Goal: Task Accomplishment & Management: Manage account settings

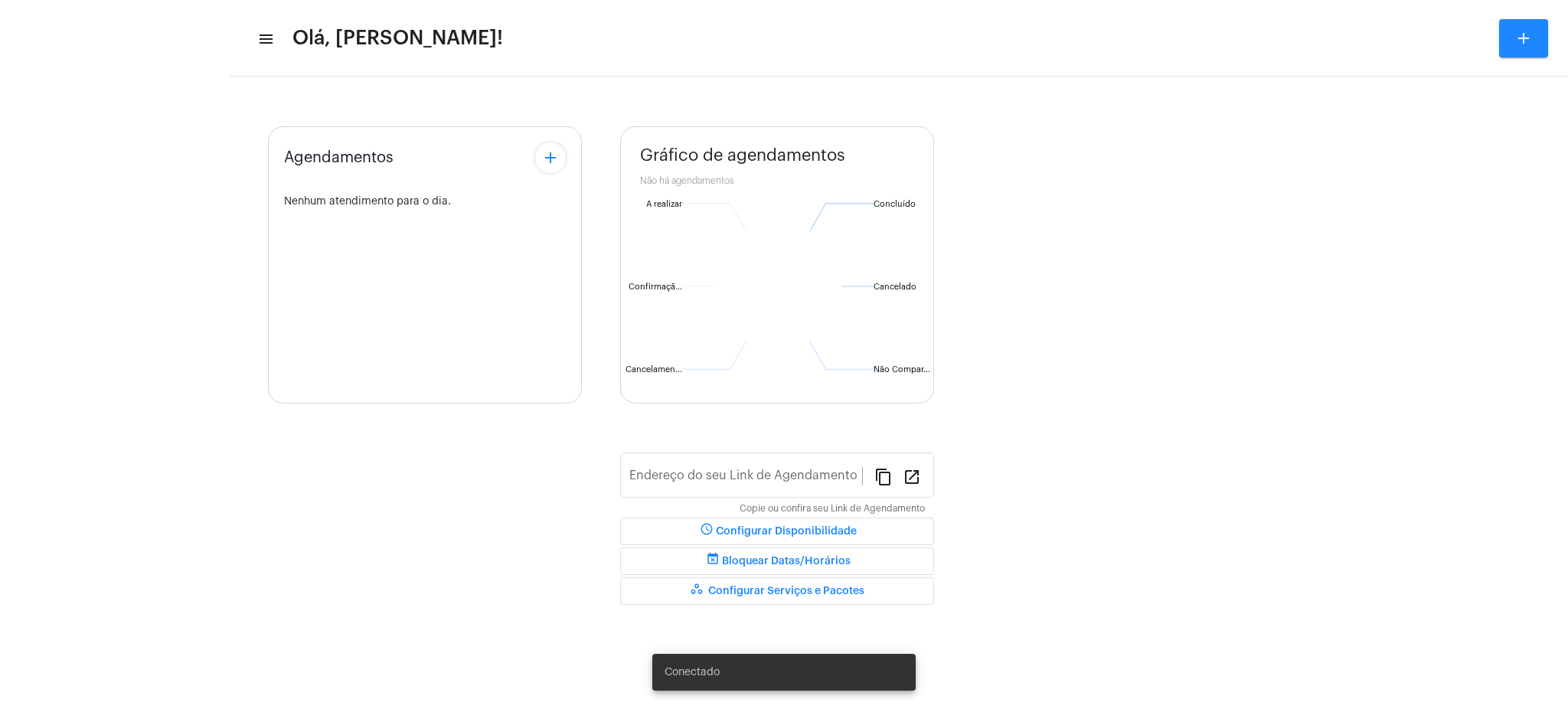
type input "[URL][DOMAIN_NAME][PERSON_NAME]"
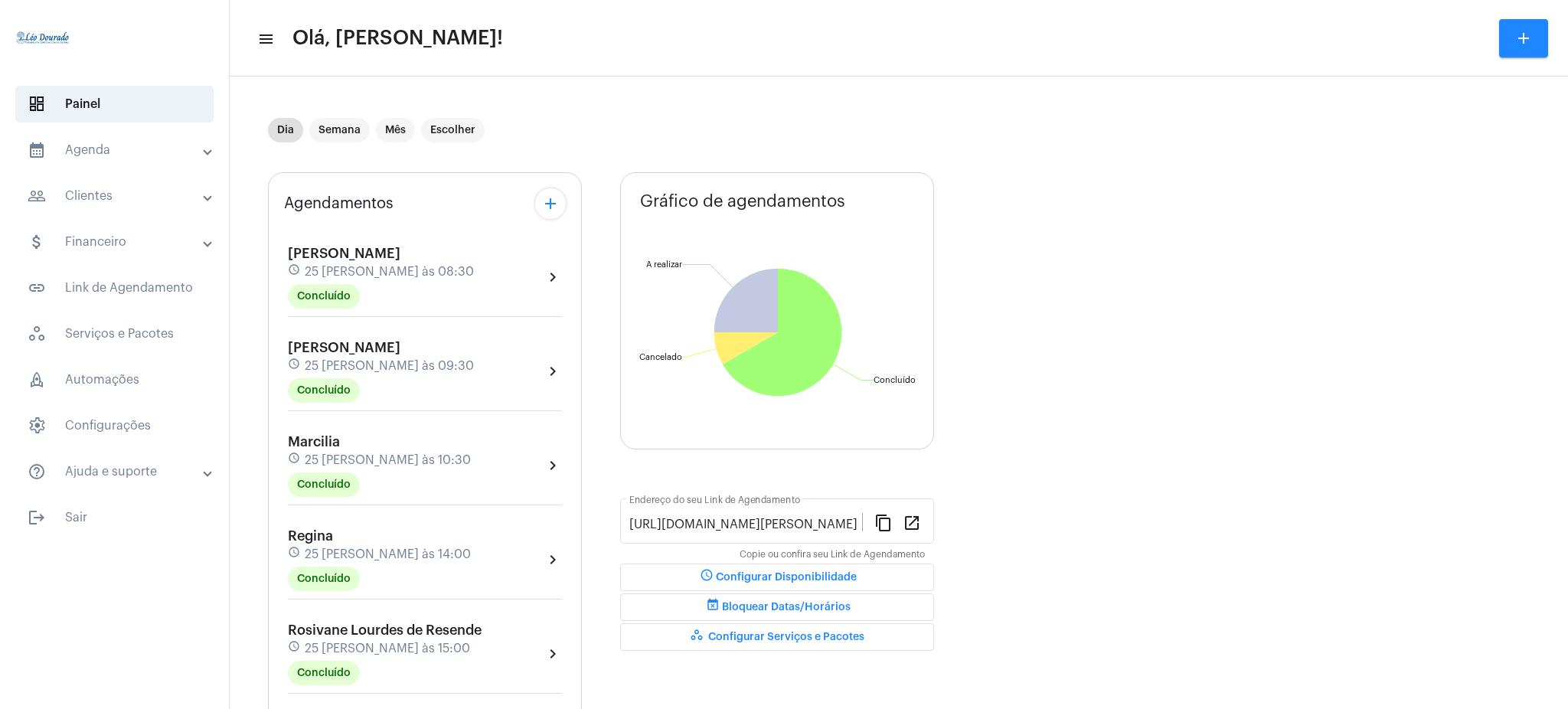
click at [141, 166] on mat-expansion-panel-header "calendar_month_outlined Agenda" at bounding box center [119, 150] width 219 height 37
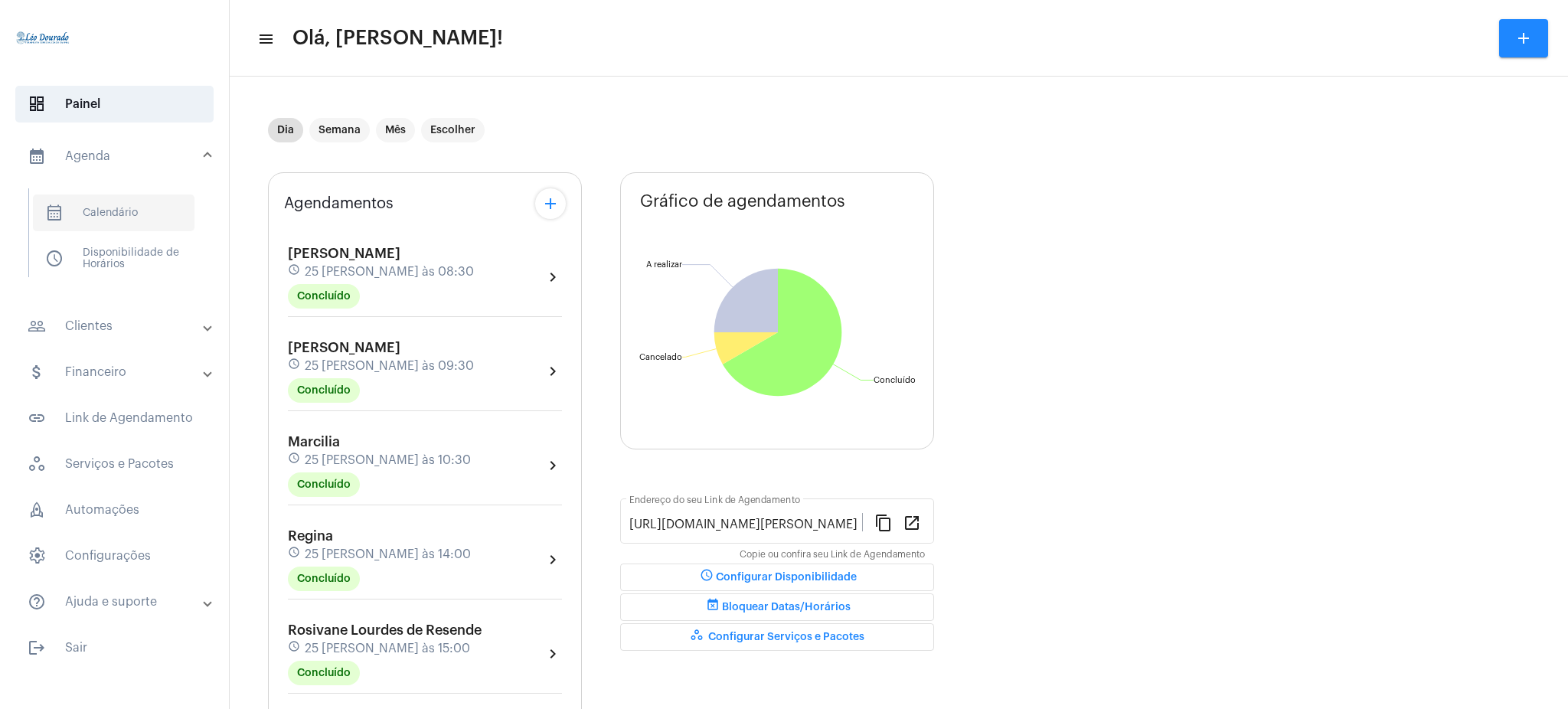
click at [161, 202] on span "calendar_month_outlined Calendário" at bounding box center [113, 213] width 162 height 37
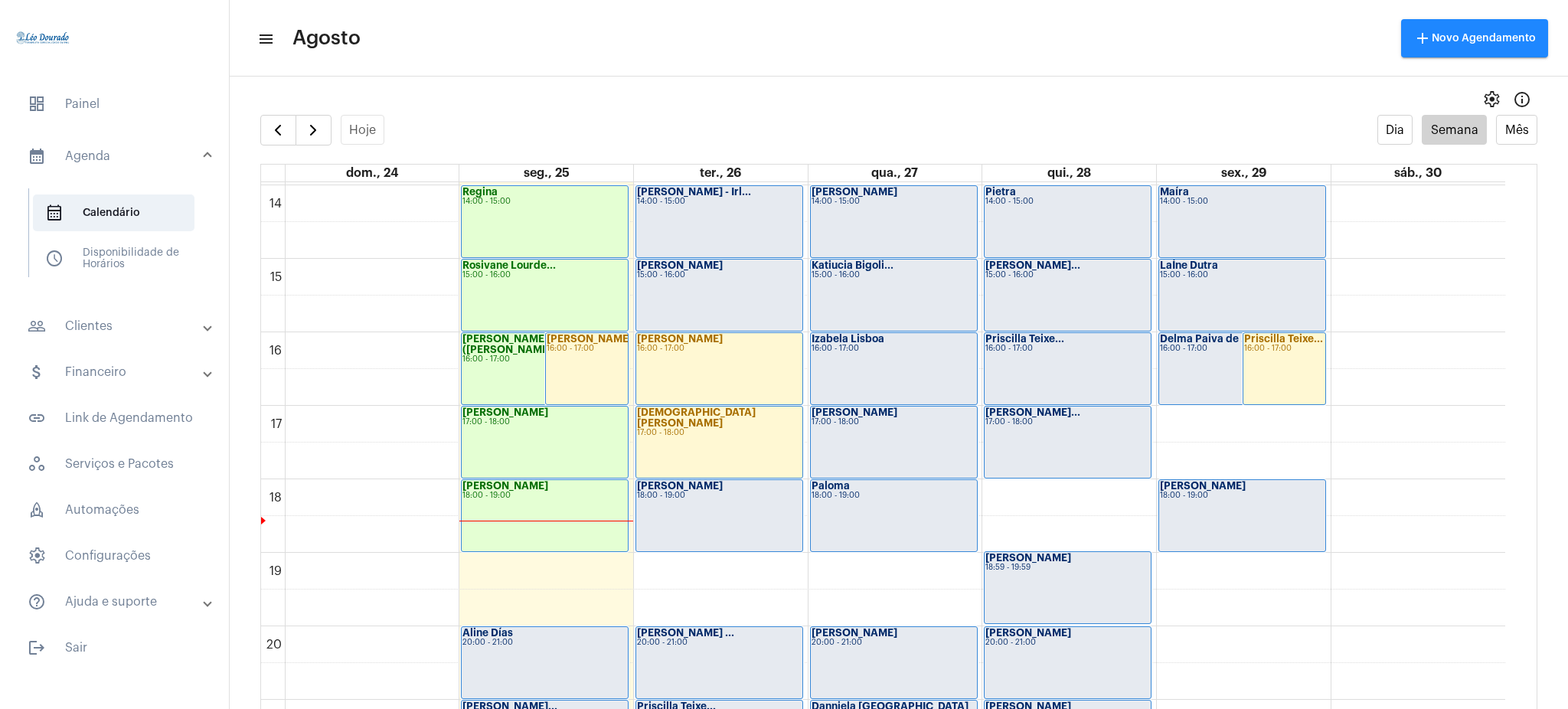
scroll to position [1024, 0]
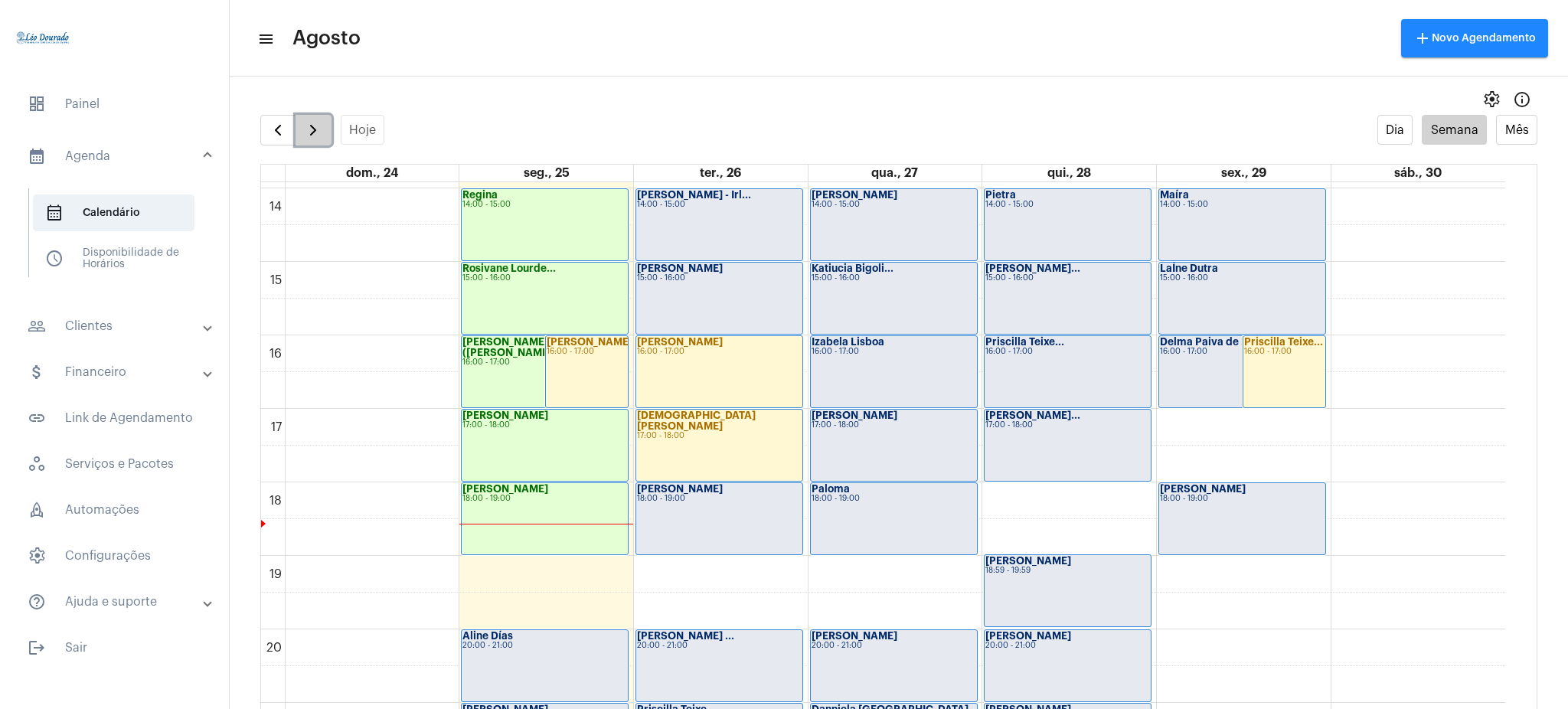
click at [313, 132] on span "button" at bounding box center [313, 129] width 18 height 18
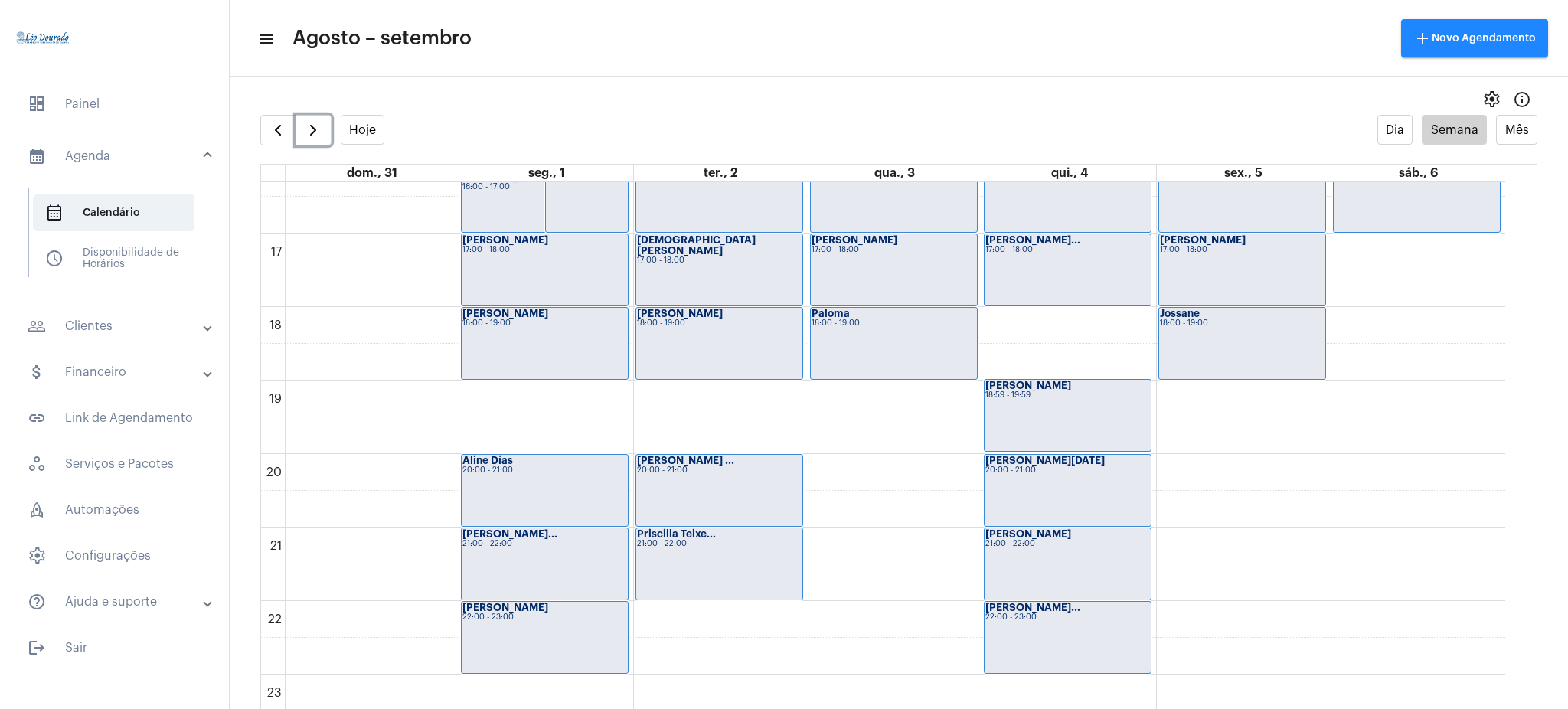
scroll to position [1182, 0]
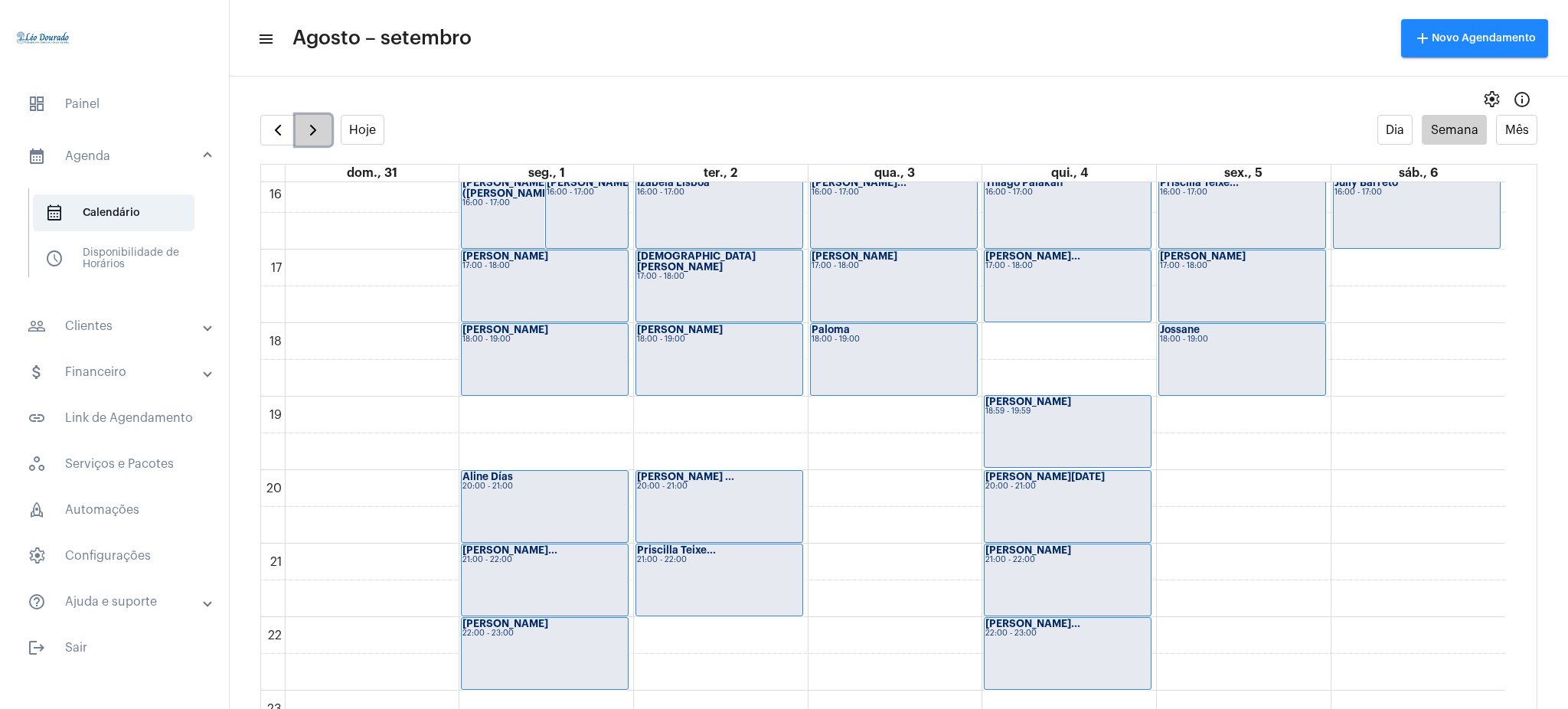
click at [308, 123] on span "button" at bounding box center [313, 129] width 18 height 18
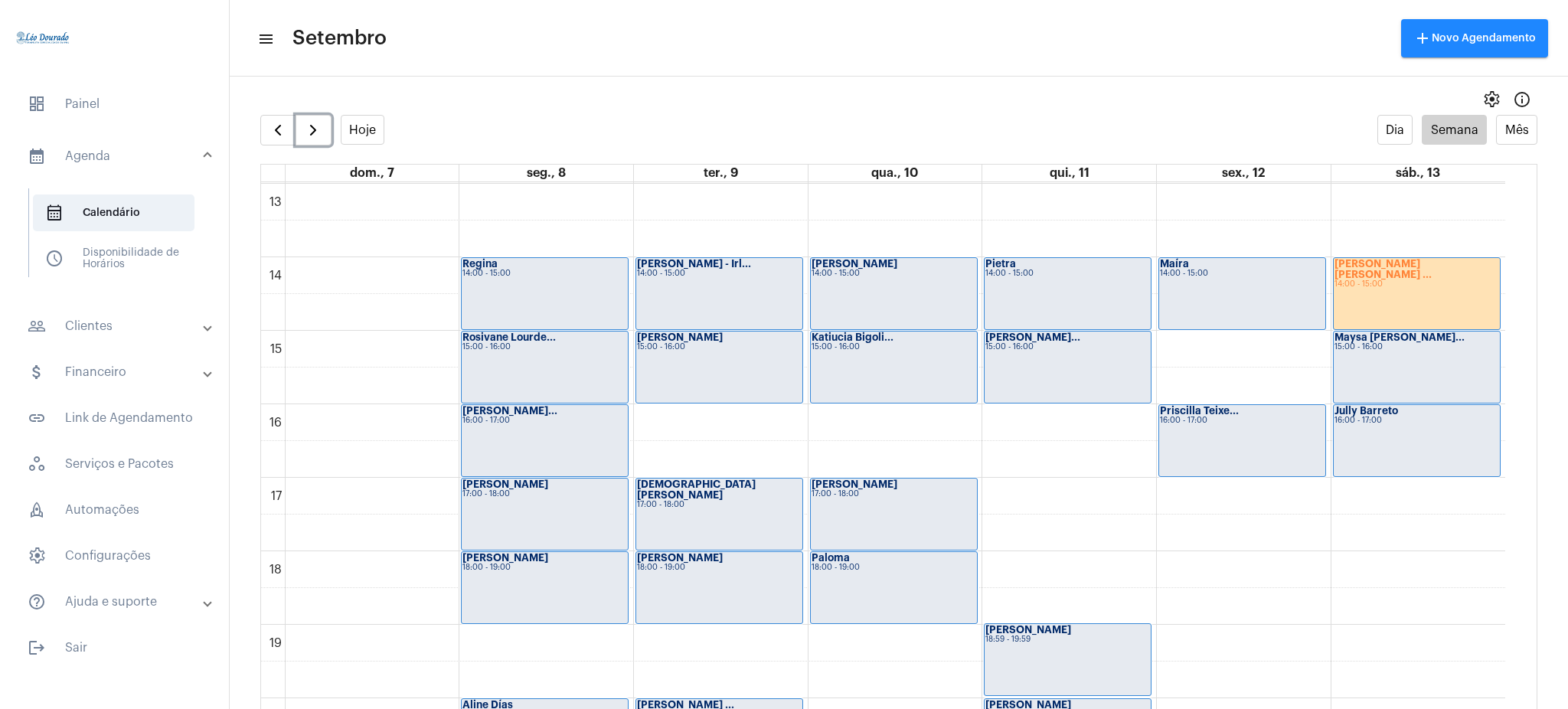
scroll to position [935, 0]
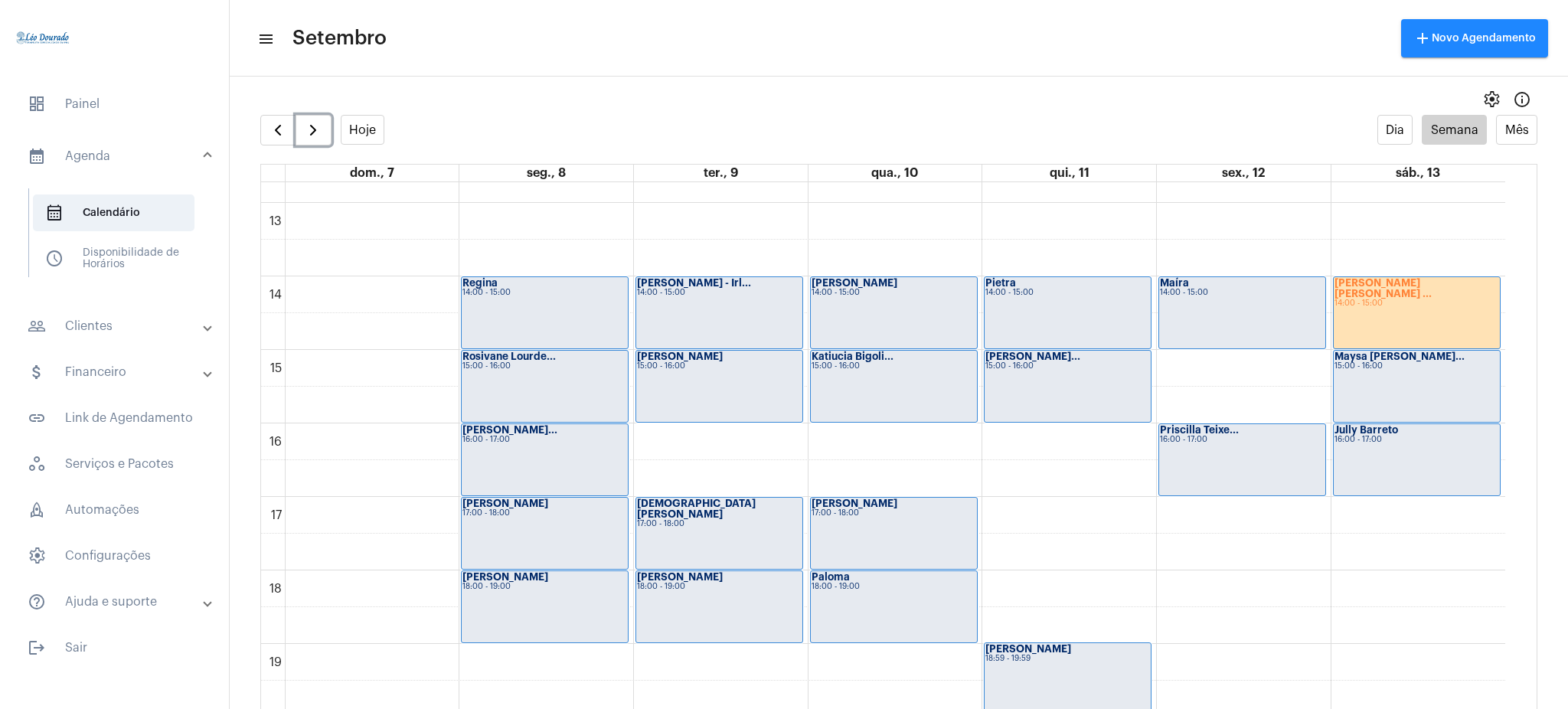
click at [1388, 305] on div "Claudia Mônica ... 14:00 - 15:00" at bounding box center [1416, 312] width 167 height 71
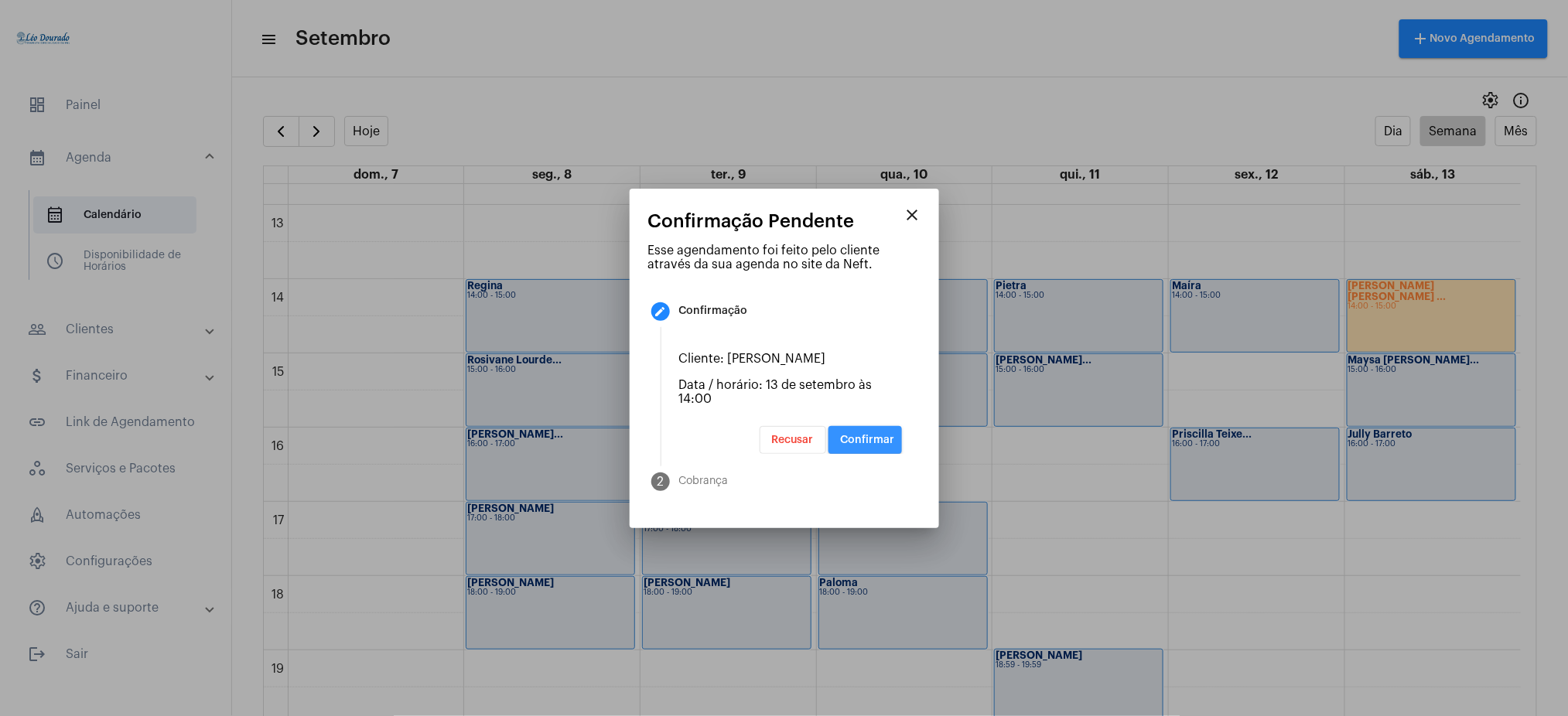
click at [855, 443] on span "Confirmar" at bounding box center [868, 440] width 55 height 11
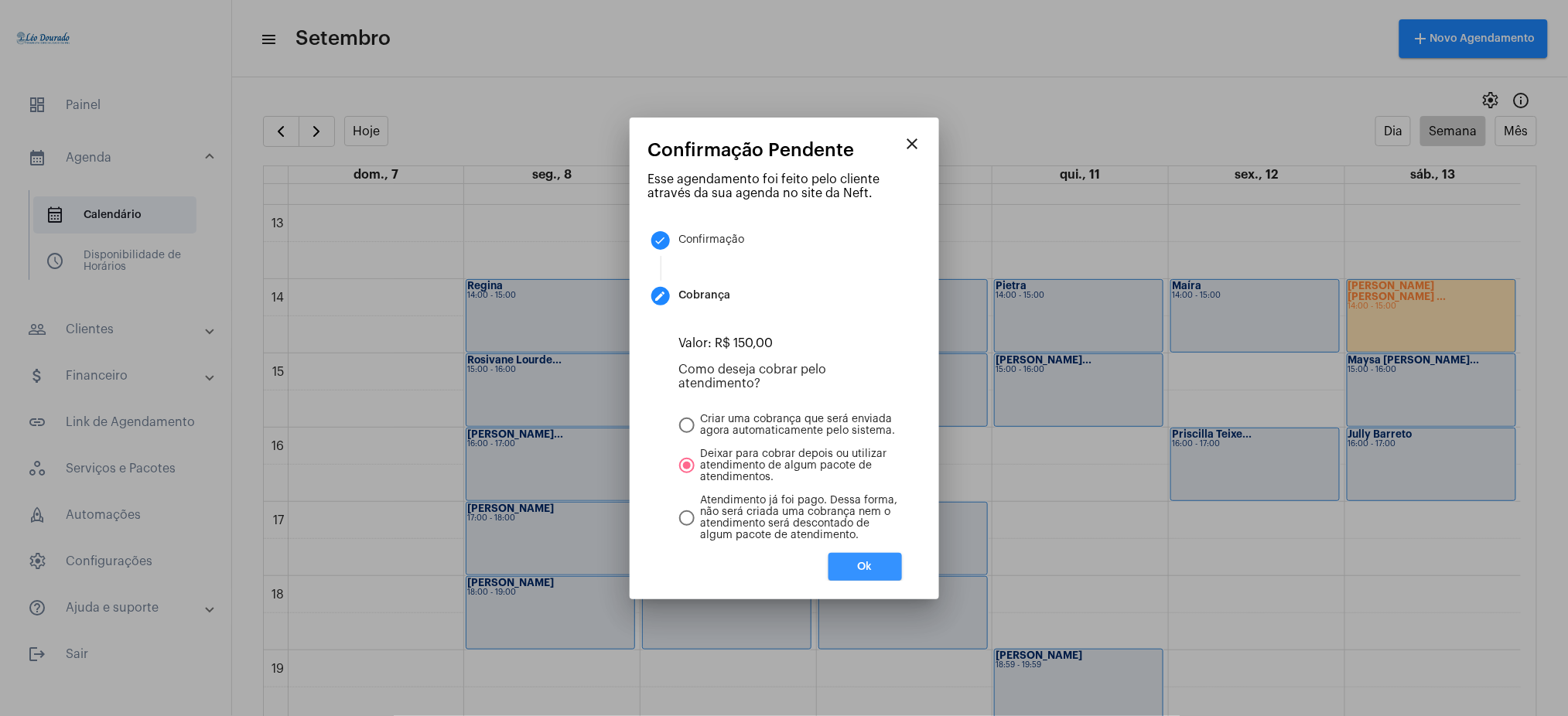
click at [855, 571] on button "Ok" at bounding box center [865, 567] width 74 height 28
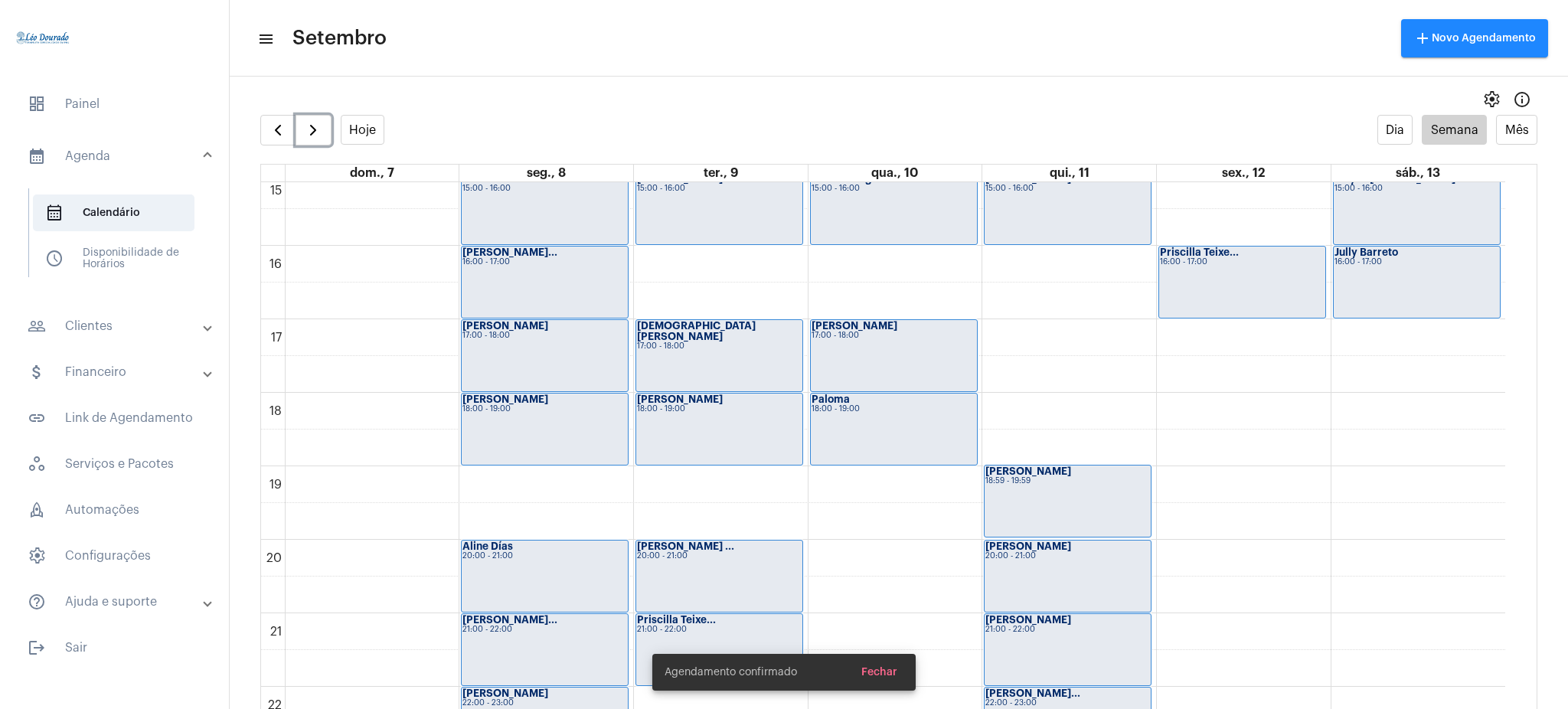
scroll to position [1116, 0]
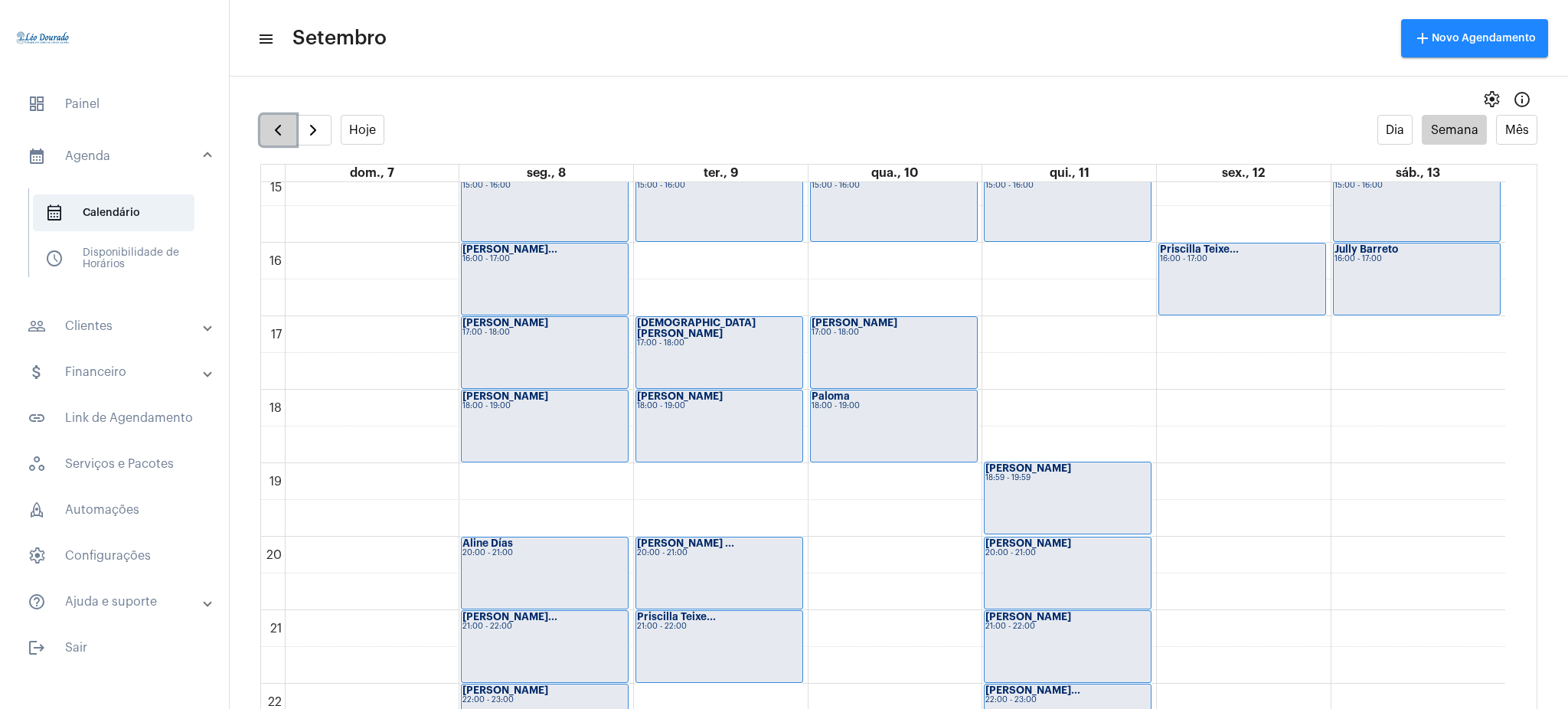
click at [272, 124] on span "button" at bounding box center [278, 129] width 18 height 18
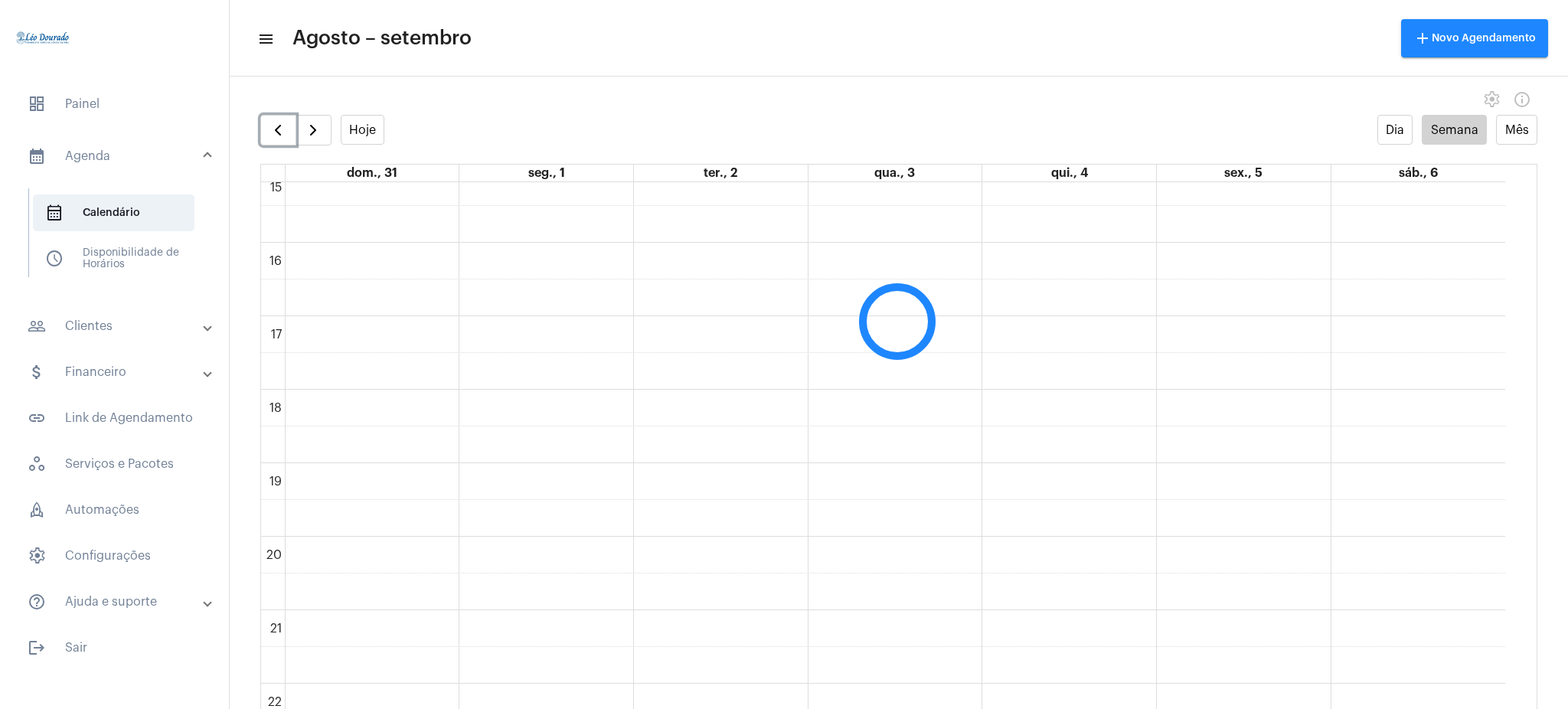
scroll to position [442, 0]
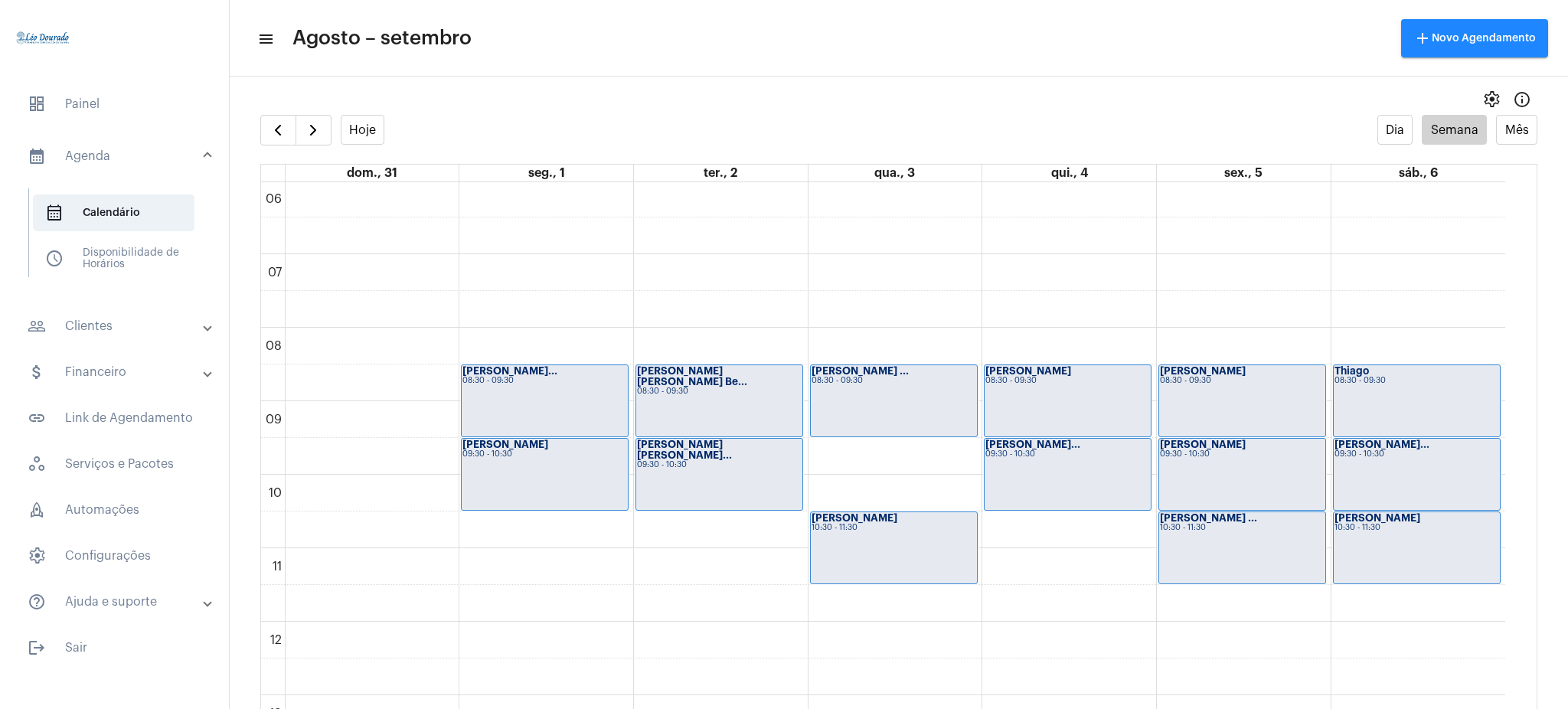
drag, startPoint x: 1525, startPoint y: 354, endPoint x: 1505, endPoint y: 340, distance: 24.4
click at [1505, 340] on full-calendar "Hoje Dia Semana Mês dom., 31 seg., 1 ter., 2 qua., 3 qui., 4 sex., 5 sáb., 6 00…" at bounding box center [899, 427] width 1338 height 625
drag, startPoint x: 1505, startPoint y: 340, endPoint x: 1515, endPoint y: 447, distance: 107.5
click at [1515, 447] on div "00 01 02 03 04 05 06 07 08 09 10 11 12 13 14 15 16 17 18 19 20 21 22 23 Arlete …" at bounding box center [899, 461] width 1276 height 557
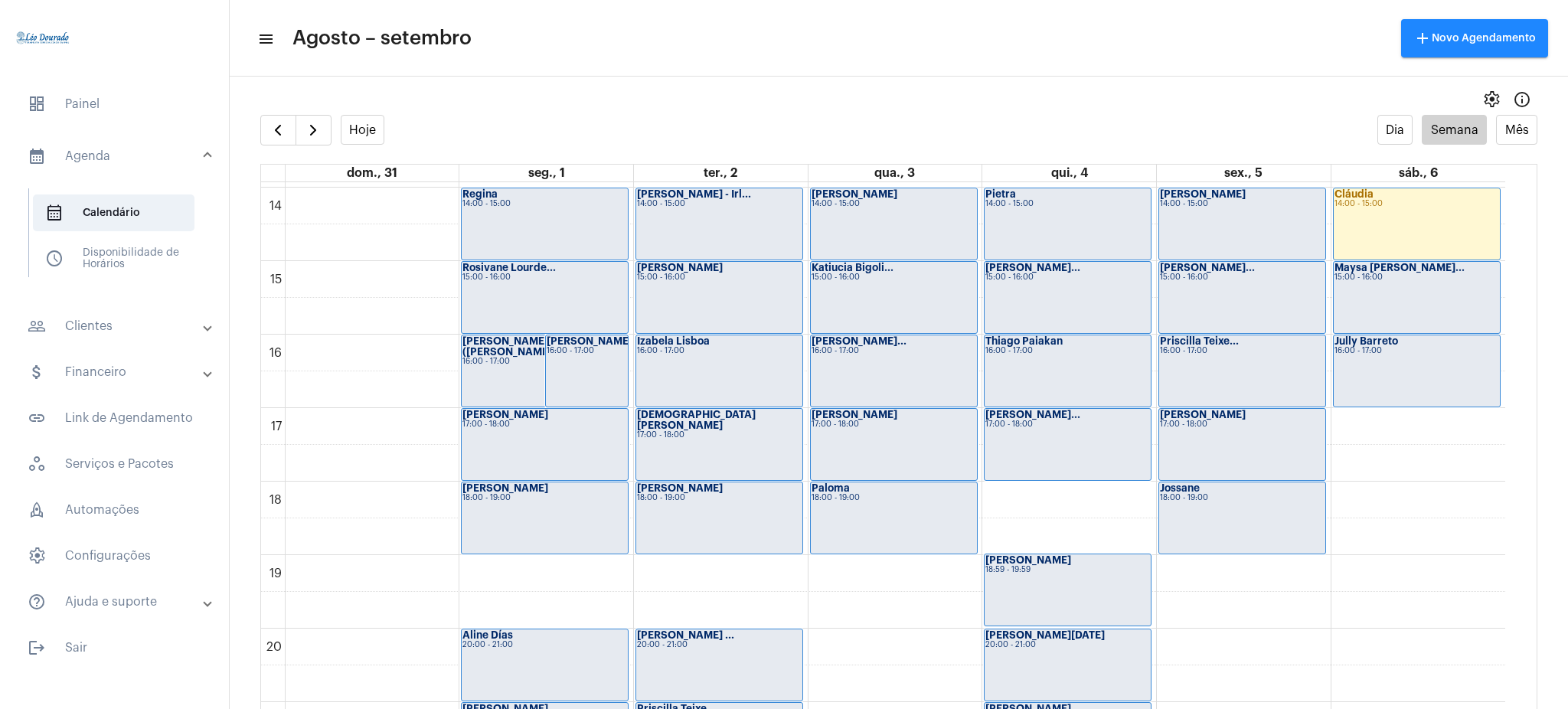
scroll to position [1055, 0]
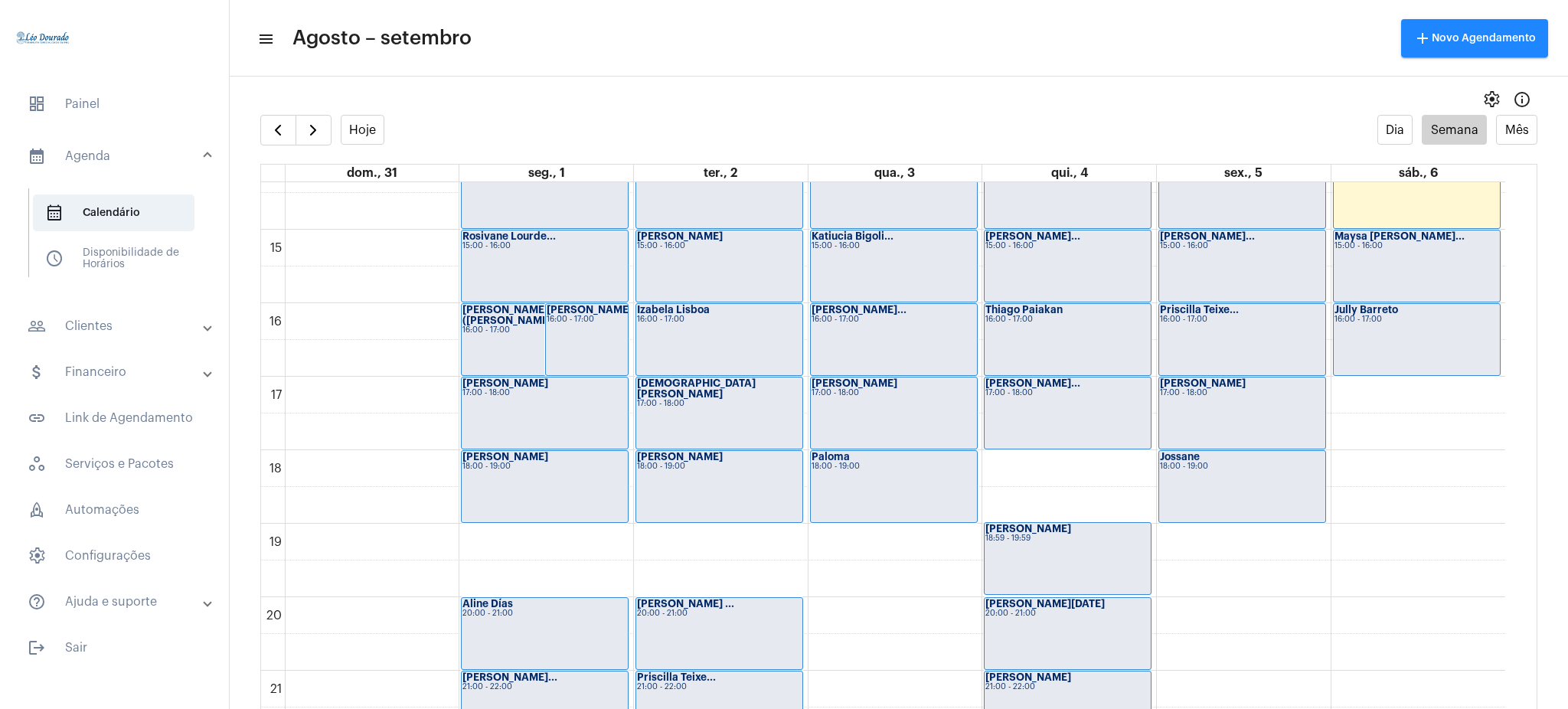
click at [1253, 363] on div "Priscilla Teixe... 16:00 - 17:00" at bounding box center [1242, 339] width 166 height 71
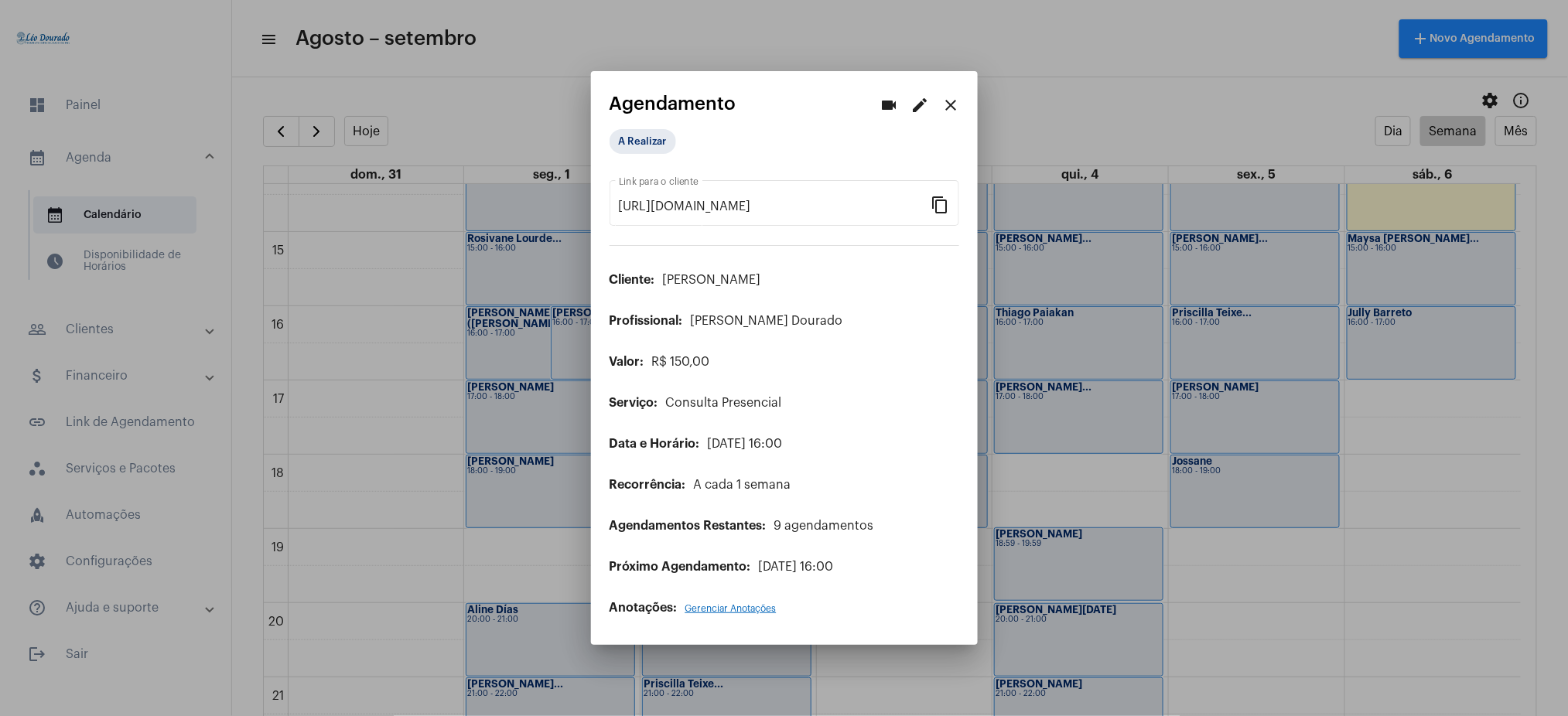
click at [955, 90] on button "close" at bounding box center [952, 106] width 31 height 31
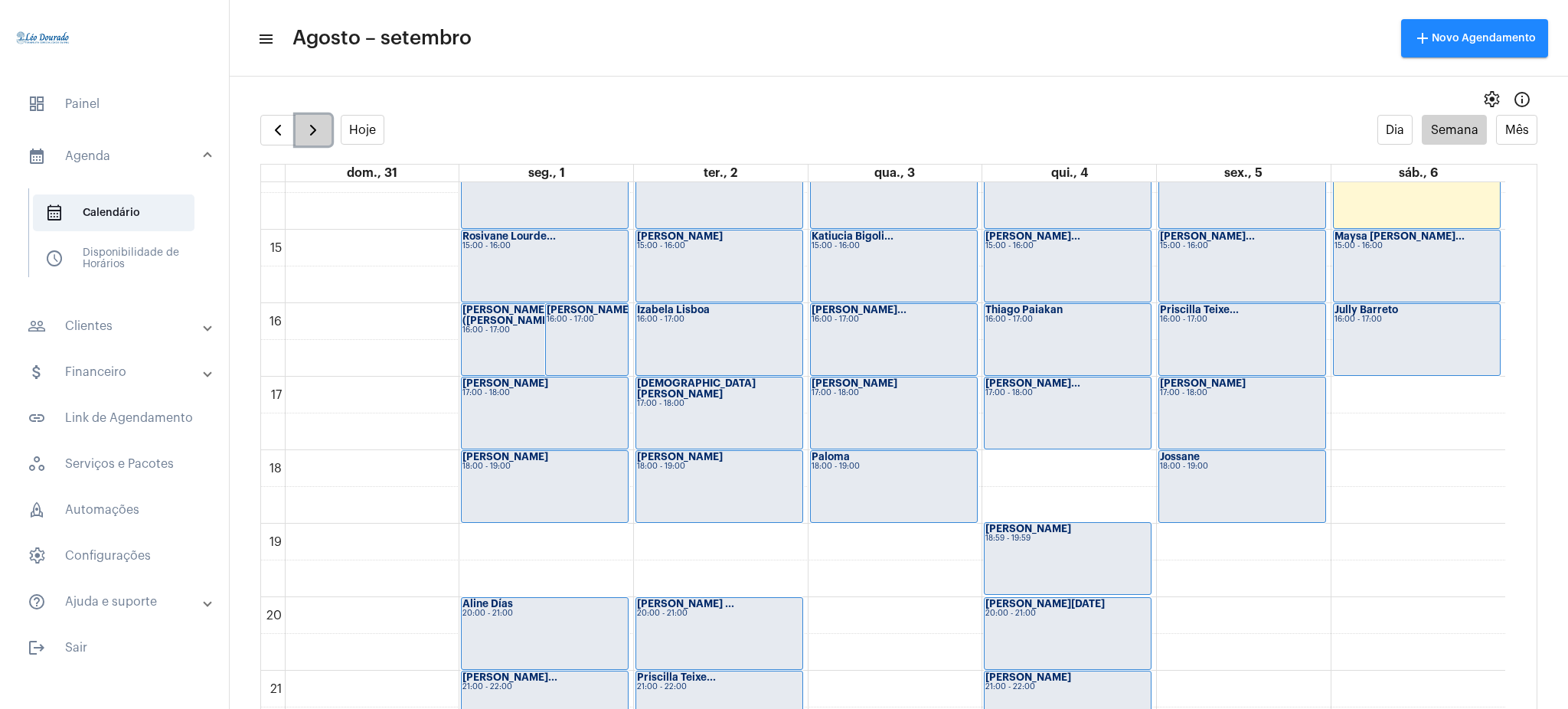
click at [326, 127] on button "button" at bounding box center [314, 130] width 36 height 31
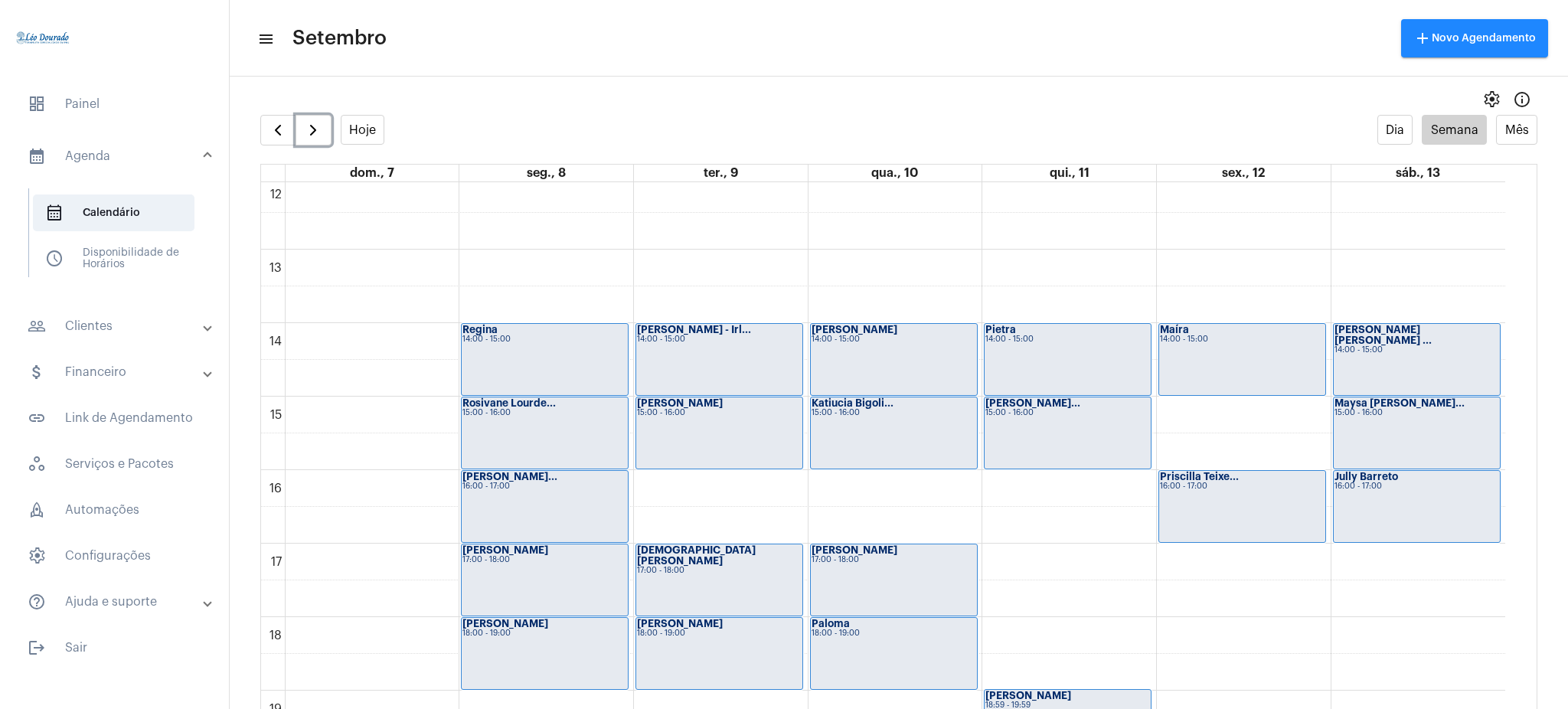
scroll to position [909, 0]
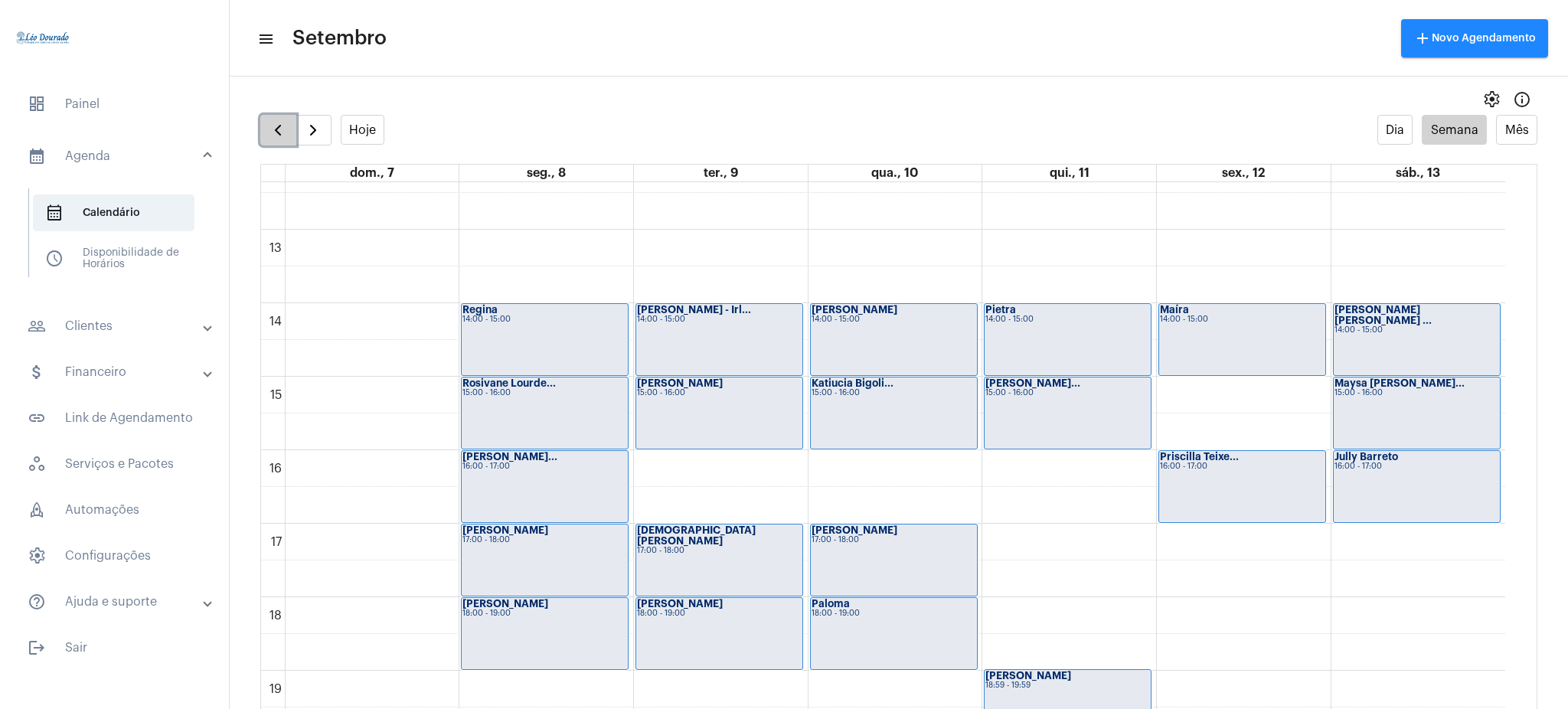
click at [283, 123] on span "button" at bounding box center [278, 129] width 18 height 18
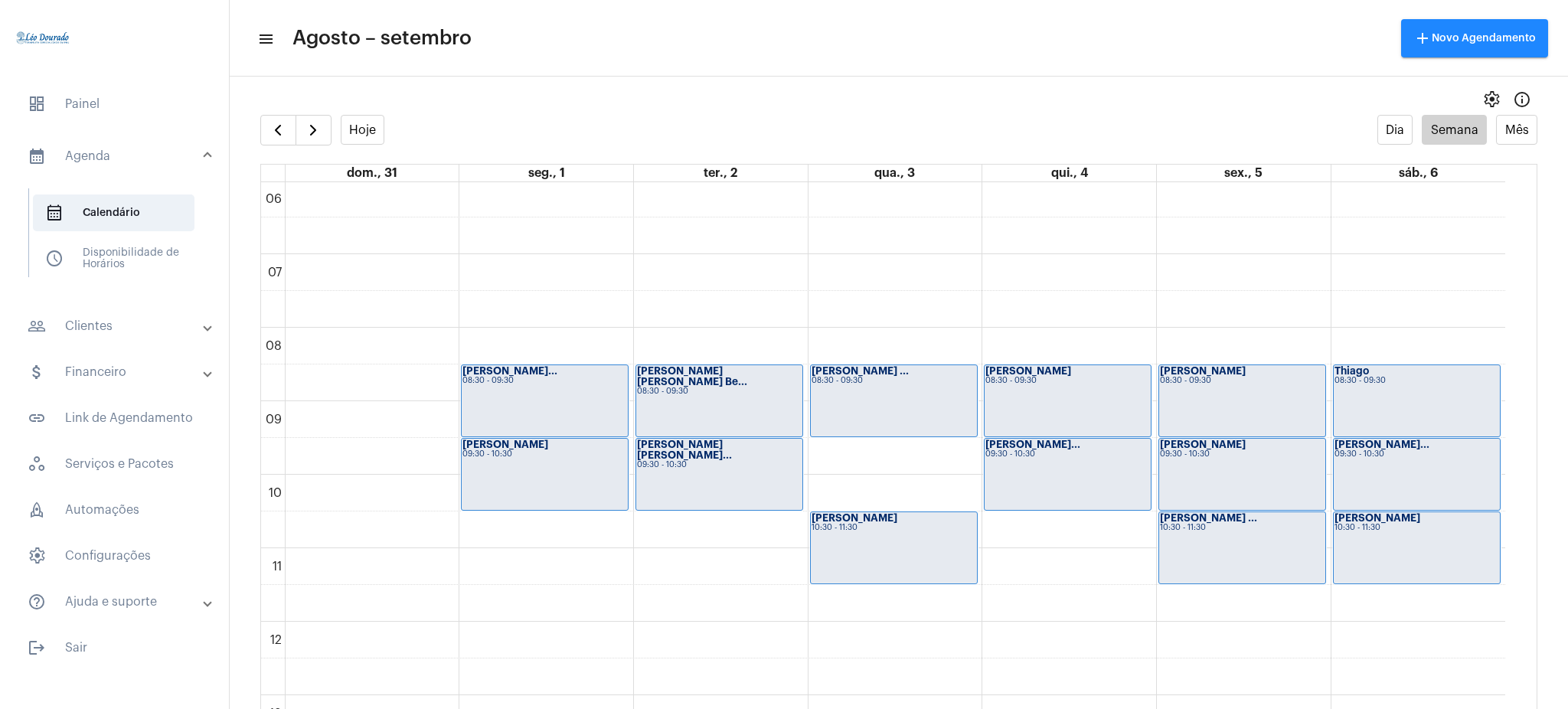
click at [1033, 111] on div "settings info_outlined" at bounding box center [899, 99] width 1338 height 31
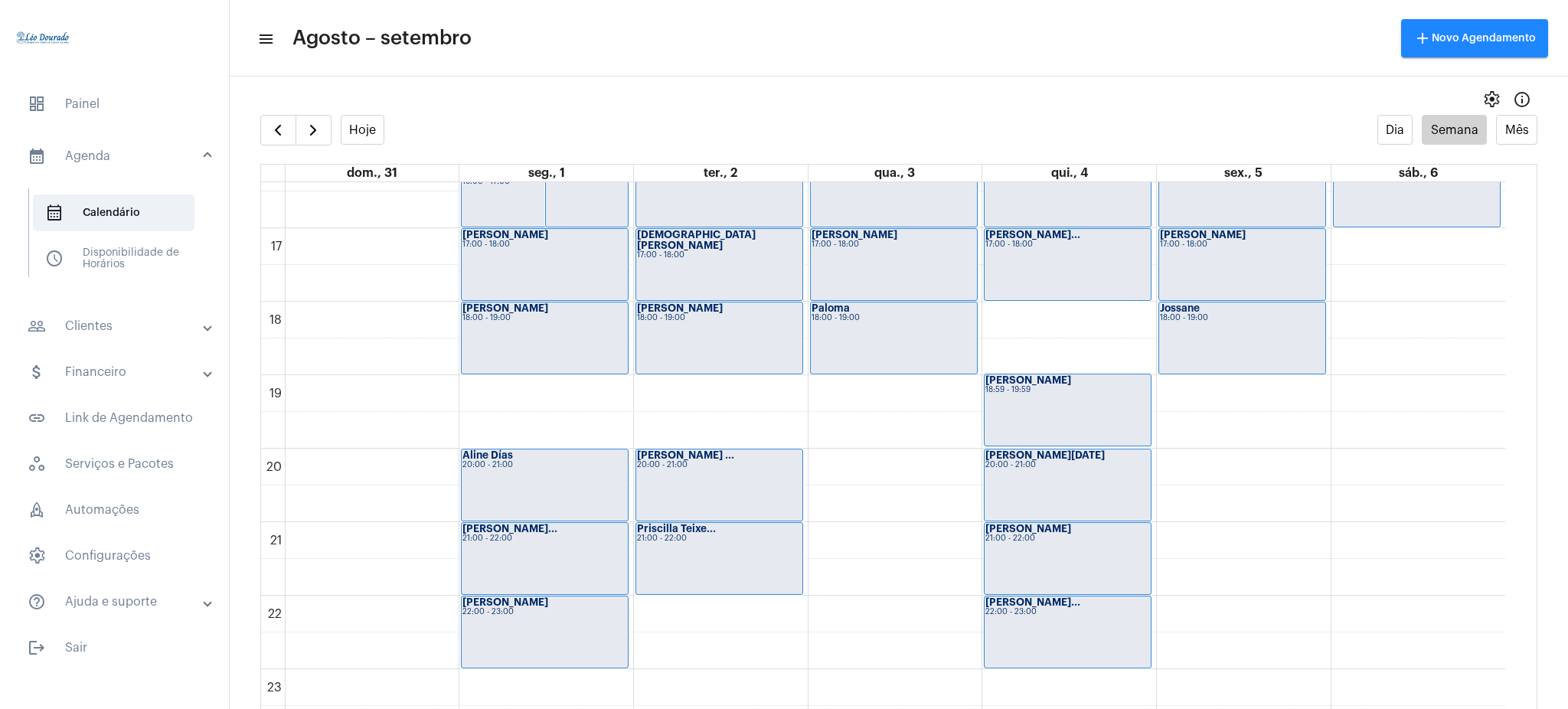
scroll to position [1206, 0]
click at [323, 139] on button "button" at bounding box center [314, 130] width 36 height 31
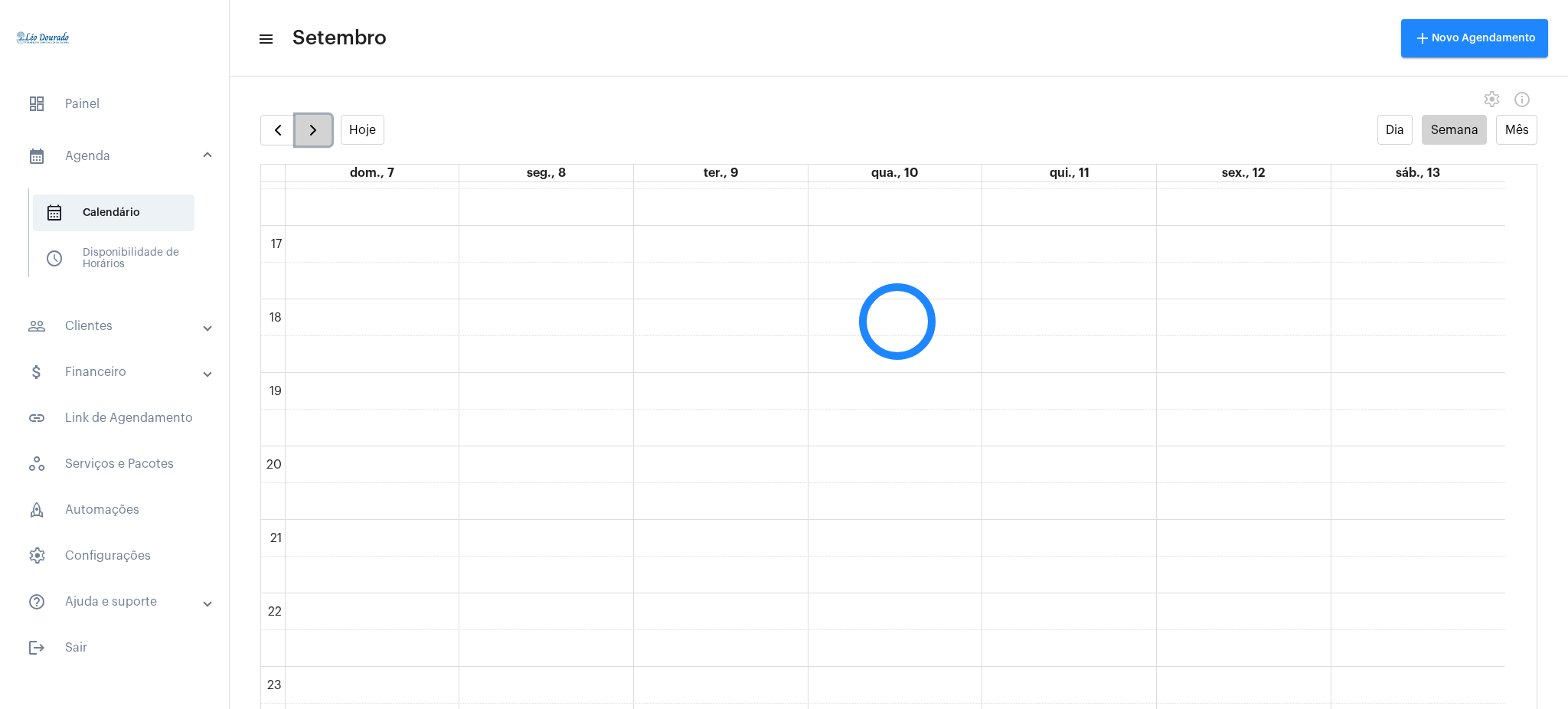
scroll to position [442, 0]
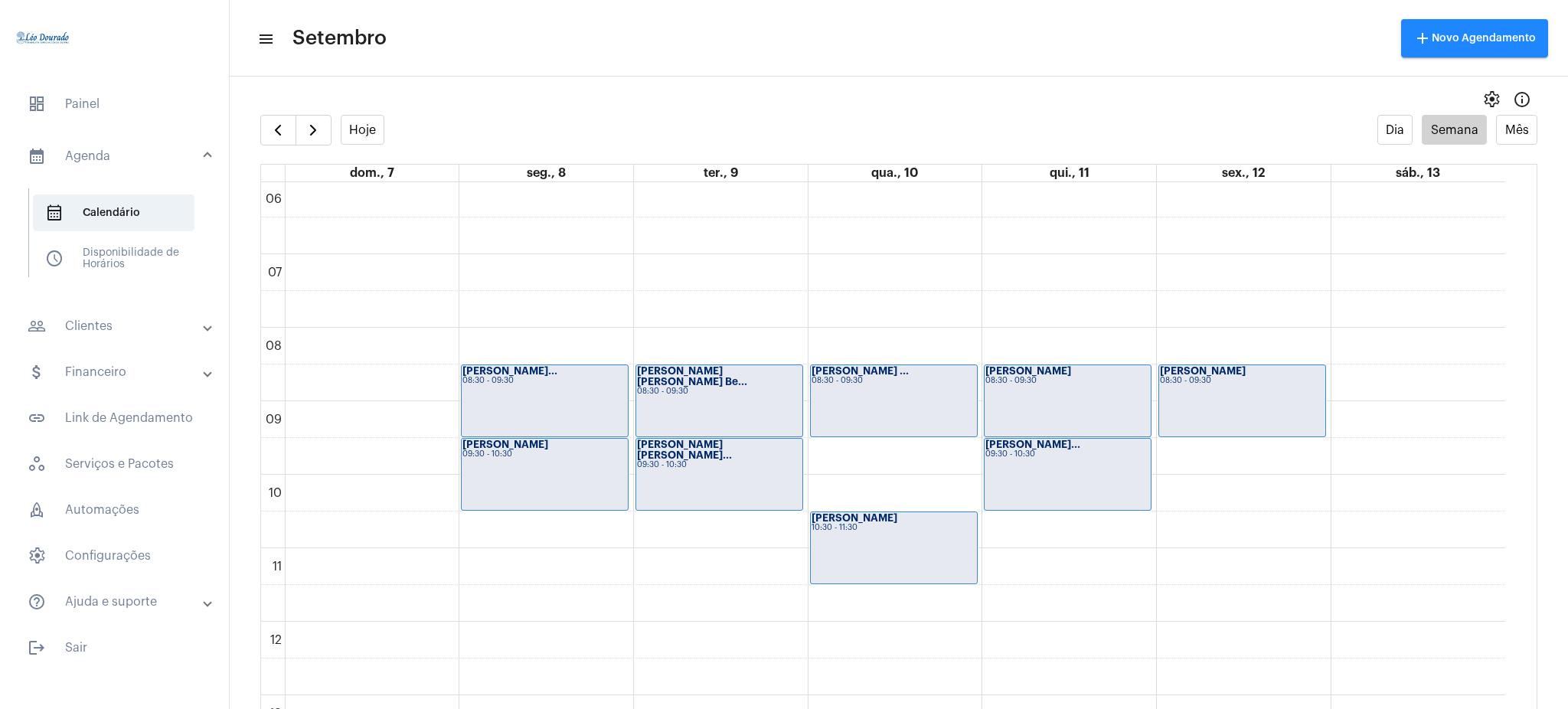
drag, startPoint x: 1521, startPoint y: 364, endPoint x: 1508, endPoint y: 349, distance: 19.8
click at [1508, 349] on td "00 01 02 03 04 05 06 07 08 09 10 11 12 13 14 15 16 17 18 19 20 21 22 23 Isabell…" at bounding box center [899, 461] width 1276 height 557
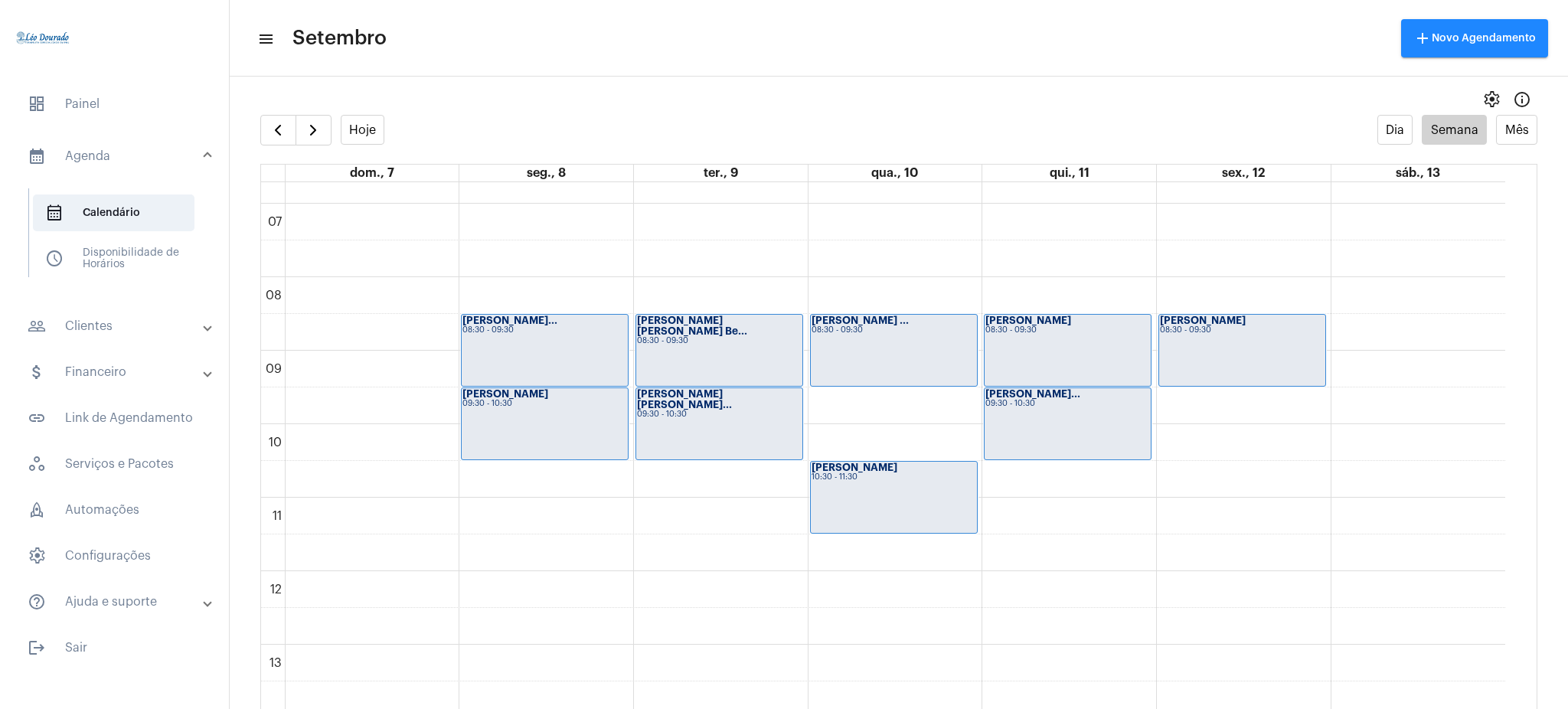
scroll to position [501, 0]
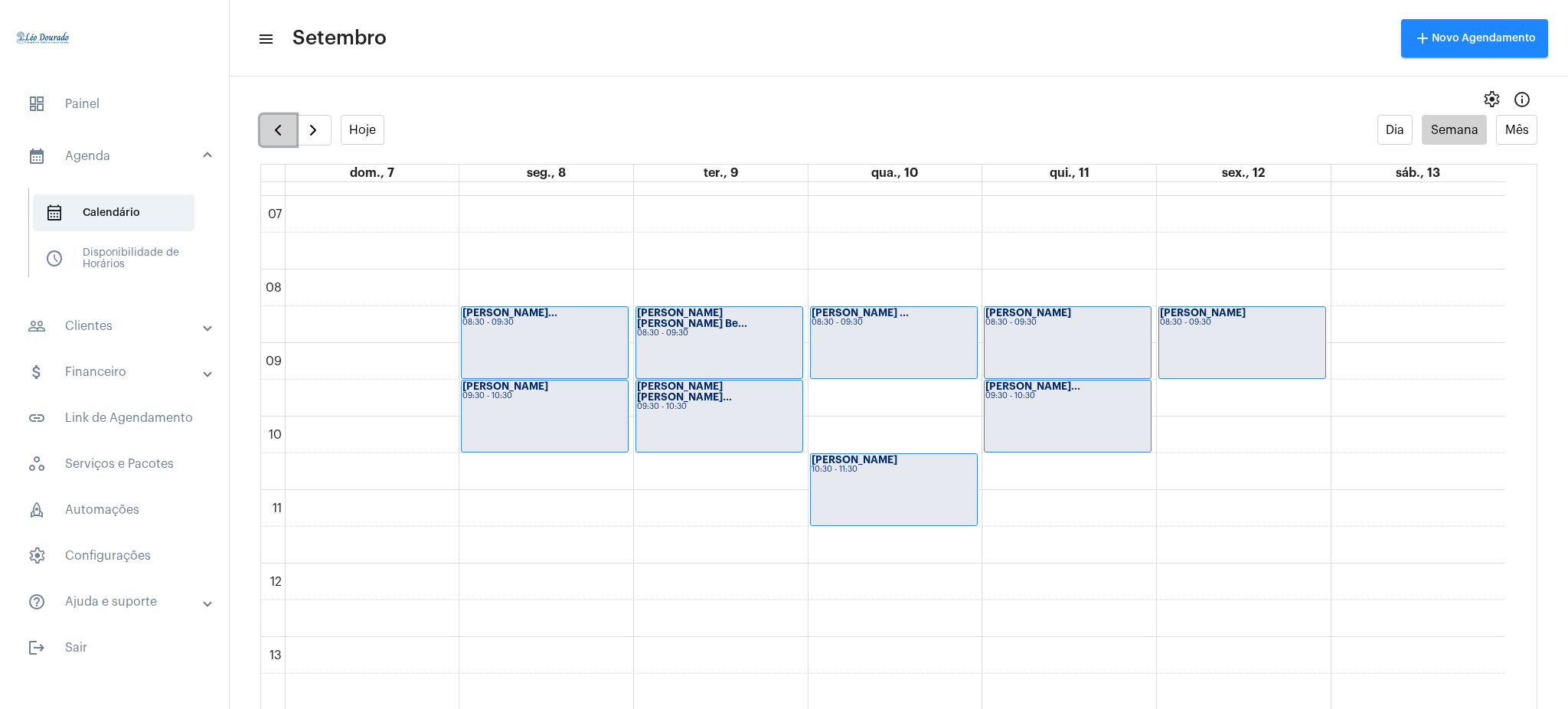
click at [278, 129] on span "button" at bounding box center [278, 129] width 18 height 18
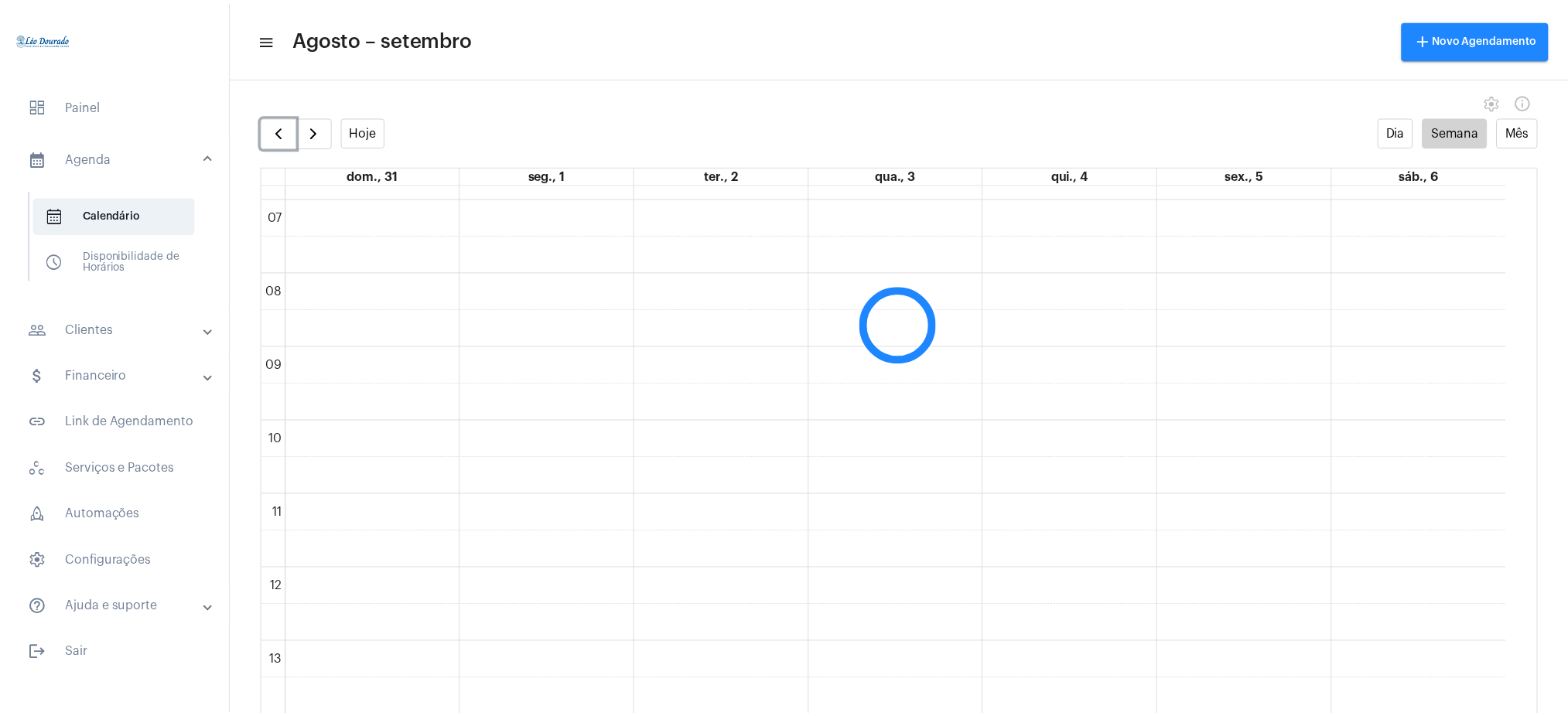
scroll to position [447, 0]
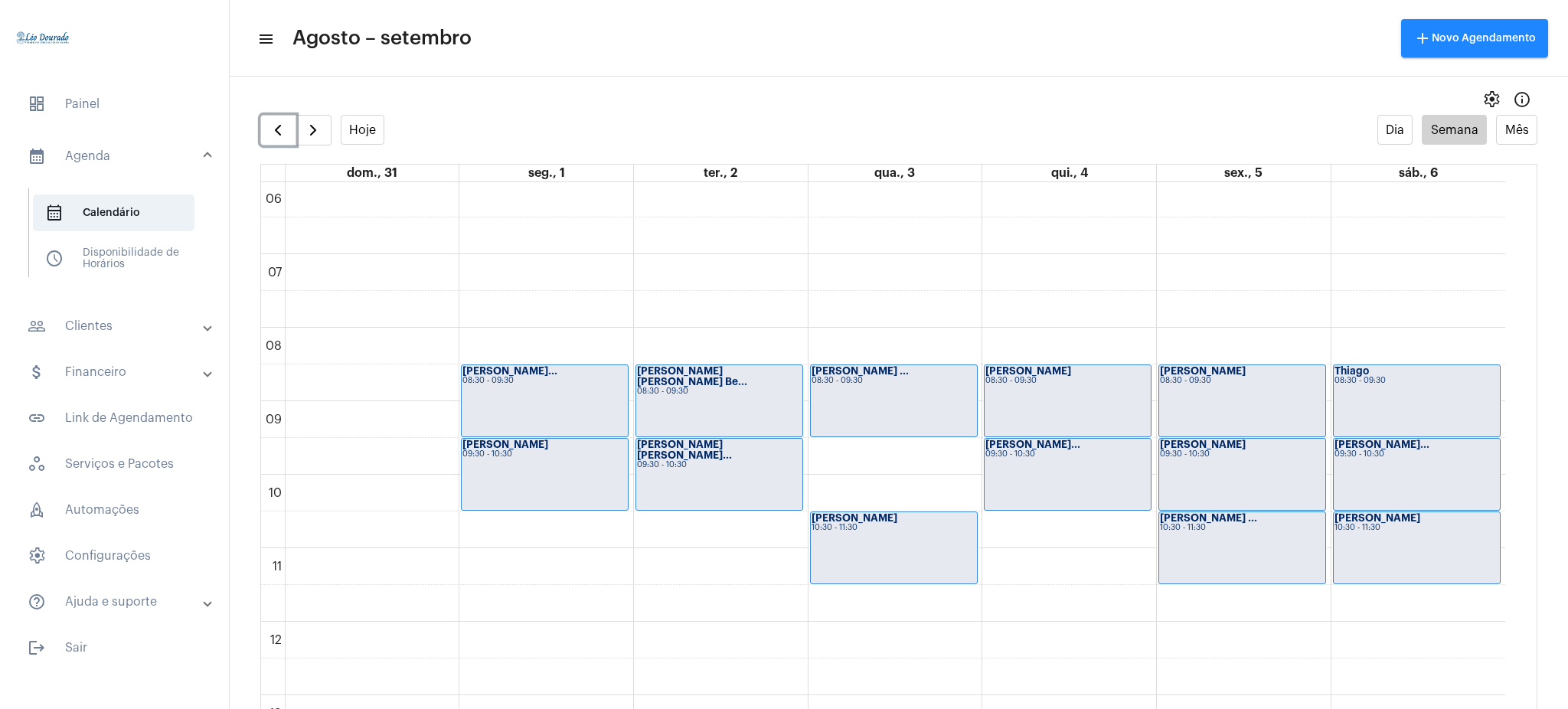
click at [1382, 391] on div "Thiago 08:30 - 09:30" at bounding box center [1416, 400] width 167 height 71
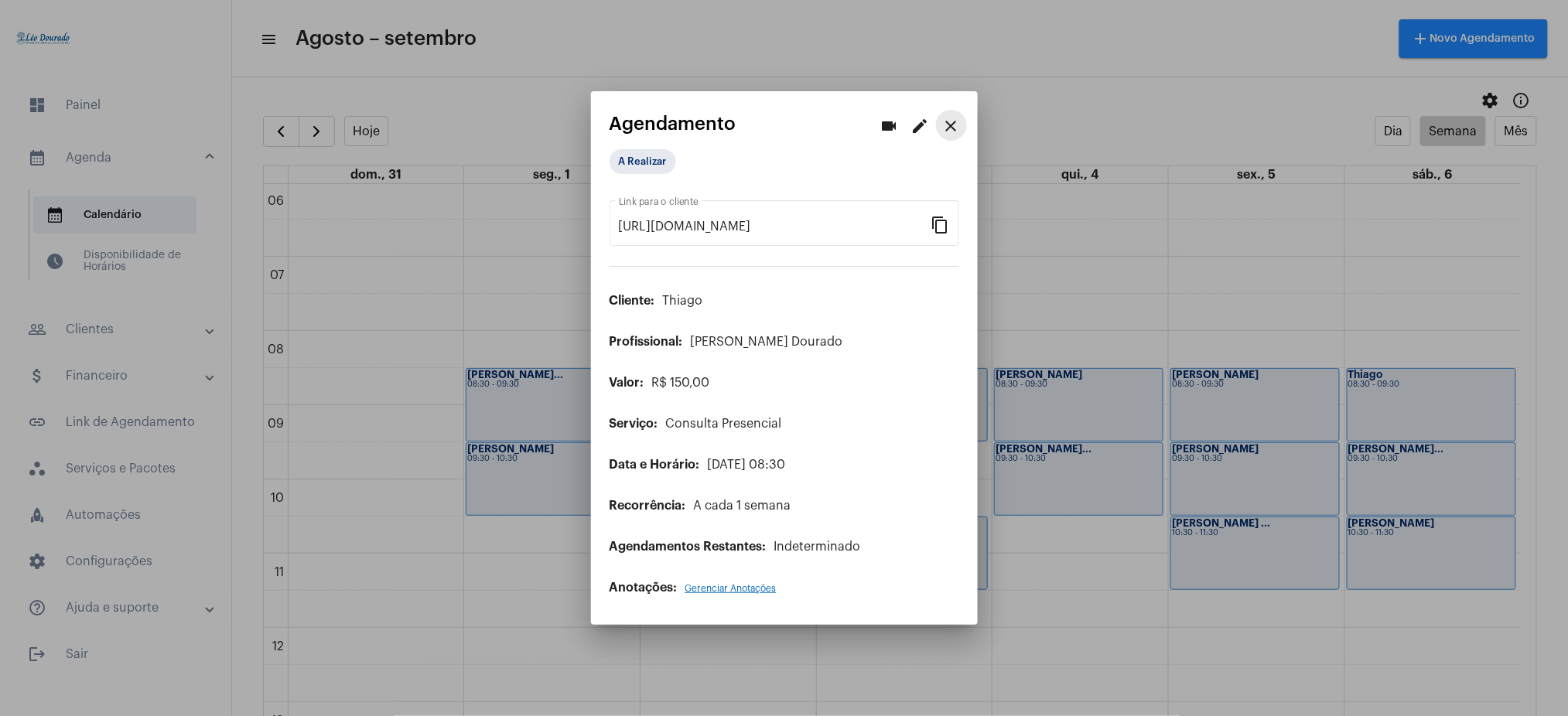
click at [953, 133] on mat-icon "close" at bounding box center [951, 126] width 18 height 18
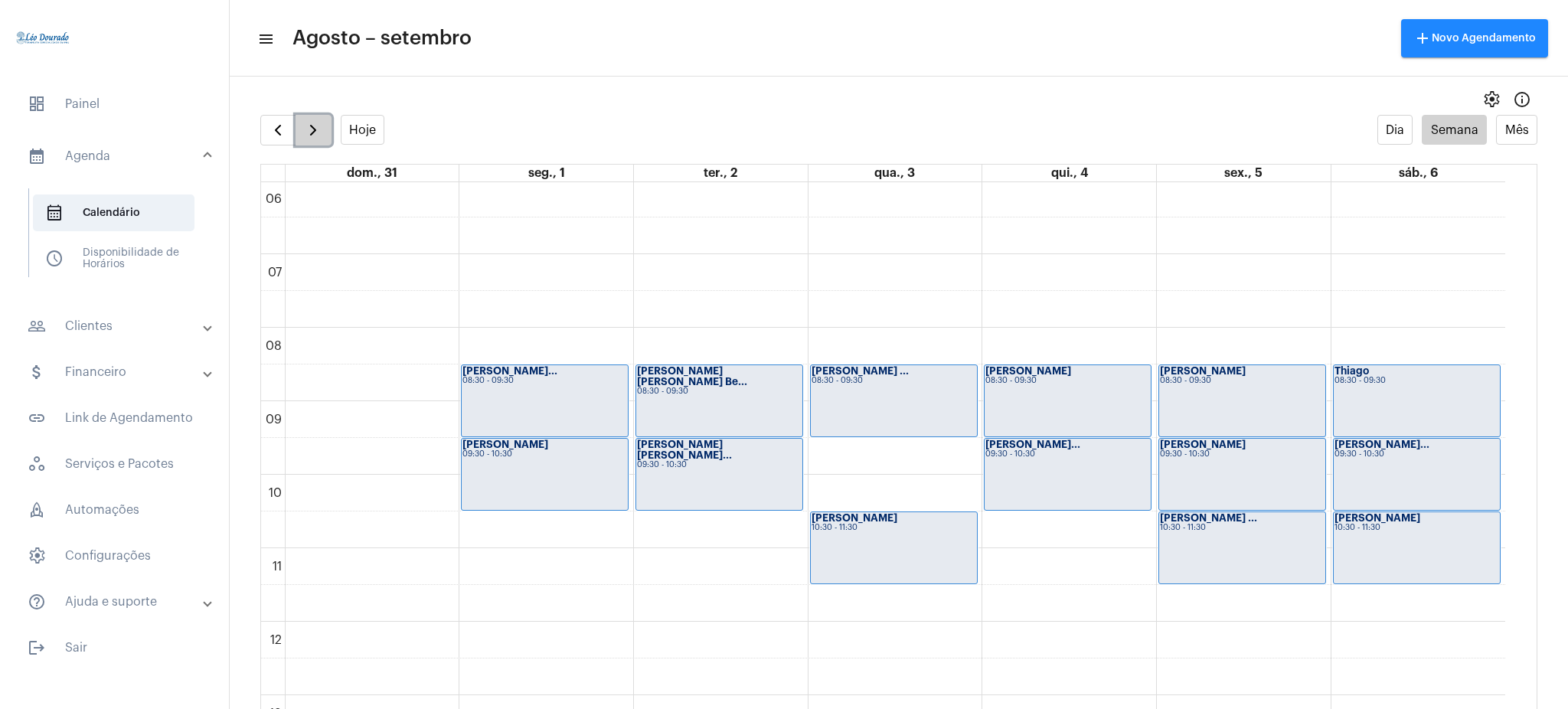
click at [301, 122] on button "button" at bounding box center [314, 130] width 36 height 31
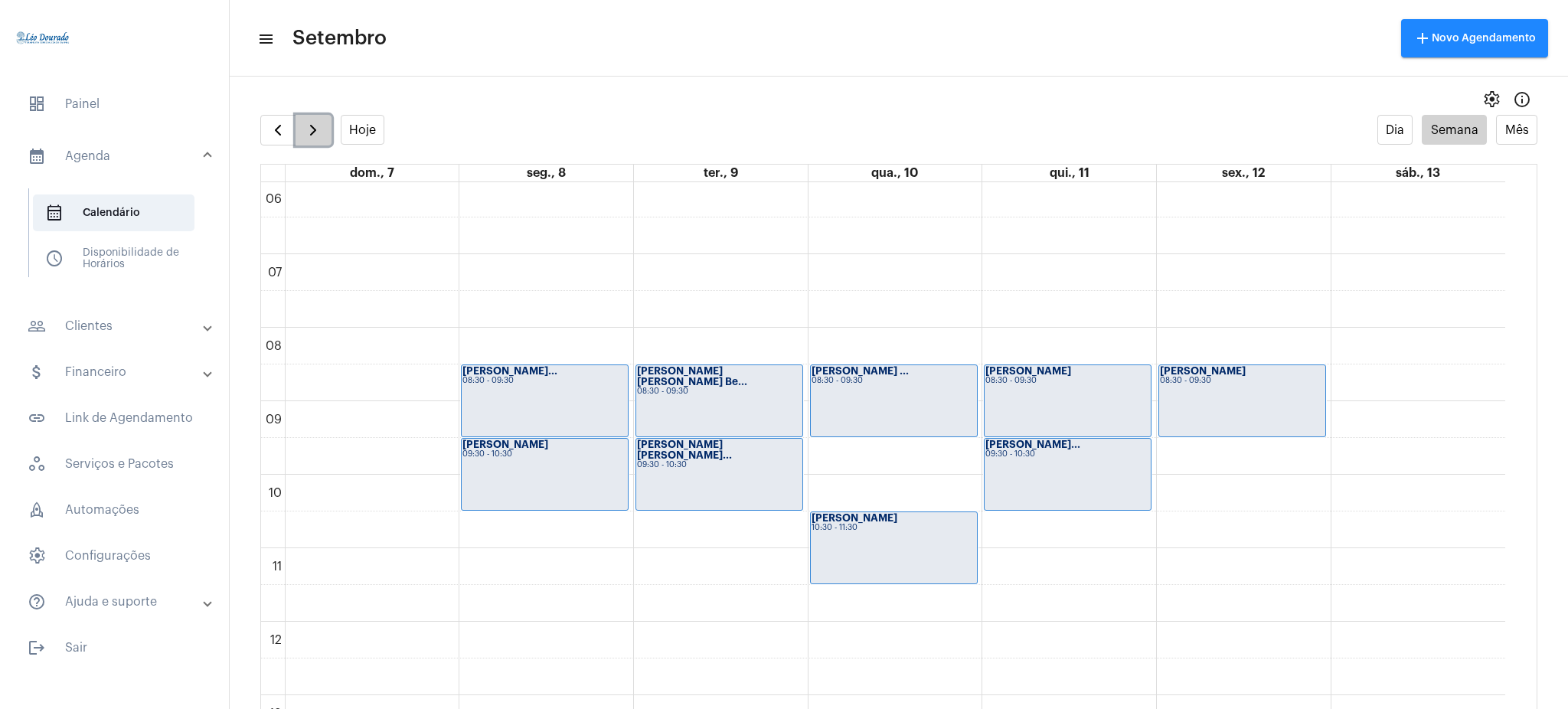
click at [301, 122] on button "button" at bounding box center [314, 130] width 36 height 31
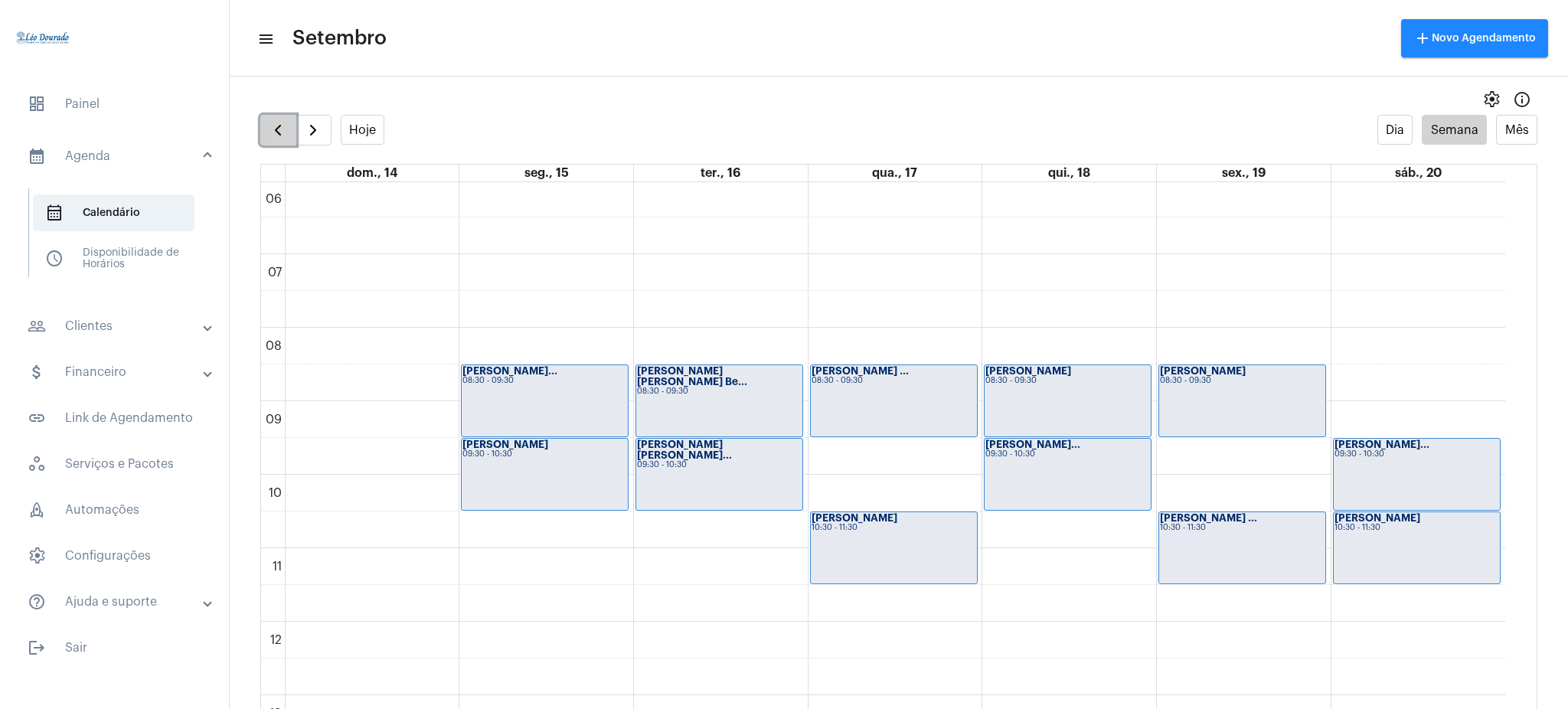
click at [274, 126] on span "button" at bounding box center [278, 129] width 18 height 18
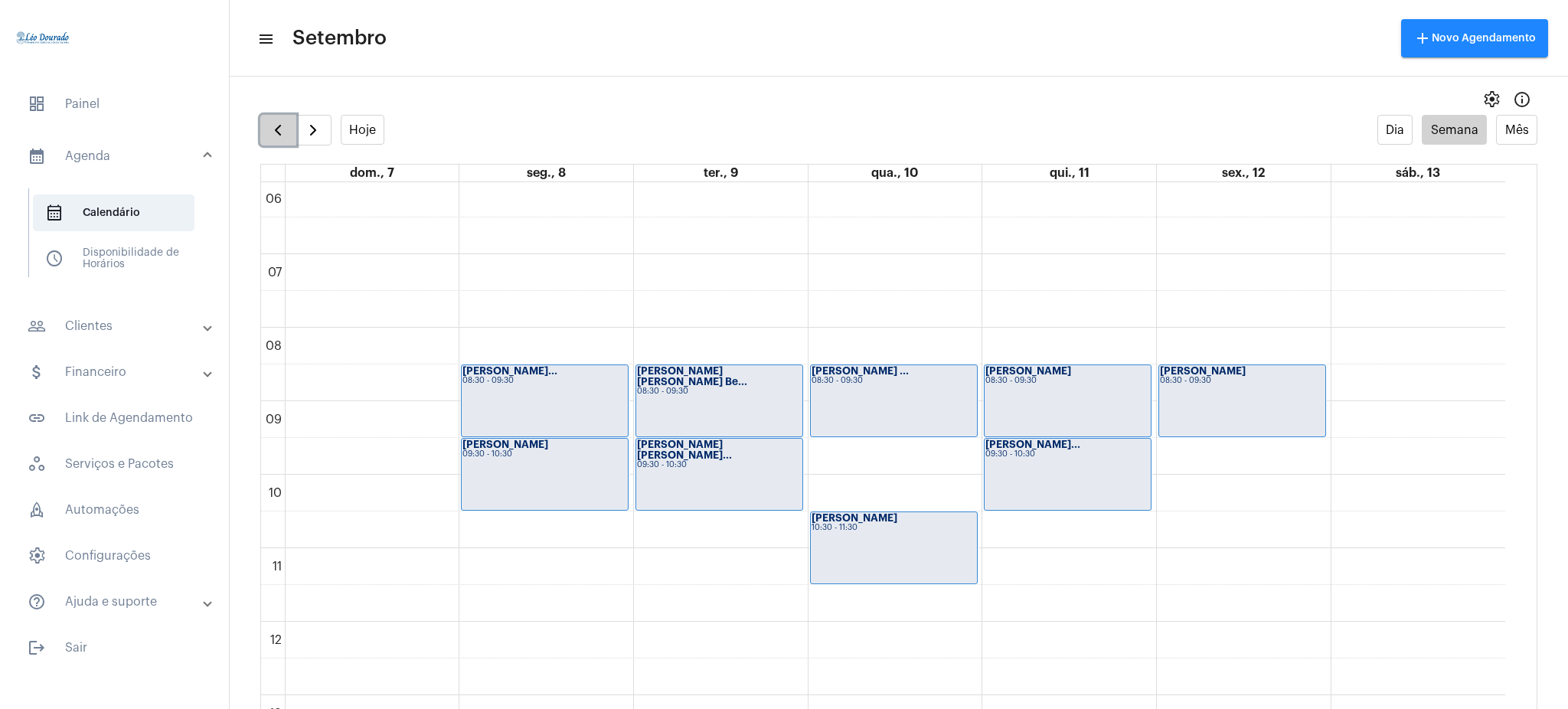
click at [274, 126] on span "button" at bounding box center [278, 129] width 18 height 18
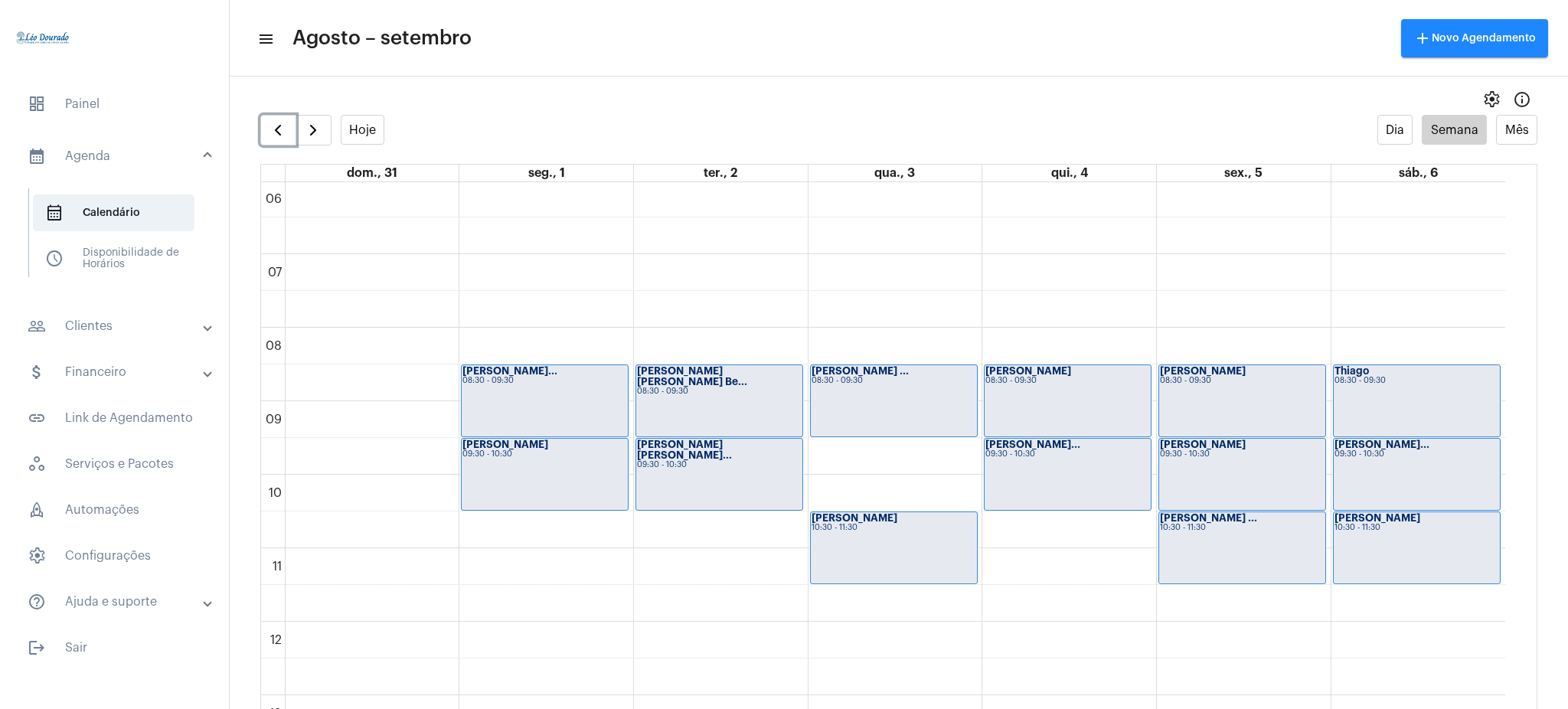
click at [1385, 463] on div "Rosemaire Alves... 09:30 - 10:30" at bounding box center [1416, 474] width 167 height 71
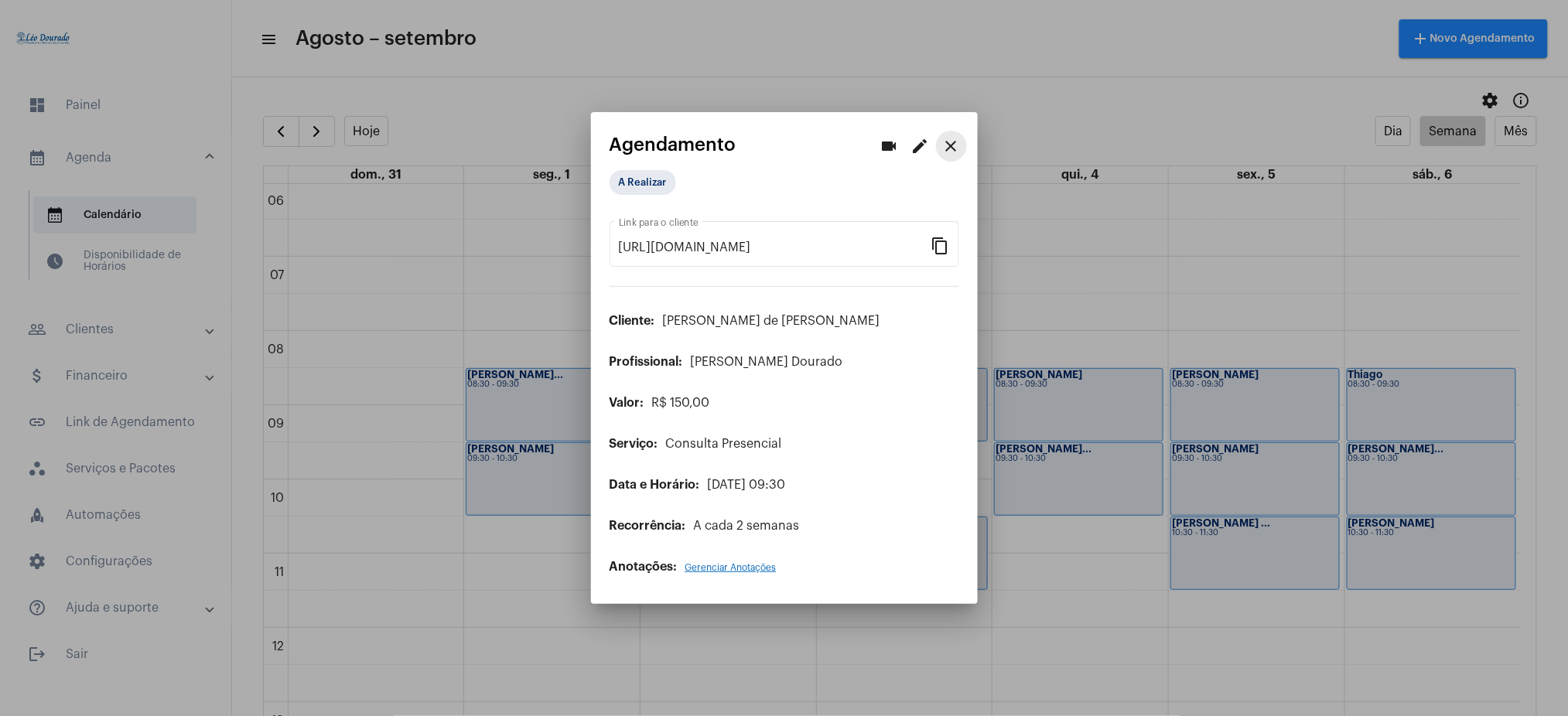
click at [951, 146] on mat-icon "close" at bounding box center [951, 145] width 18 height 18
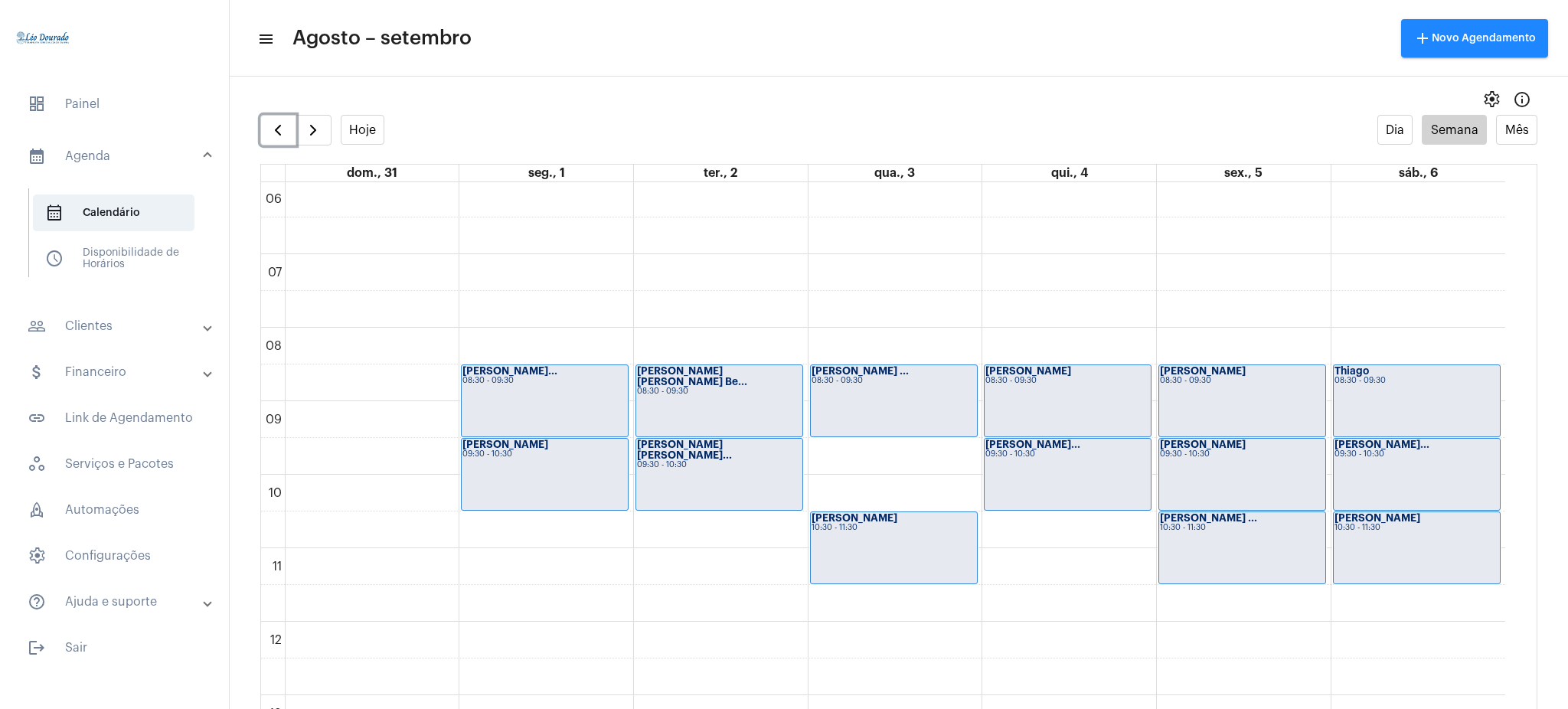
click at [1363, 516] on strong "[PERSON_NAME]" at bounding box center [1377, 519] width 86 height 10
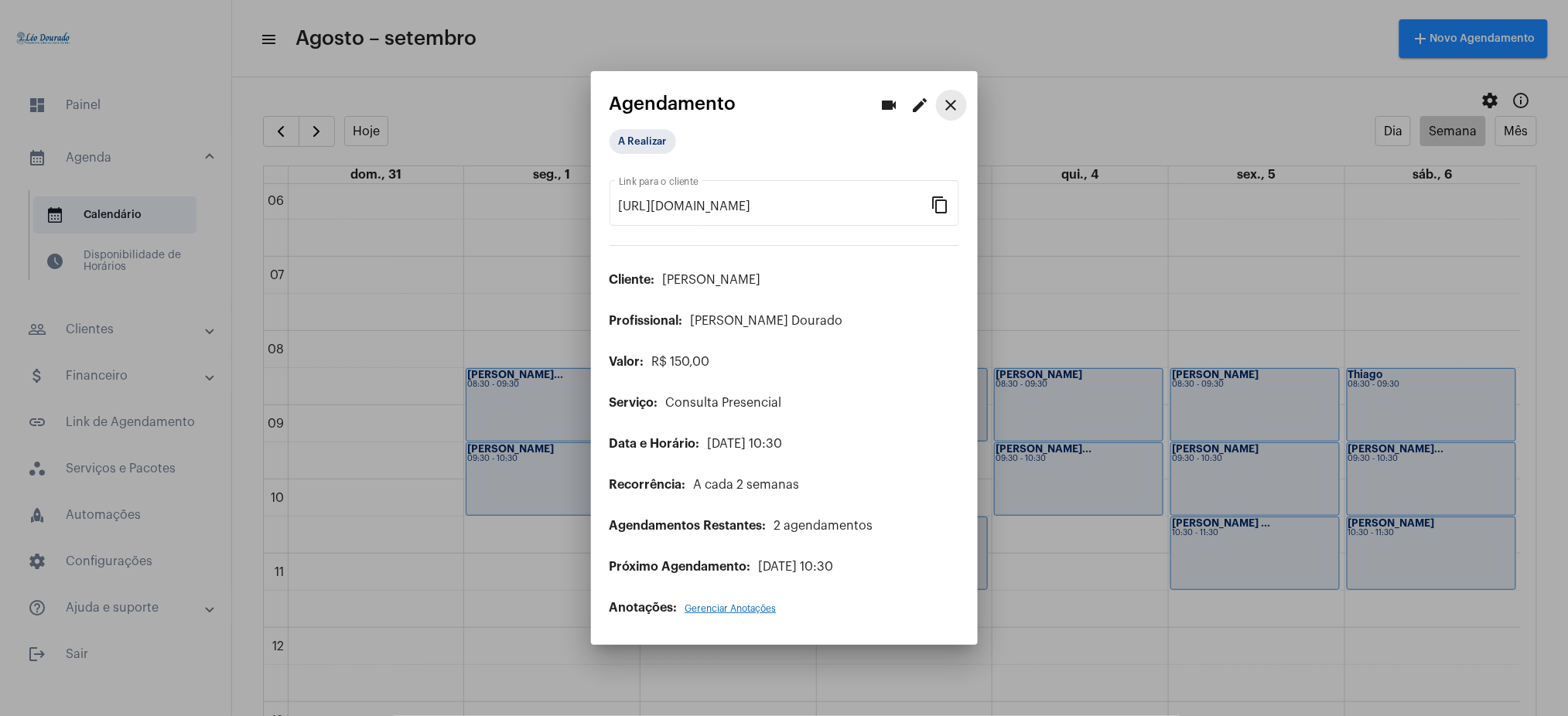
click at [958, 108] on mat-icon "close" at bounding box center [951, 105] width 18 height 18
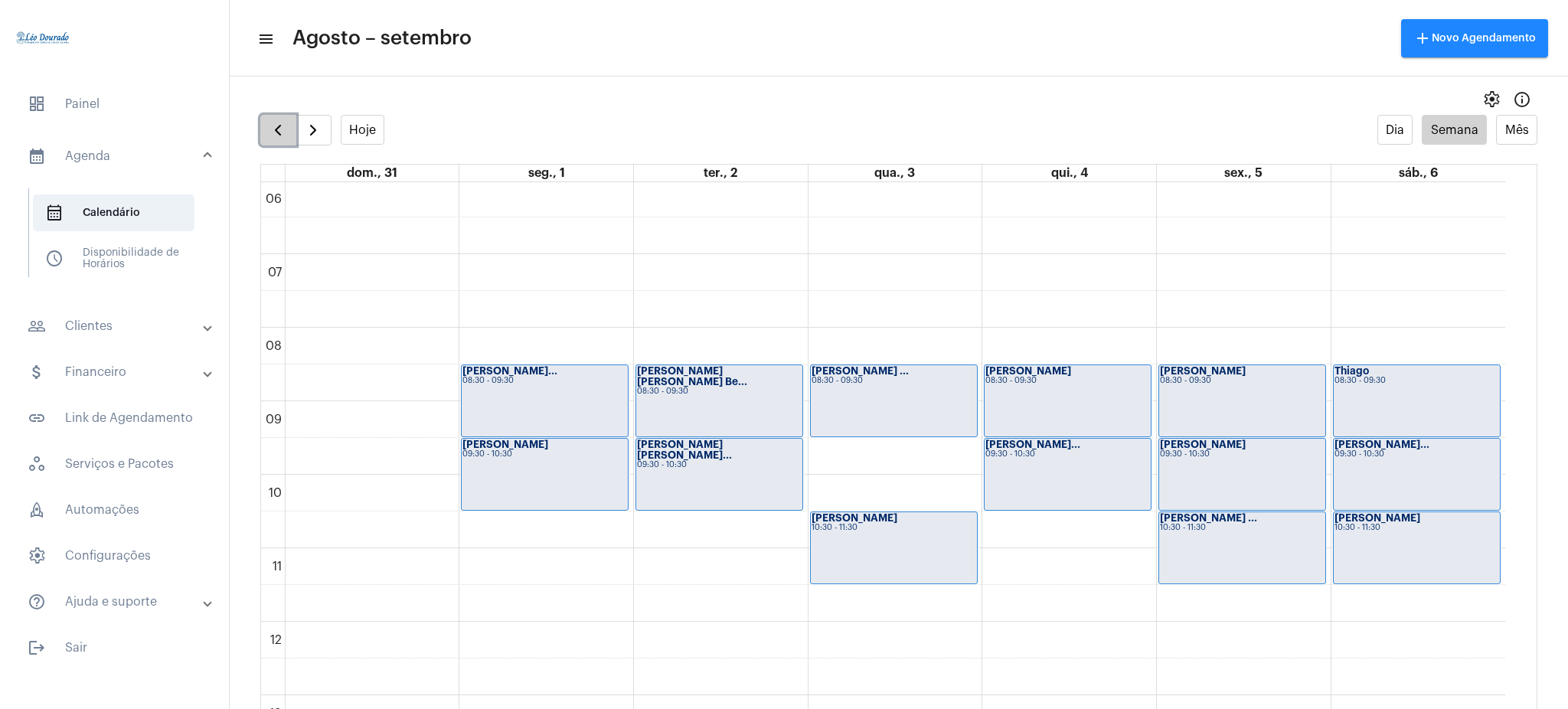
click at [284, 133] on span "button" at bounding box center [278, 129] width 18 height 18
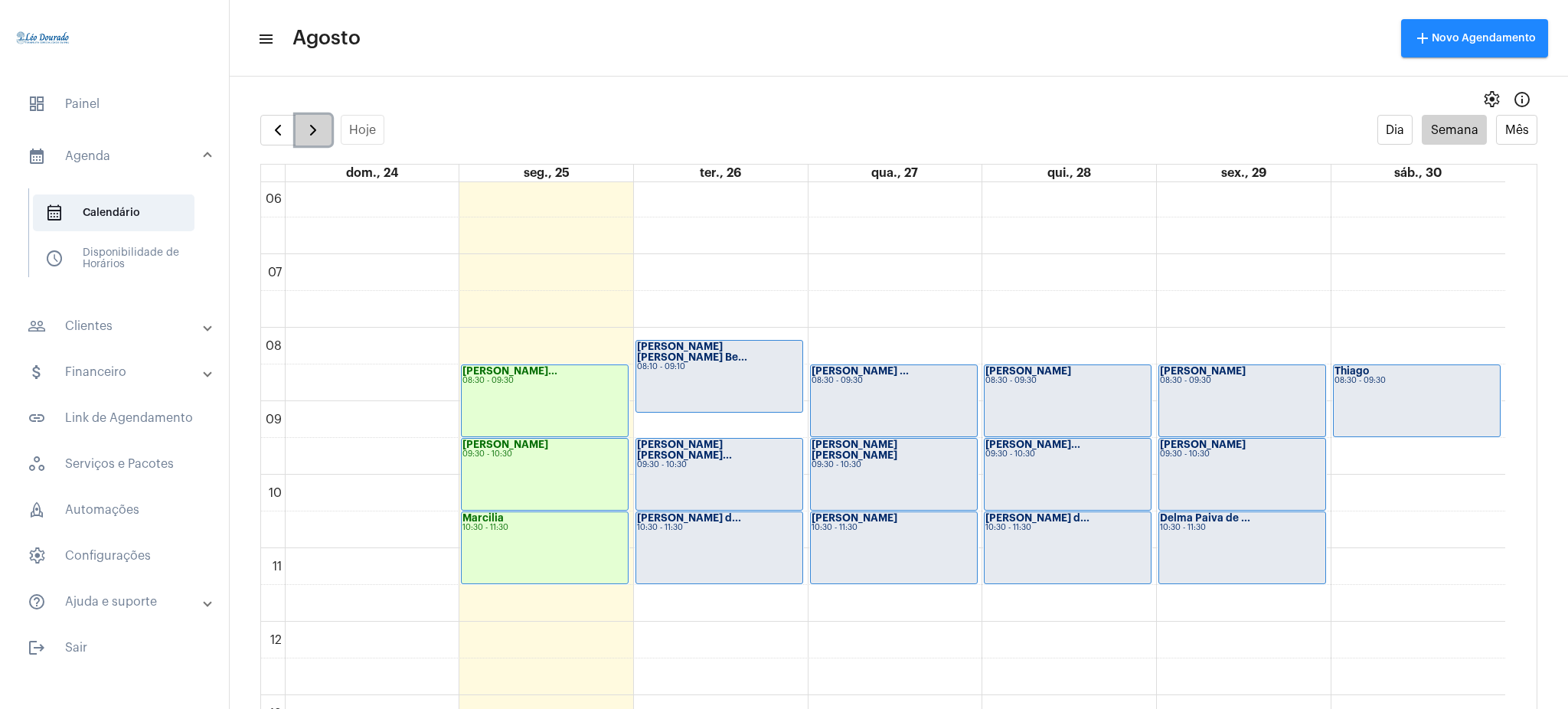
click at [321, 133] on span "button" at bounding box center [313, 129] width 18 height 18
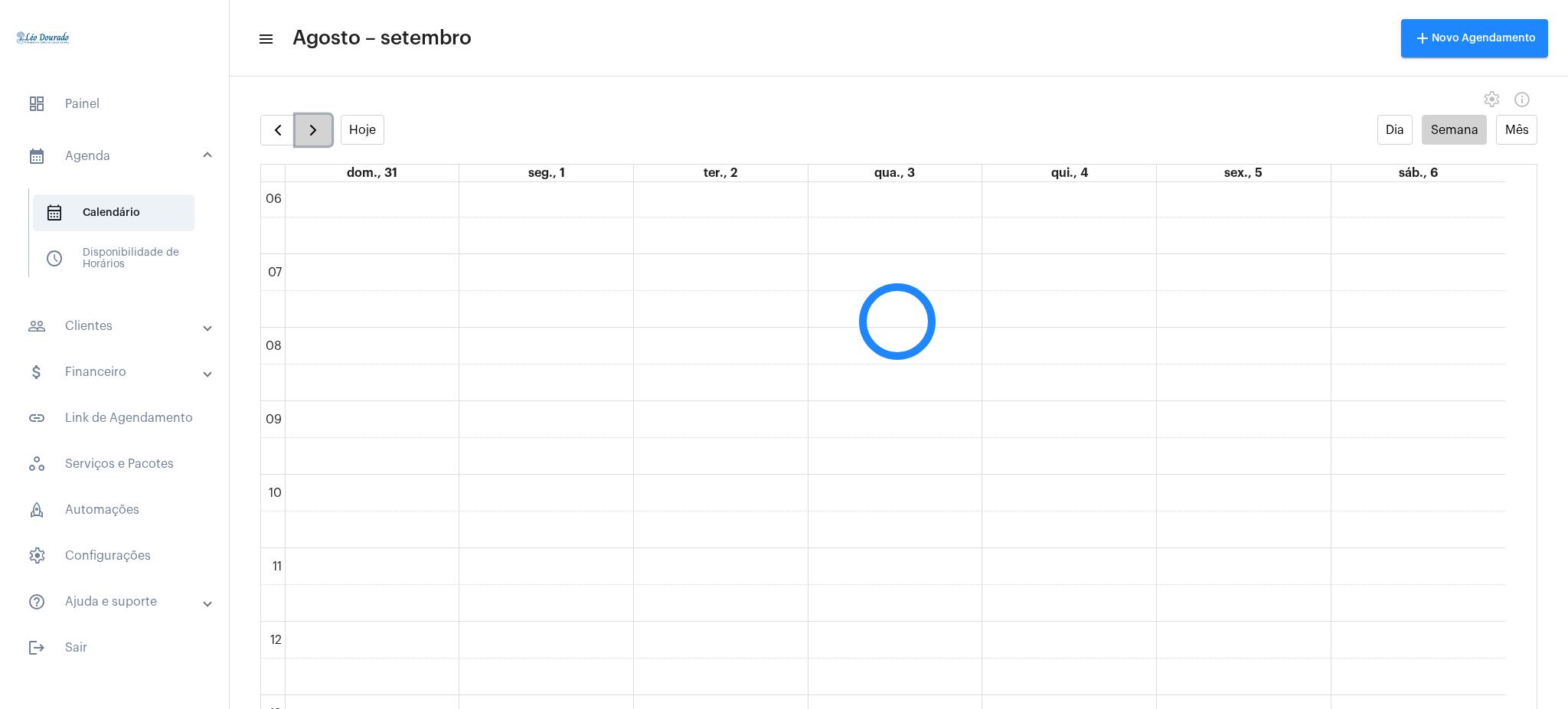
click at [321, 133] on span "button" at bounding box center [313, 129] width 18 height 18
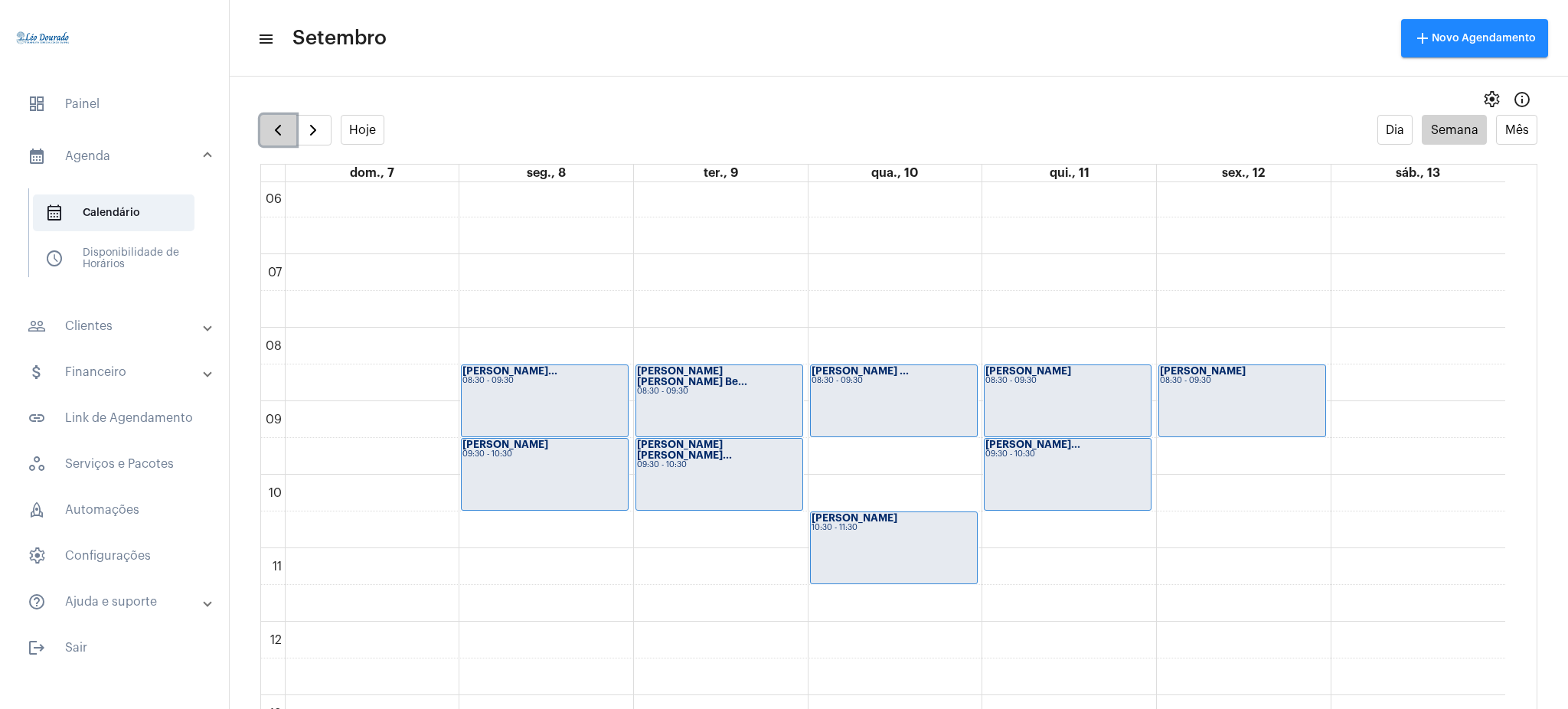
click at [290, 141] on button "button" at bounding box center [278, 130] width 36 height 31
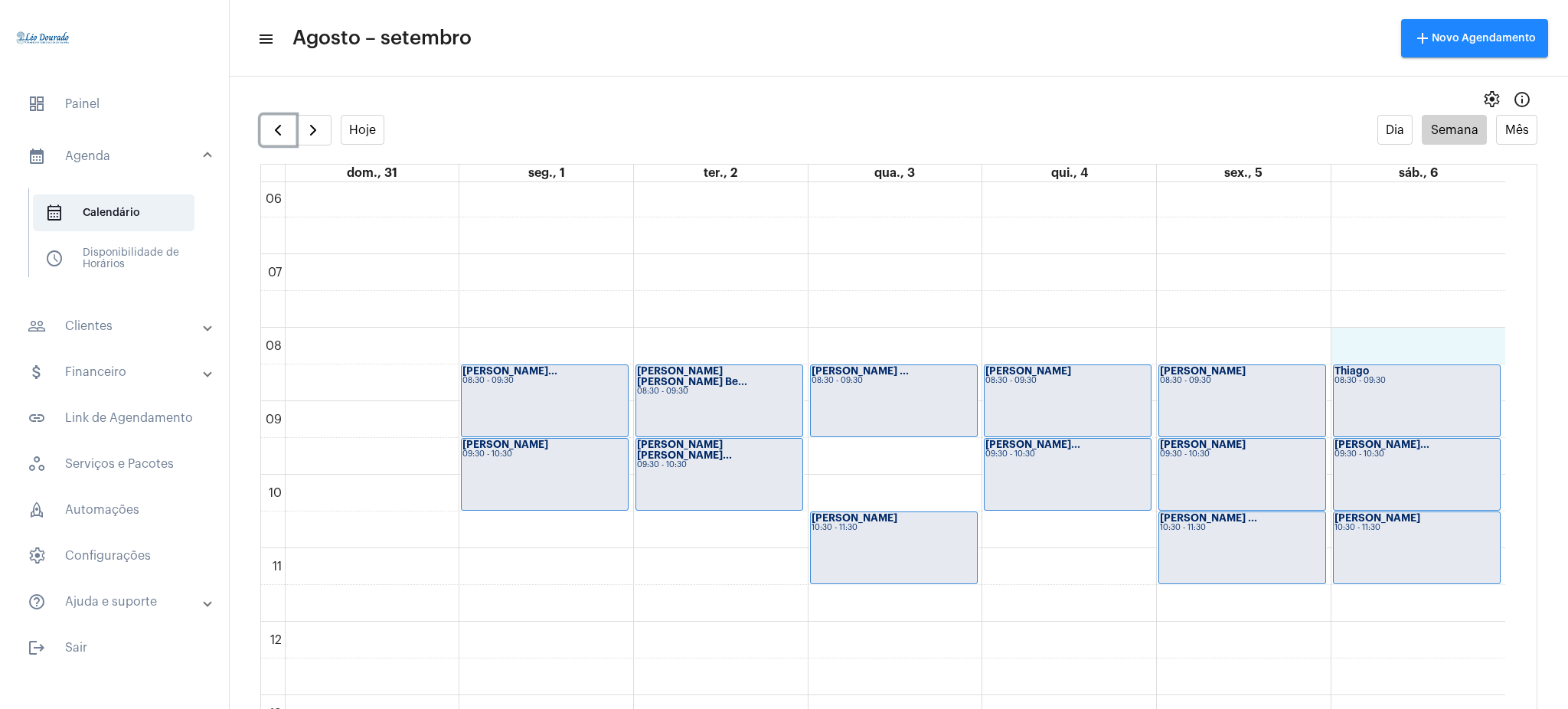
click at [1405, 362] on div "00 01 02 03 04 05 06 07 08 09 10 11 12 13 14 15 16 17 18 19 20 21 22 23 Arlete …" at bounding box center [883, 622] width 1244 height 1765
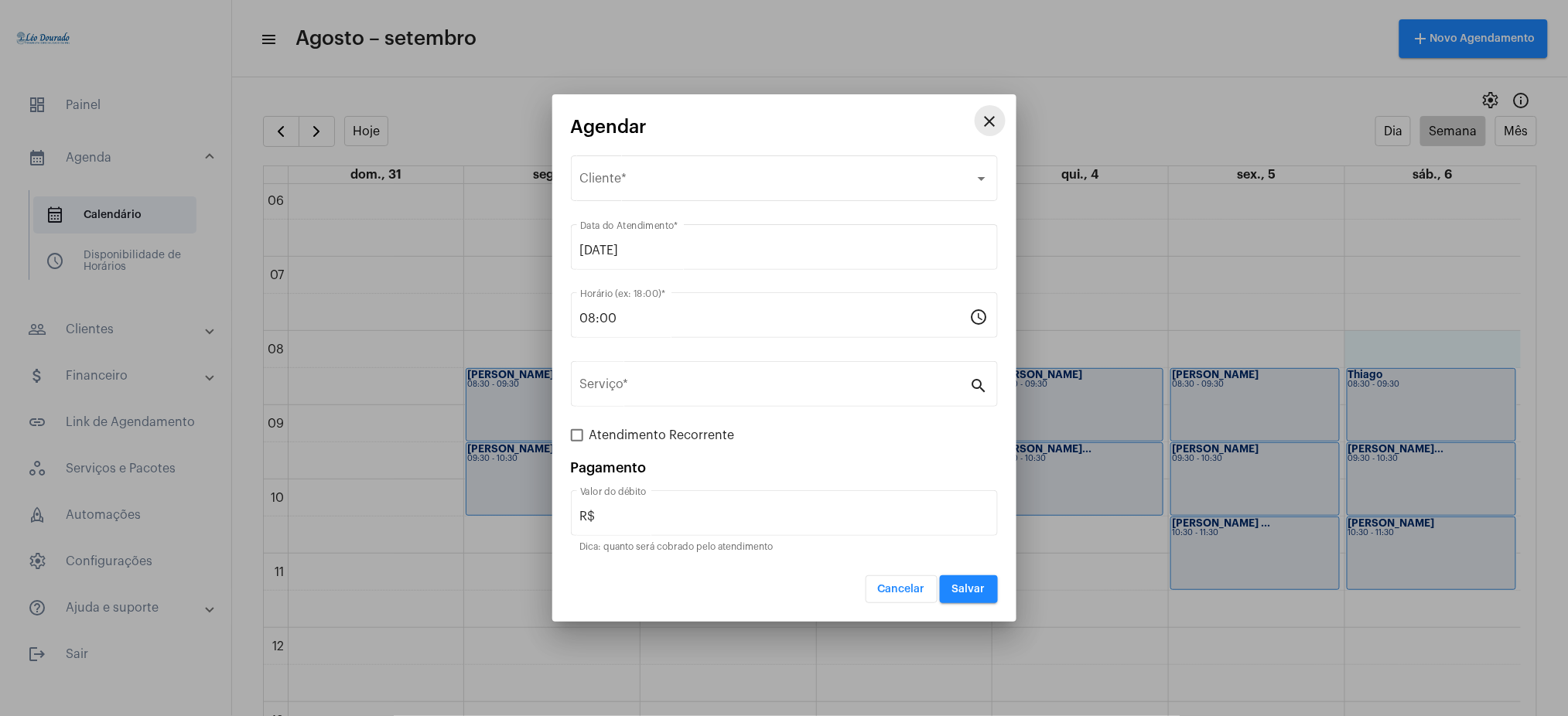
click at [990, 132] on button "close" at bounding box center [990, 121] width 31 height 31
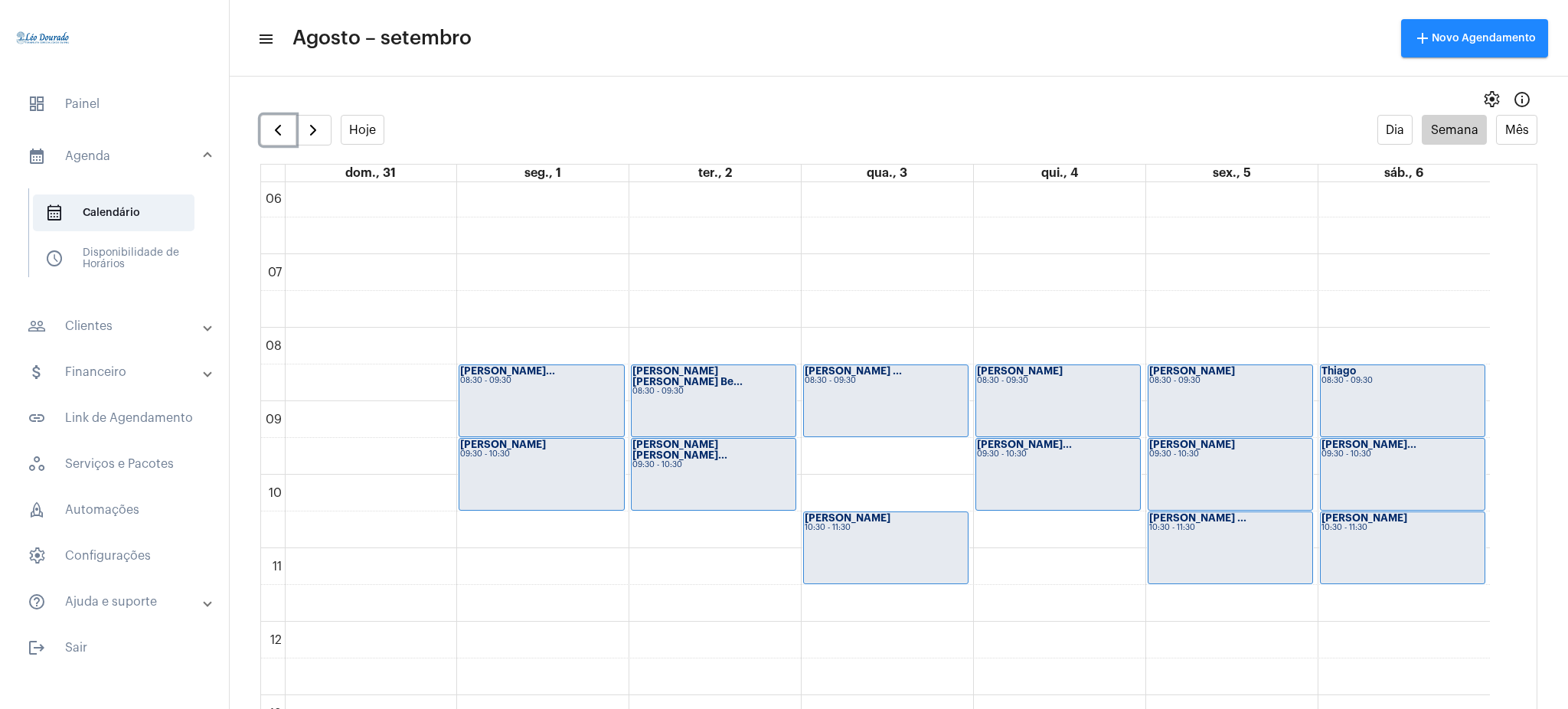
click at [1436, 399] on div "Thiago 08:30 - 09:30" at bounding box center [1403, 400] width 165 height 71
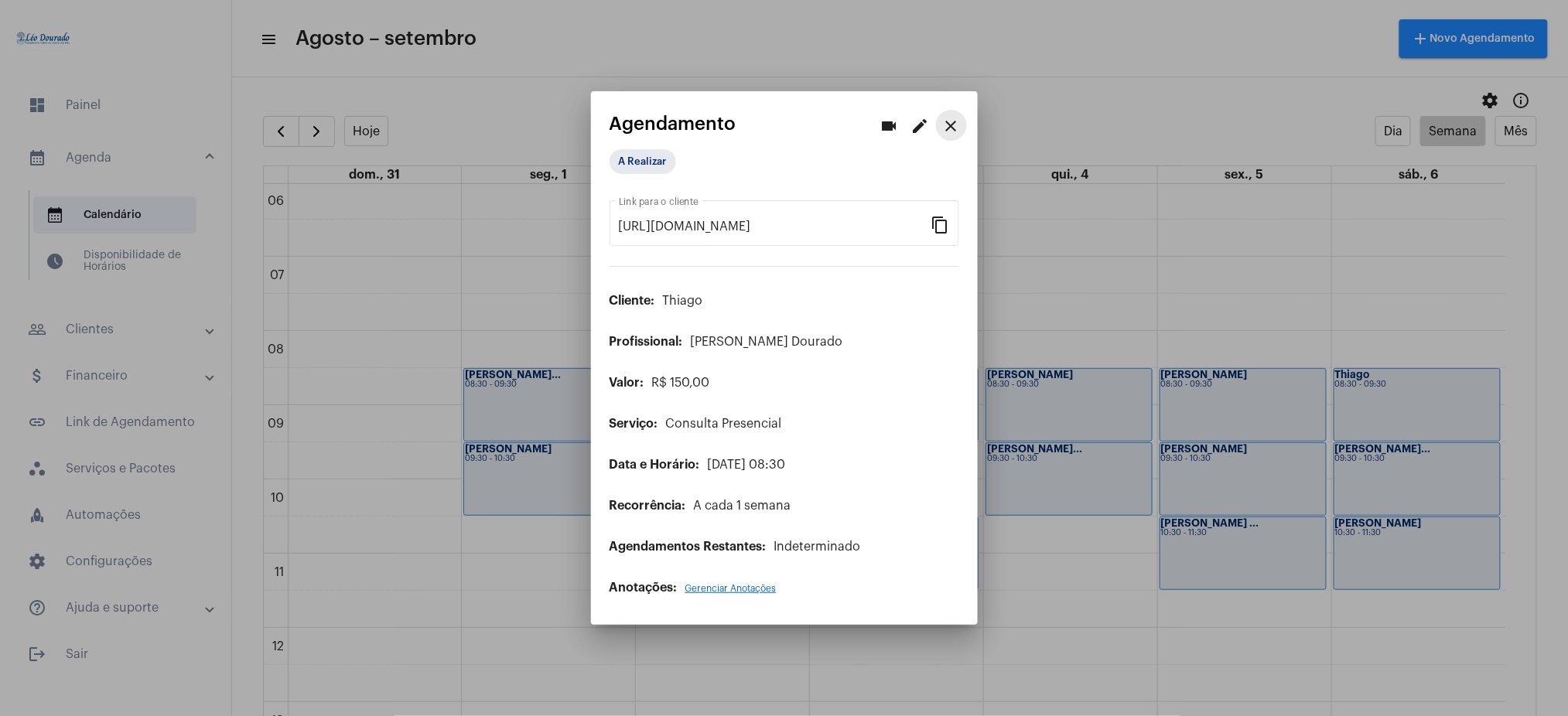
click at [947, 119] on mat-icon "close" at bounding box center [951, 126] width 18 height 18
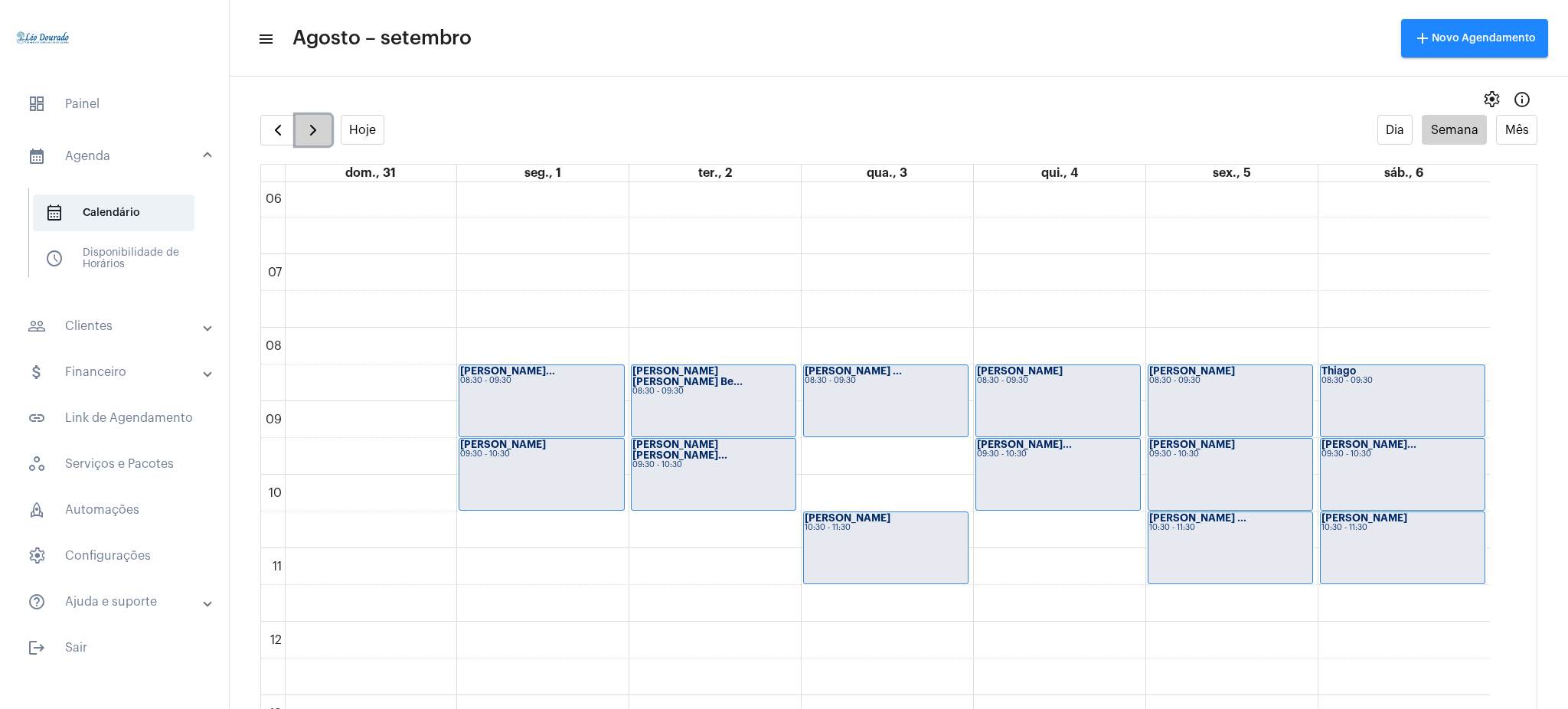
click at [307, 129] on span "button" at bounding box center [313, 129] width 18 height 18
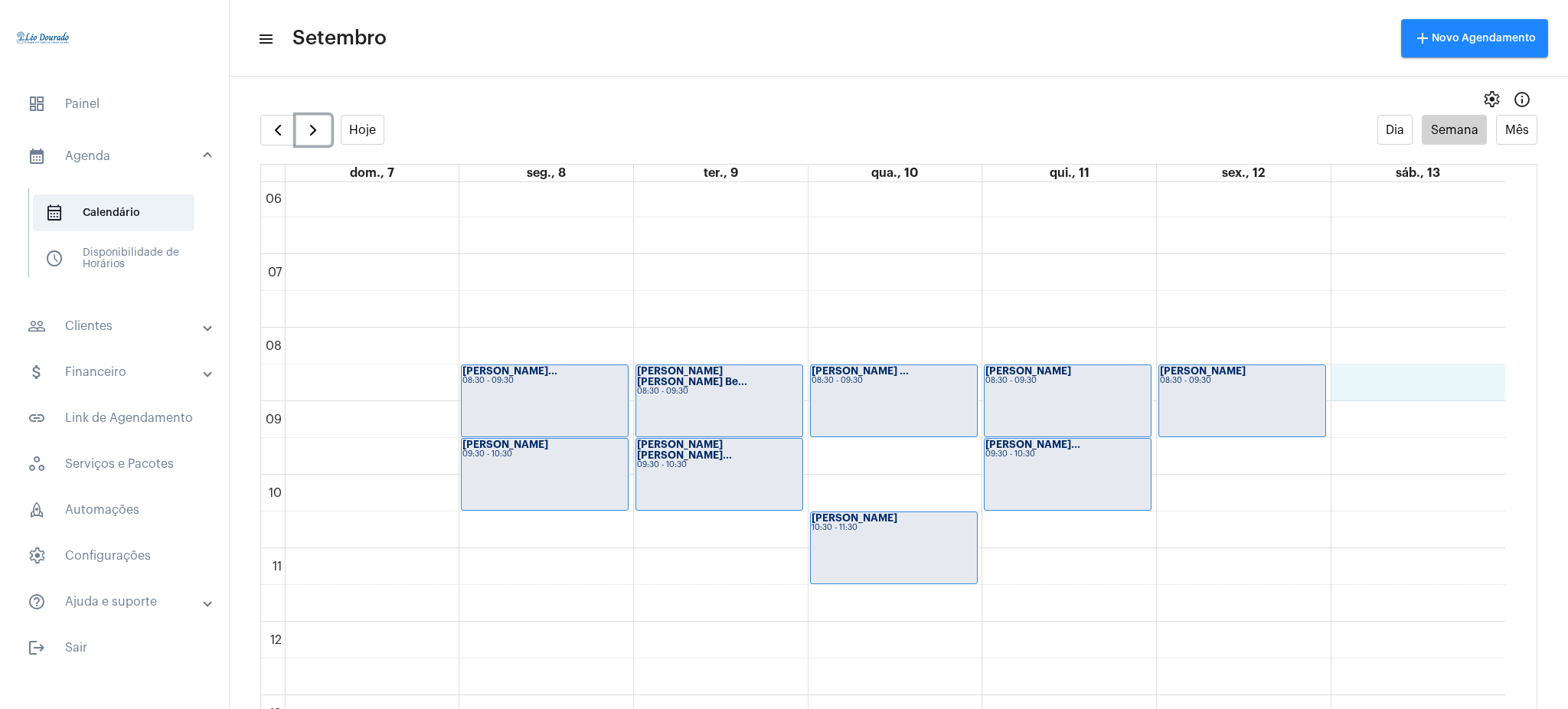
click at [1393, 388] on div "00 01 02 03 04 05 06 07 08 09 10 11 12 13 14 15 16 17 18 19 20 21 22 23 Isabell…" at bounding box center [883, 622] width 1244 height 1765
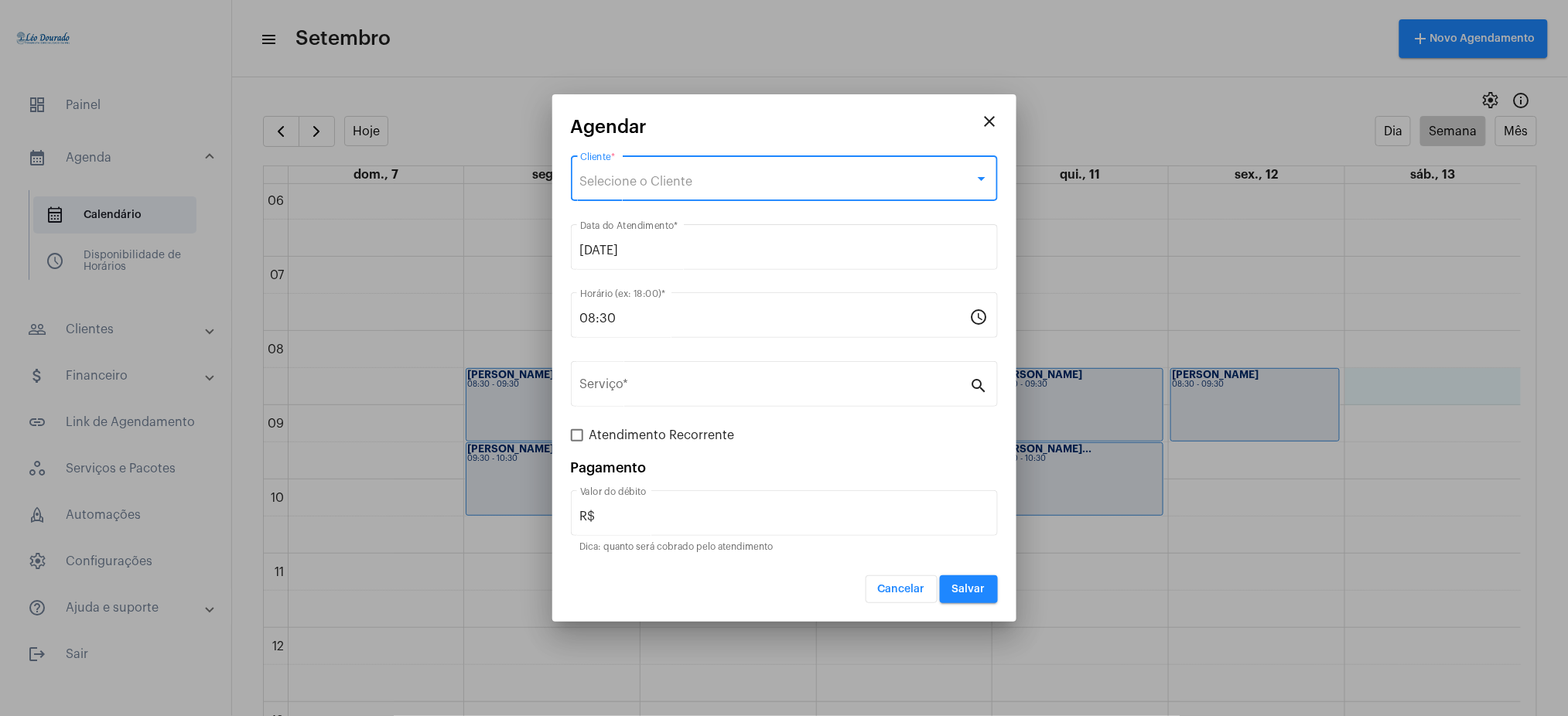
click at [816, 175] on div "Selecione o Cliente" at bounding box center [778, 182] width 395 height 14
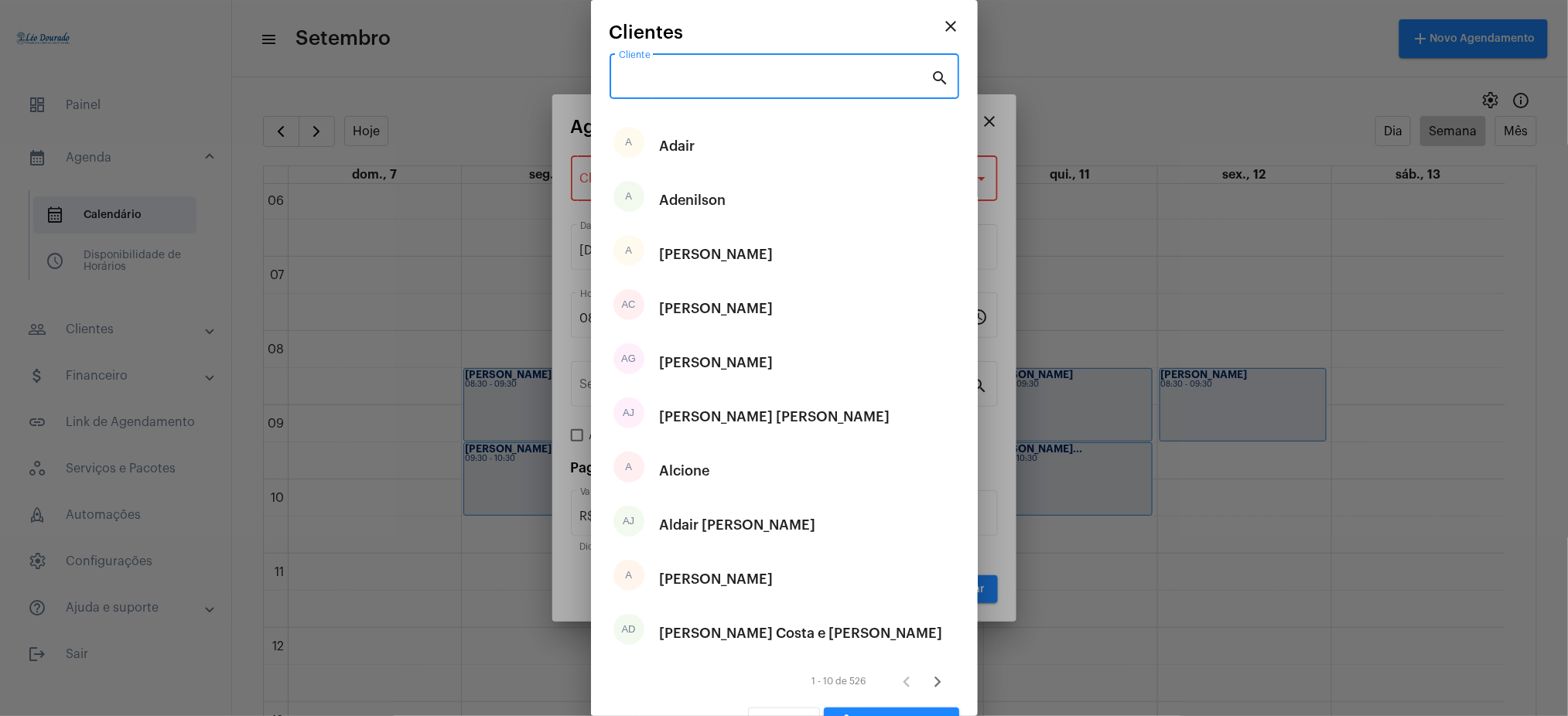
click at [687, 75] on input "Cliente" at bounding box center [775, 80] width 313 height 14
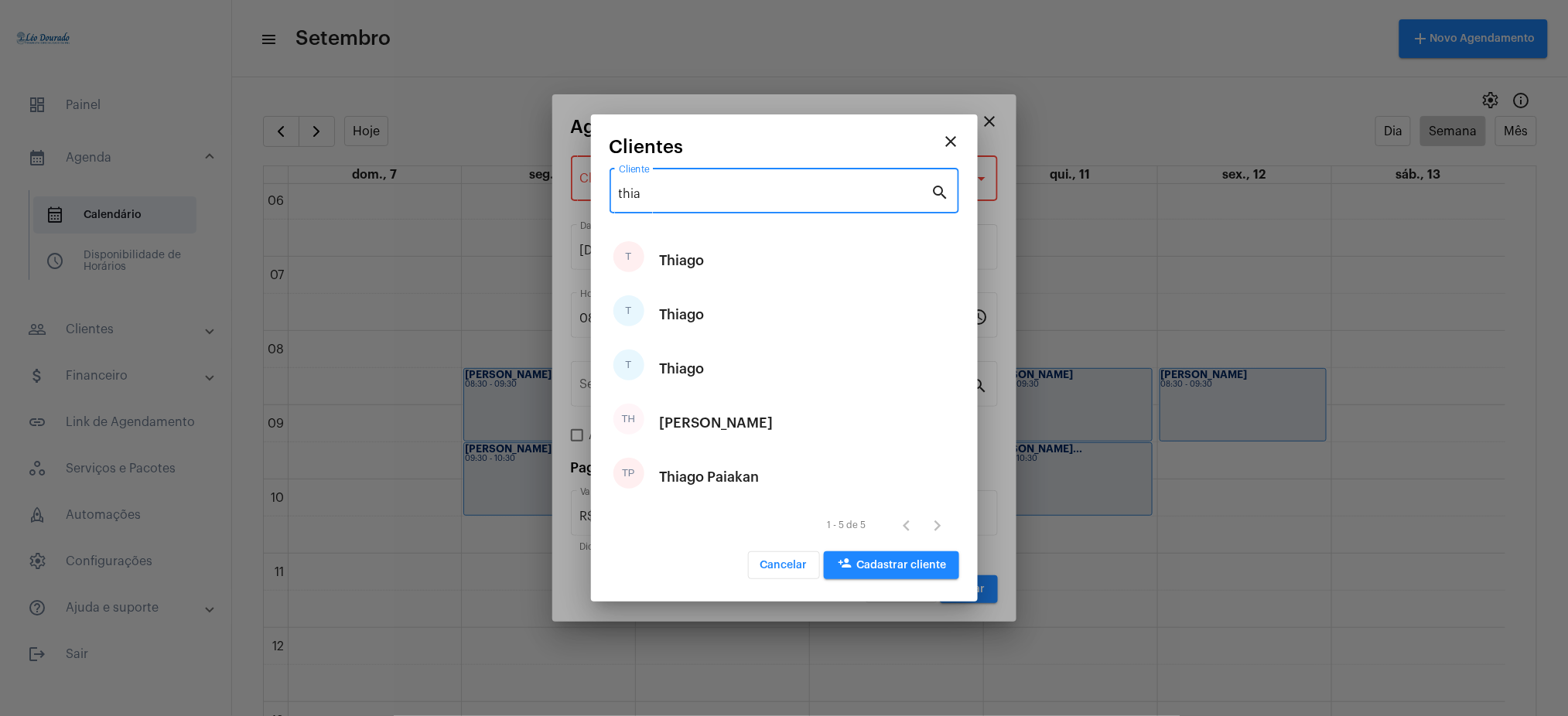
type input "thia"
click at [955, 143] on mat-icon "close" at bounding box center [951, 141] width 18 height 18
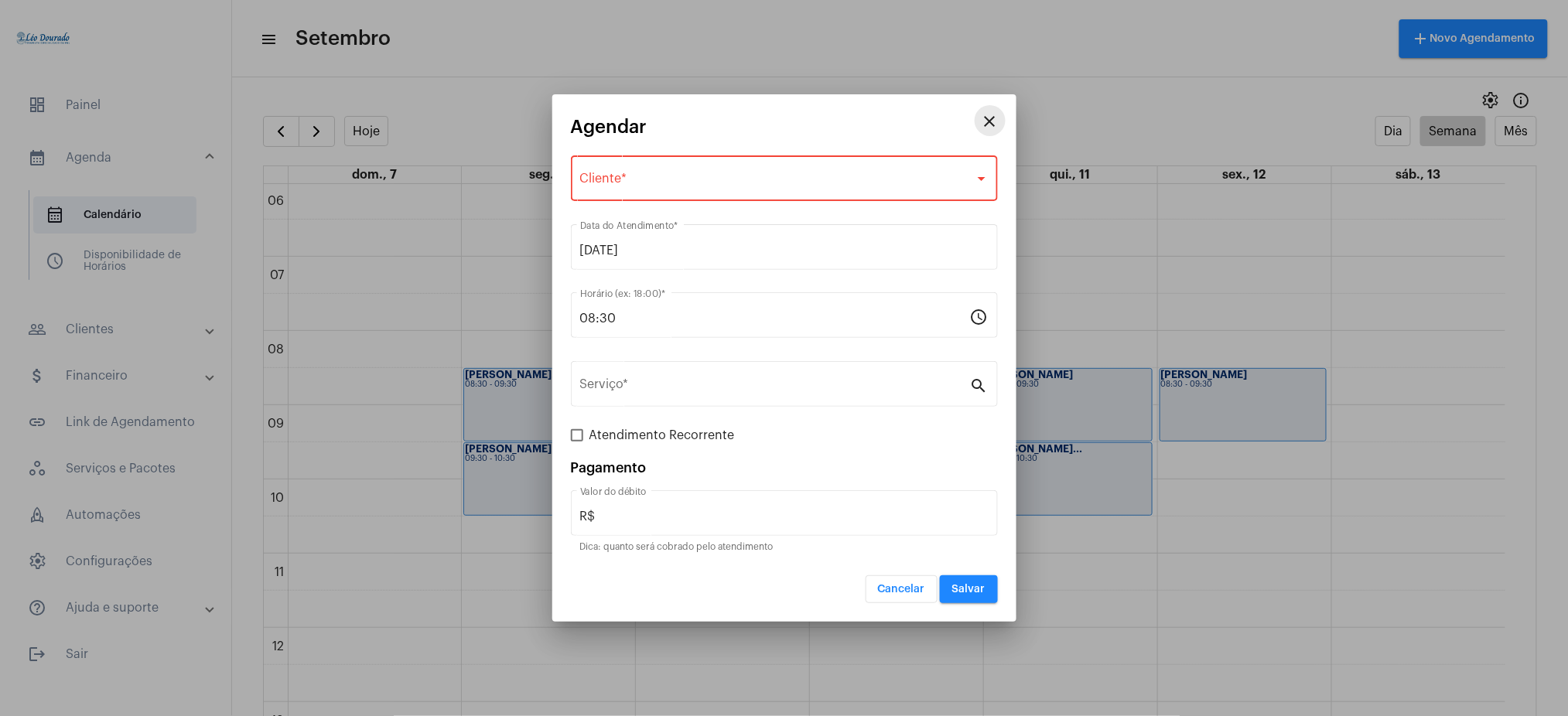
click at [992, 113] on mat-icon "close" at bounding box center [990, 121] width 18 height 18
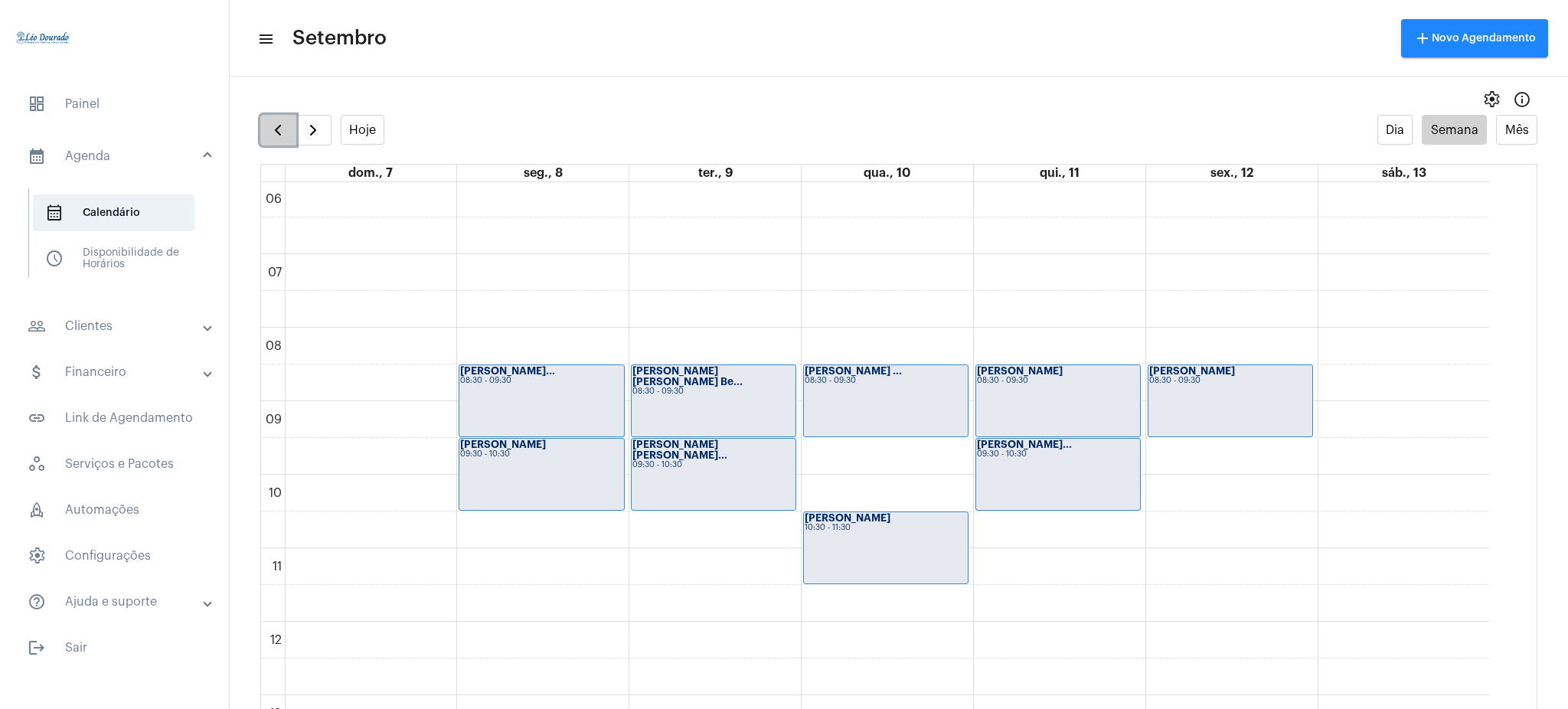
click at [285, 117] on button "button" at bounding box center [278, 130] width 36 height 31
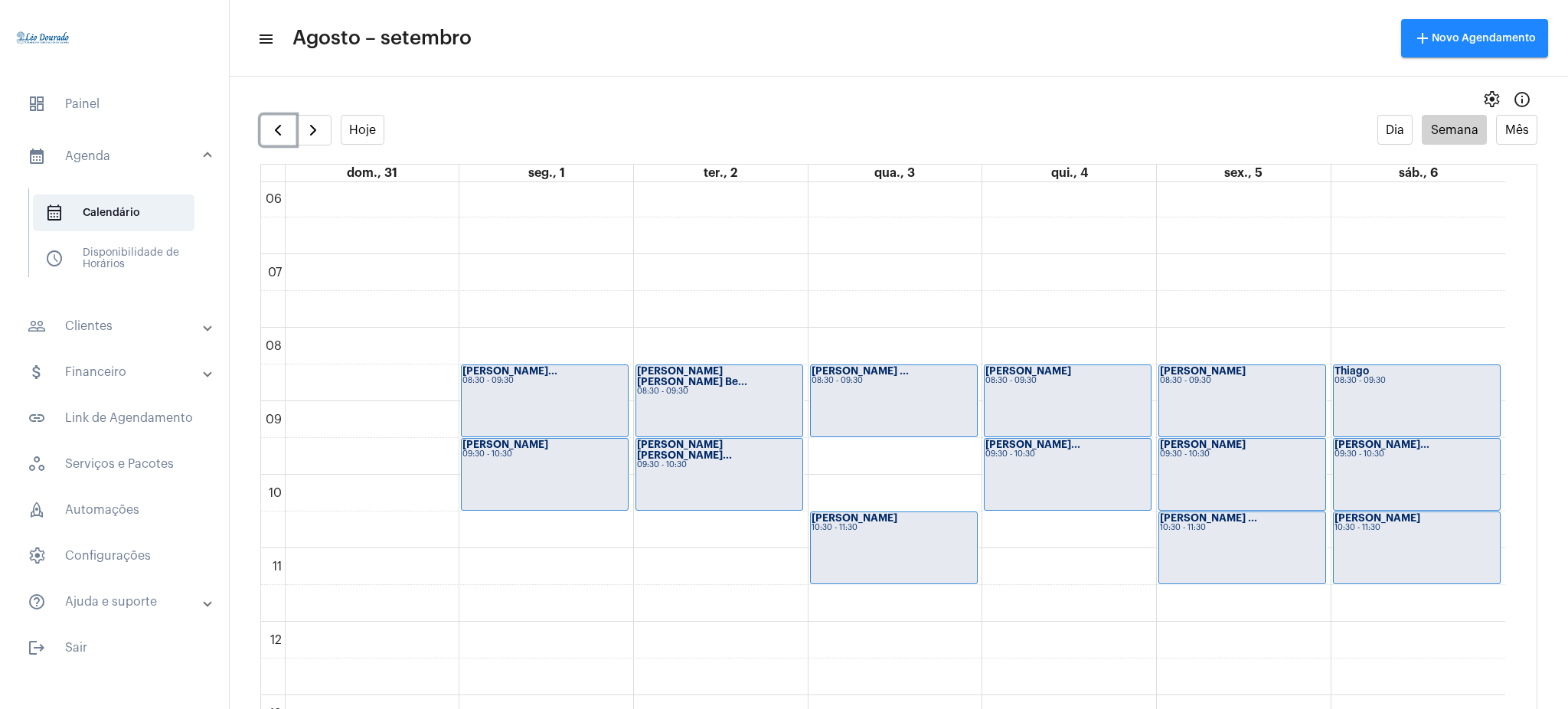
click at [1390, 406] on div "Thiago 08:30 - 09:30" at bounding box center [1416, 400] width 167 height 71
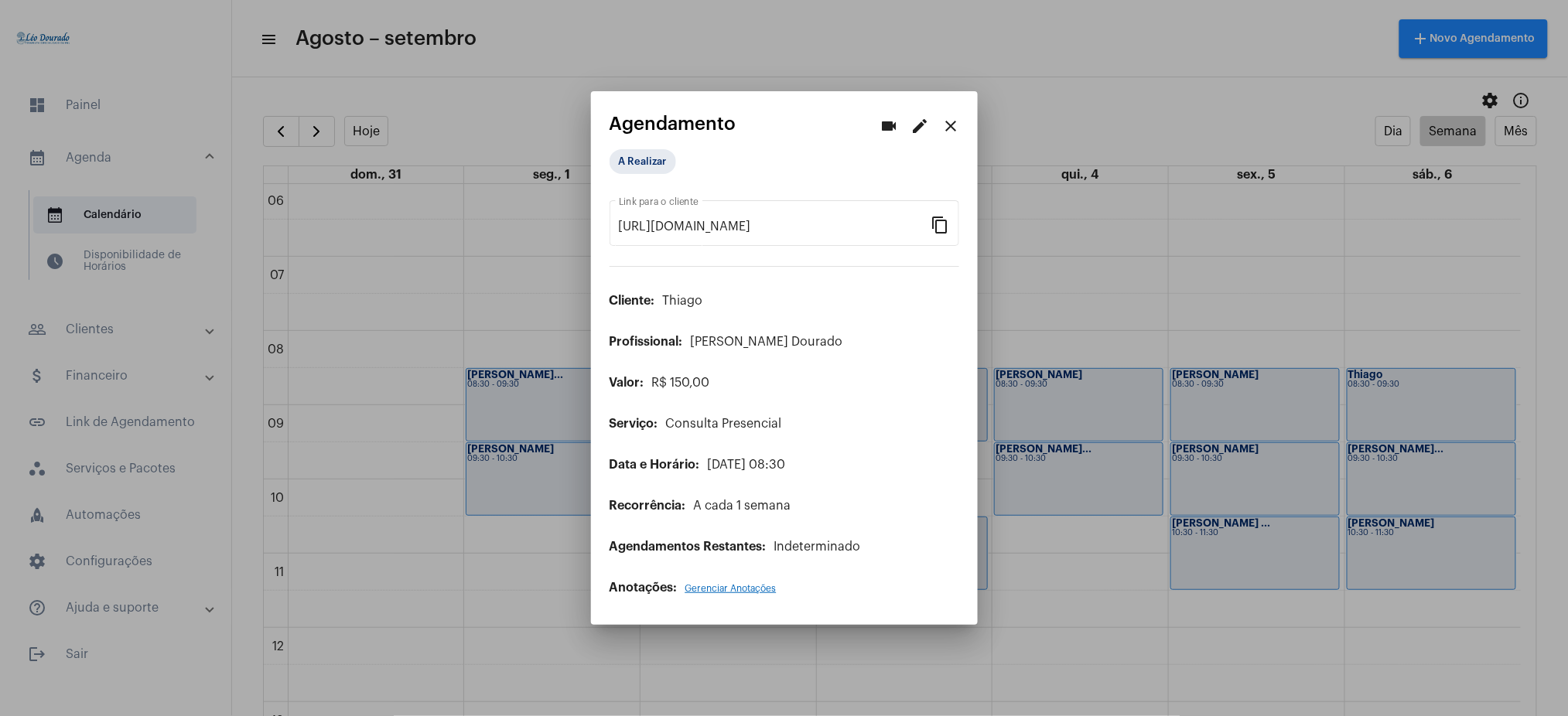
click at [127, 345] on div at bounding box center [784, 358] width 1568 height 716
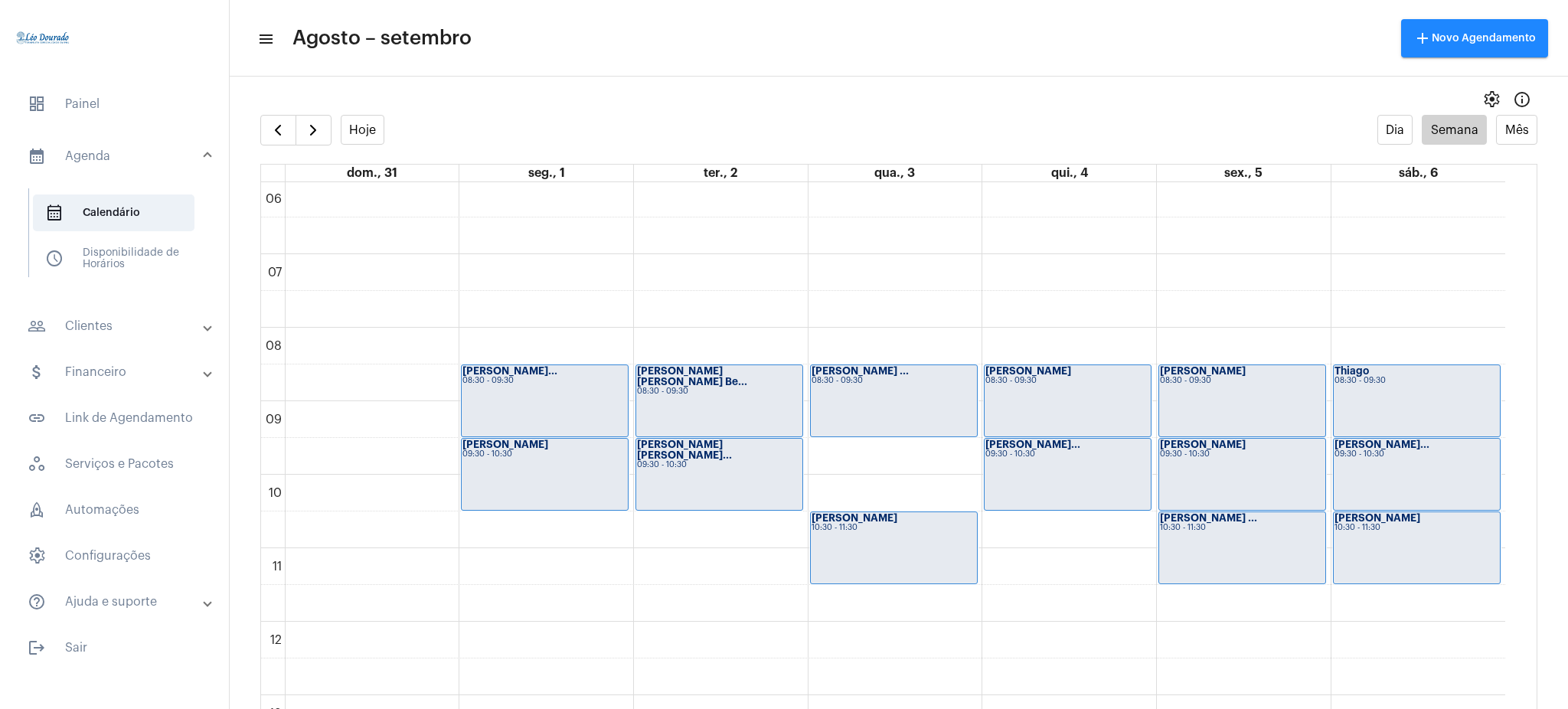
click at [123, 330] on mat-panel-title "people_outline Clientes" at bounding box center [116, 326] width 177 height 18
click at [111, 252] on span "people_outline Meus Clientes" at bounding box center [113, 261] width 162 height 37
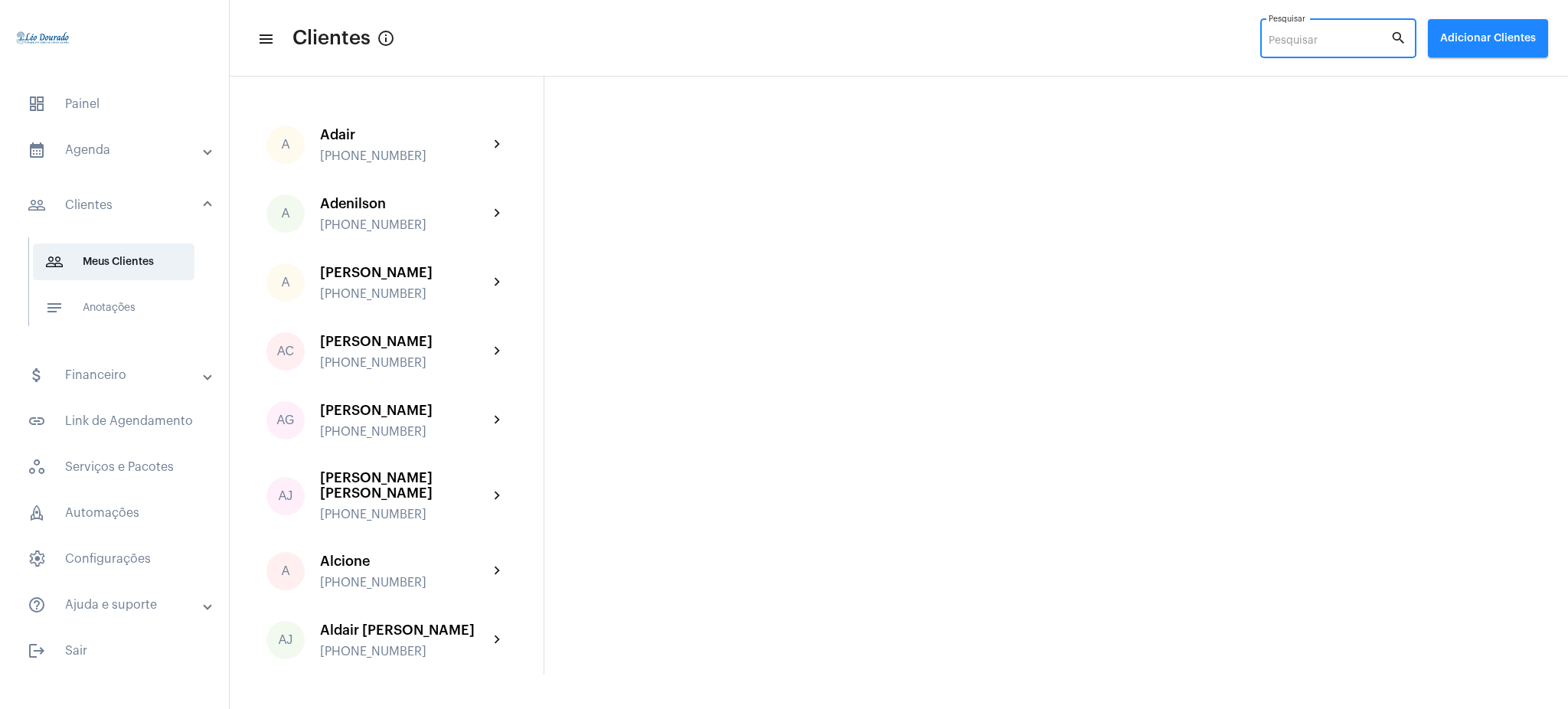
click at [1363, 39] on input "Pesquisar" at bounding box center [1329, 41] width 122 height 12
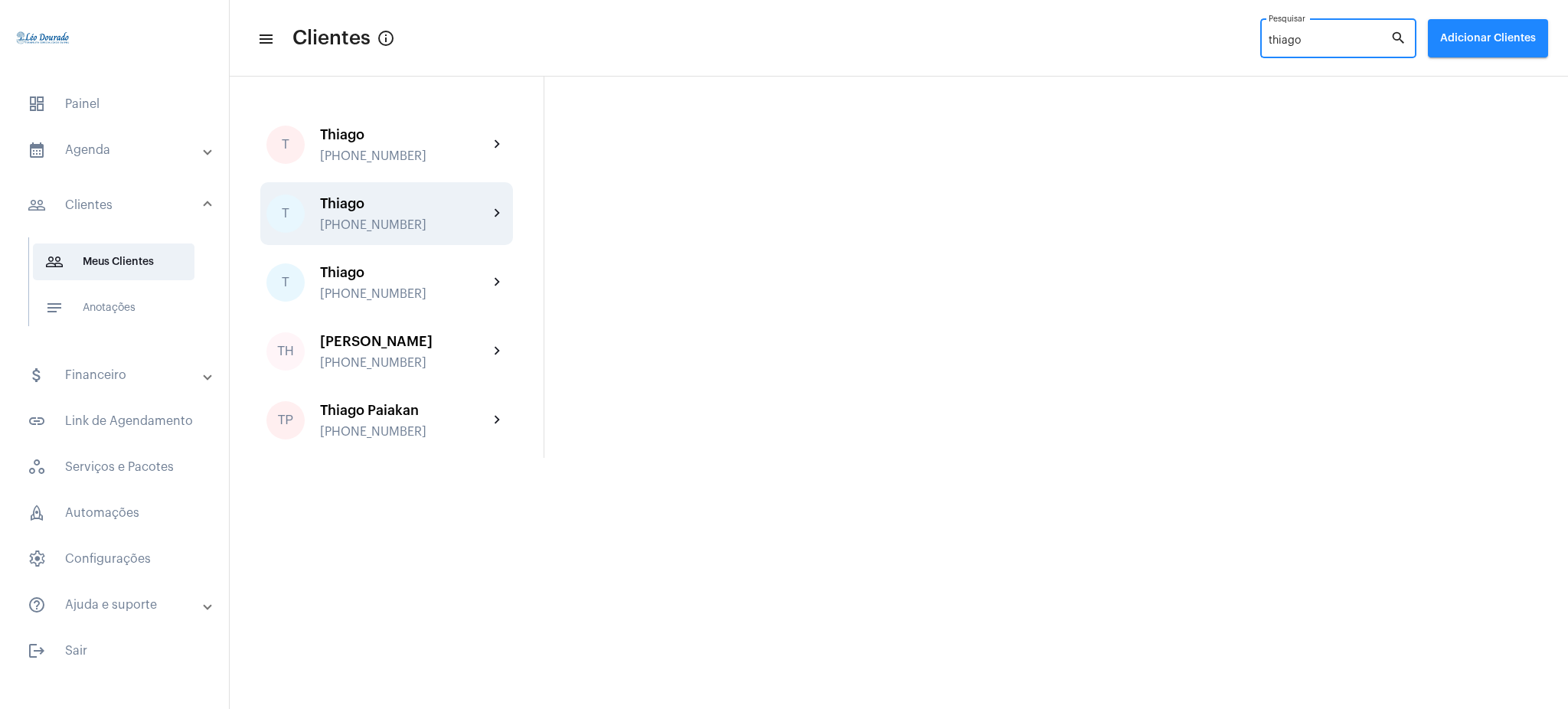
type input "thiago"
click at [442, 215] on div "Thiago +5531991821336" at bounding box center [404, 214] width 169 height 36
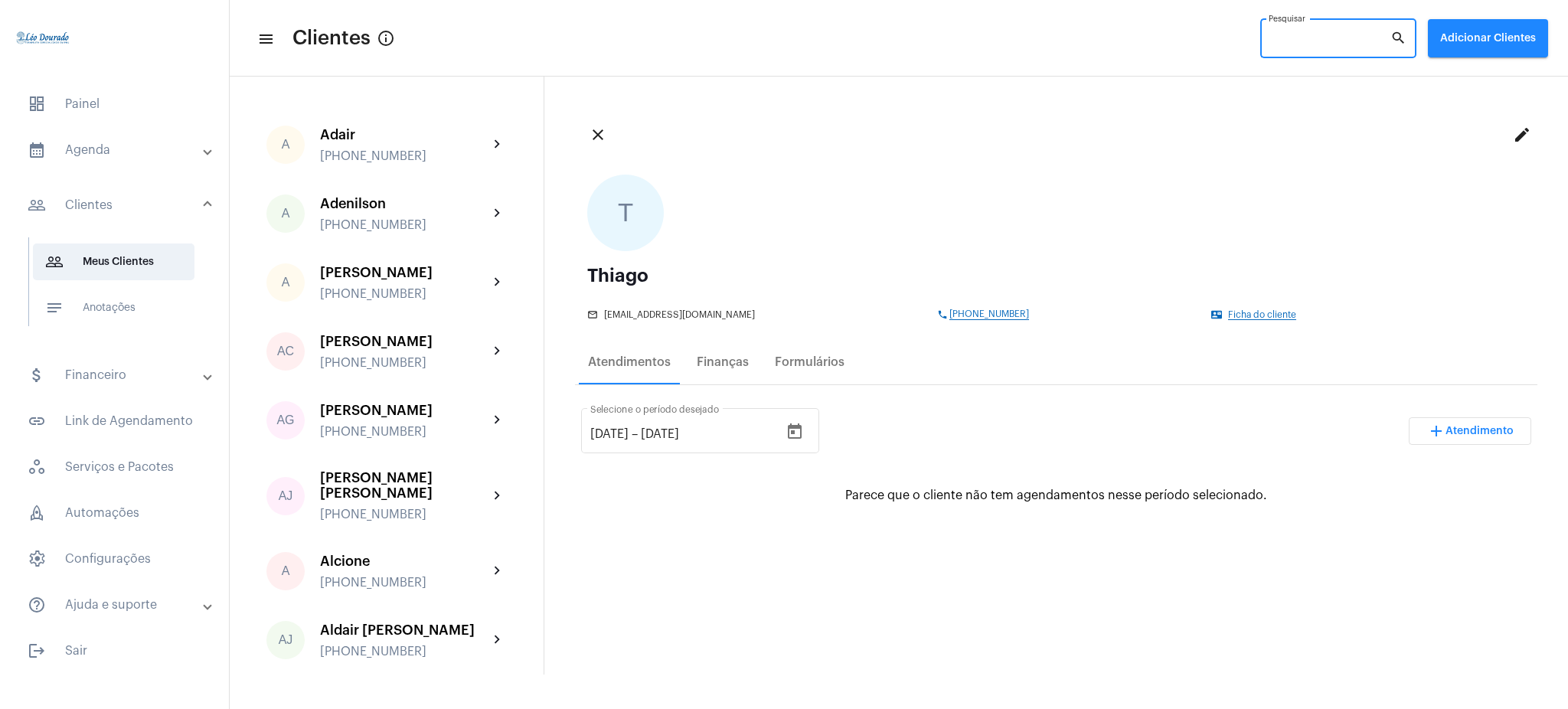
click at [1320, 37] on input "Pesquisar" at bounding box center [1329, 41] width 122 height 12
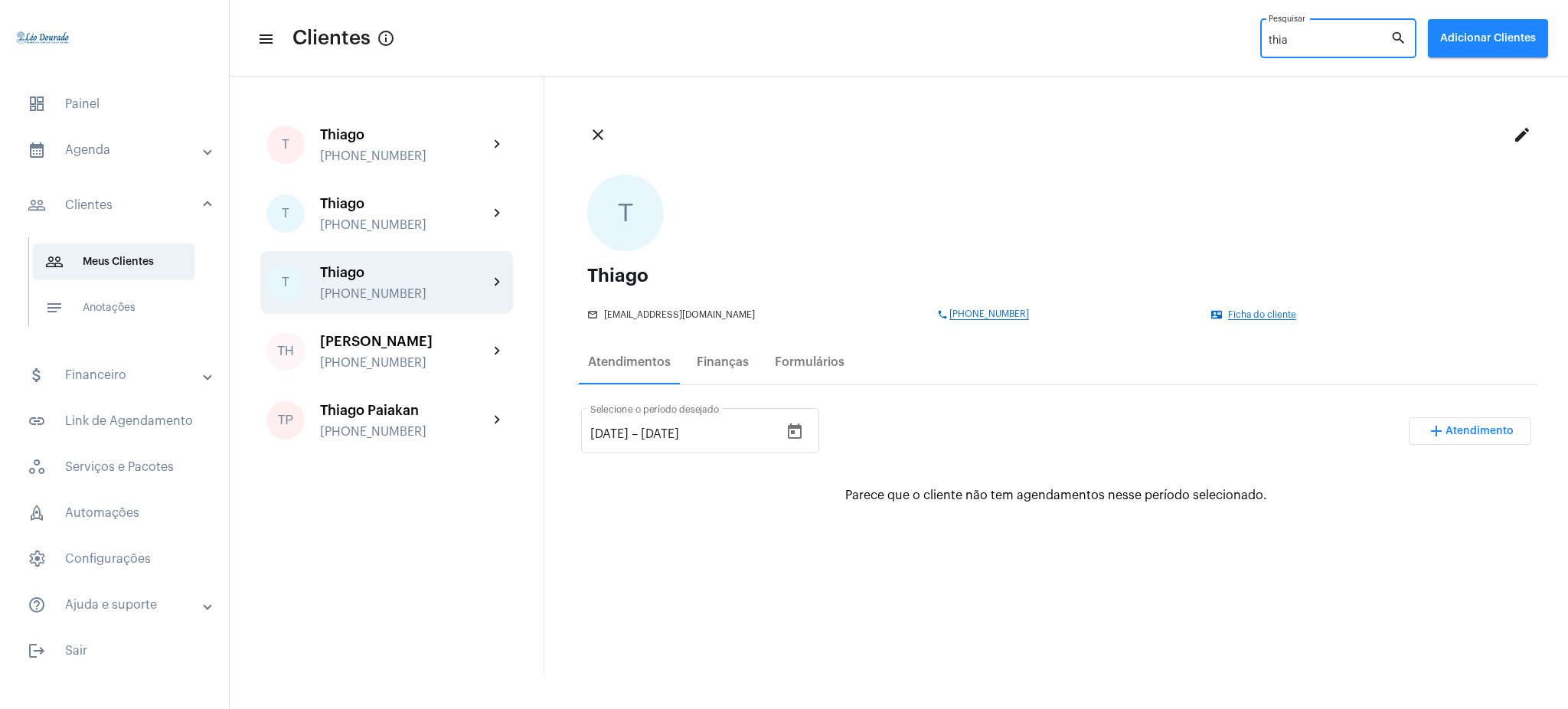
type input "thia"
click at [494, 281] on mat-icon "chevron_right" at bounding box center [497, 282] width 18 height 18
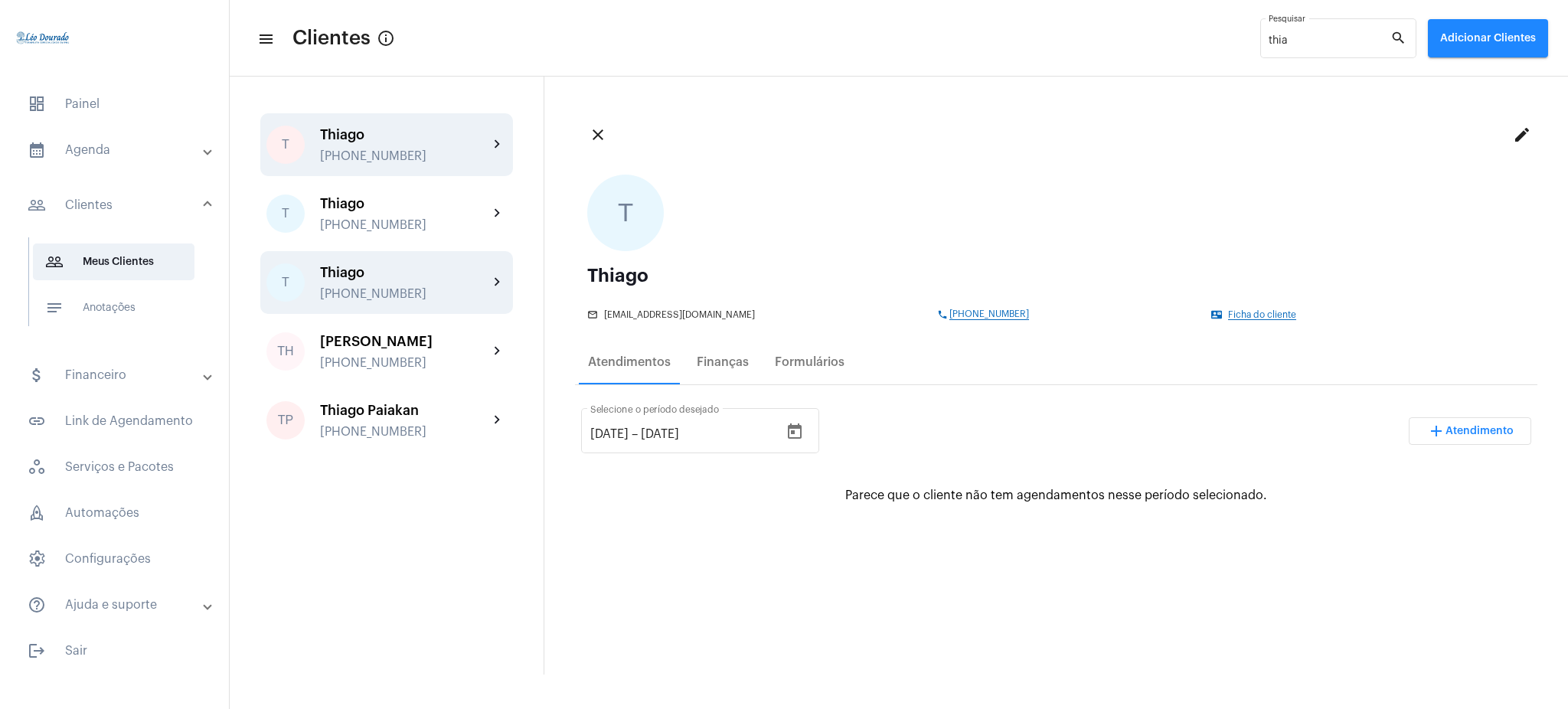
click at [468, 154] on div "[PHONE_NUMBER]" at bounding box center [404, 156] width 169 height 14
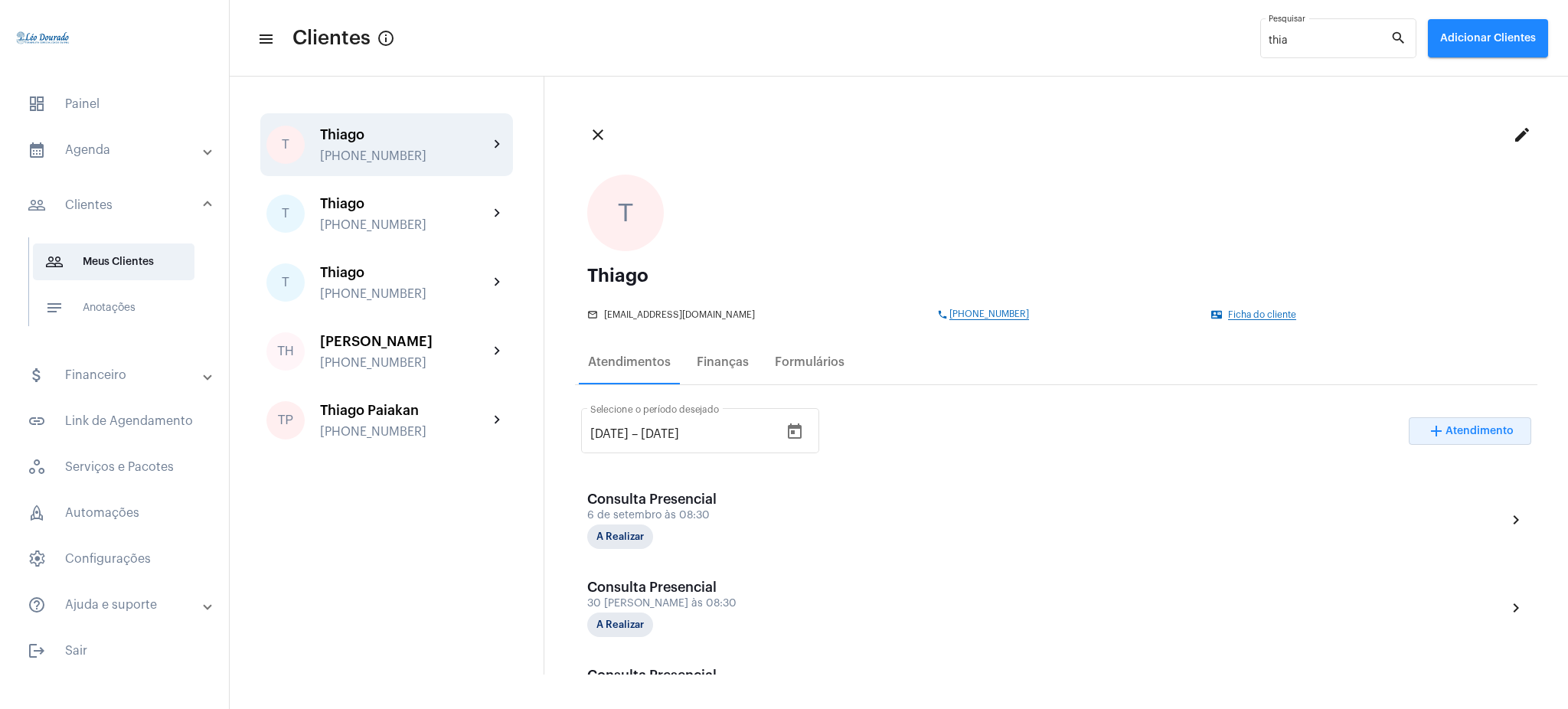
click at [1427, 427] on mat-icon "add" at bounding box center [1435, 430] width 18 height 18
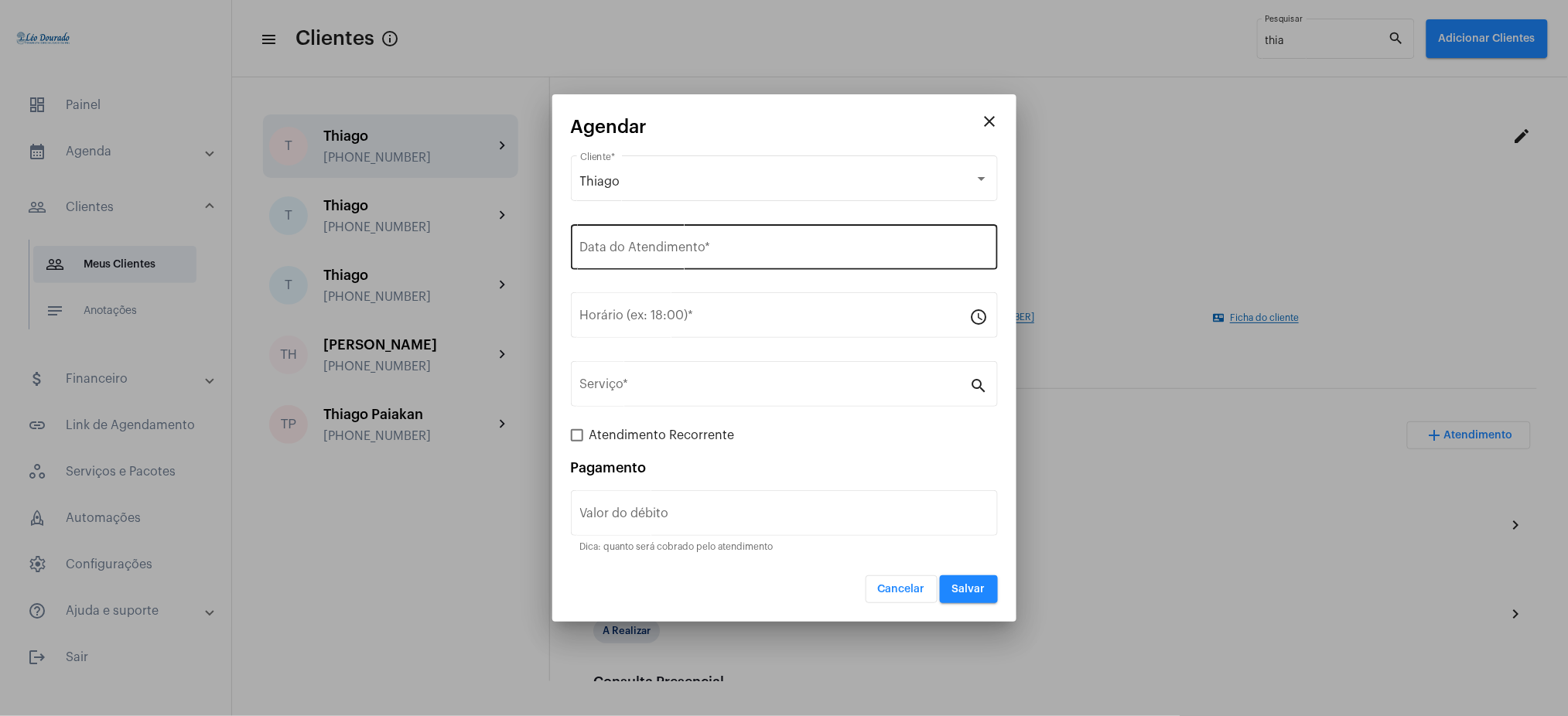
click at [674, 258] on div "Data do Atendimento *" at bounding box center [784, 246] width 409 height 48
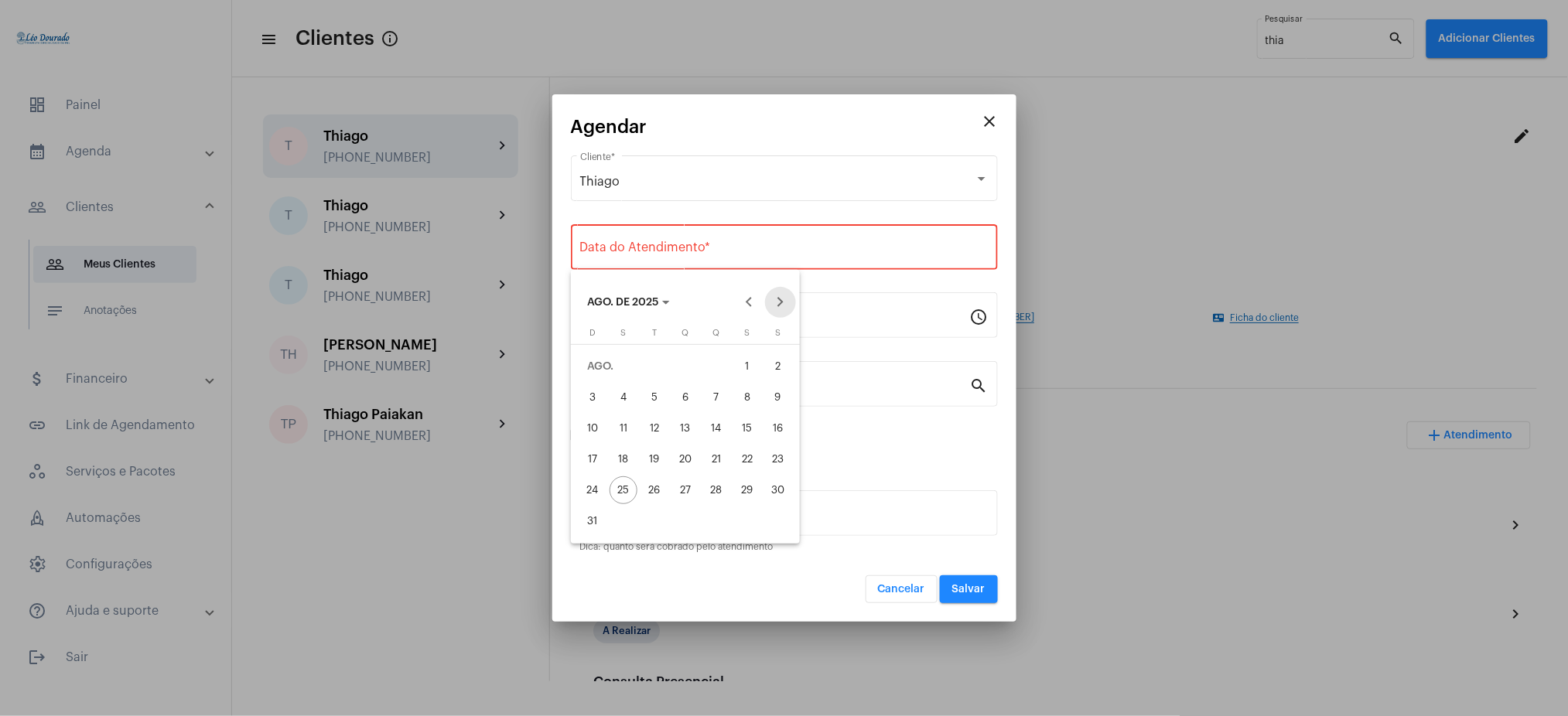
click at [775, 298] on button "Next month" at bounding box center [781, 302] width 31 height 31
click at [780, 430] on div "13" at bounding box center [778, 429] width 28 height 28
type input "13/09/2025"
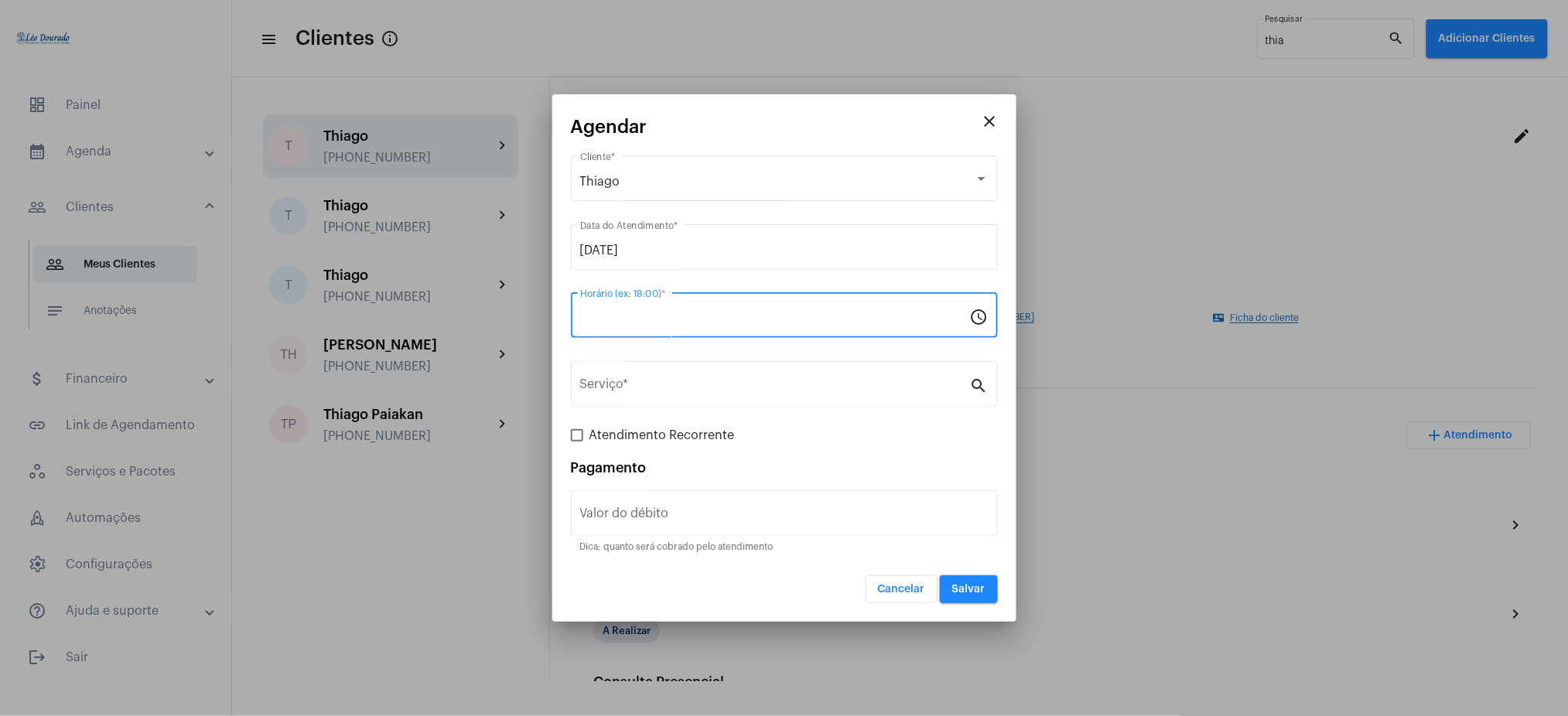
click at [661, 313] on input "Horário (ex: 18:00) *" at bounding box center [775, 319] width 390 height 14
type input "08:30"
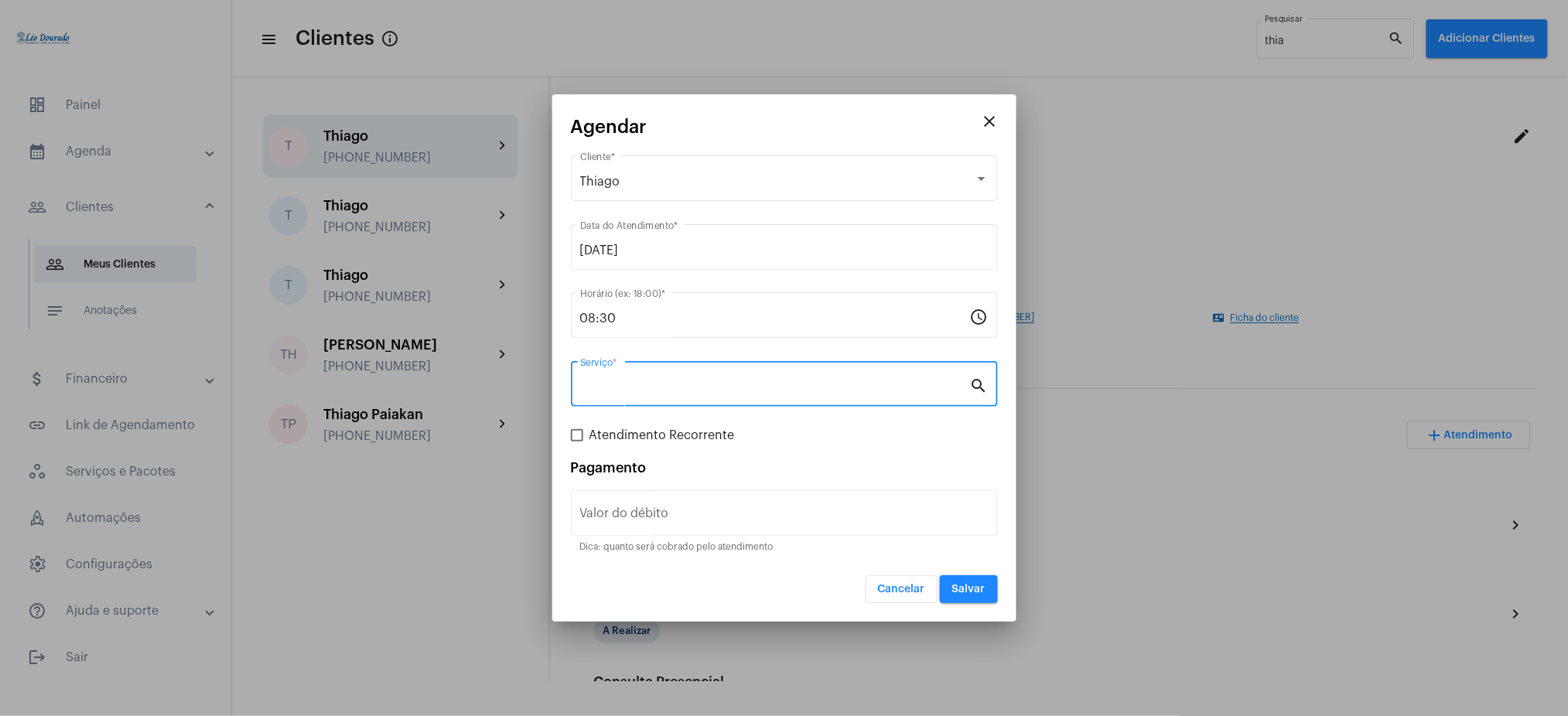
click at [696, 385] on input "Serviço *" at bounding box center [775, 388] width 390 height 14
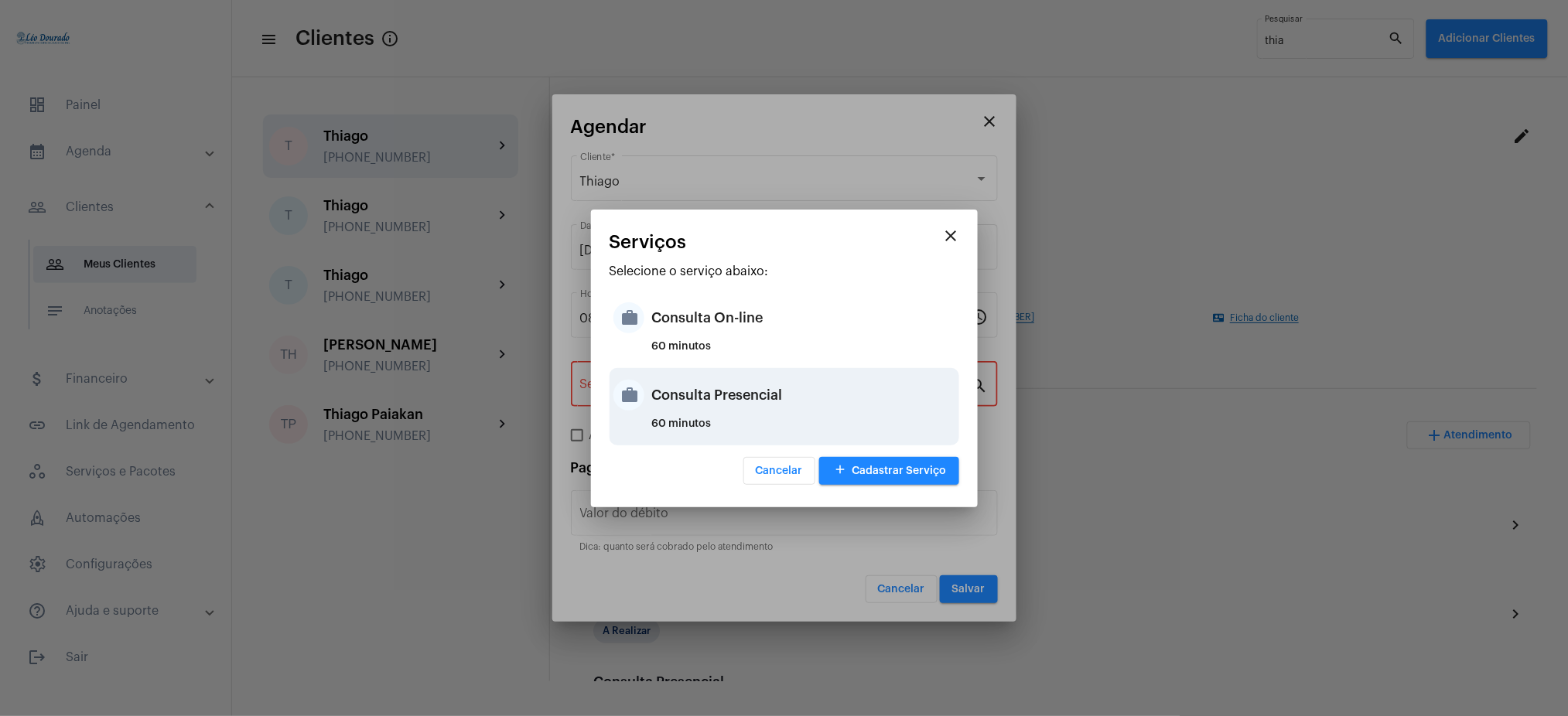
click at [720, 377] on div "Consulta Presencial" at bounding box center [803, 396] width 303 height 47
type input "Consulta Presencial"
type input "R$ 150"
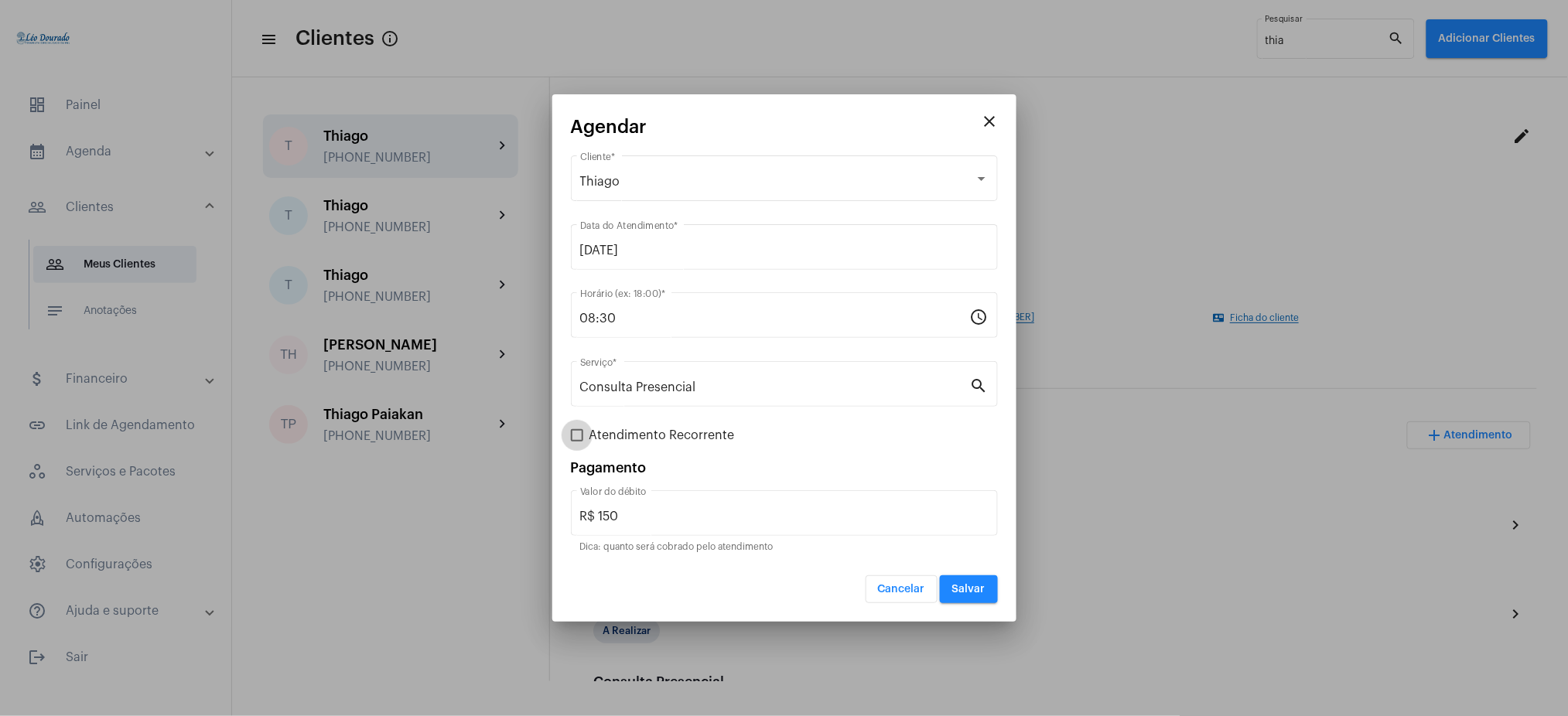
click at [584, 432] on label "Atendimento Recorrente" at bounding box center [652, 435] width 164 height 18
click at [578, 442] on input "Atendimento Recorrente" at bounding box center [577, 442] width 1 height 1
checkbox input "true"
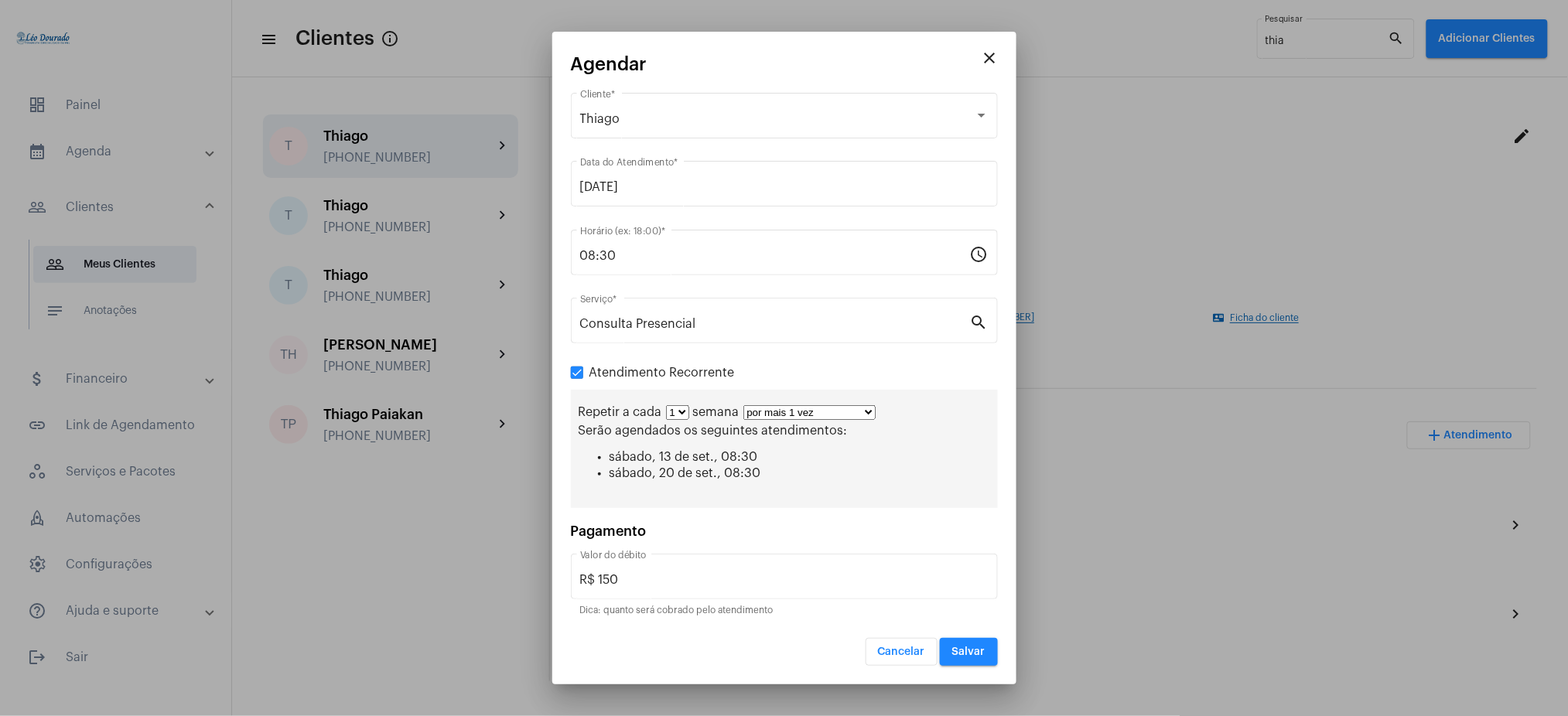
click at [776, 415] on select "por mais 1 vez por mais 2 vezes por mais 3 vezes por mais 4 vezes por mais 5 ve…" at bounding box center [810, 412] width 132 height 15
select select "10: 0"
click at [744, 405] on select "por mais 1 vez por mais 2 vezes por mais 3 vezes por mais 4 vezes por mais 5 ve…" at bounding box center [810, 412] width 132 height 15
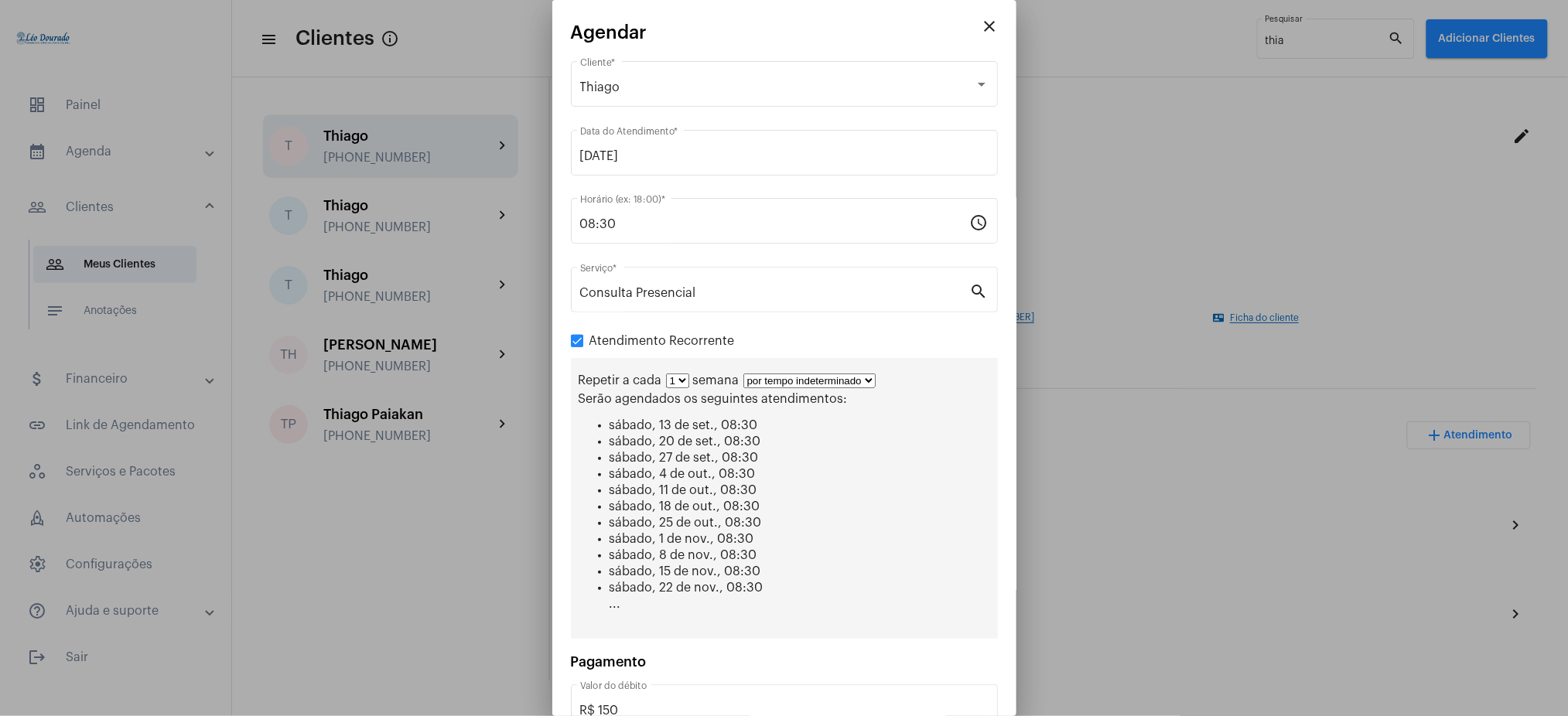
scroll to position [98, 0]
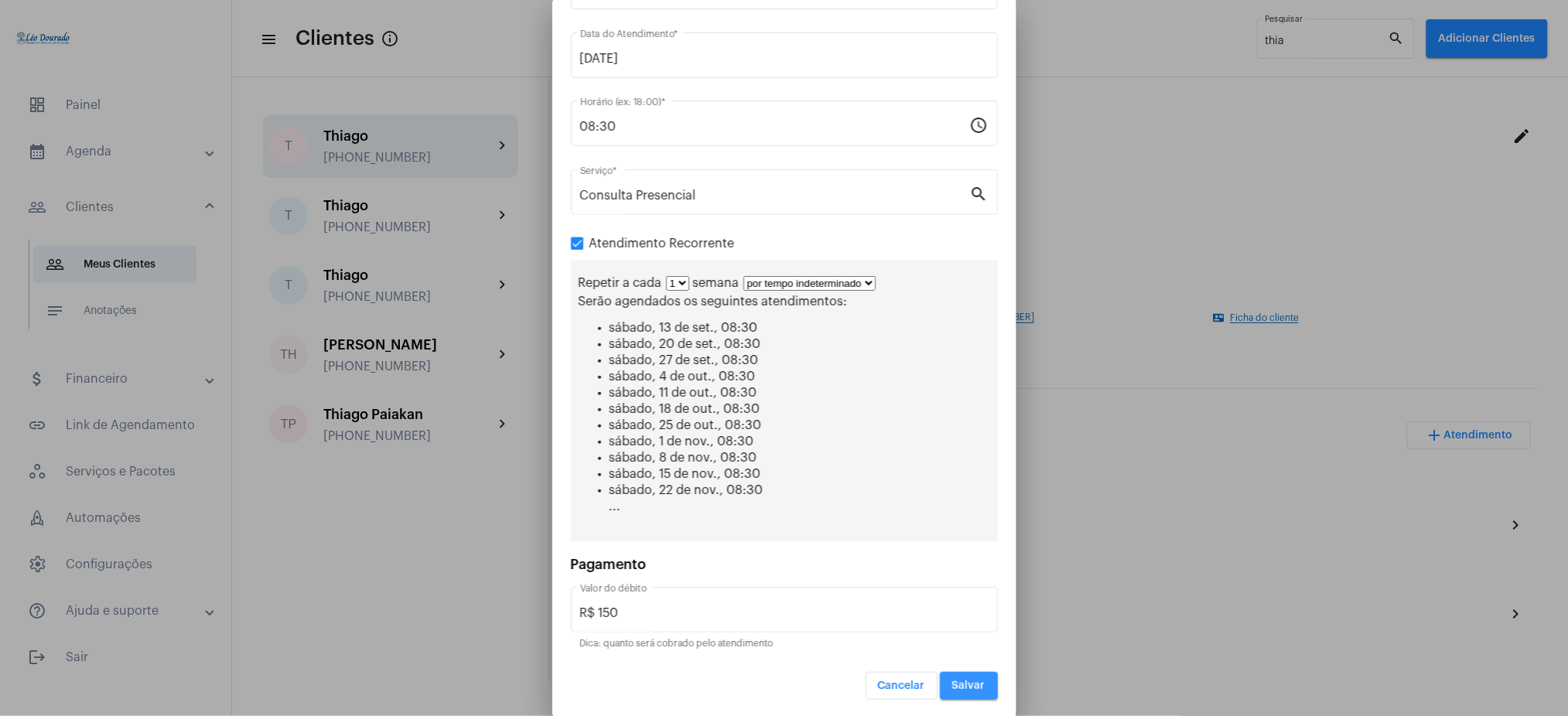
click at [940, 676] on button "Salvar" at bounding box center [969, 686] width 58 height 28
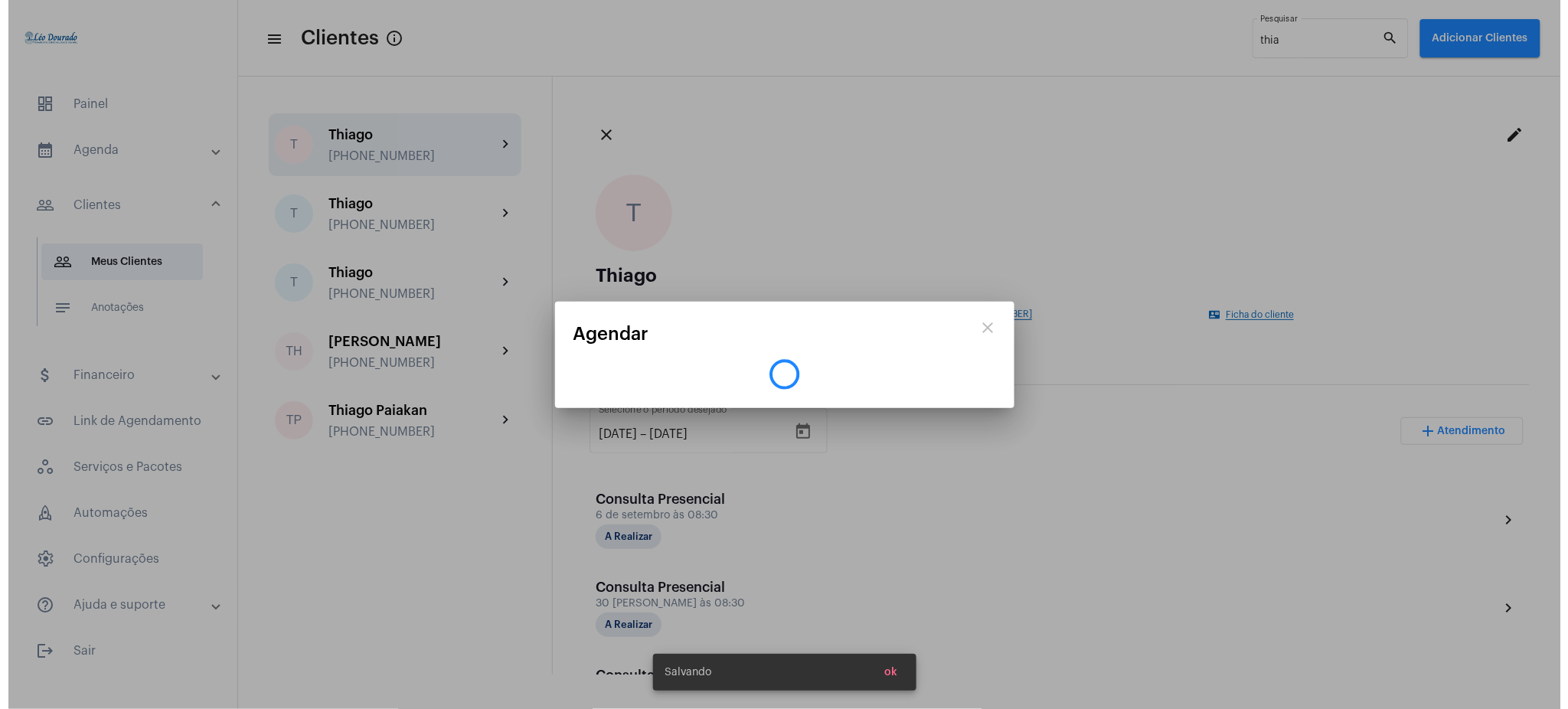
scroll to position [0, 0]
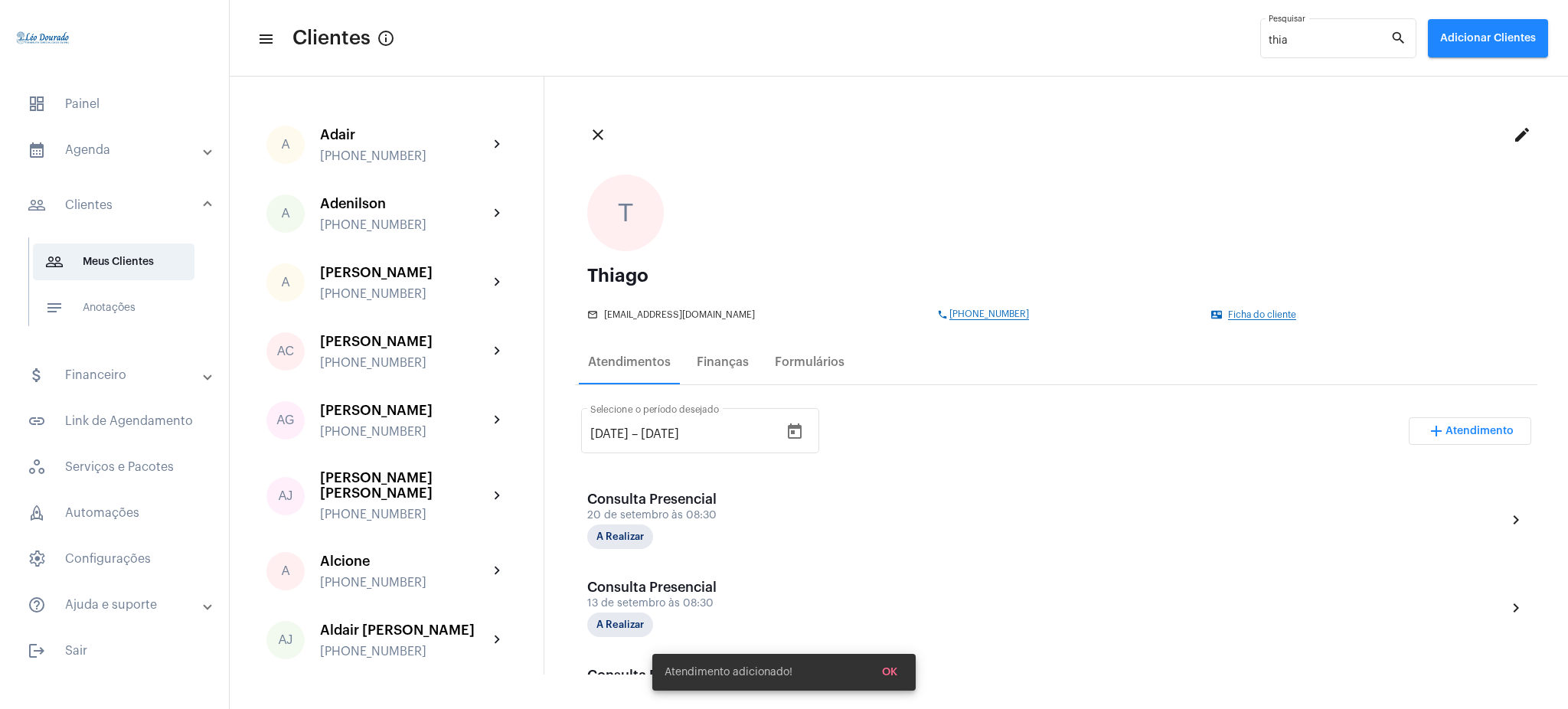
click at [113, 168] on mat-expansion-panel-header "calendar_month_outlined Agenda" at bounding box center [119, 150] width 219 height 37
click at [137, 208] on span "calendar_month_outlined Calendário" at bounding box center [113, 213] width 162 height 37
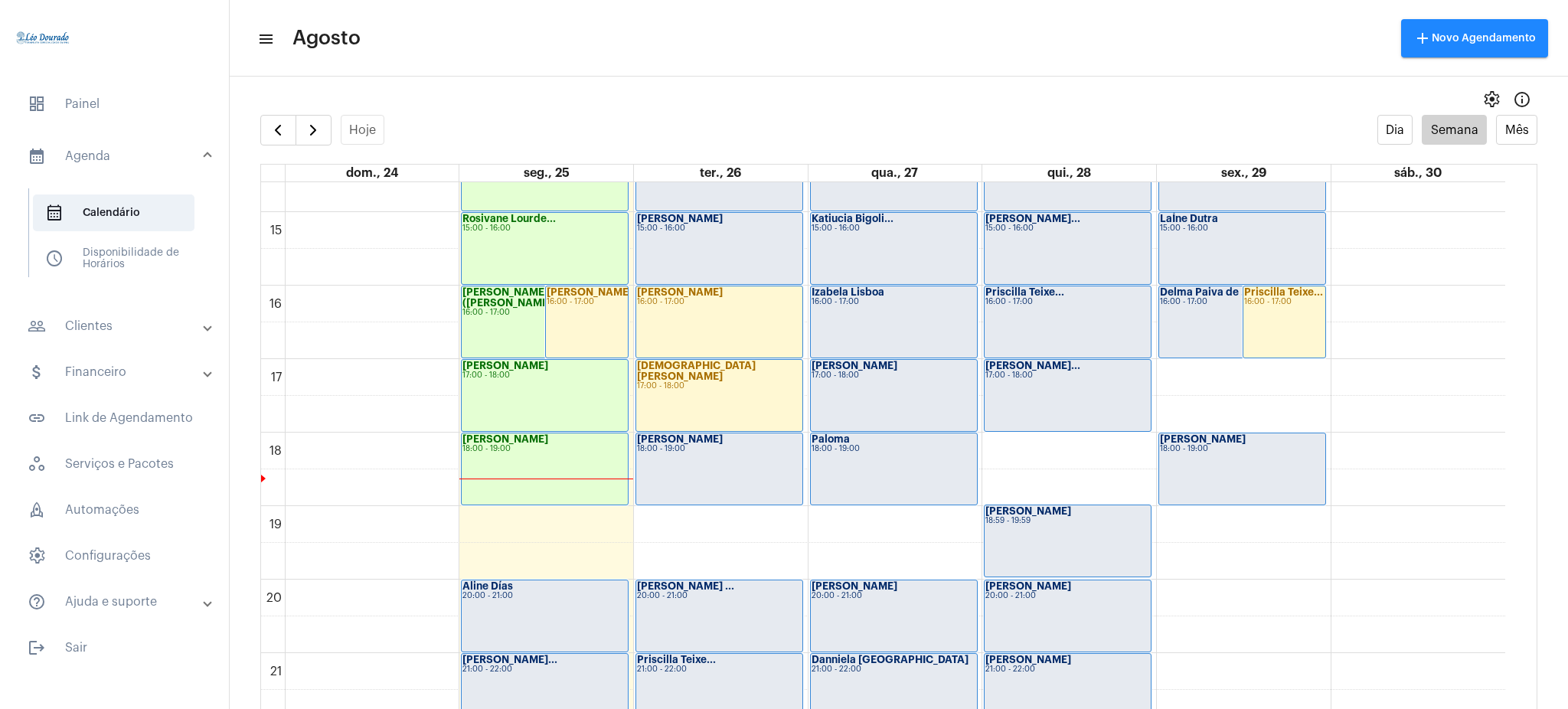
scroll to position [1057, 0]
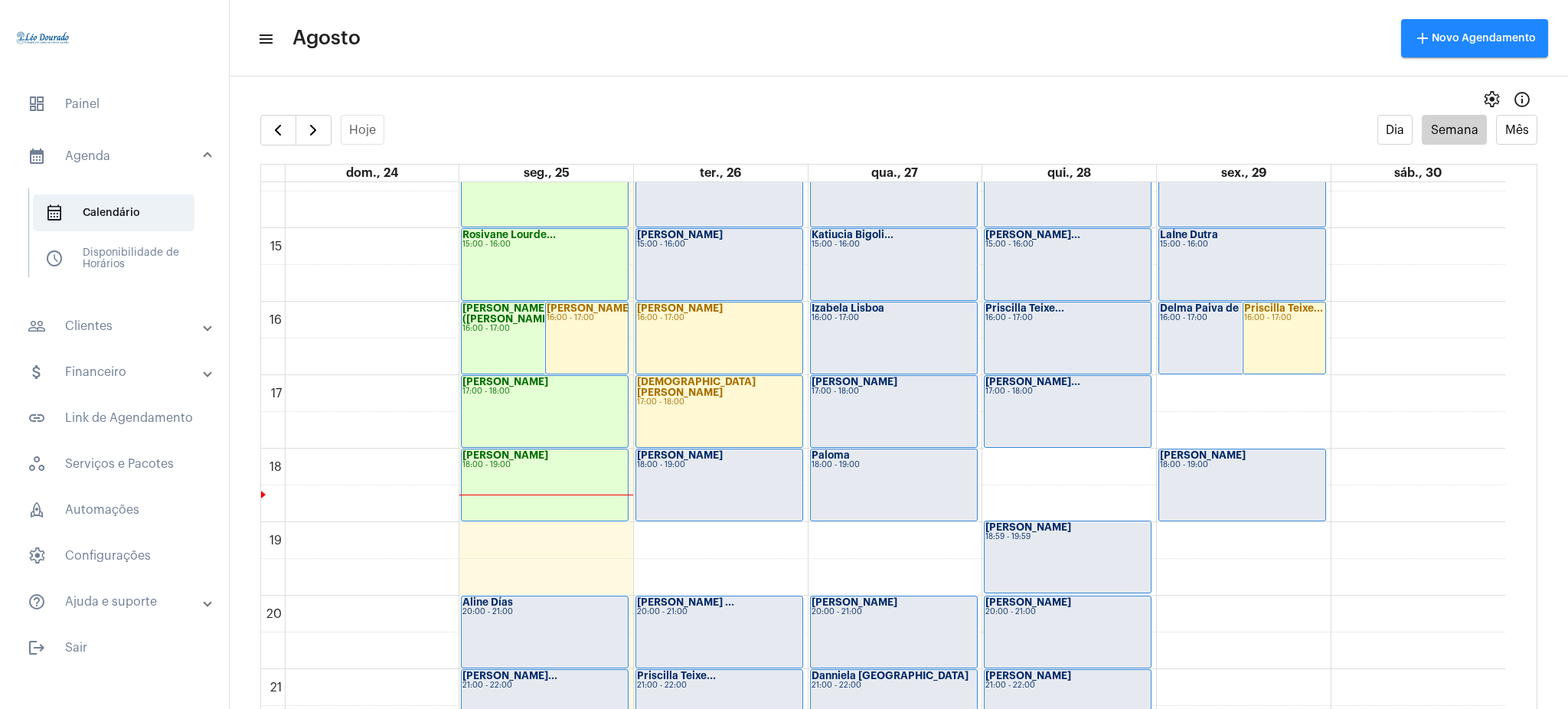
click at [846, 341] on div "Izabela Lisboa 16:00 - 17:00" at bounding box center [894, 338] width 166 height 71
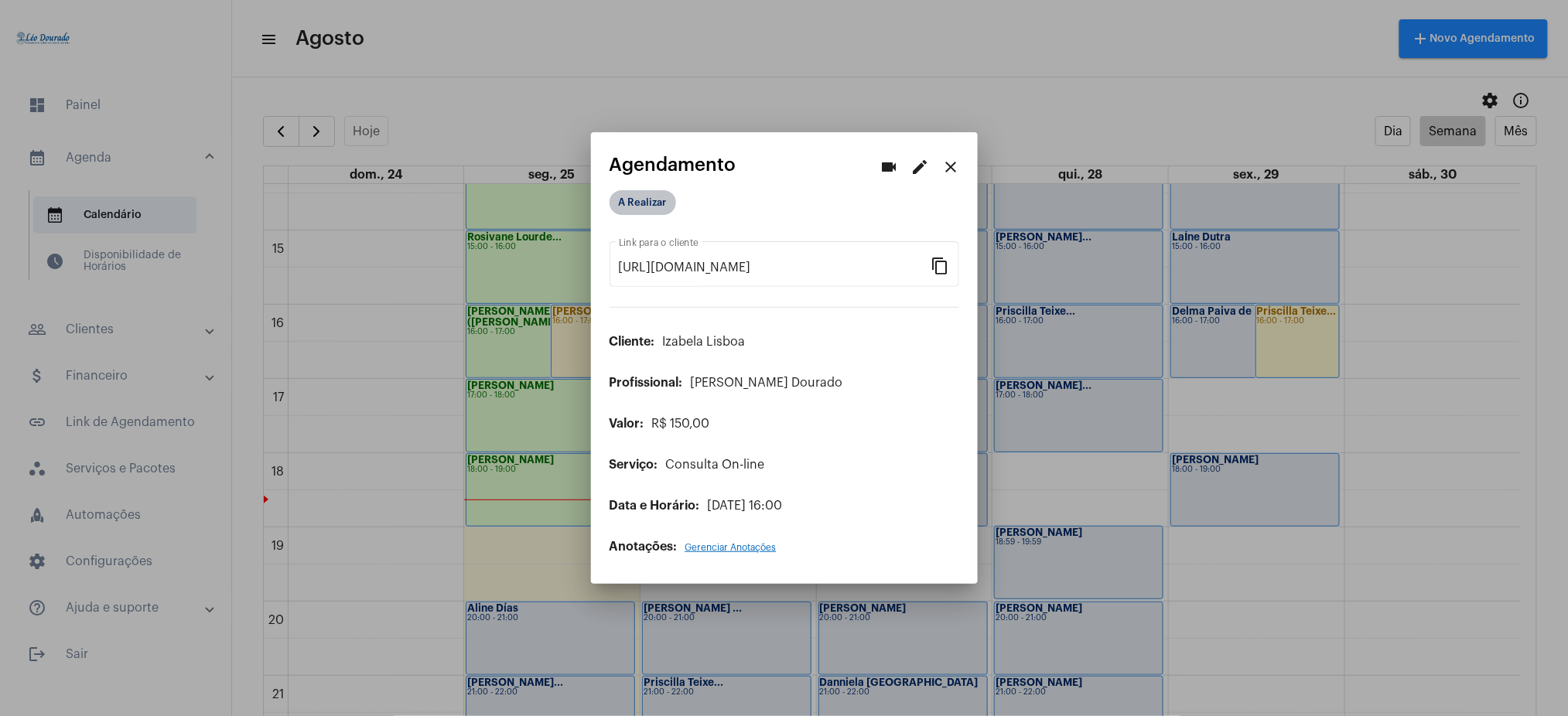
click at [652, 201] on mat-chip "A Realizar" at bounding box center [642, 203] width 67 height 25
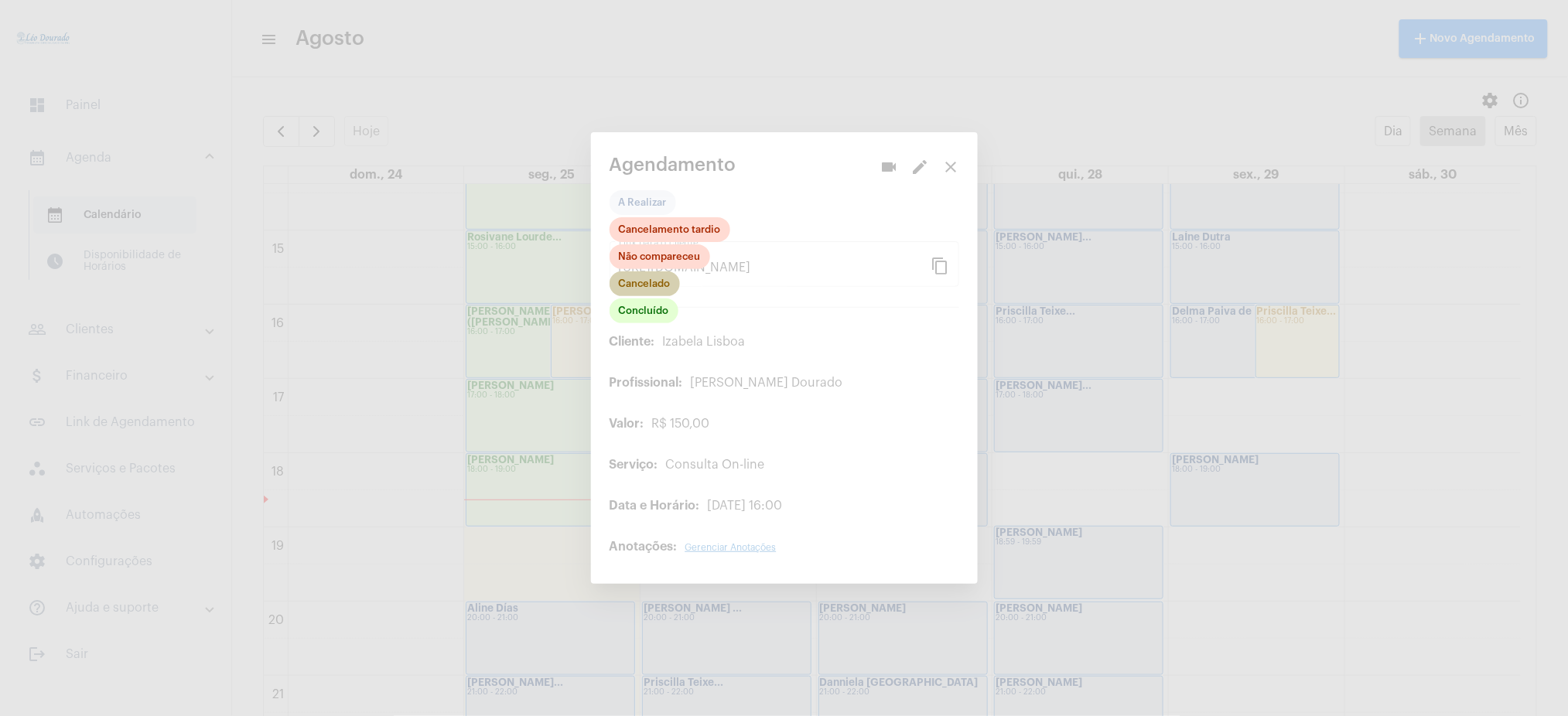
click at [642, 281] on mat-chip "Cancelado" at bounding box center [644, 284] width 70 height 25
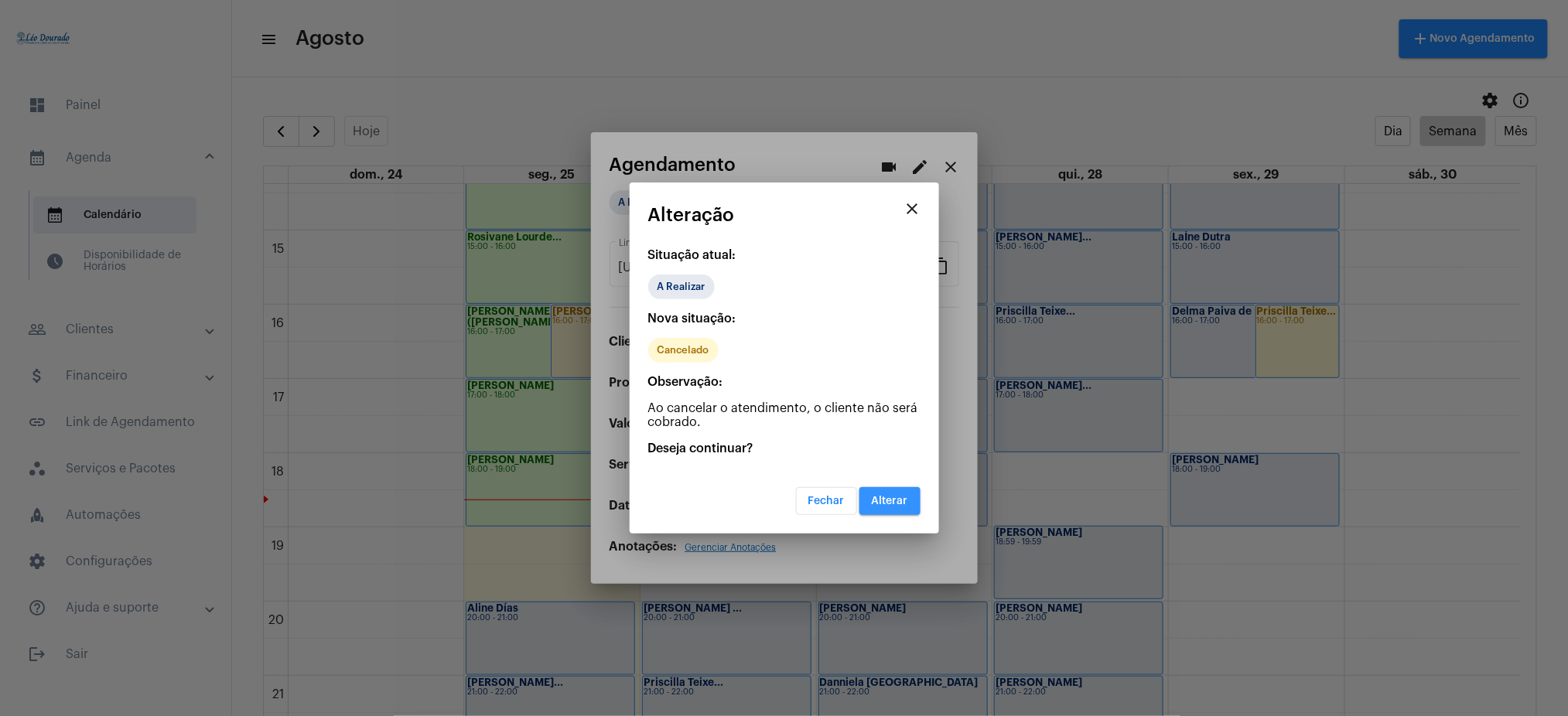
click at [896, 506] on span "Alterar" at bounding box center [890, 501] width 36 height 11
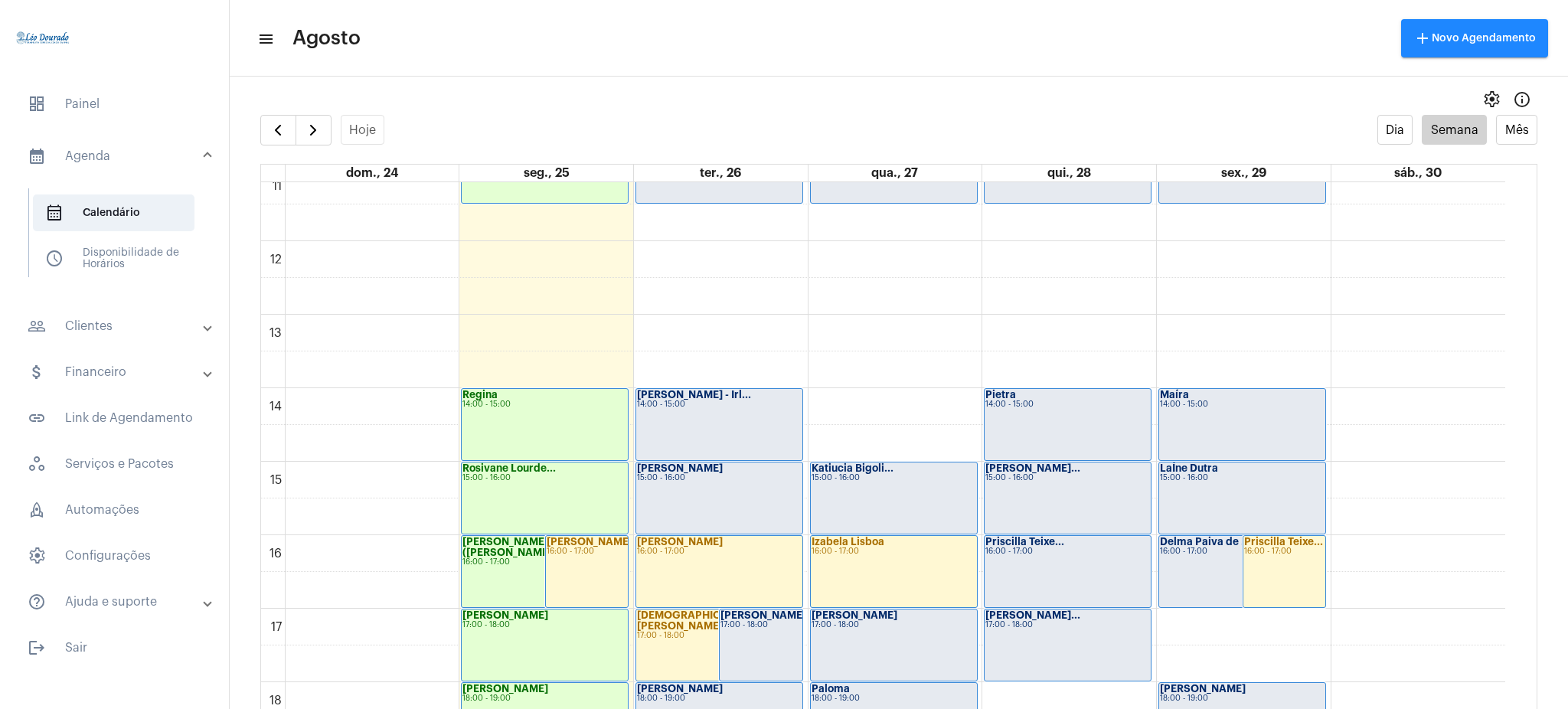
scroll to position [815, 0]
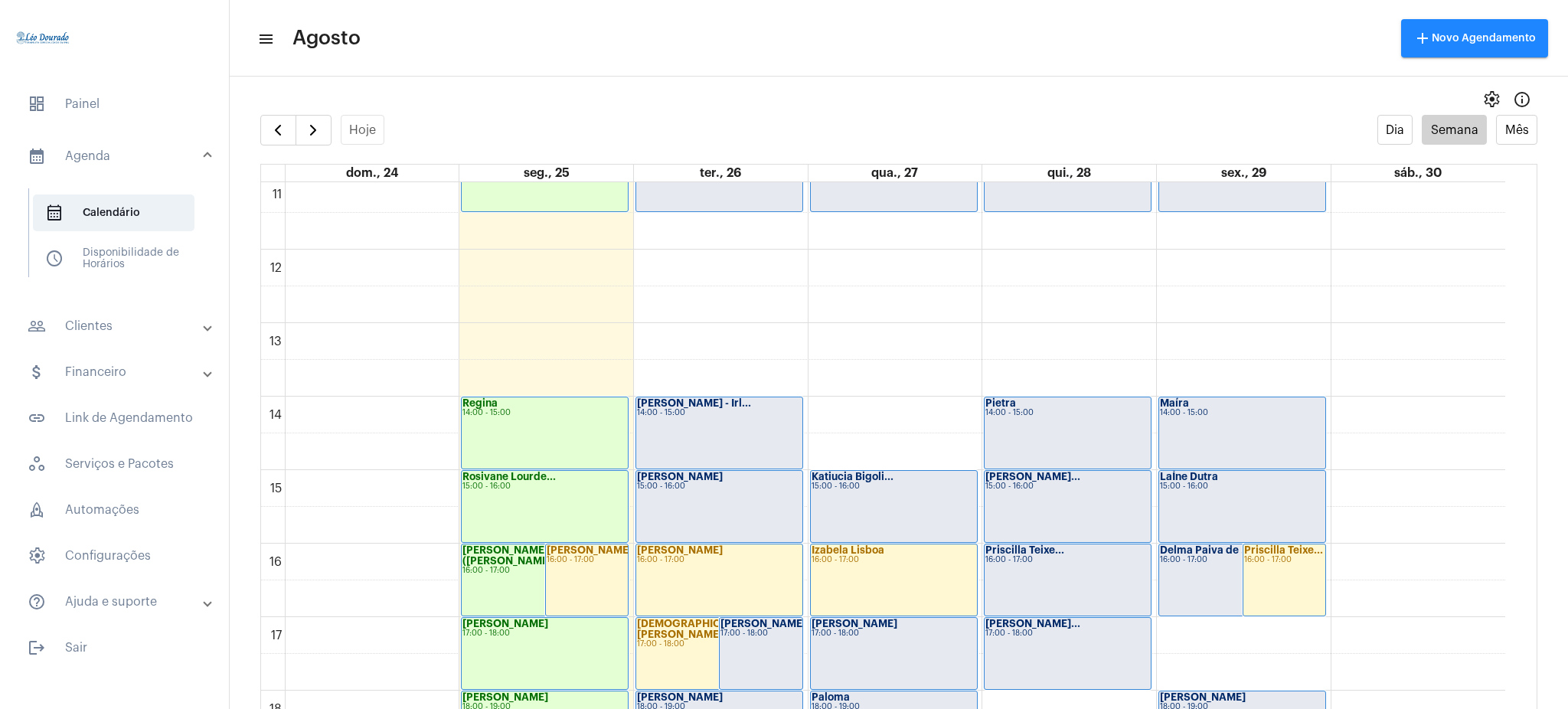
drag, startPoint x: 1523, startPoint y: 459, endPoint x: 1521, endPoint y: 477, distance: 18.1
click at [1521, 477] on full-calendar "Hoje Dia Semana Mês dom., 24 seg., 25 ter., 26 qua., 27 qui., 28 sex., 29 sáb.,…" at bounding box center [899, 427] width 1338 height 625
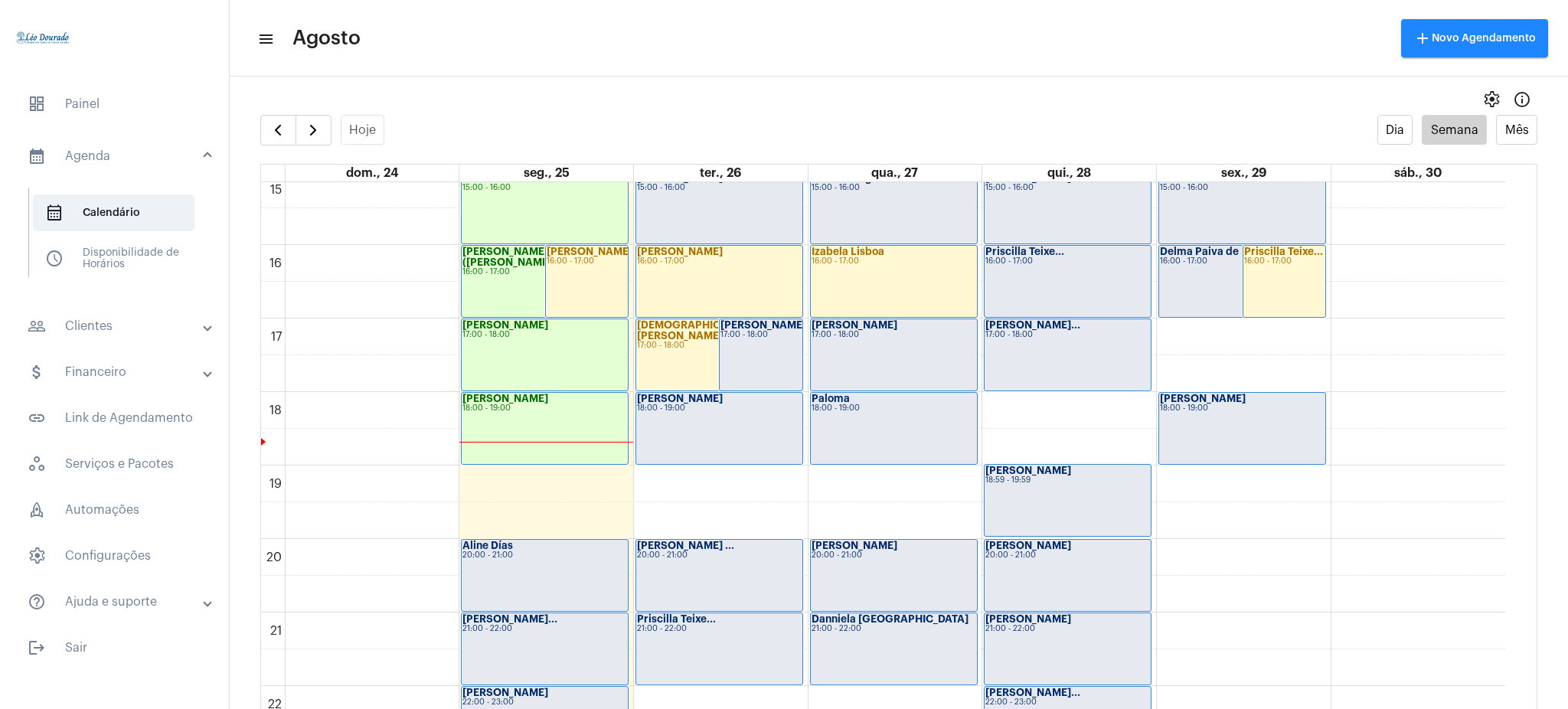
scroll to position [1206, 0]
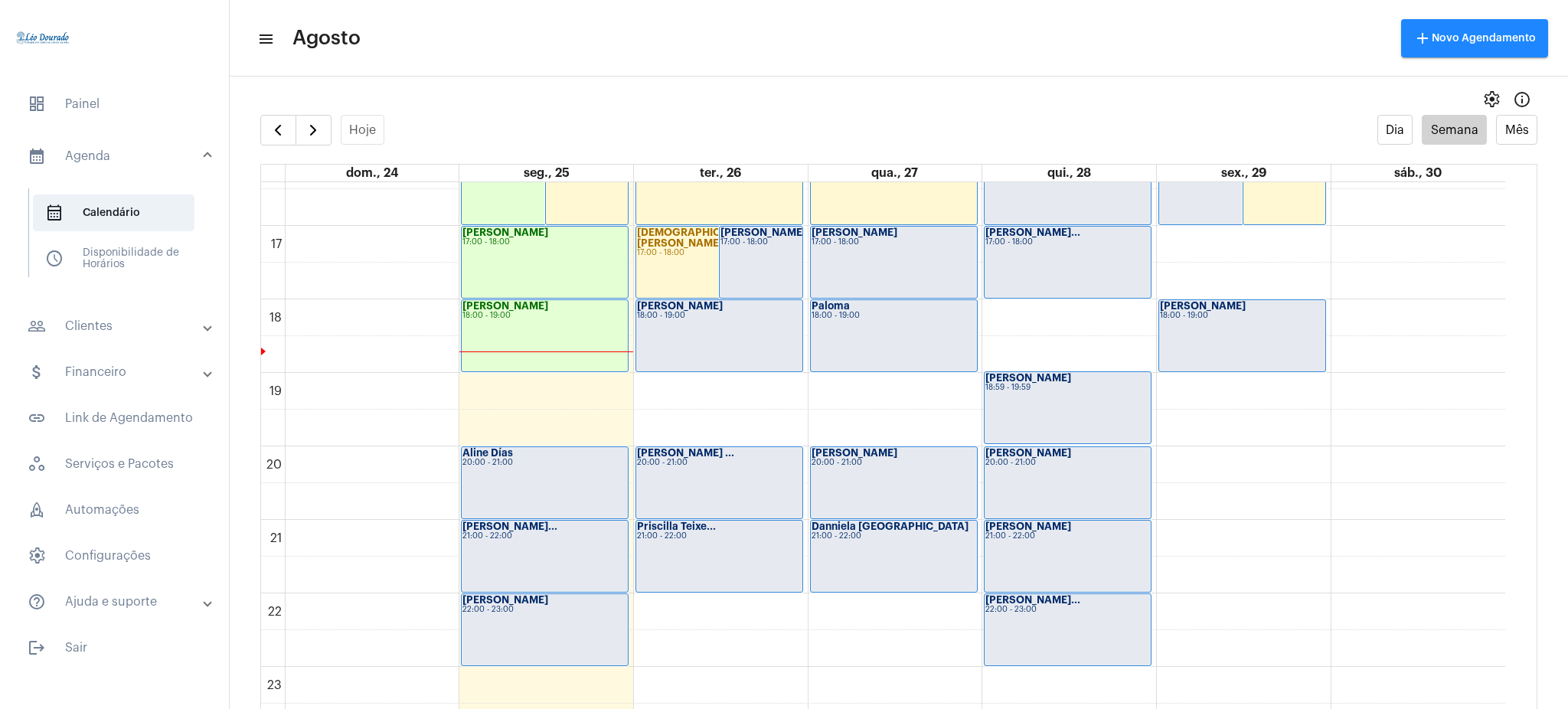
click at [1080, 106] on div "settings info_outlined" at bounding box center [899, 99] width 1338 height 31
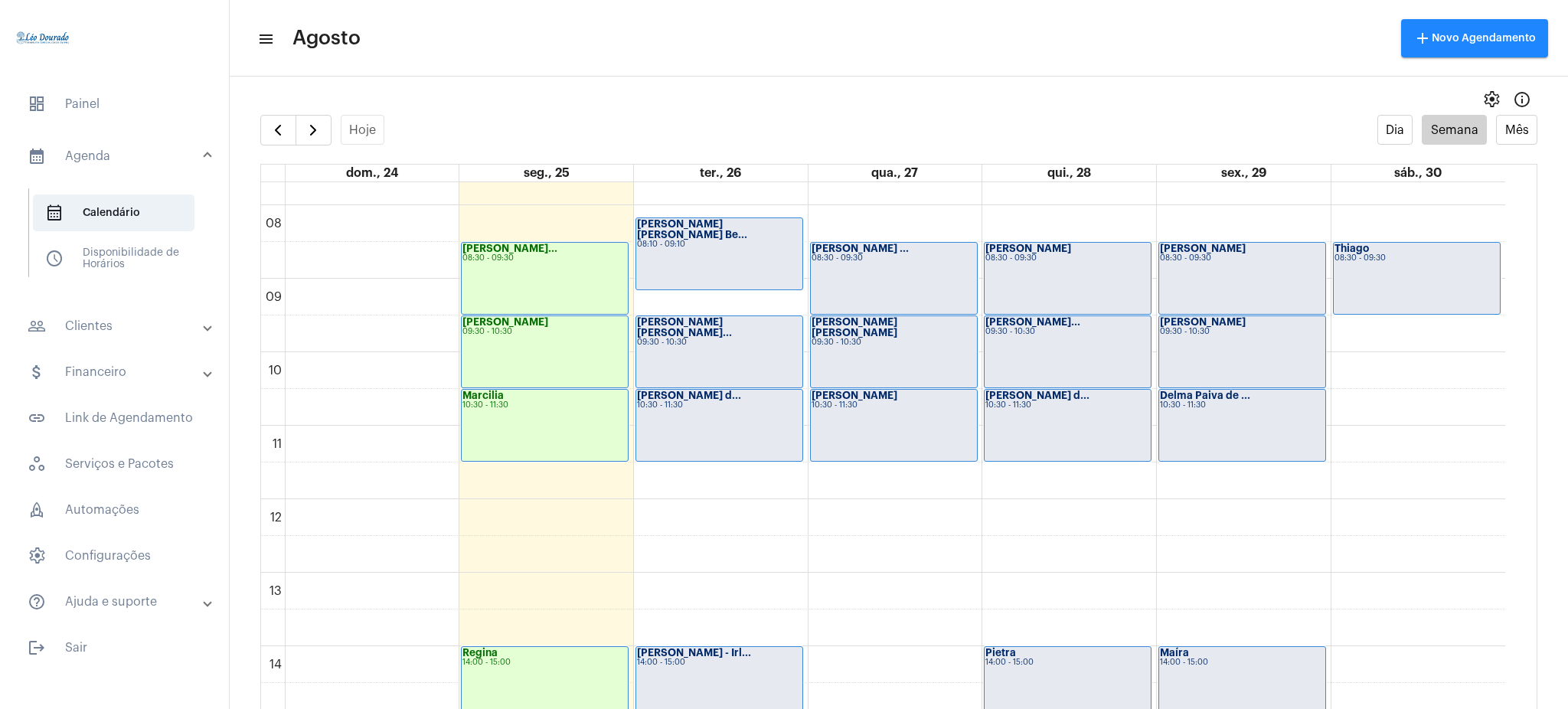
scroll to position [327, 0]
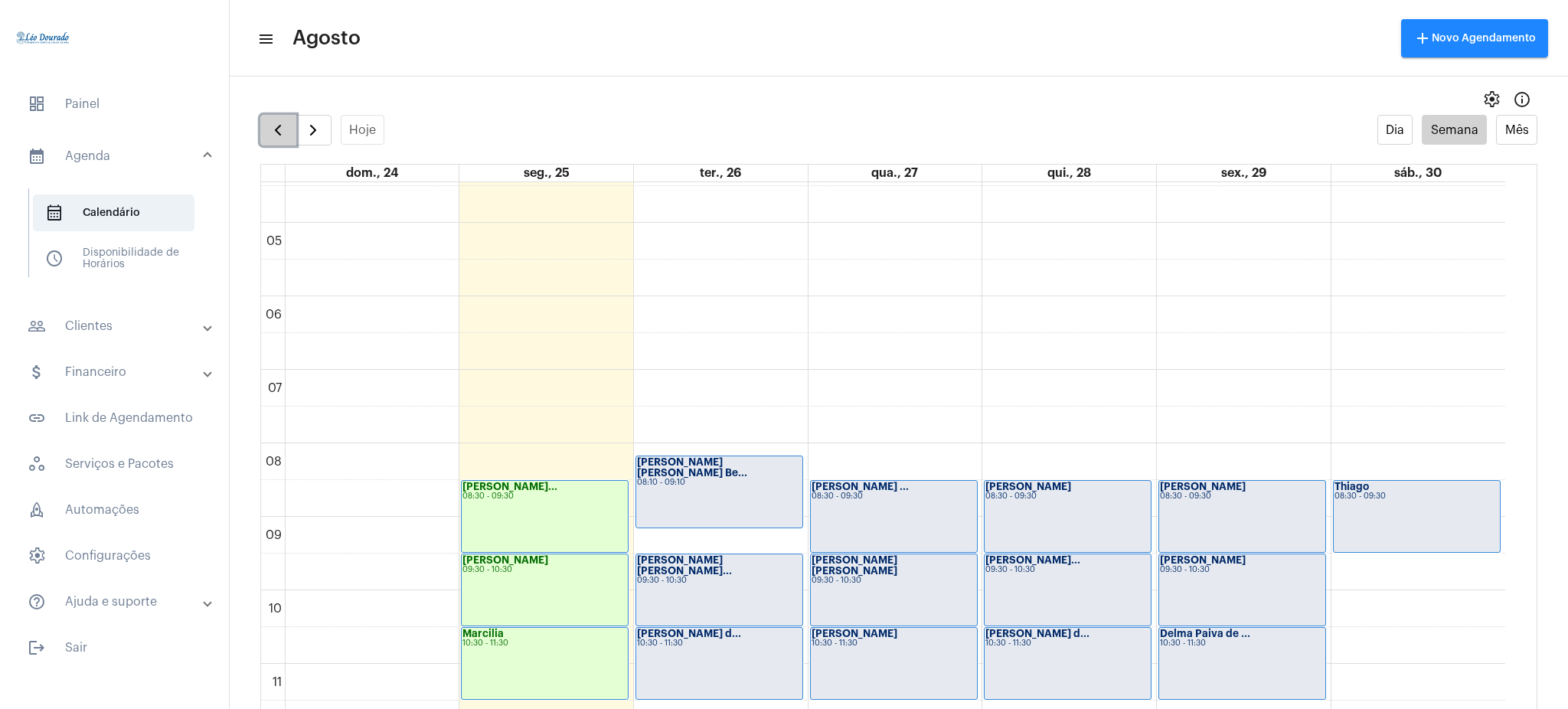
click at [264, 123] on button "button" at bounding box center [278, 130] width 36 height 31
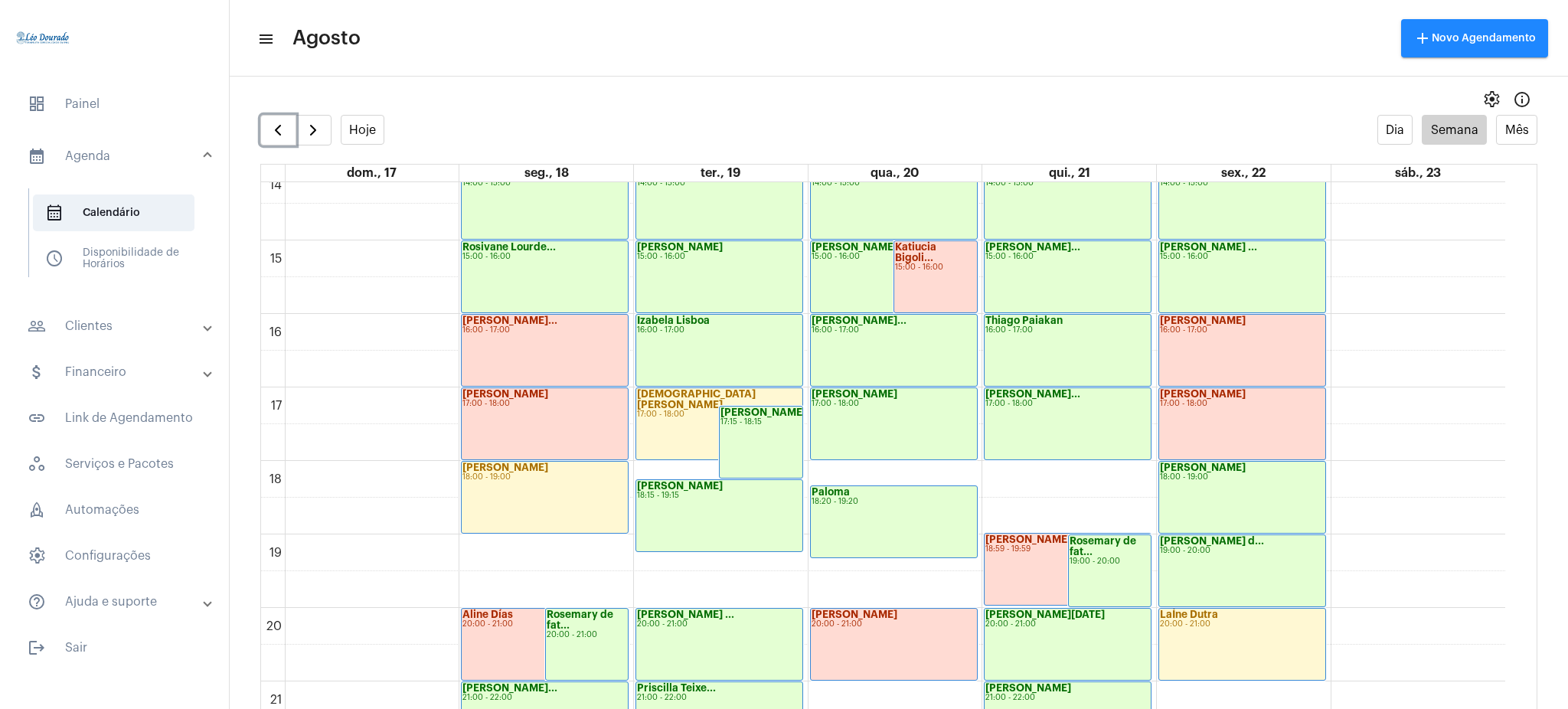
scroll to position [1161, 0]
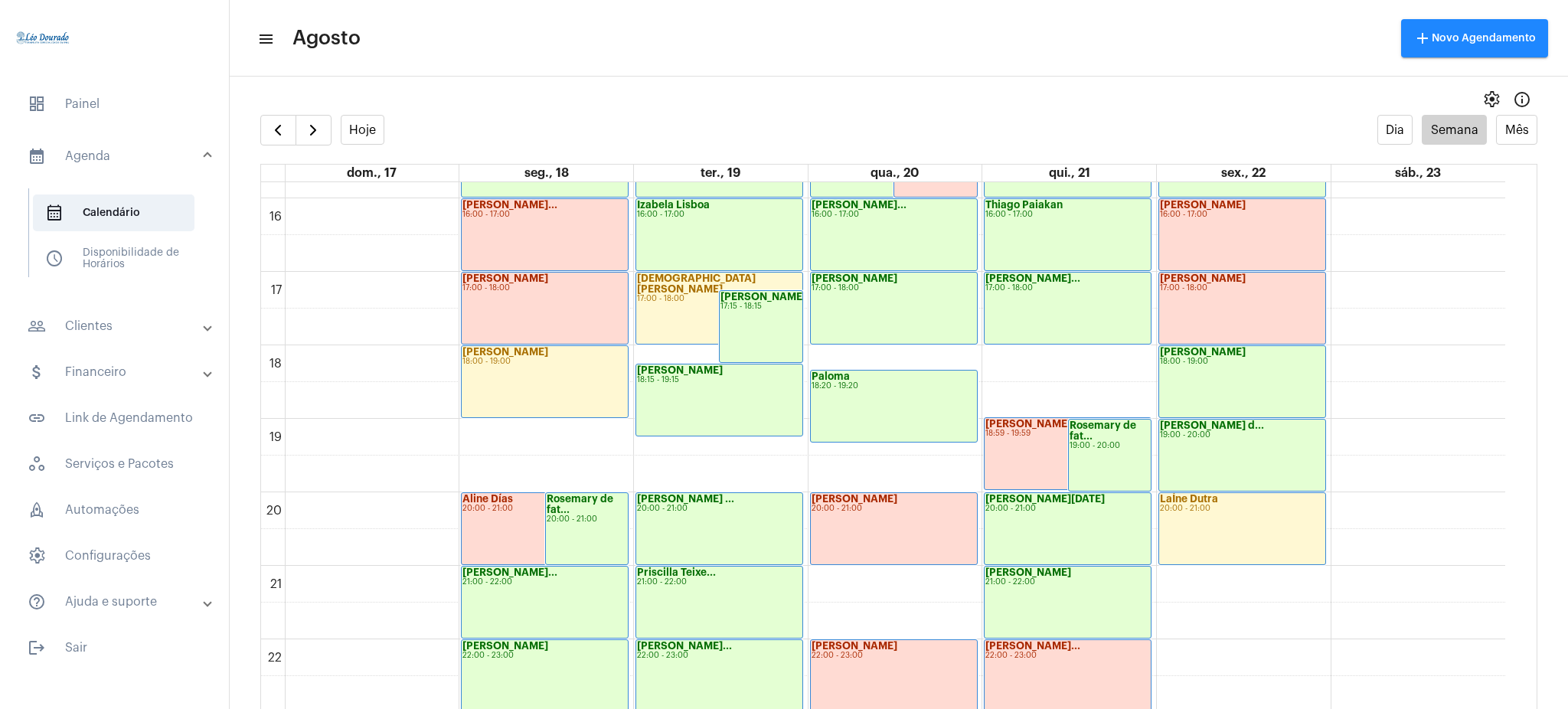
click at [108, 321] on mat-panel-title "people_outline Clientes" at bounding box center [116, 326] width 177 height 18
click at [137, 255] on span "people_outline Meus Clientes" at bounding box center [113, 261] width 162 height 37
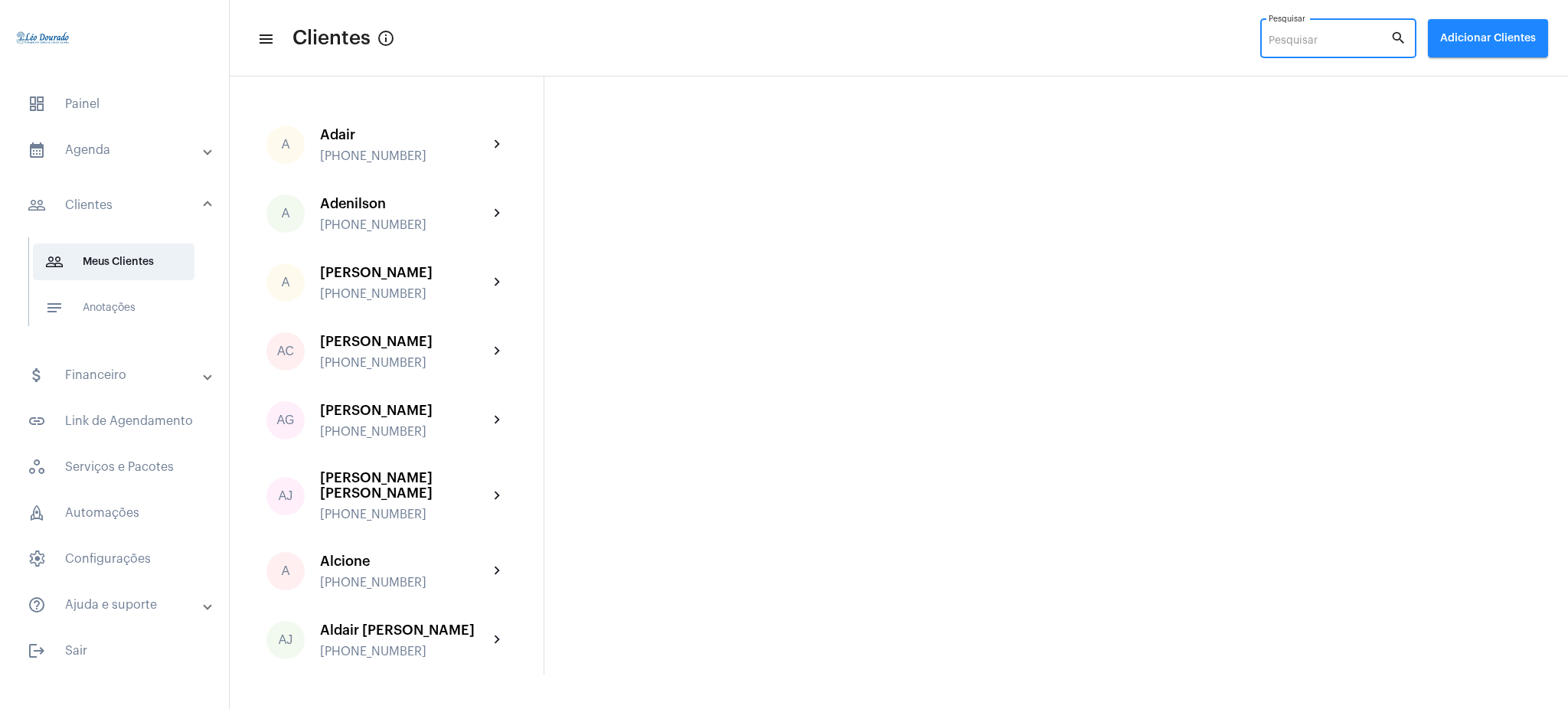
click at [1297, 42] on input "Pesquisar" at bounding box center [1329, 41] width 122 height 12
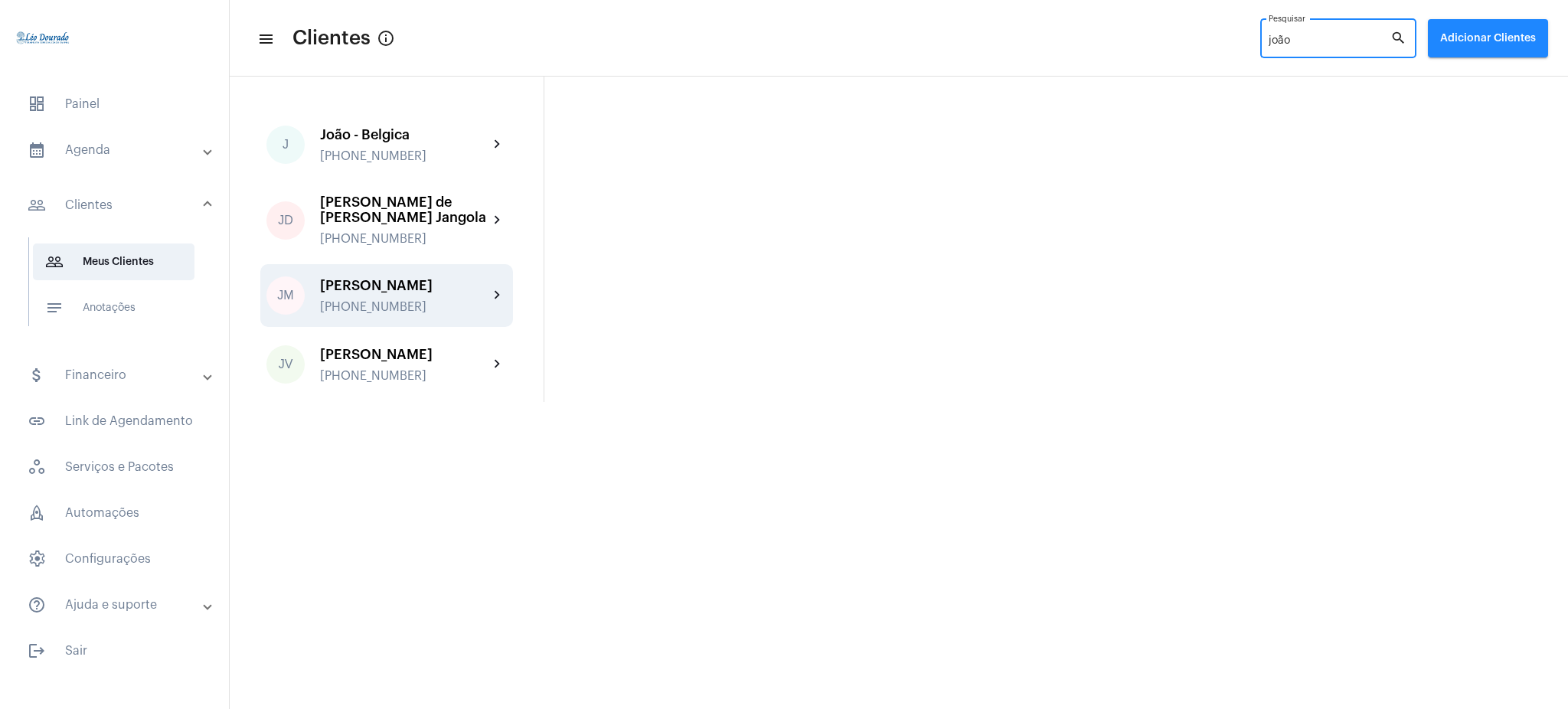
type input "joão"
click at [488, 264] on div "JM João Mello +5531999720098 chevron_right" at bounding box center [386, 295] width 253 height 63
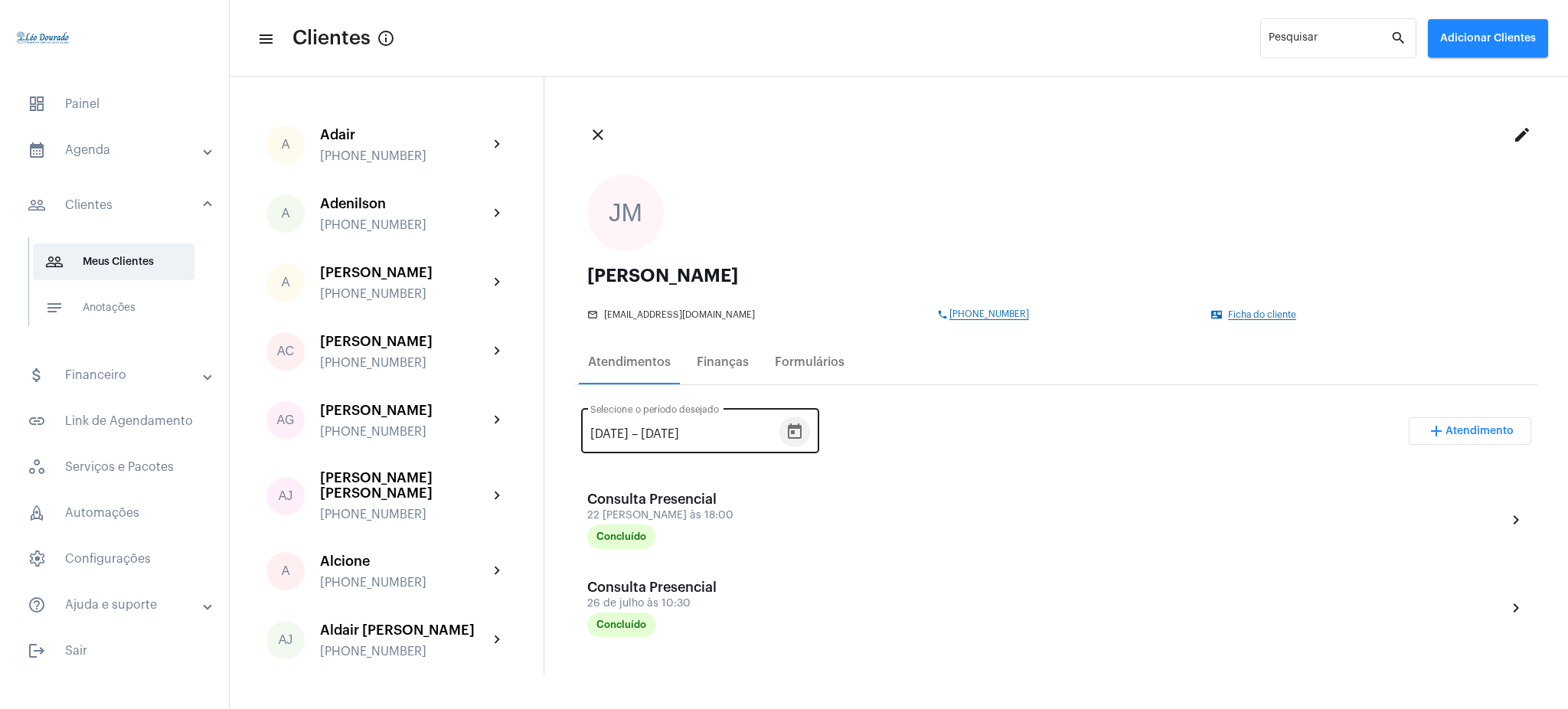
click at [801, 436] on icon "Open calendar" at bounding box center [794, 431] width 14 height 15
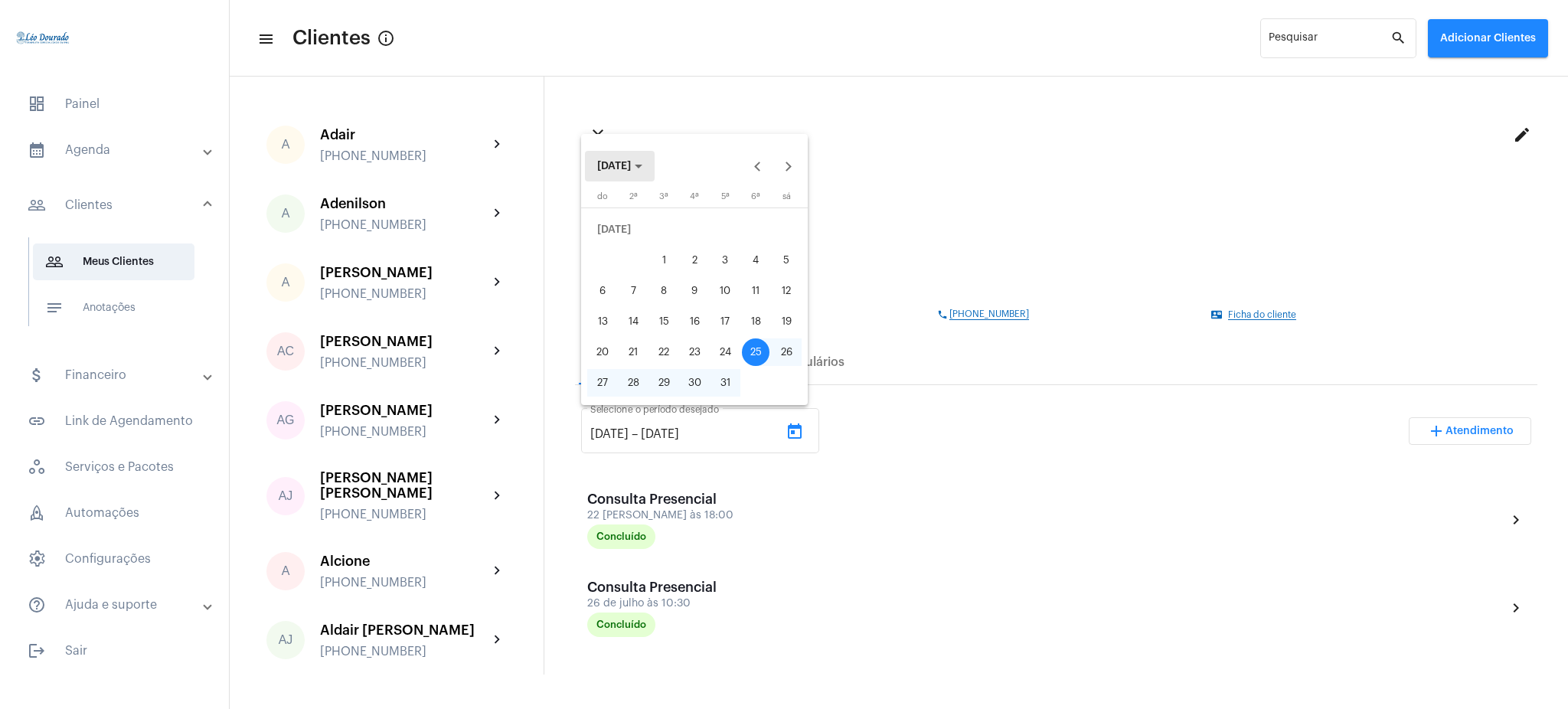
click at [632, 175] on button "[DATE]" at bounding box center [619, 166] width 69 height 31
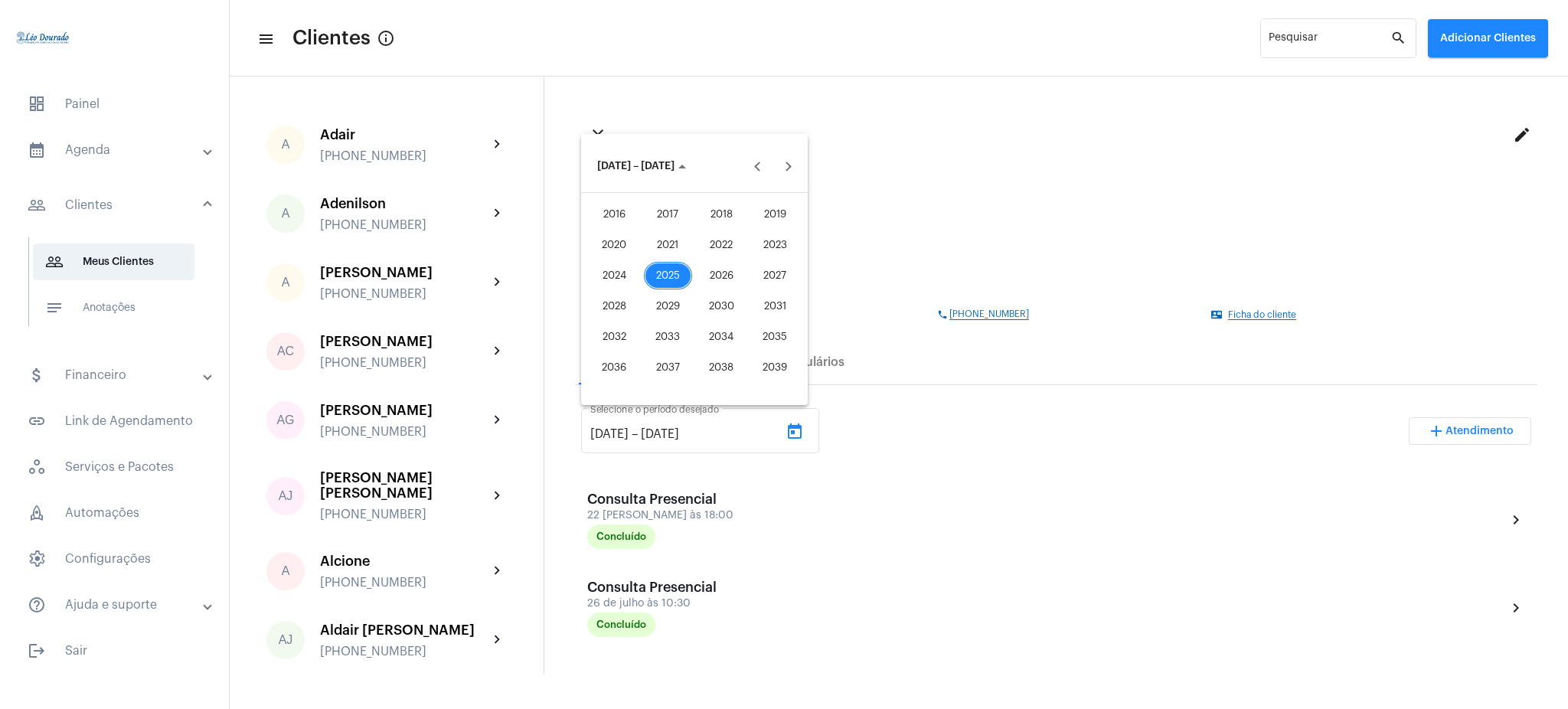
click at [667, 234] on div "2021" at bounding box center [667, 245] width 48 height 27
click at [631, 246] on div "JAN" at bounding box center [614, 245] width 48 height 27
click at [760, 229] on div "1" at bounding box center [756, 230] width 27 height 27
type input "[DATE]"
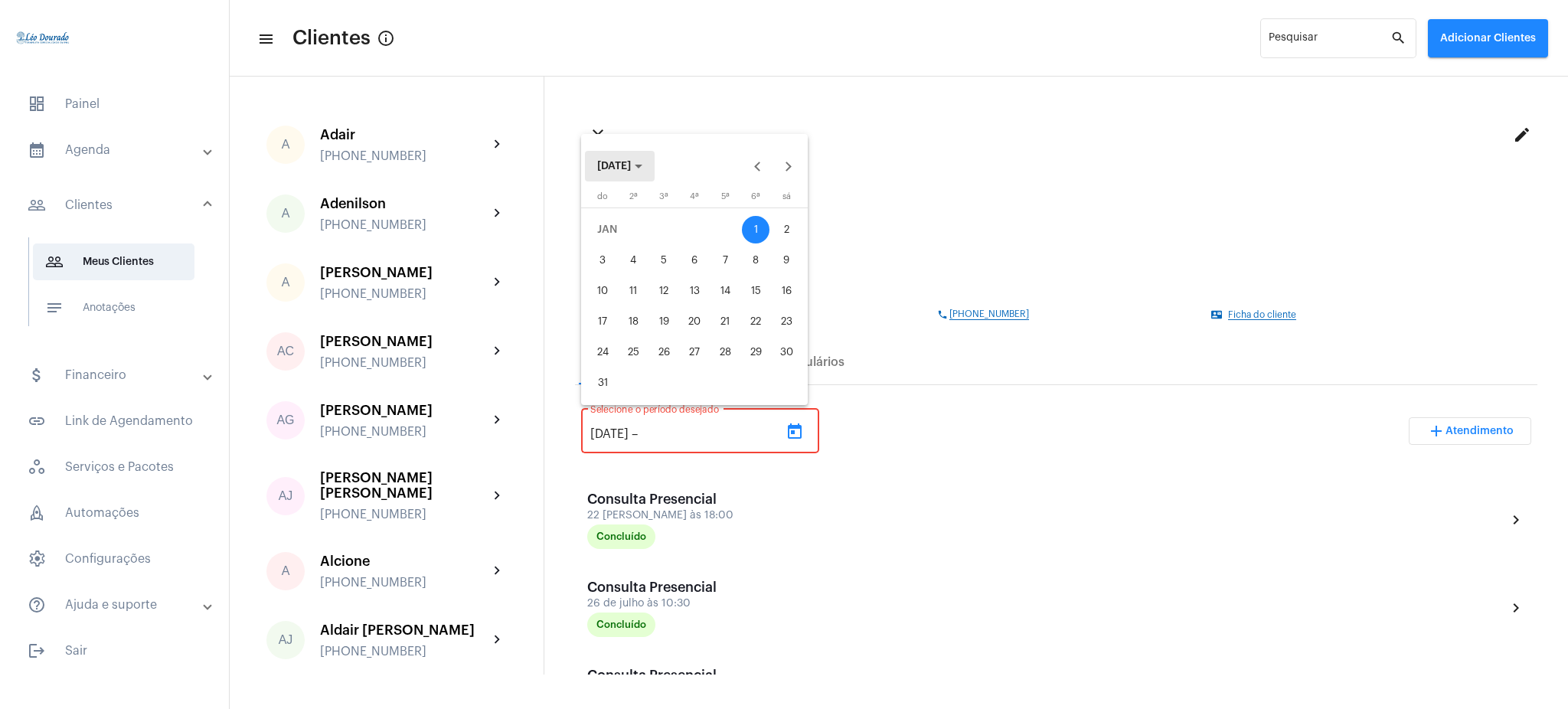
click at [631, 166] on span "[DATE]" at bounding box center [613, 166] width 33 height 11
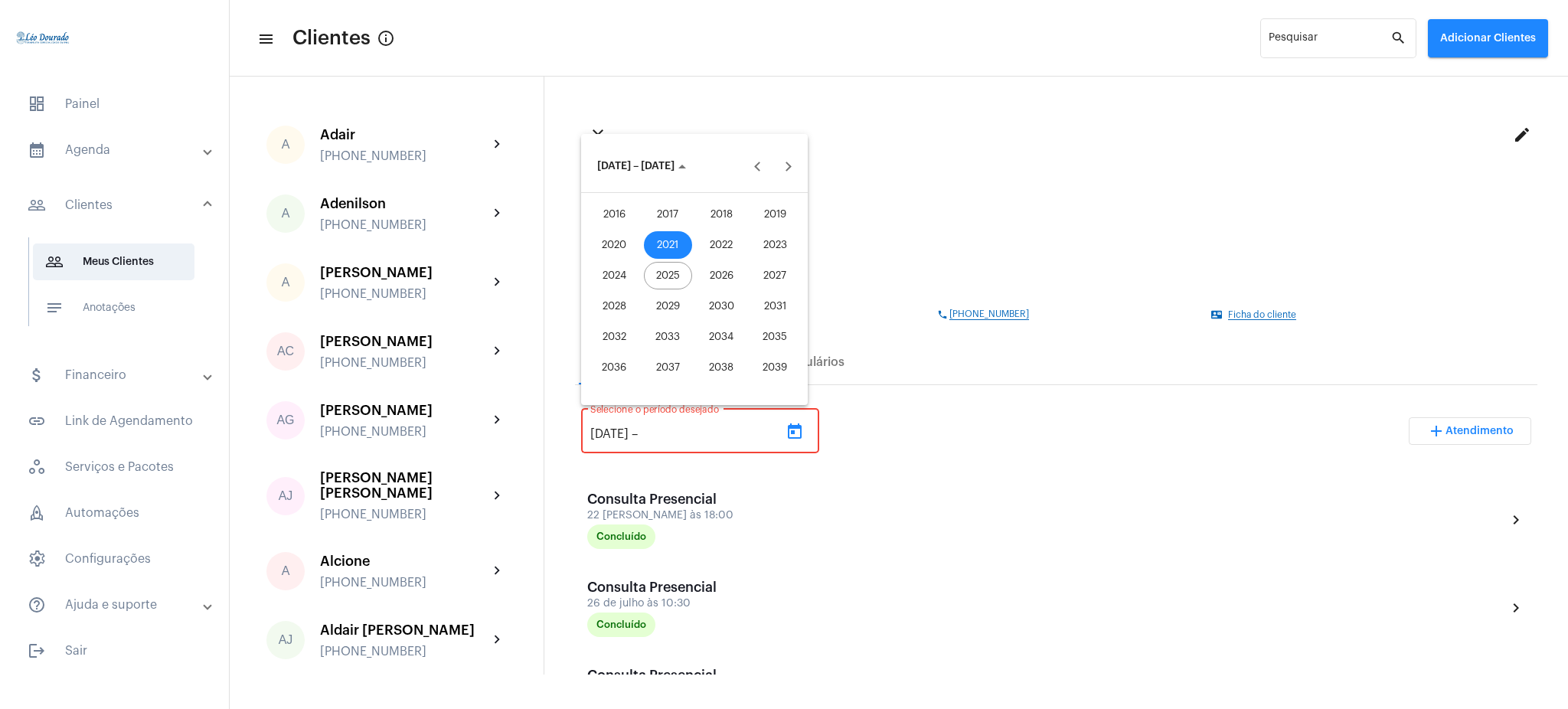
click at [672, 279] on div "2025" at bounding box center [667, 276] width 48 height 27
click at [776, 262] on button "AGO" at bounding box center [775, 276] width 54 height 31
click at [679, 340] on button "27" at bounding box center [694, 352] width 31 height 31
type input "27/8/2025"
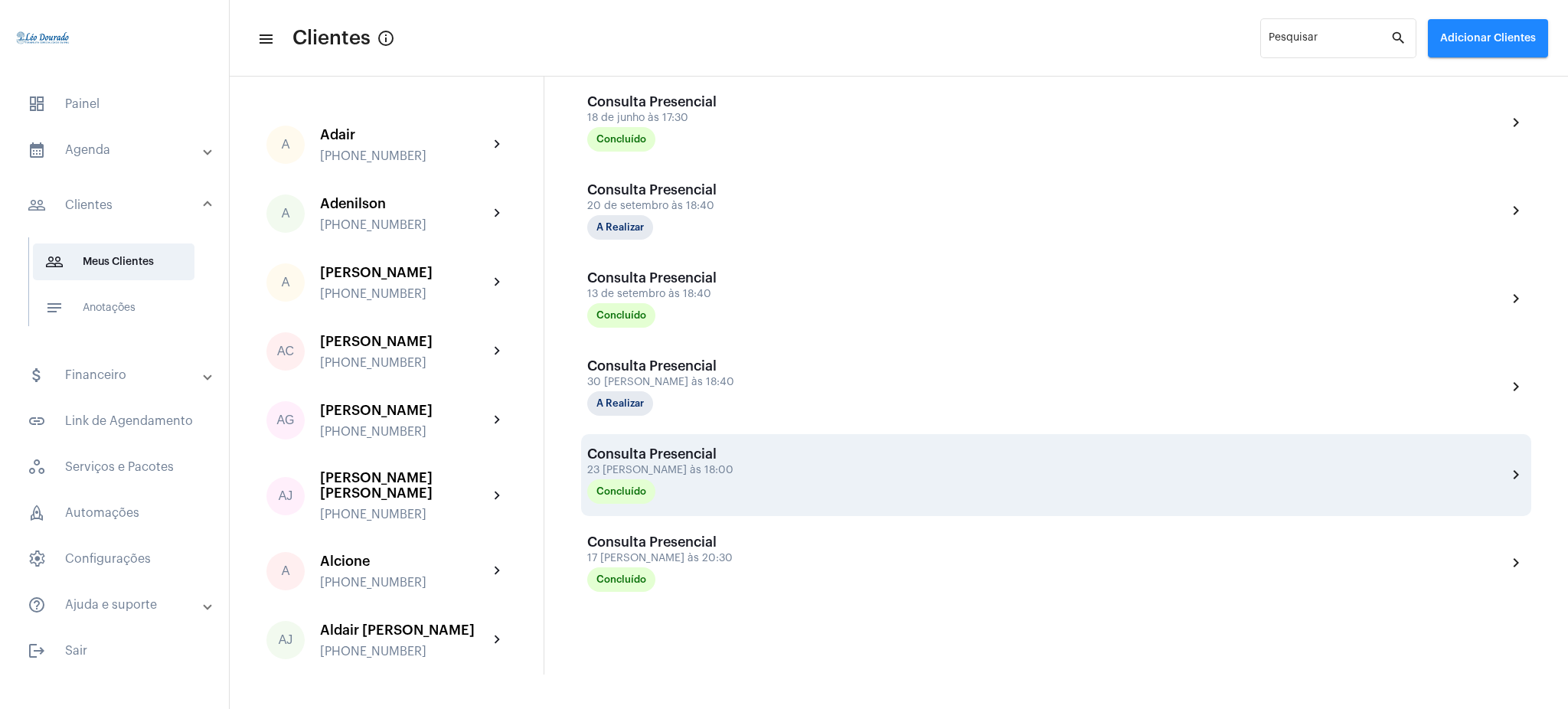
scroll to position [752, 0]
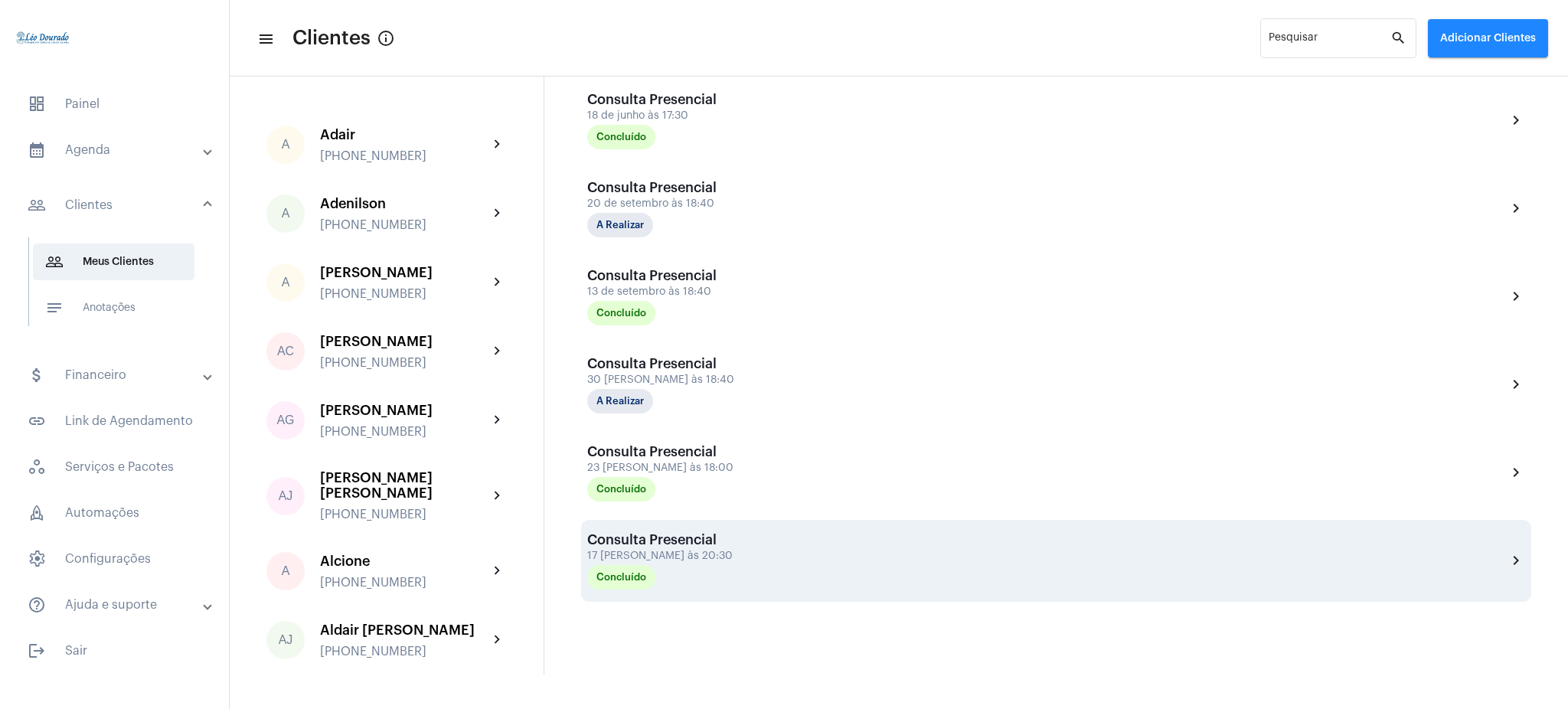
click at [1506, 562] on mat-icon "chevron_right" at bounding box center [1515, 560] width 18 height 18
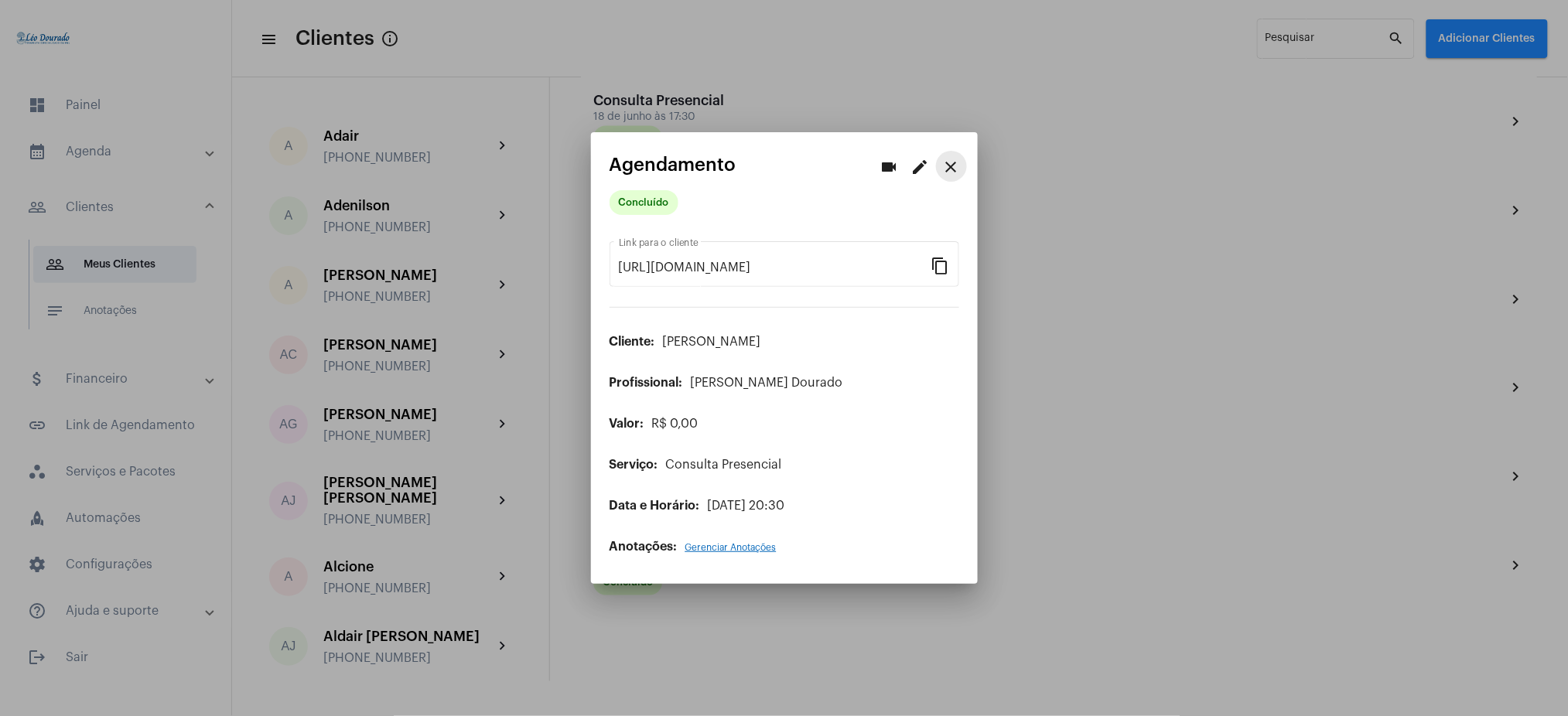
click at [954, 171] on mat-icon "close" at bounding box center [951, 166] width 18 height 18
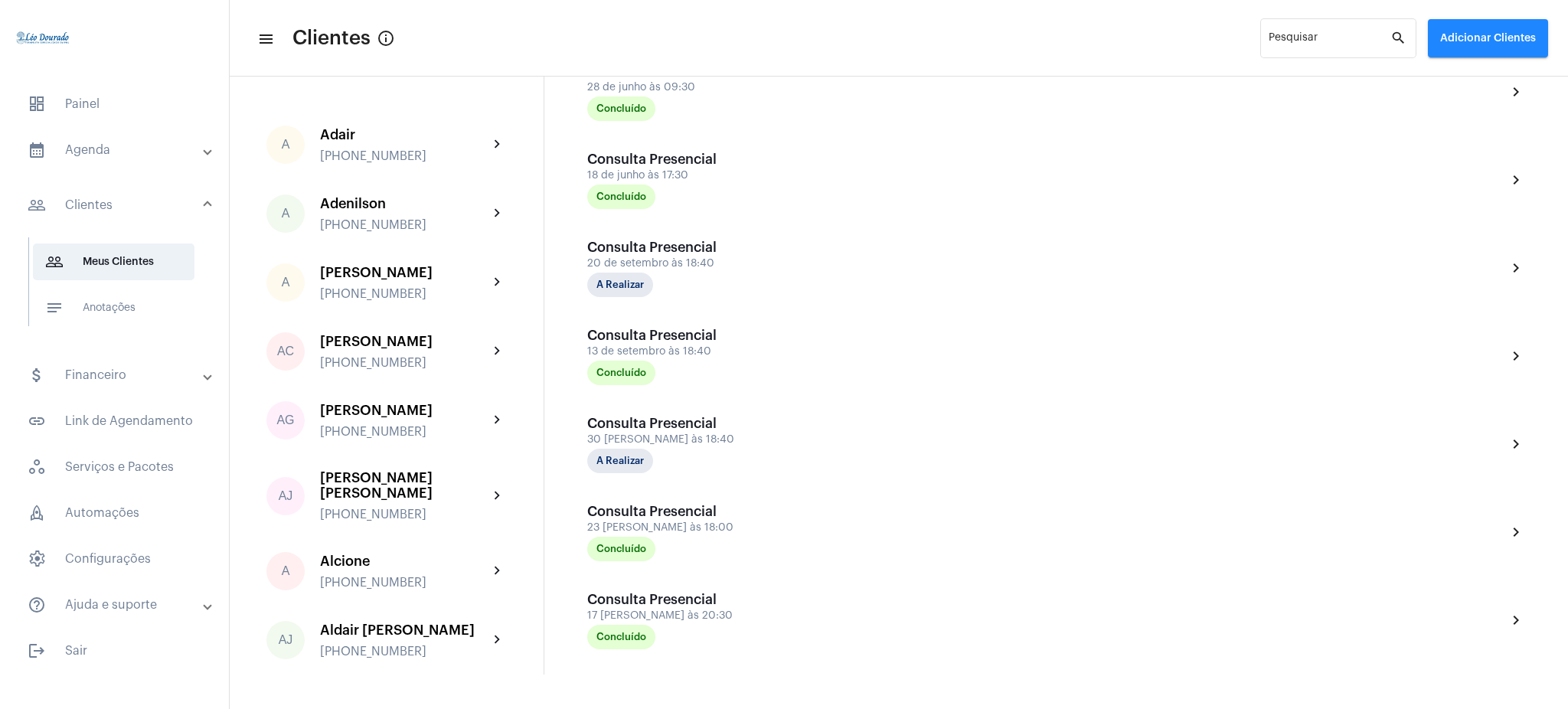
scroll to position [684, 0]
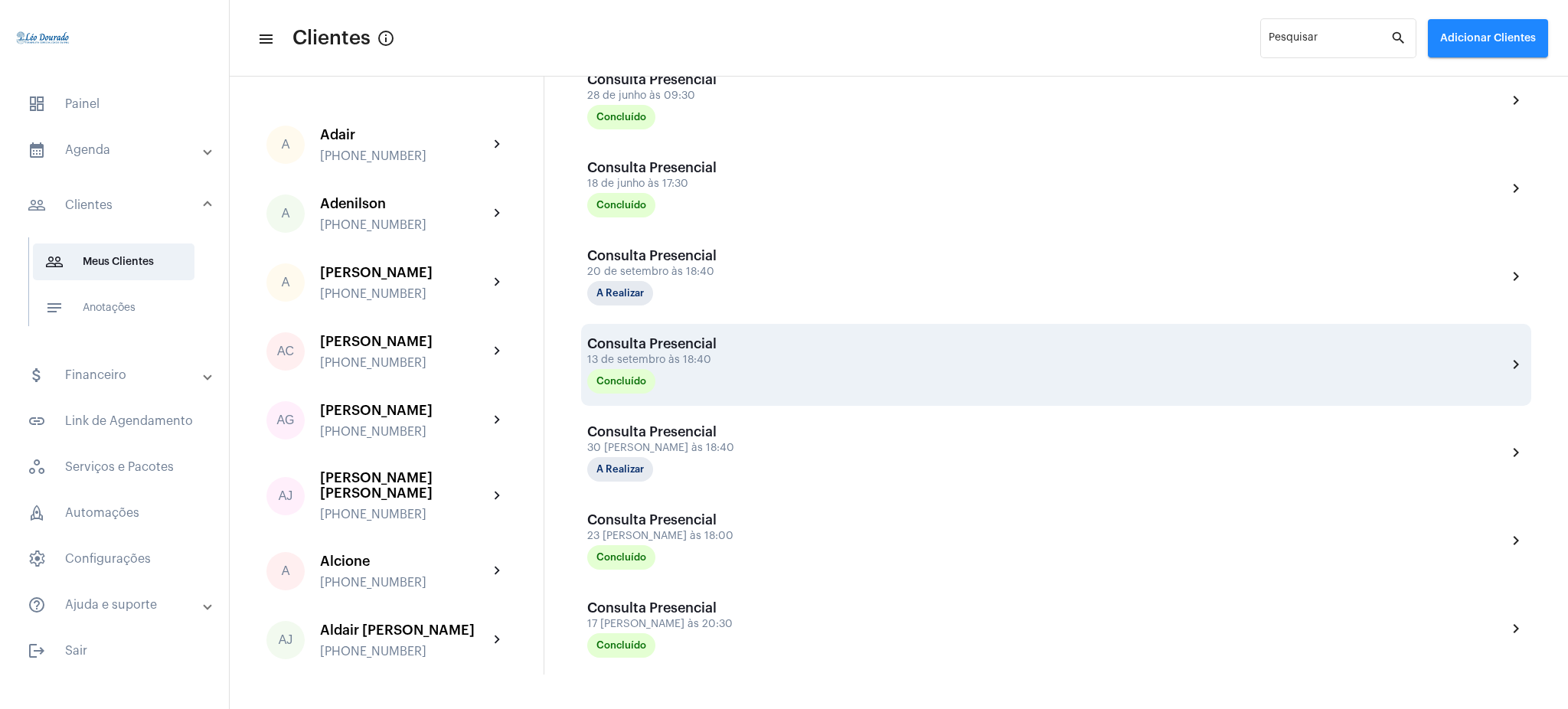
click at [1498, 351] on div "Consulta Presencial 13 de setembro às 18:40 Concluído chevron_right" at bounding box center [1056, 364] width 937 height 57
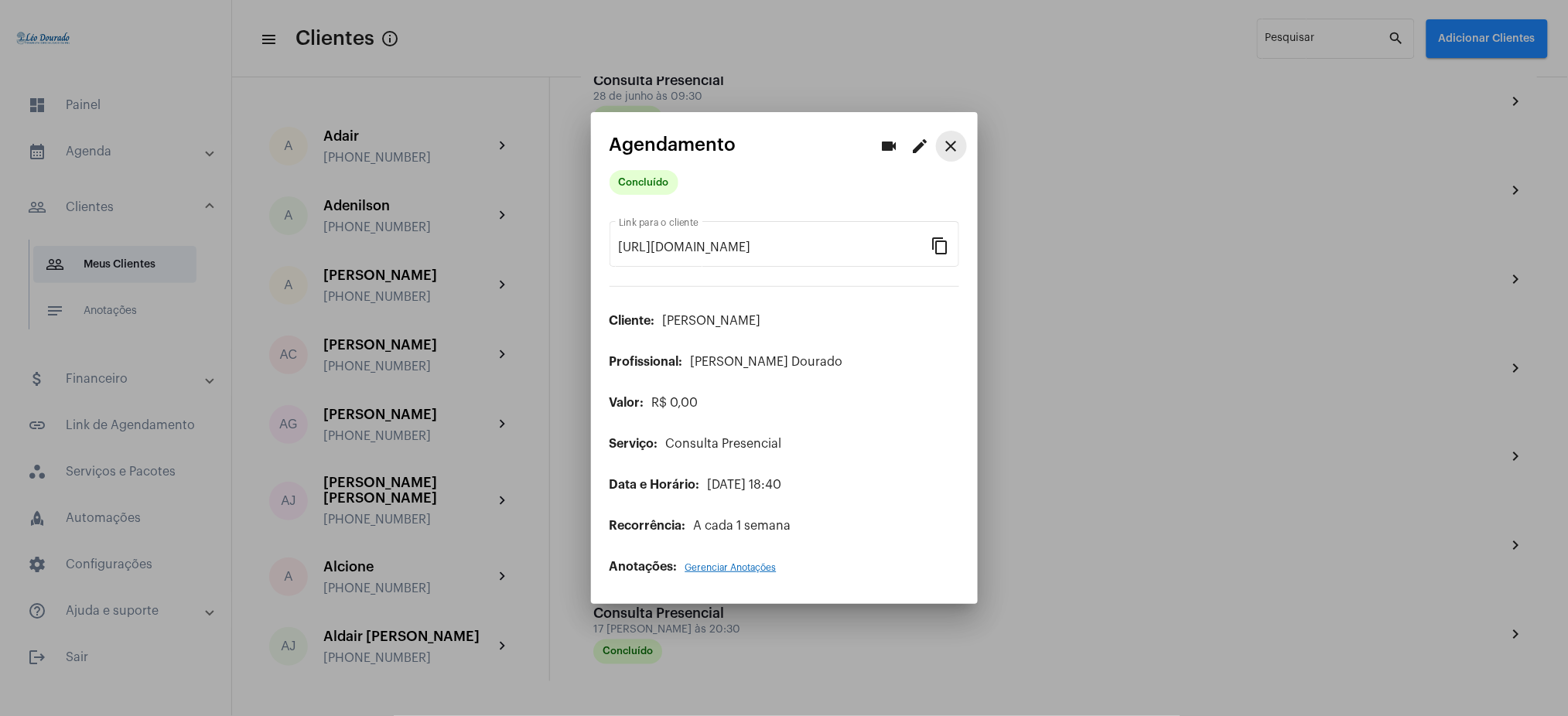
click at [958, 134] on button "close" at bounding box center [952, 146] width 31 height 31
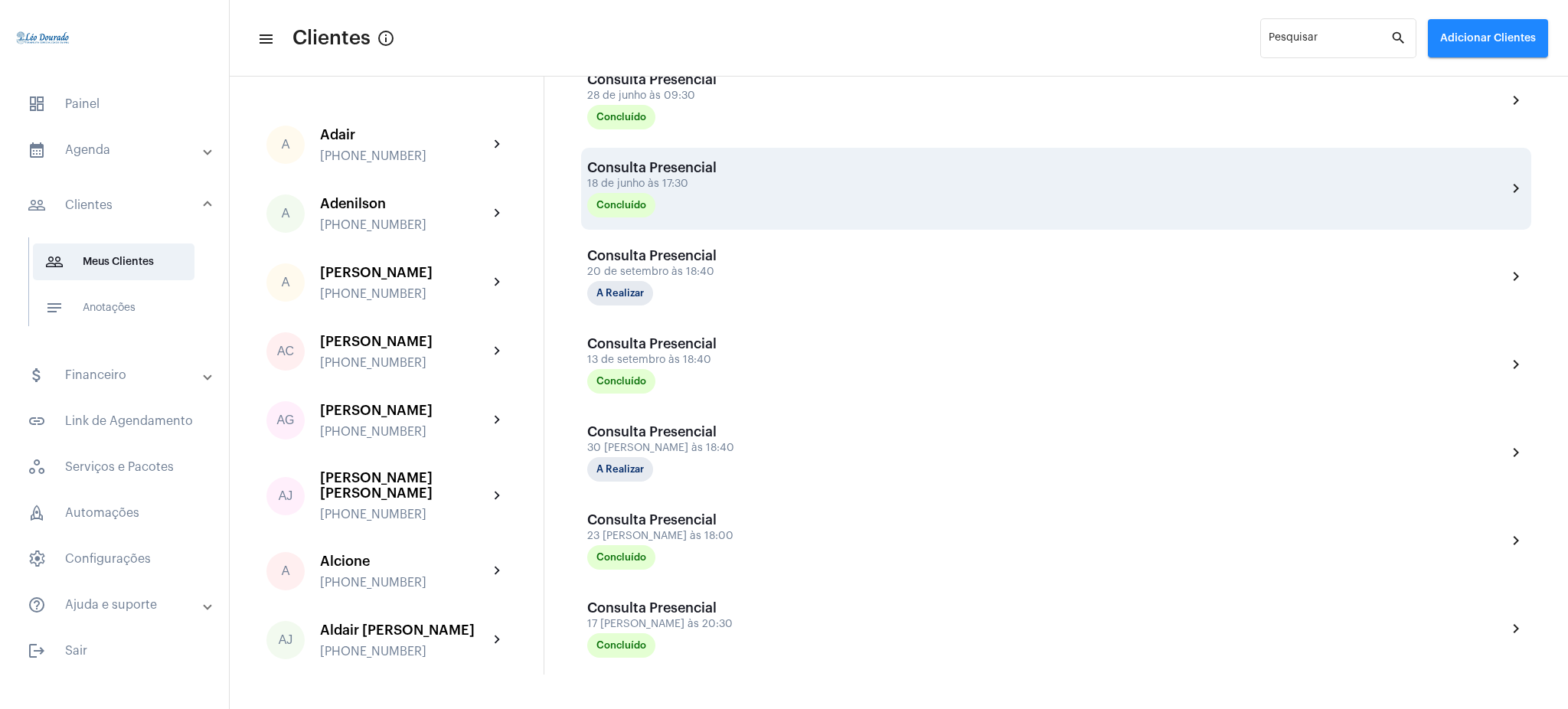
click at [1506, 179] on mat-icon "chevron_right" at bounding box center [1515, 188] width 18 height 18
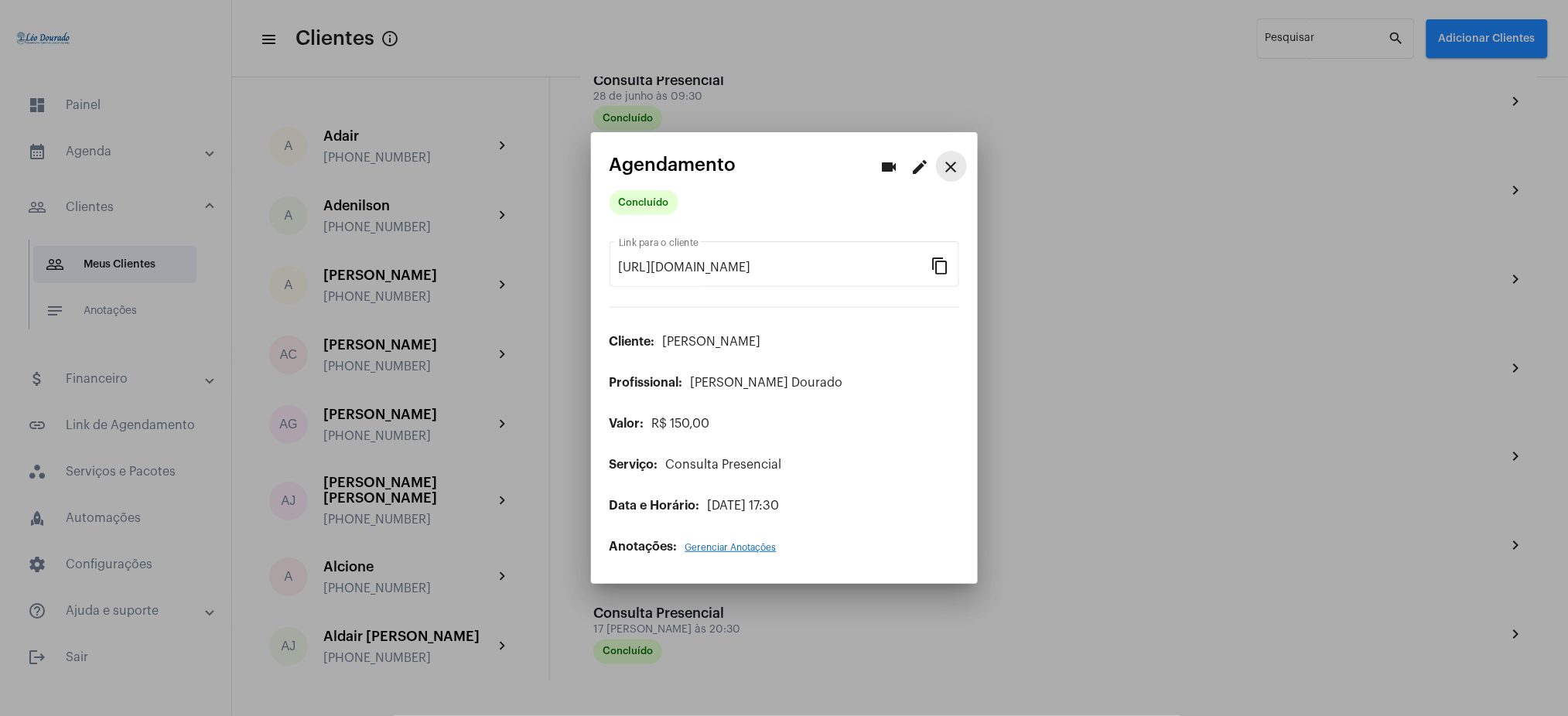
click at [944, 170] on mat-icon "close" at bounding box center [951, 166] width 18 height 18
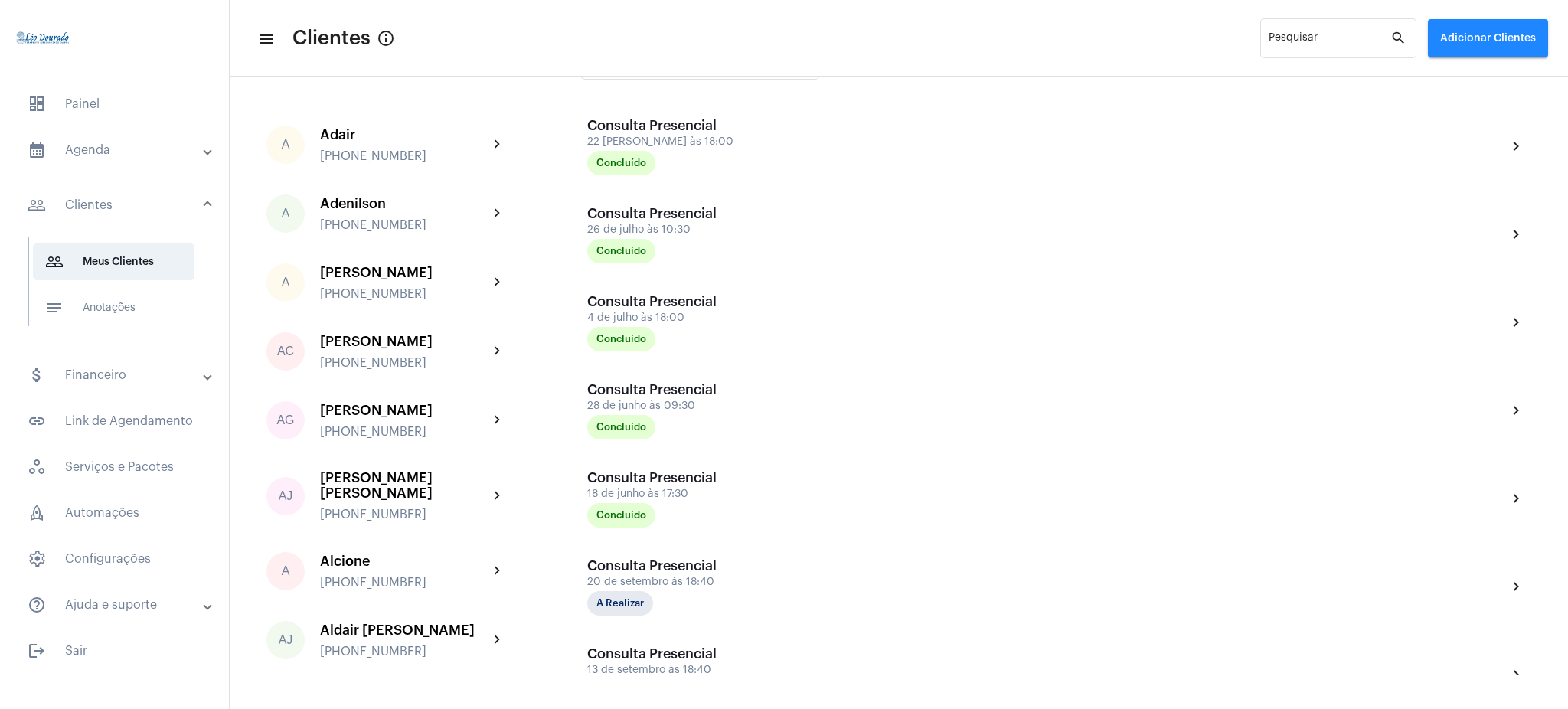
scroll to position [365, 0]
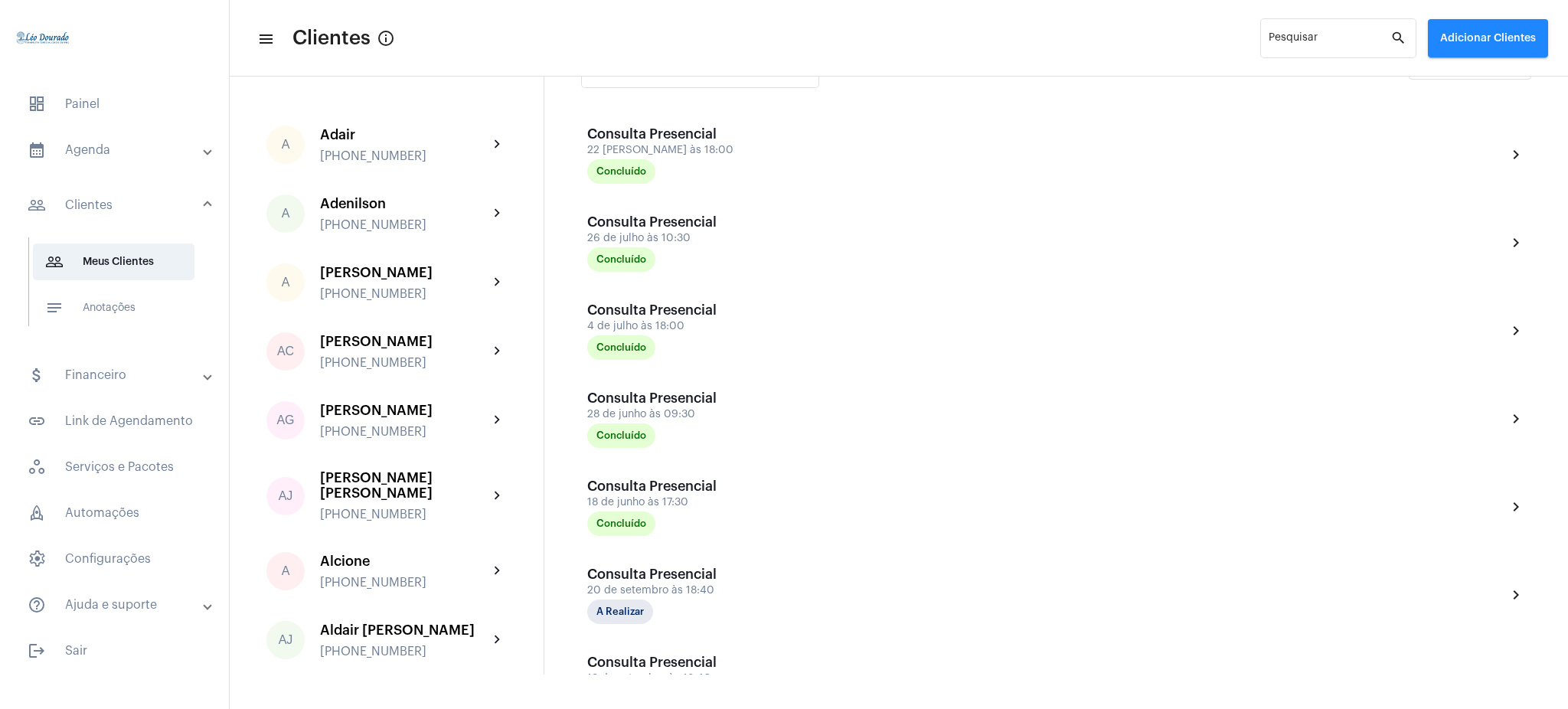
click at [111, 144] on mat-panel-title "calendar_month_outlined Agenda" at bounding box center [116, 149] width 177 height 18
click at [120, 224] on span "calendar_month_outlined Calendário" at bounding box center [113, 213] width 162 height 37
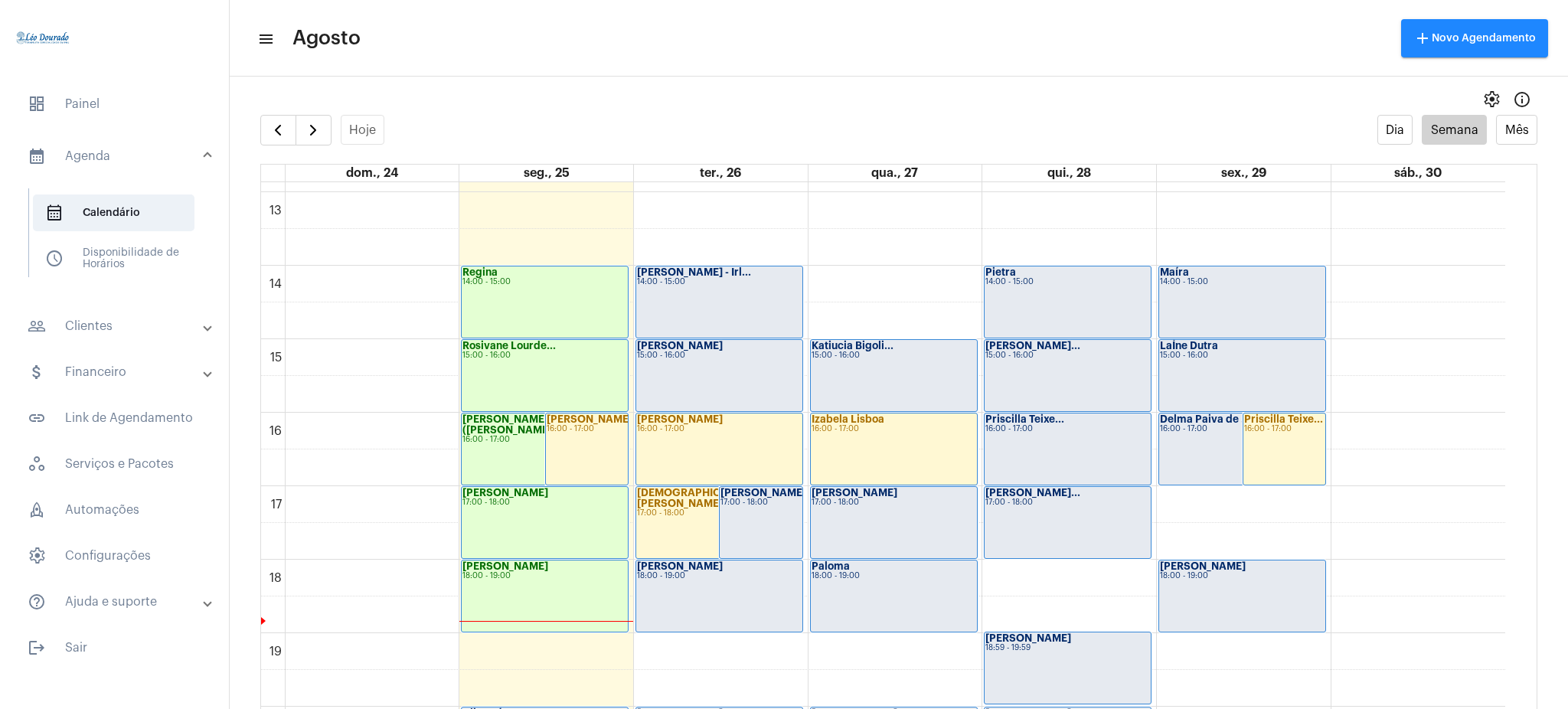
scroll to position [935, 0]
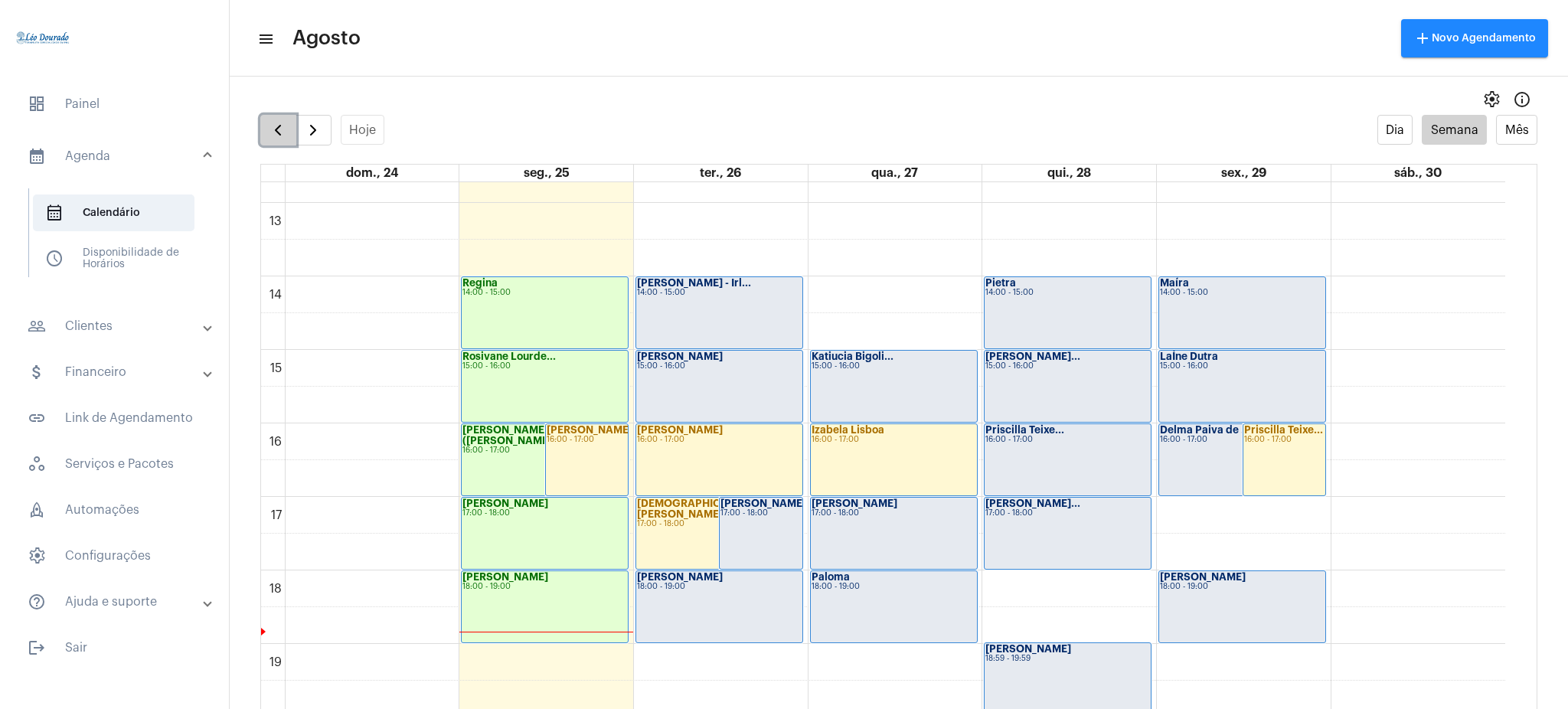
click at [287, 121] on button "button" at bounding box center [278, 130] width 36 height 31
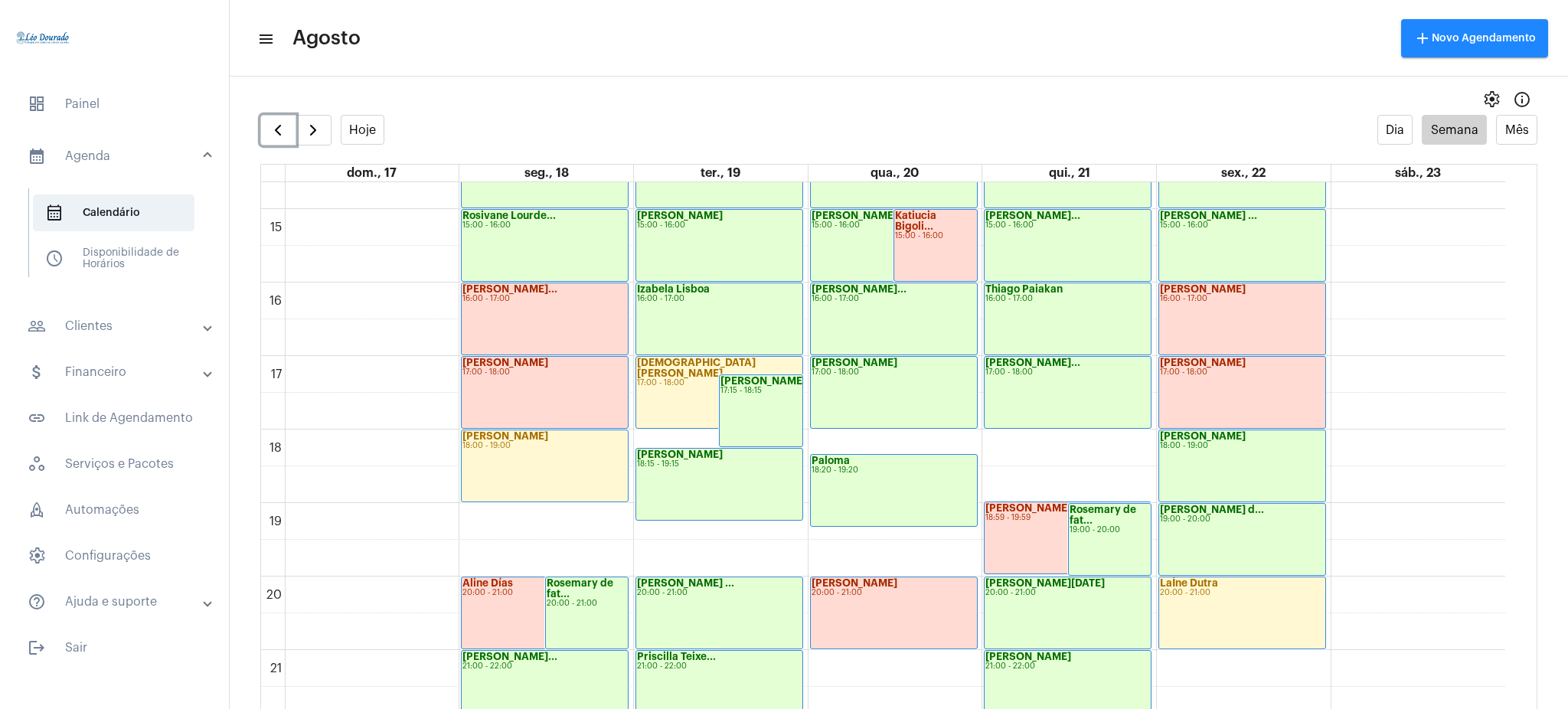
scroll to position [1121, 0]
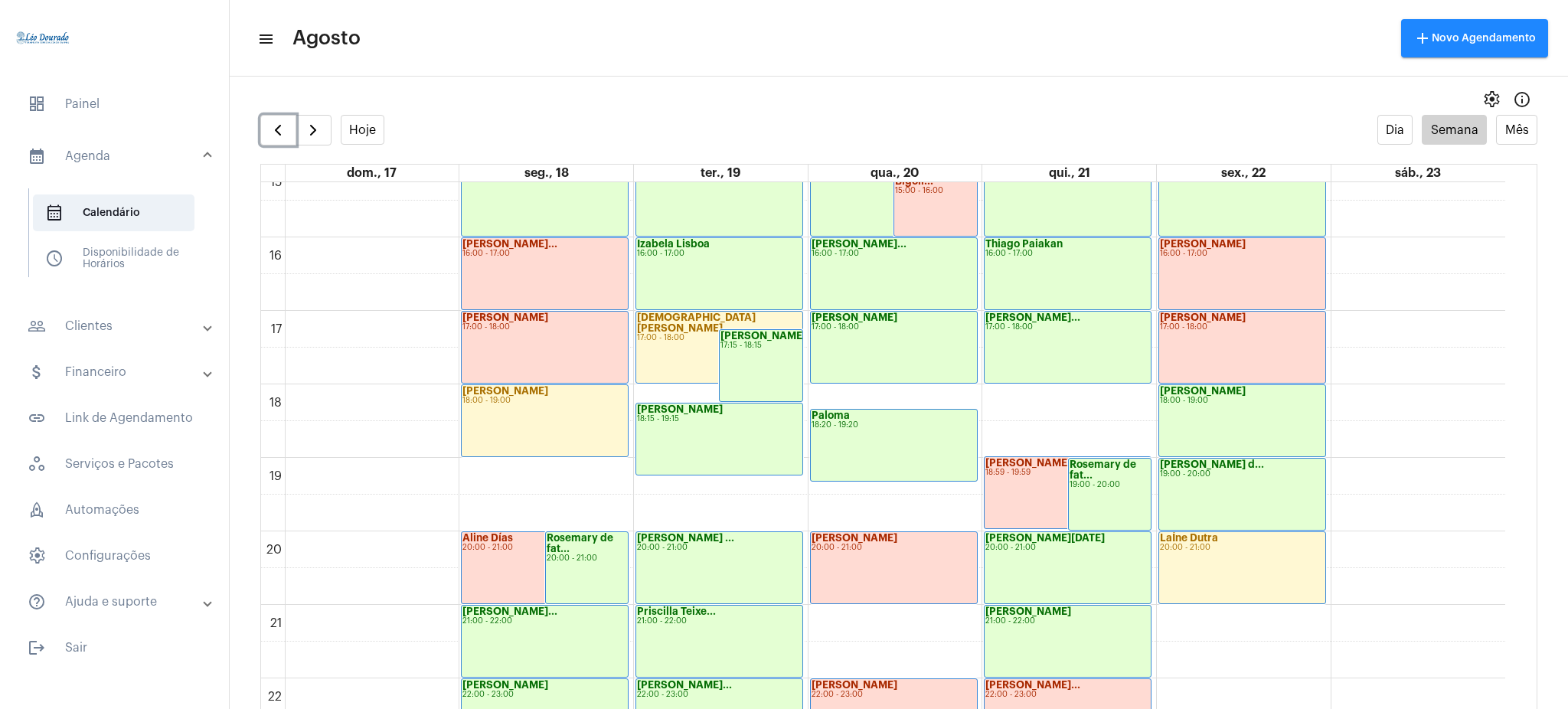
click at [1196, 460] on strong "[PERSON_NAME] d..." at bounding box center [1212, 465] width 105 height 10
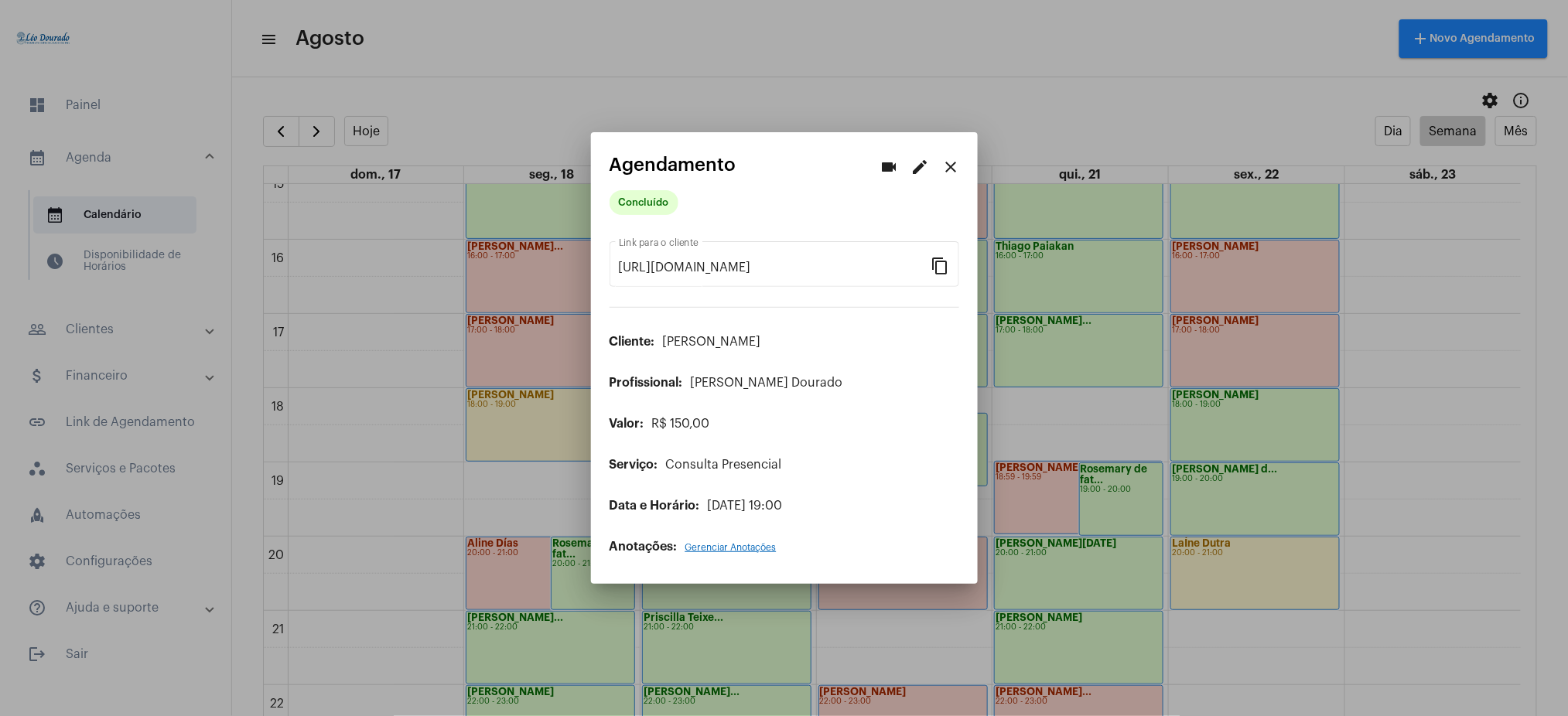
click at [119, 325] on div at bounding box center [784, 358] width 1568 height 716
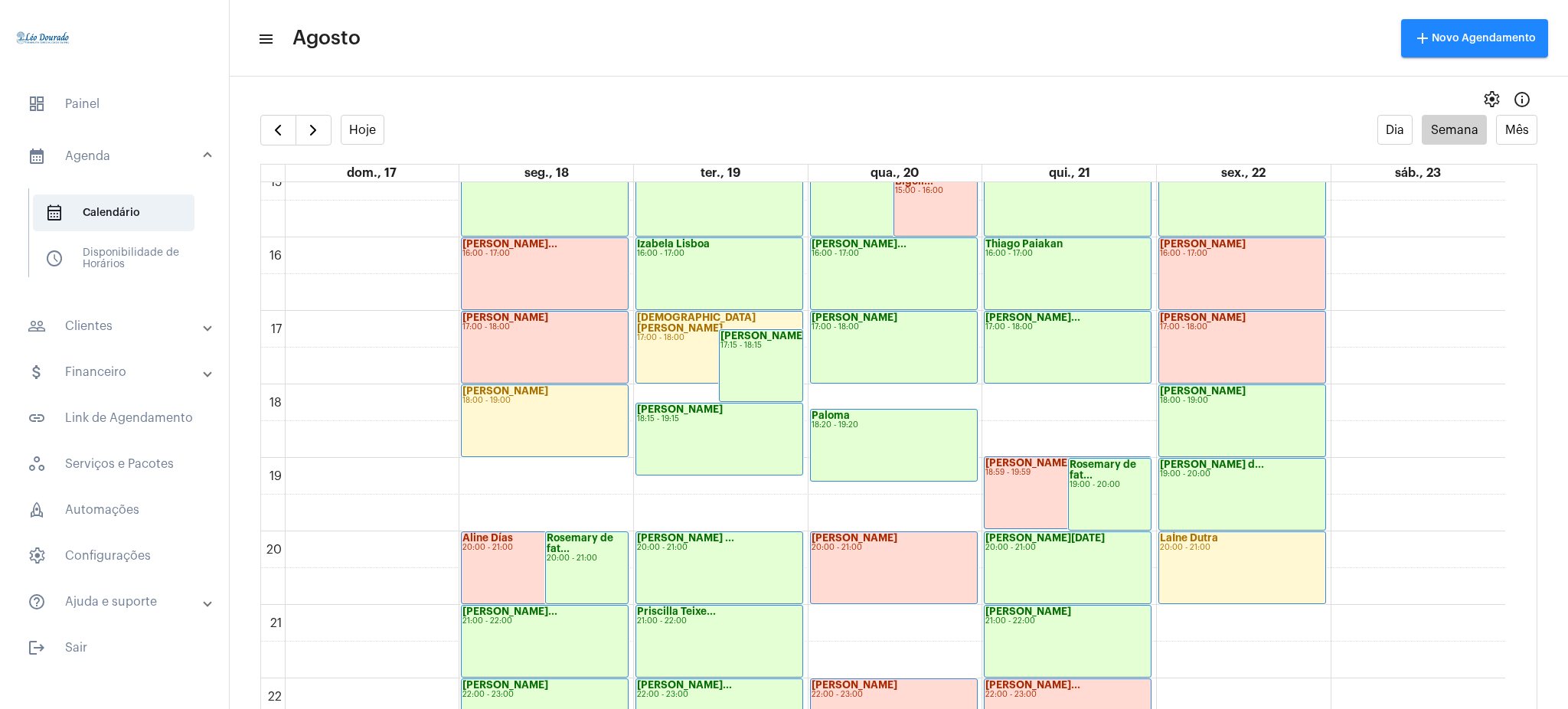
click at [118, 321] on mat-panel-title "people_outline Clientes" at bounding box center [116, 326] width 177 height 18
click at [138, 262] on span "people_outline Meus Clientes" at bounding box center [113, 261] width 162 height 37
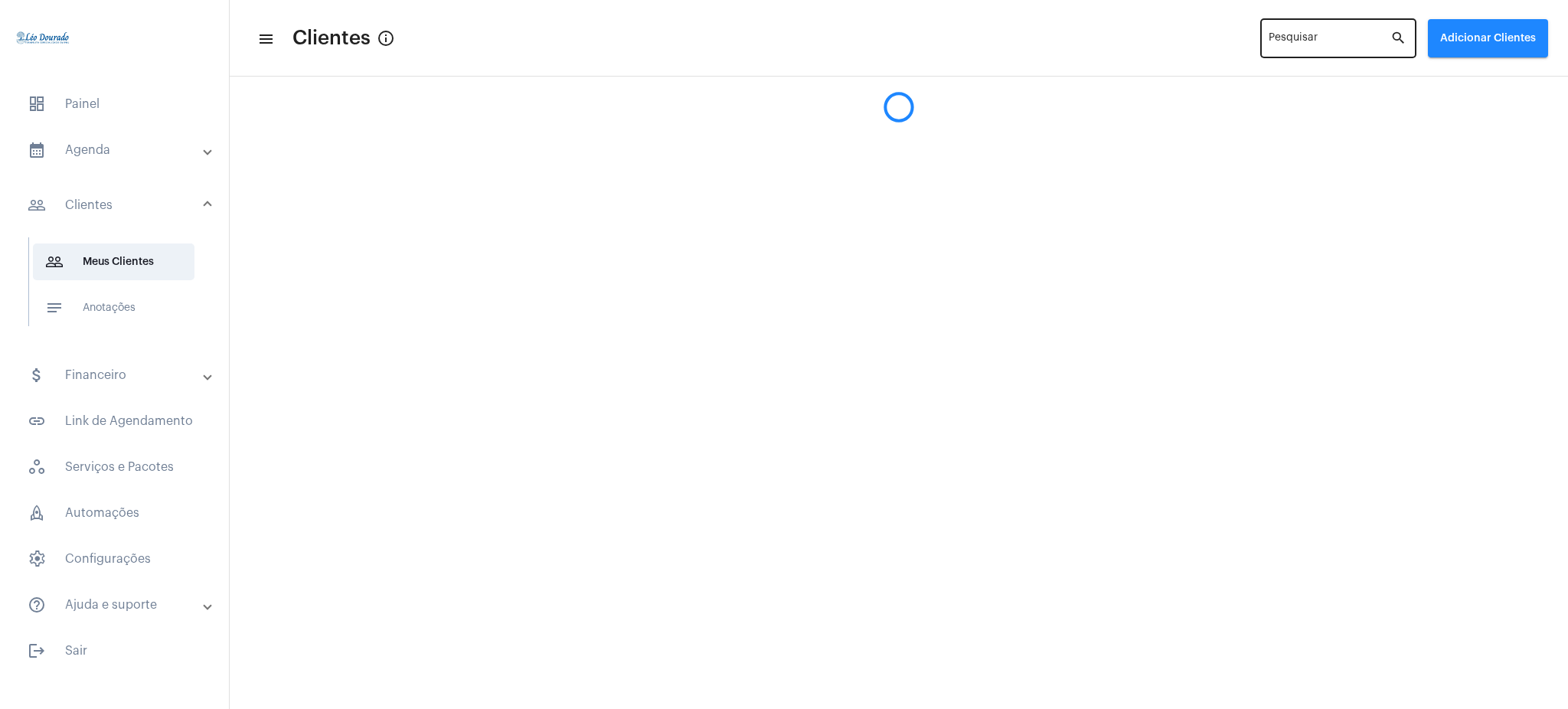
click at [1354, 31] on div "Pesquisar" at bounding box center [1329, 37] width 122 height 42
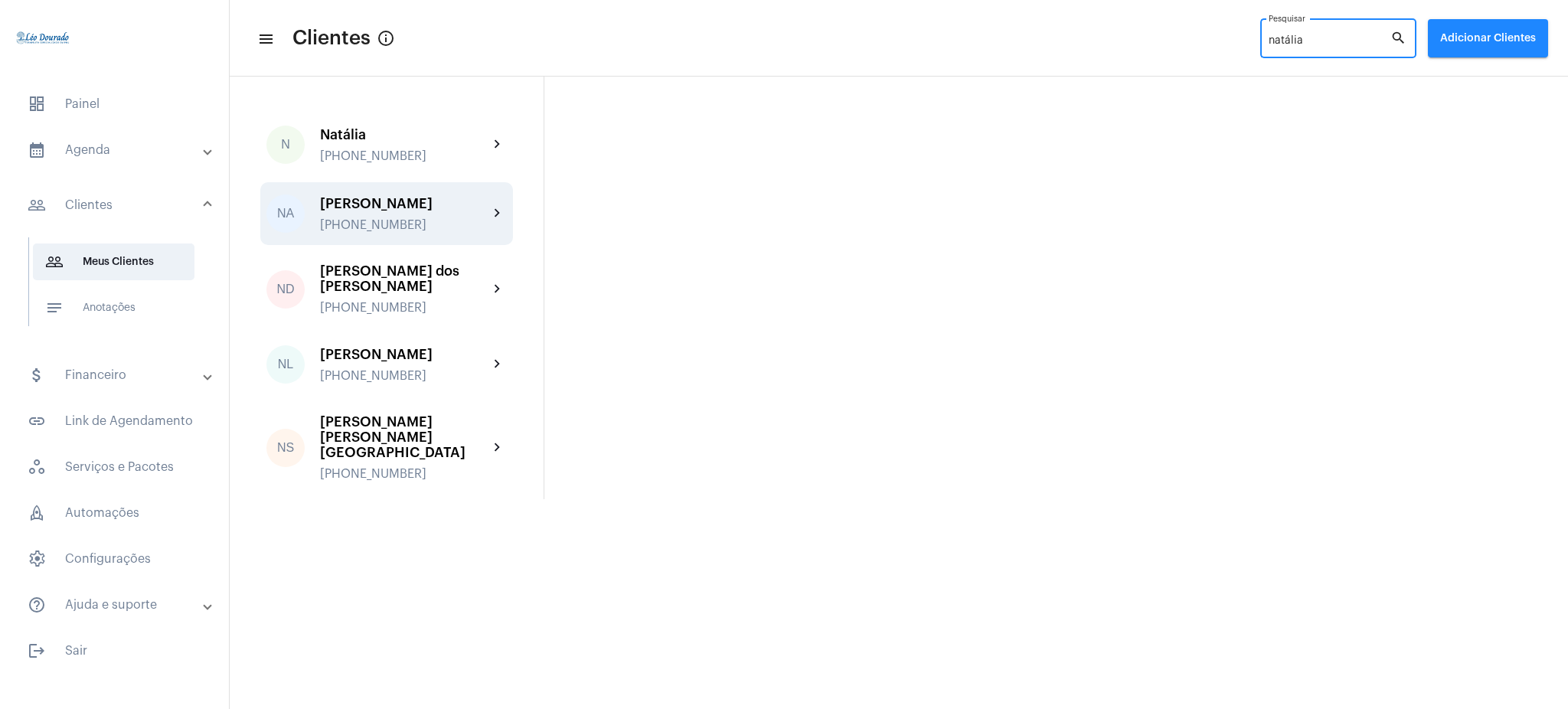
type input "natália"
click at [464, 213] on div "Natália Alves de Oliveira +5531995741516" at bounding box center [404, 214] width 169 height 36
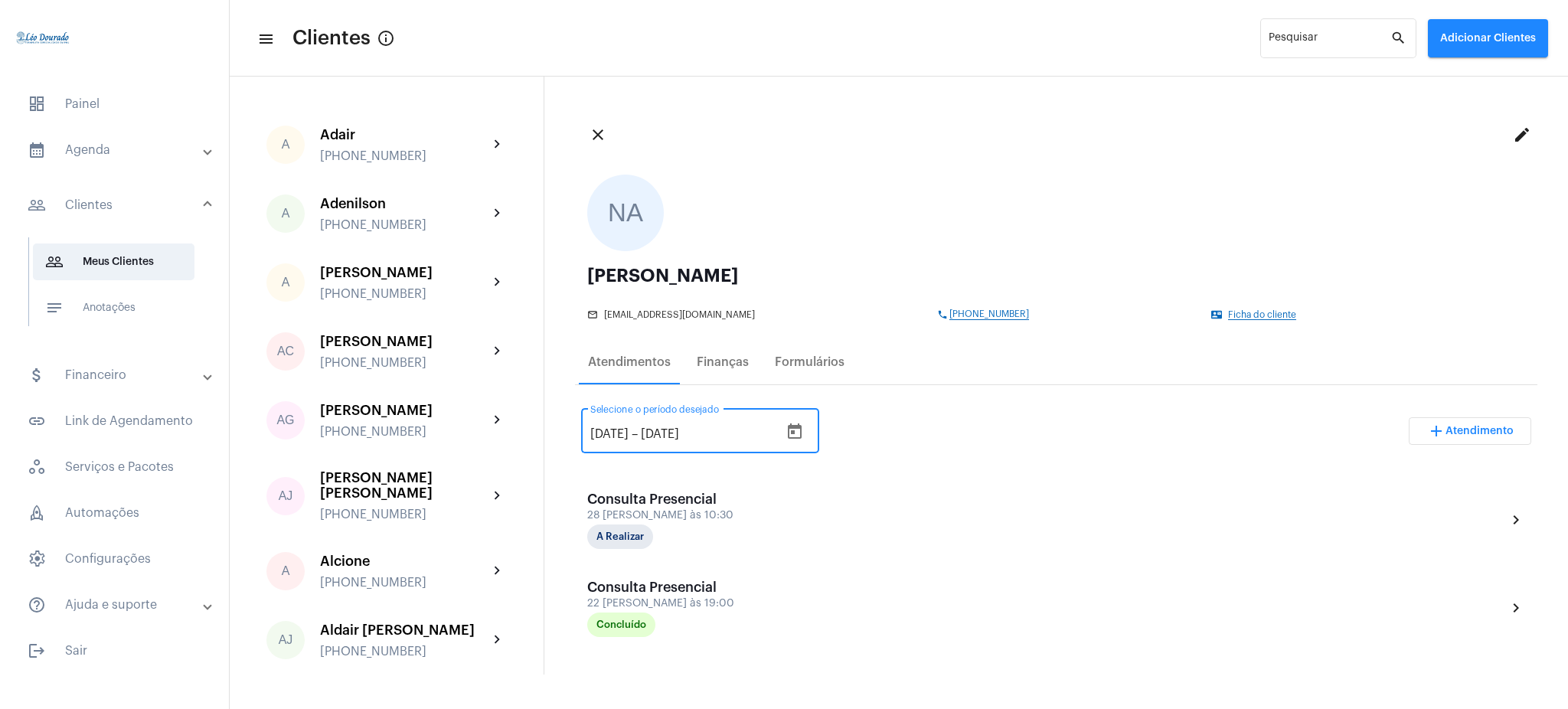
click at [617, 436] on input "[DATE]" at bounding box center [609, 435] width 39 height 14
click at [617, 430] on input "[DATE]" at bounding box center [609, 435] width 39 height 14
type input "[DATE]"
click at [862, 450] on div "[DATE] [DATE] – [DATE] Selecione o período desejado add Atendimento" at bounding box center [1056, 437] width 950 height 72
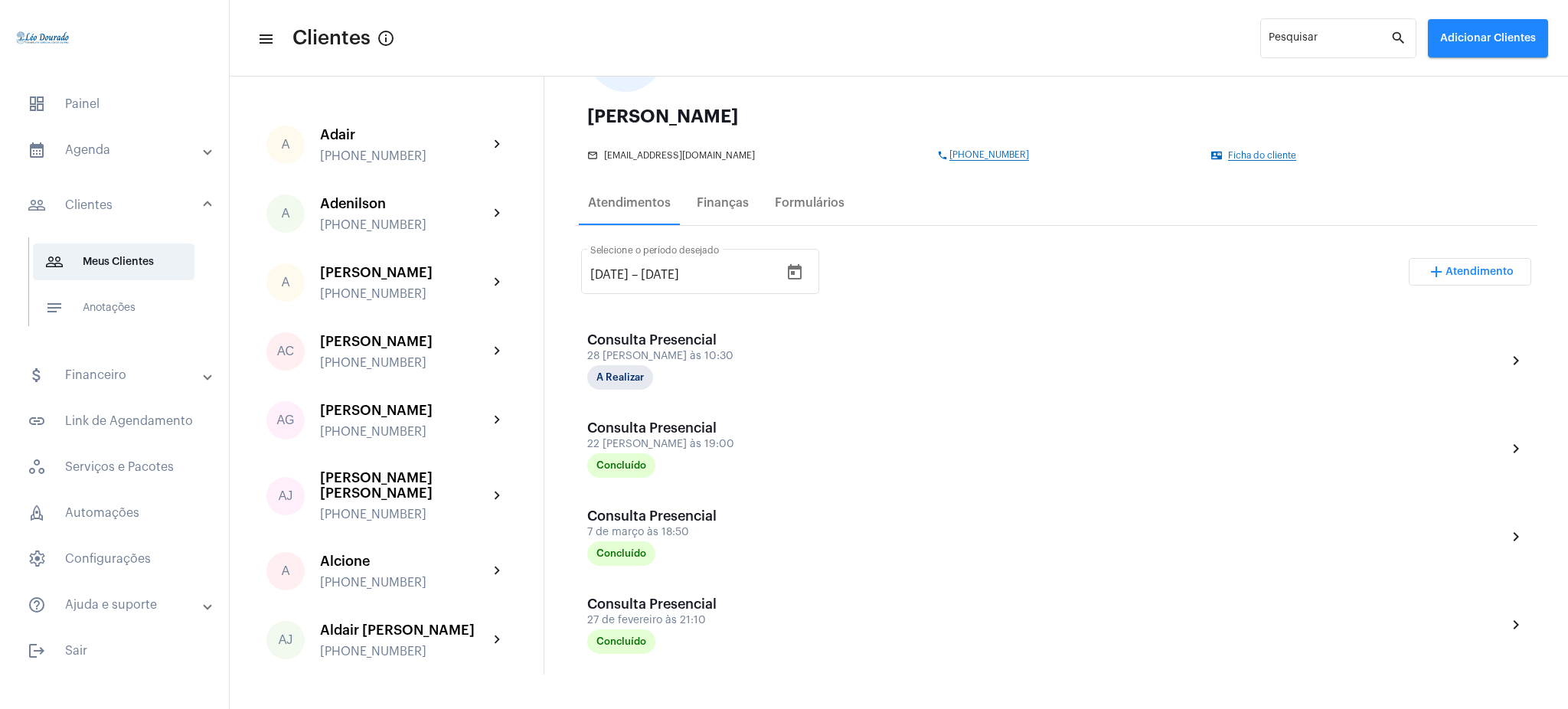
scroll to position [153, 0]
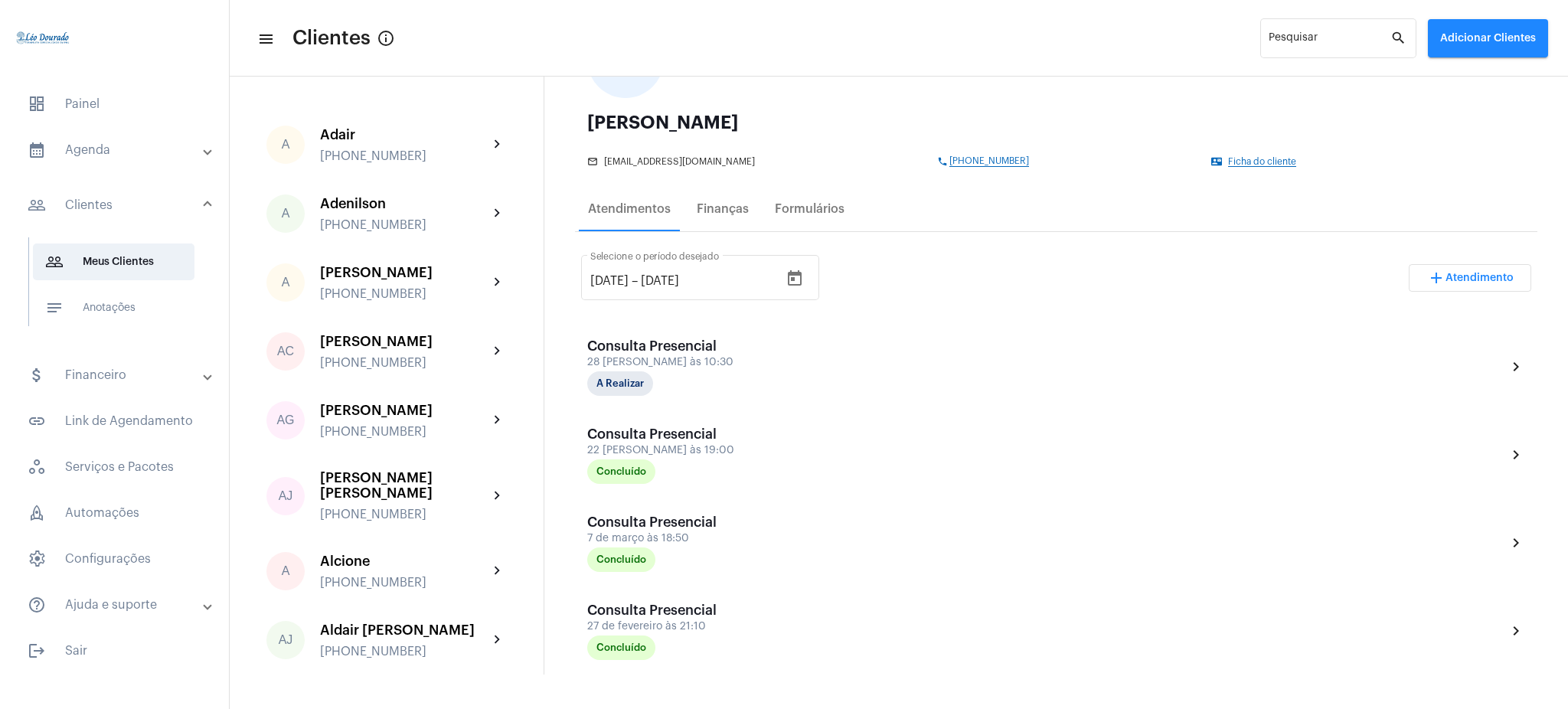
click at [136, 141] on mat-panel-title "calendar_month_outlined Agenda" at bounding box center [116, 149] width 177 height 18
click at [168, 205] on span "calendar_month_outlined Calendário" at bounding box center [113, 213] width 162 height 37
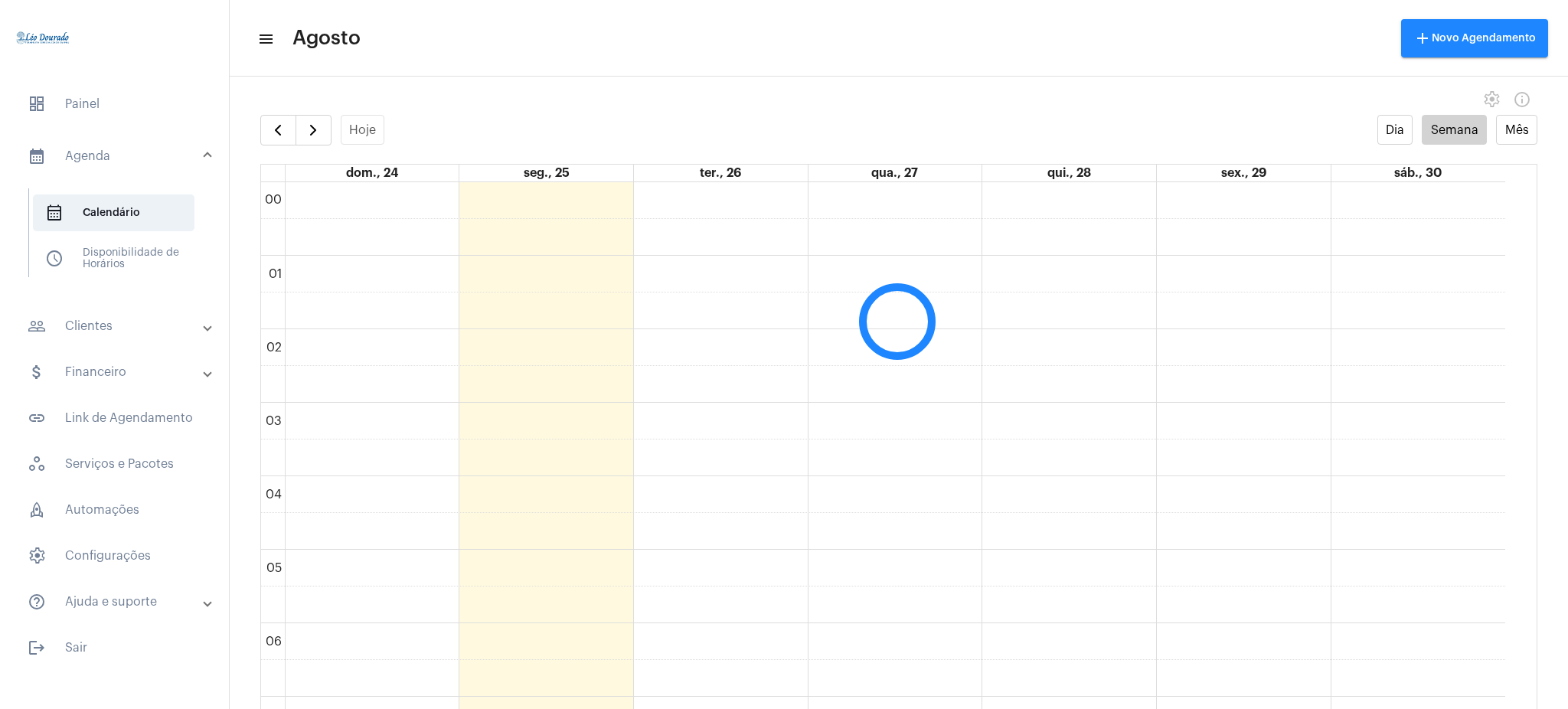
scroll to position [442, 0]
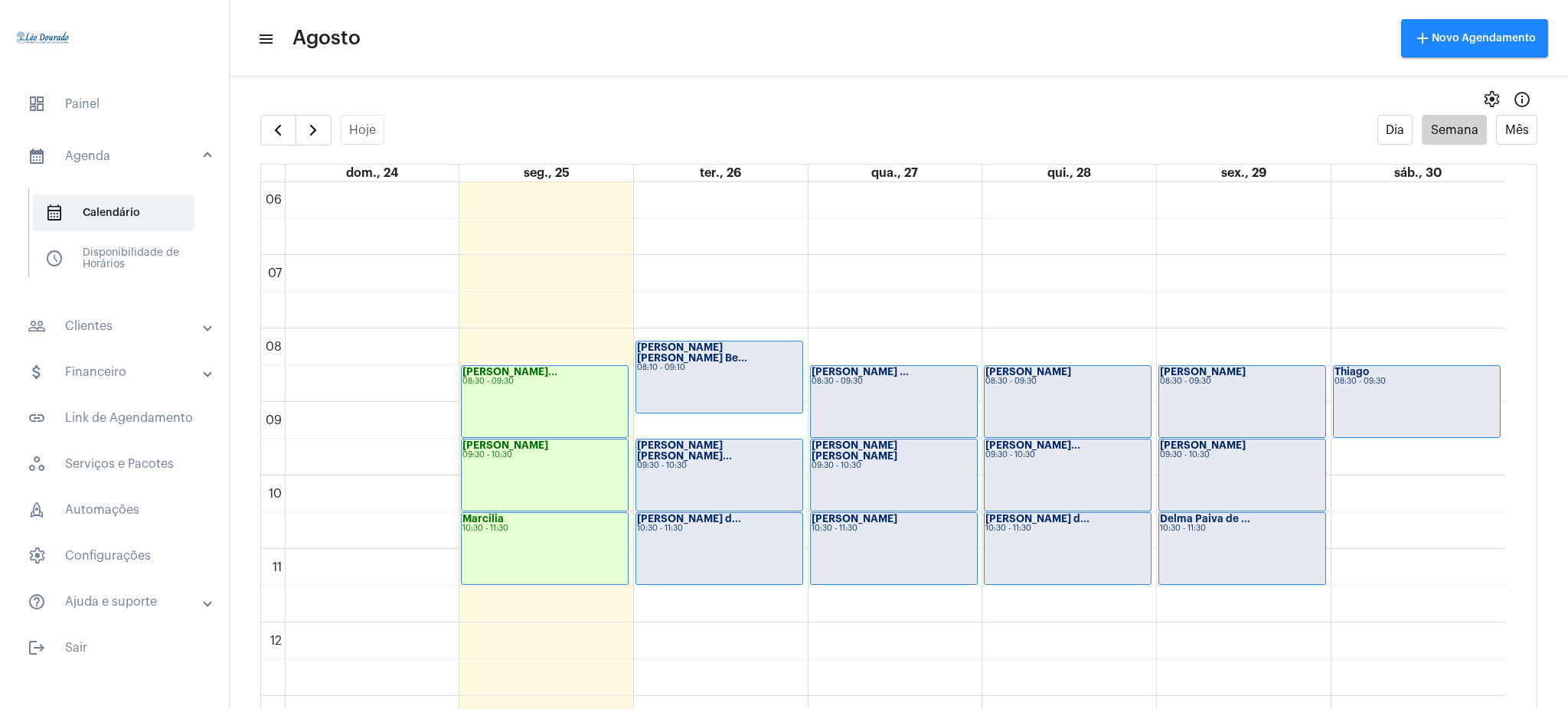
drag, startPoint x: 1525, startPoint y: 474, endPoint x: 1515, endPoint y: 466, distance: 12.8
click at [1515, 466] on full-calendar "Hoje Dia Semana Mês dom., 24 seg., 25 ter., 26 qua., 27 qui., 28 sex., 29 sáb.,…" at bounding box center [899, 427] width 1338 height 625
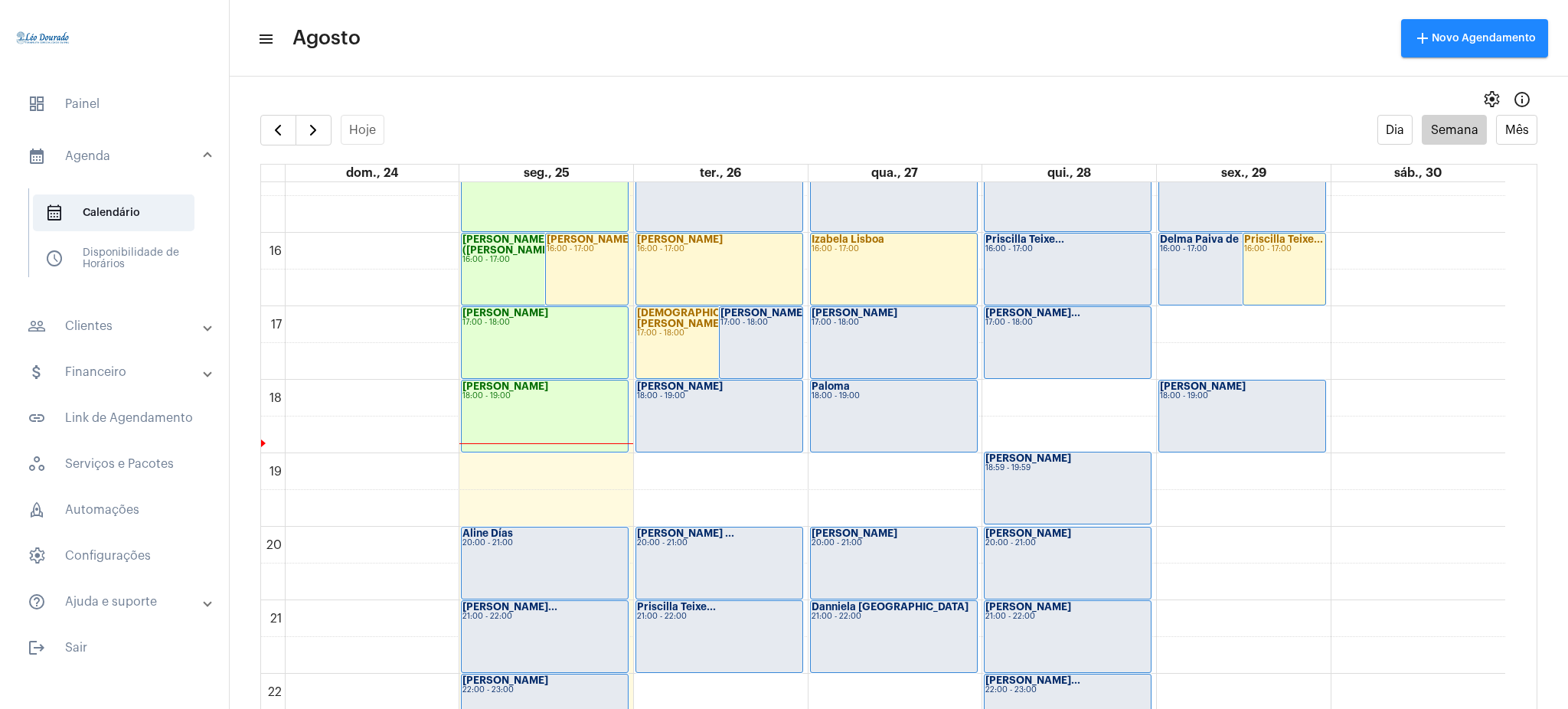
scroll to position [1129, 0]
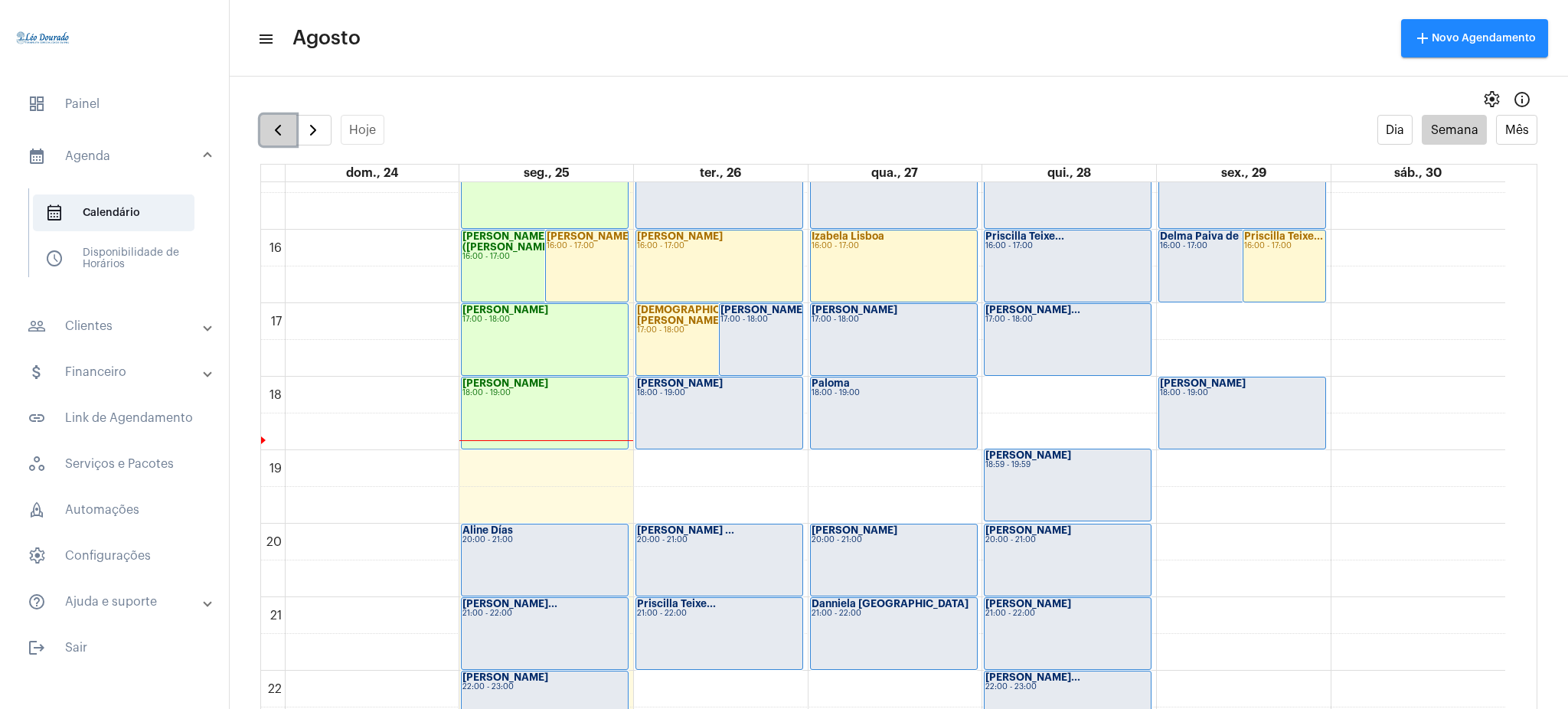
click at [263, 124] on button "button" at bounding box center [278, 130] width 36 height 31
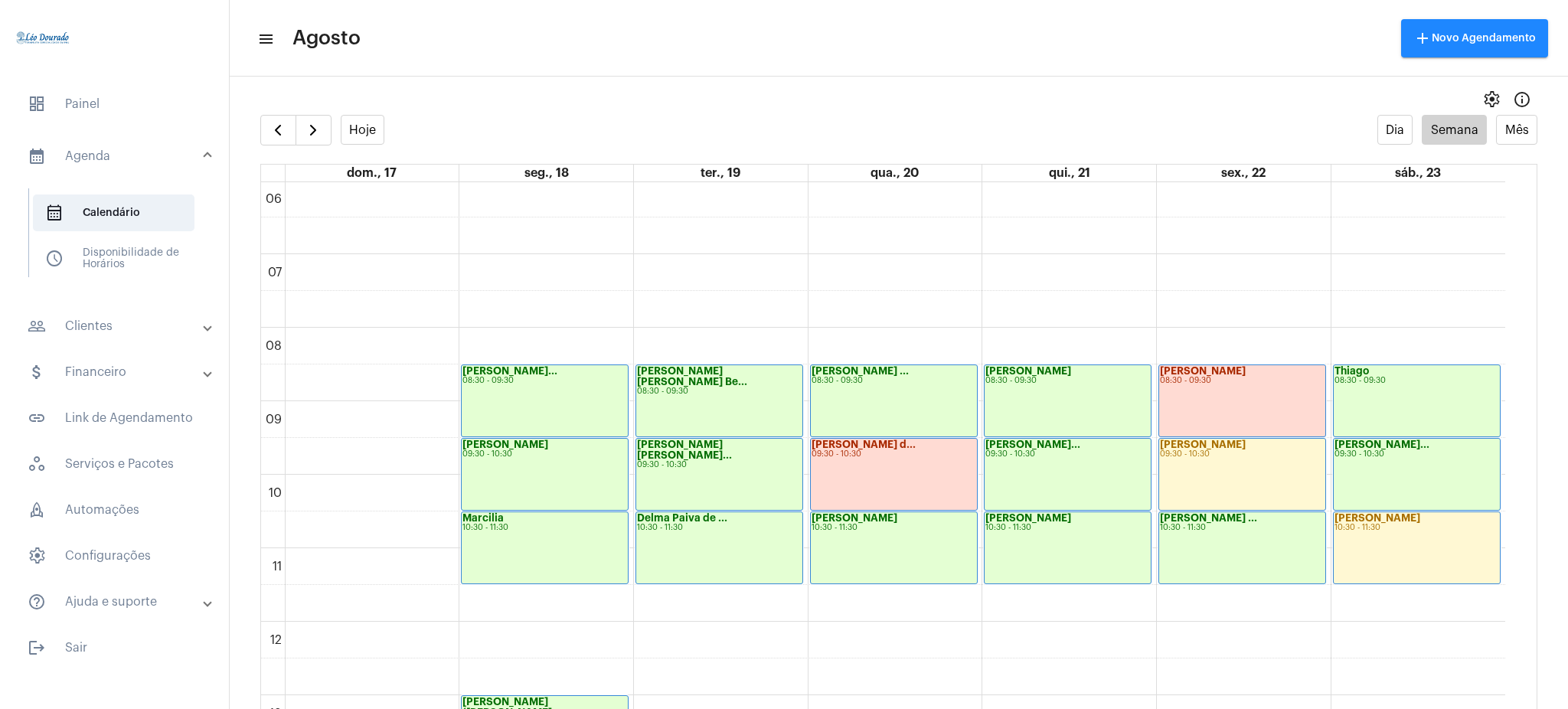
scroll to position [425, 0]
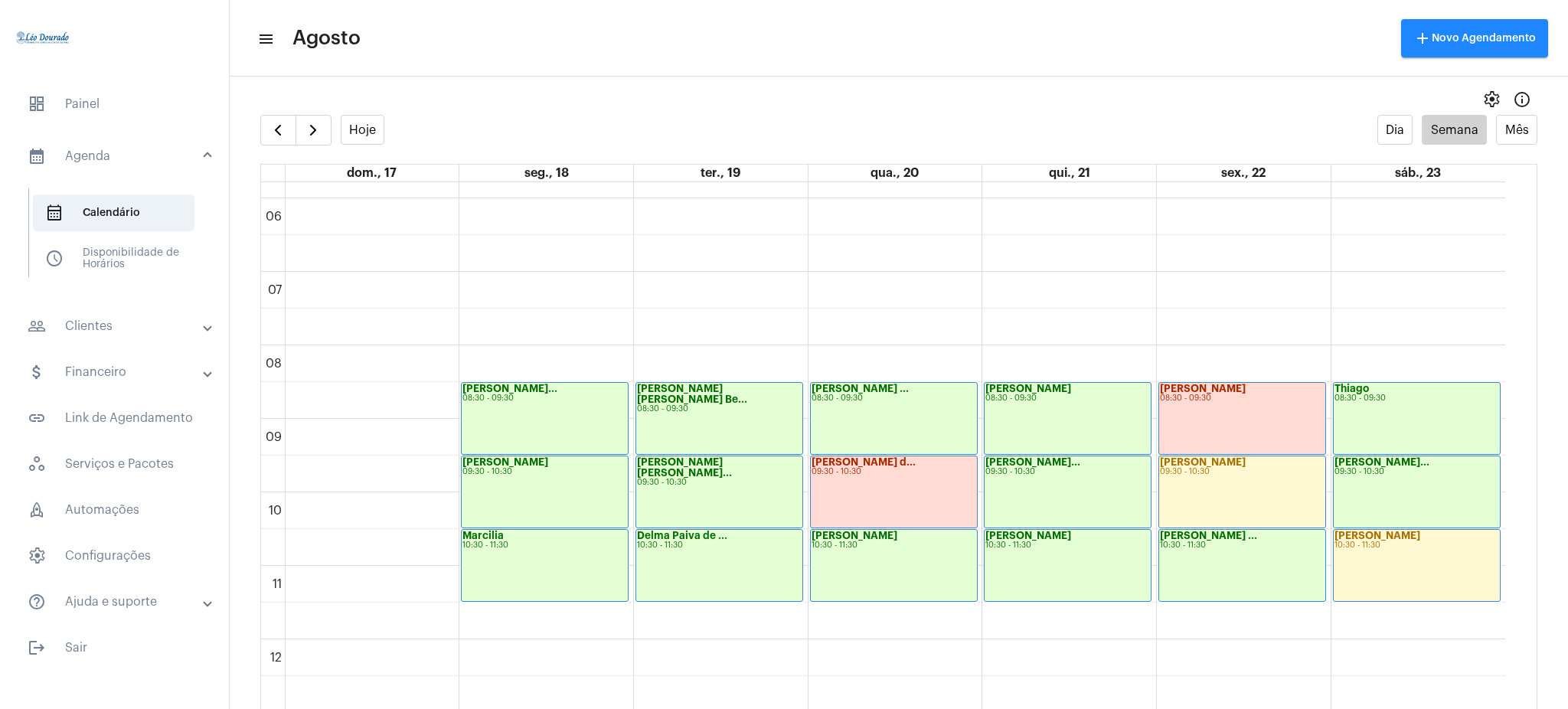
drag, startPoint x: 1309, startPoint y: 113, endPoint x: 1514, endPoint y: 403, distance: 355.1
click at [1514, 403] on div "settings info_outlined Hoje Dia Semana Mês dom., 17 seg., 18 ter., 19 qua., 20 …" at bounding box center [899, 396] width 1338 height 625
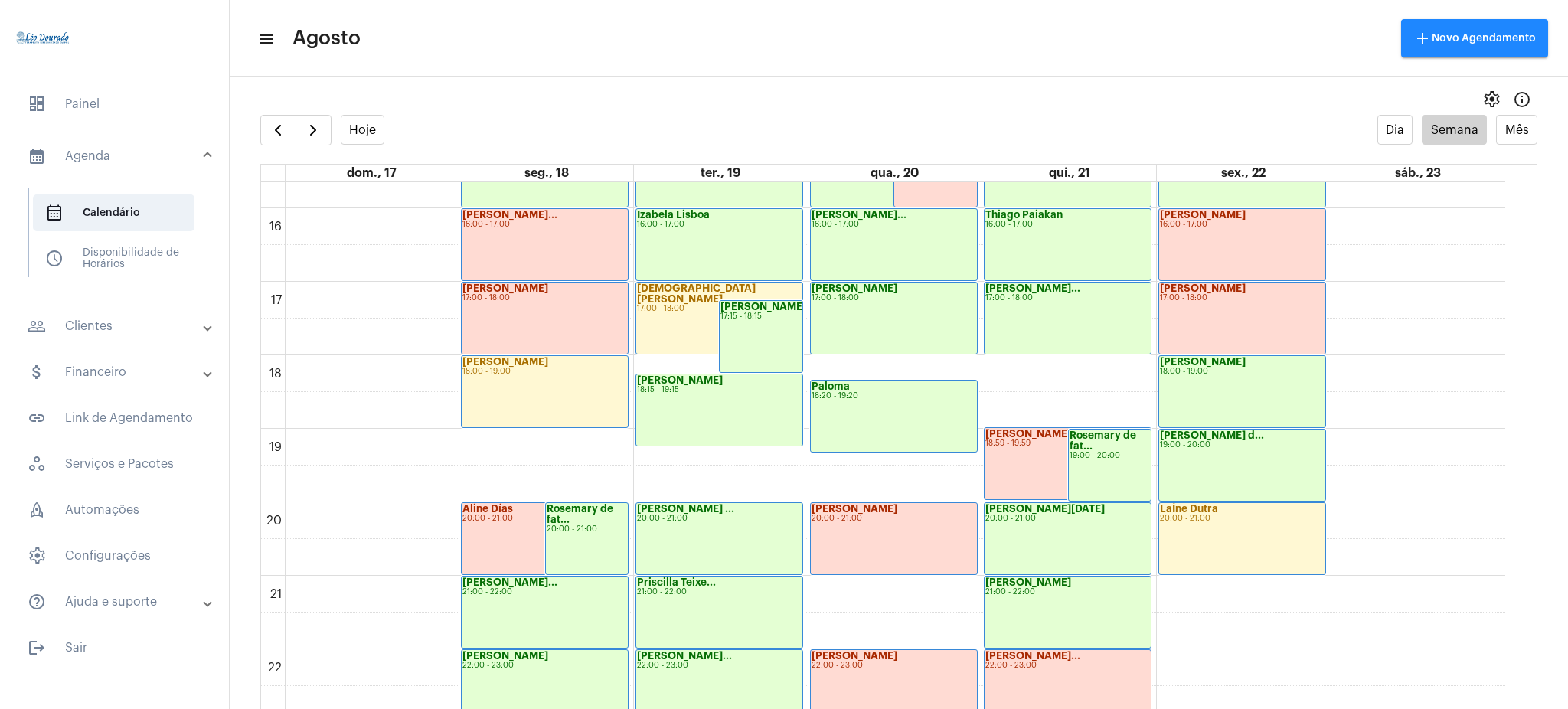
scroll to position [1154, 0]
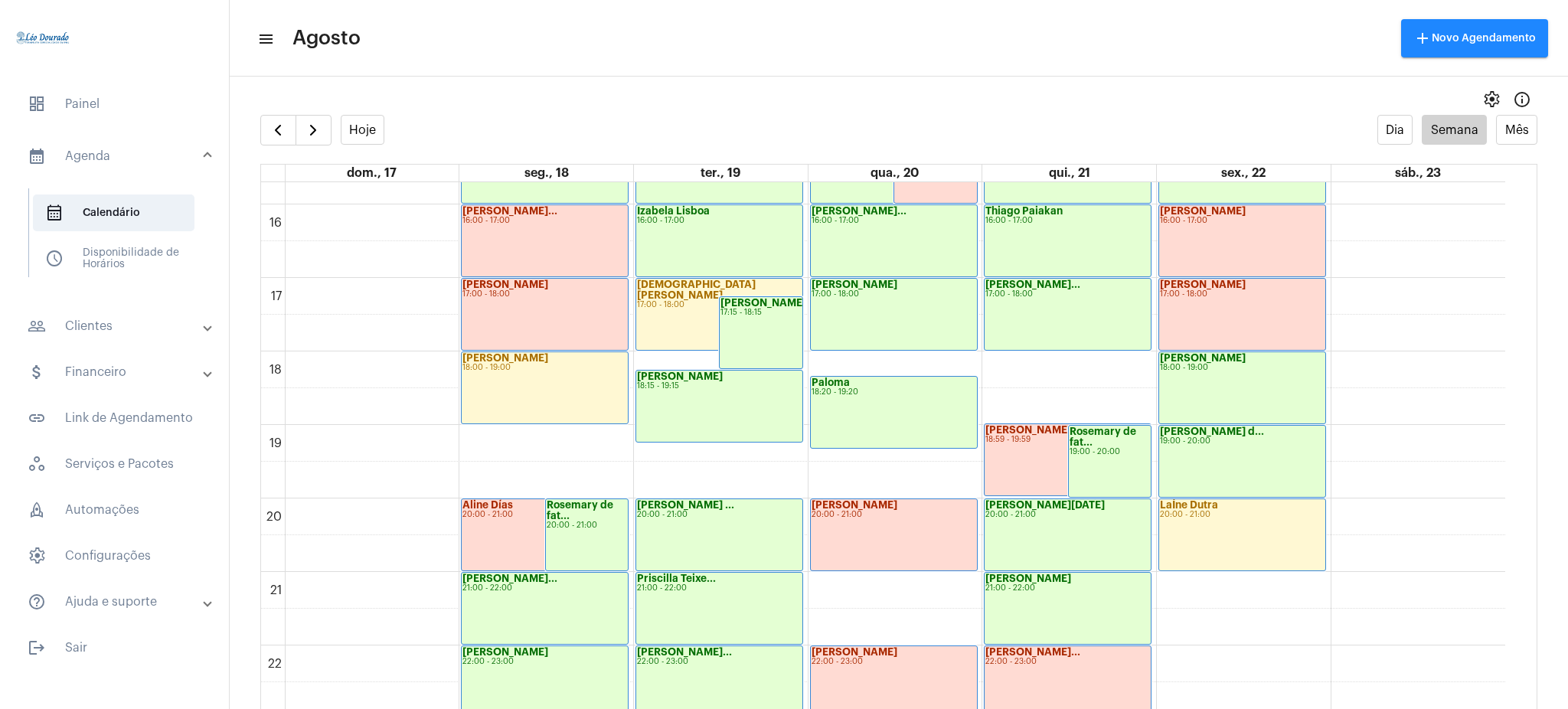
click at [884, 38] on mat-toolbar-row "menu Agosto add Novo Agendamento" at bounding box center [899, 38] width 1338 height 49
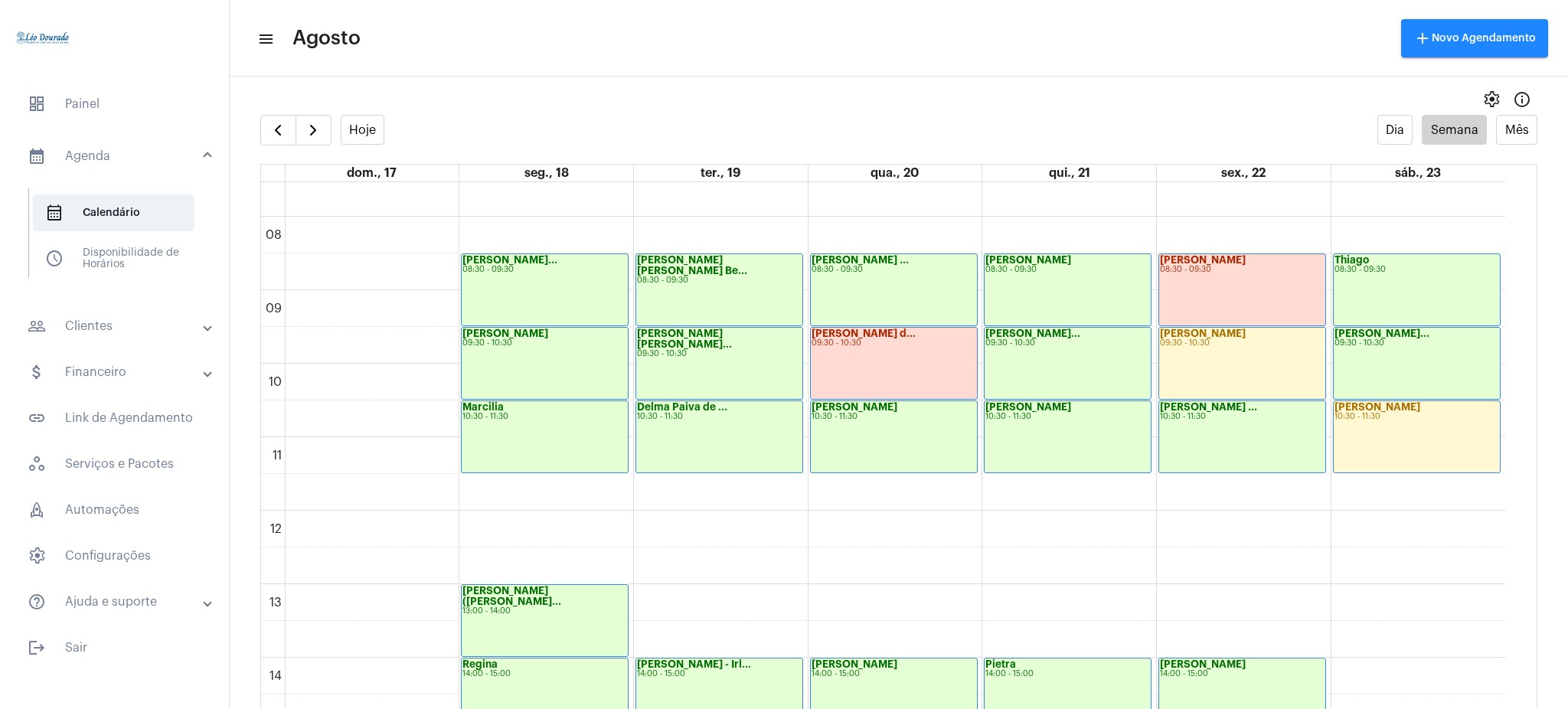
scroll to position [568, 0]
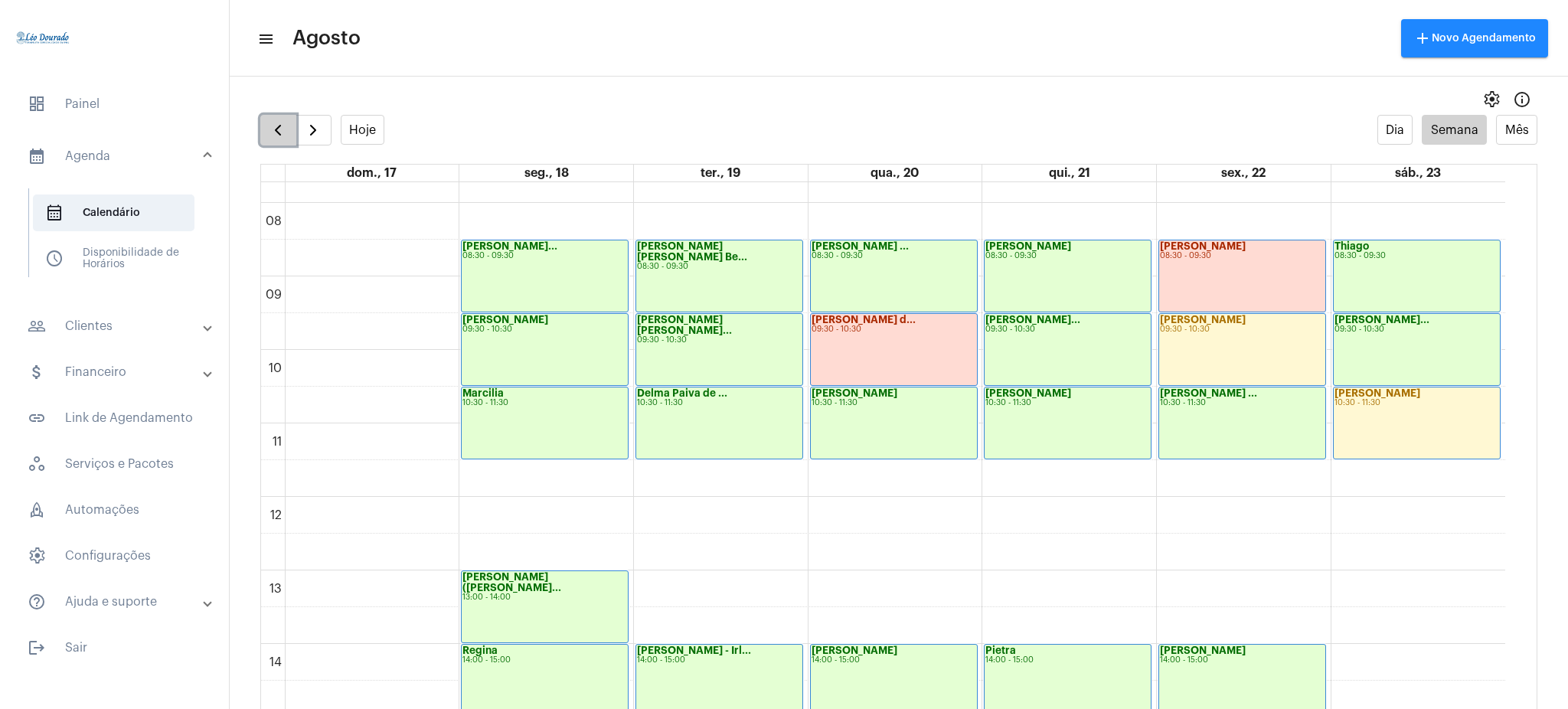
click at [279, 126] on span "button" at bounding box center [278, 129] width 18 height 18
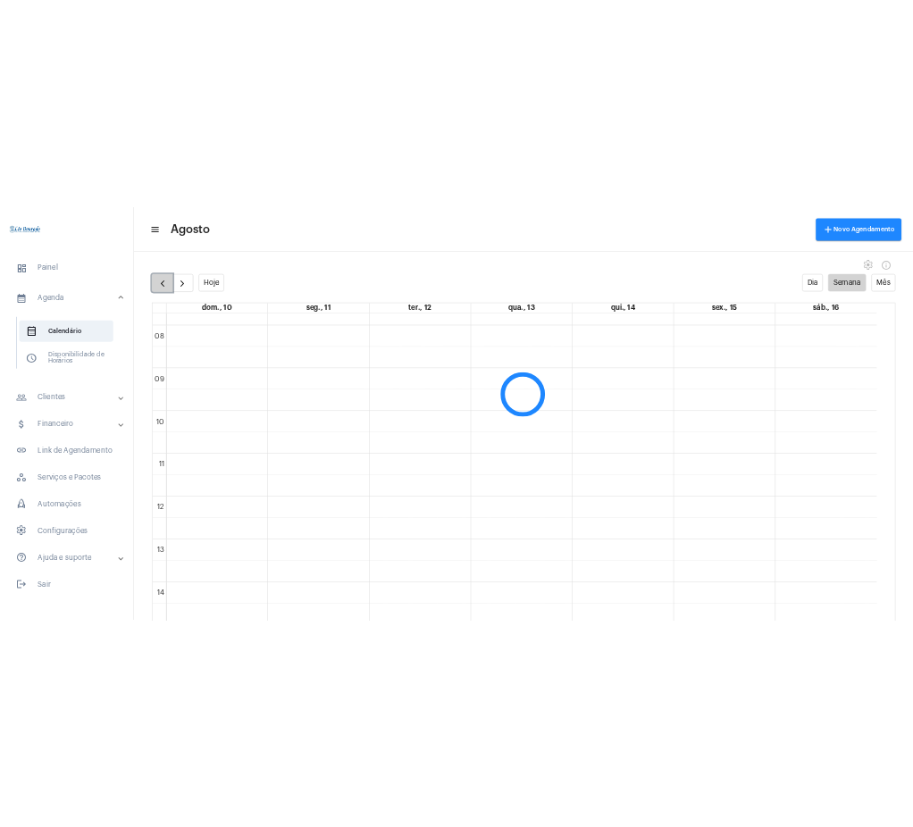
scroll to position [516, 0]
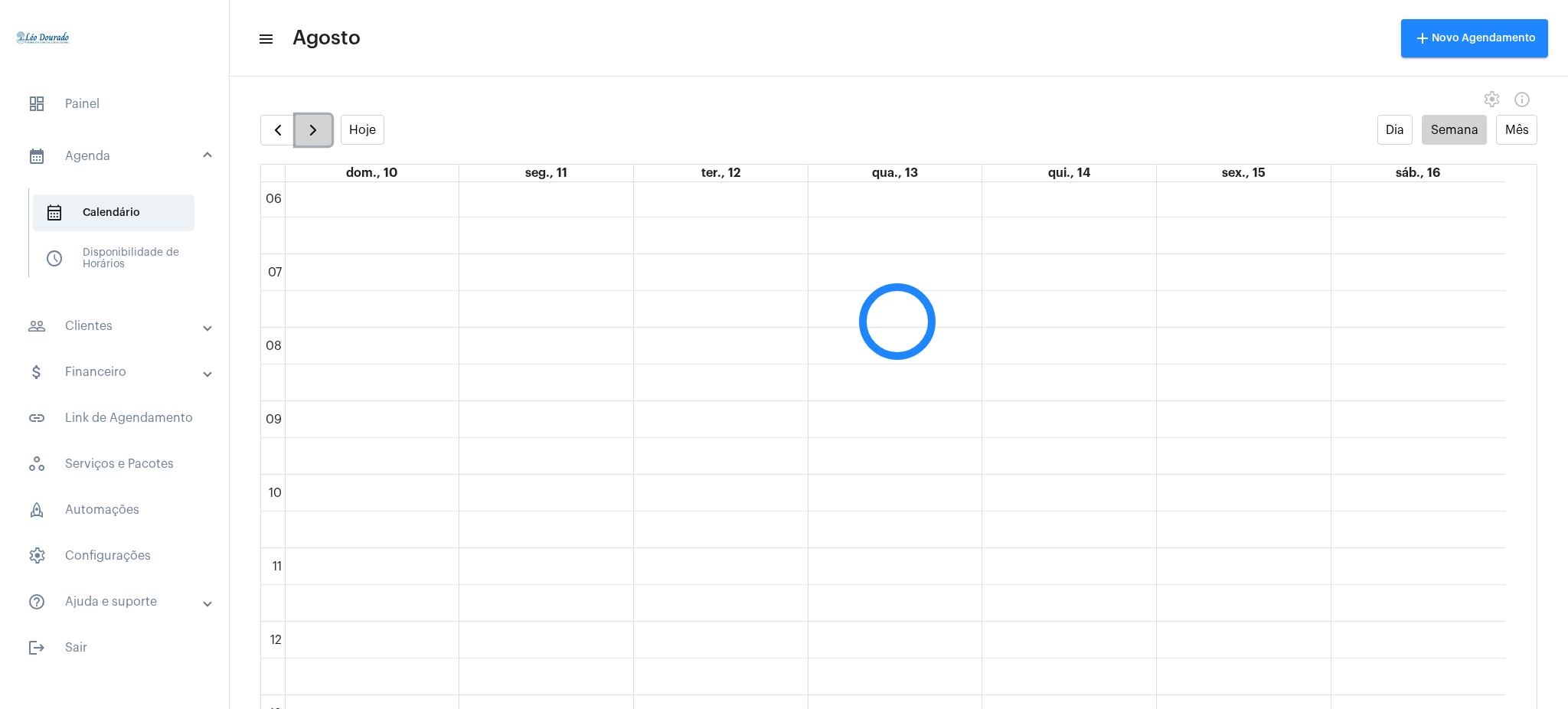
click at [306, 128] on span "button" at bounding box center [313, 129] width 18 height 18
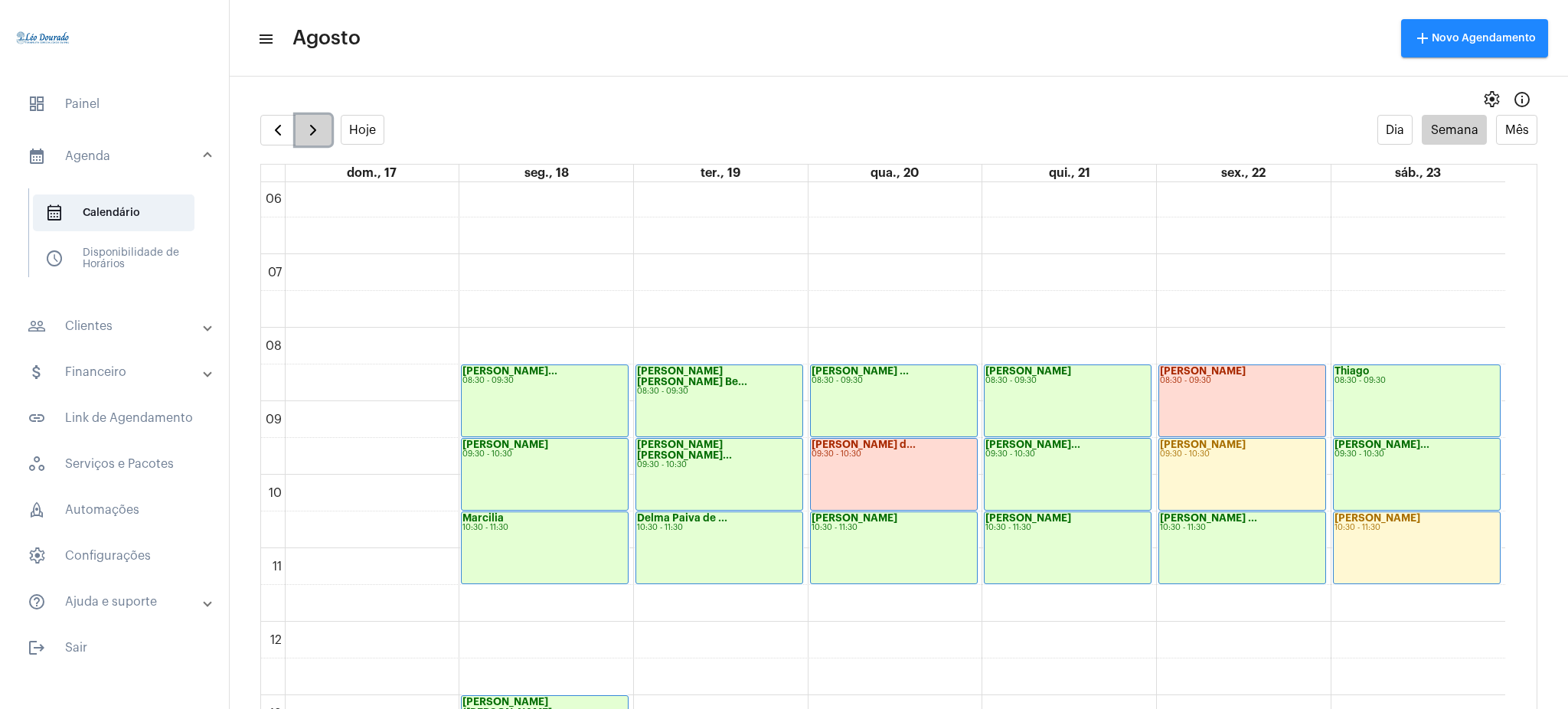
click at [309, 132] on span "button" at bounding box center [313, 129] width 18 height 18
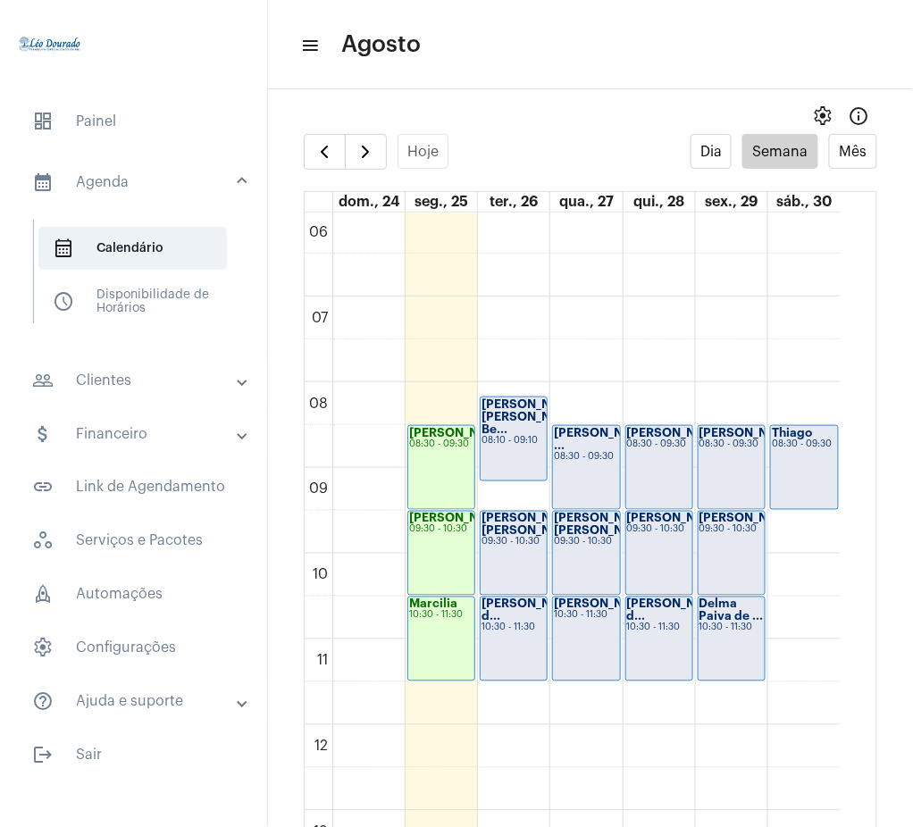
click at [105, 401] on mat-expansion-panel-header "people_outline Clientes" at bounding box center [139, 380] width 256 height 43
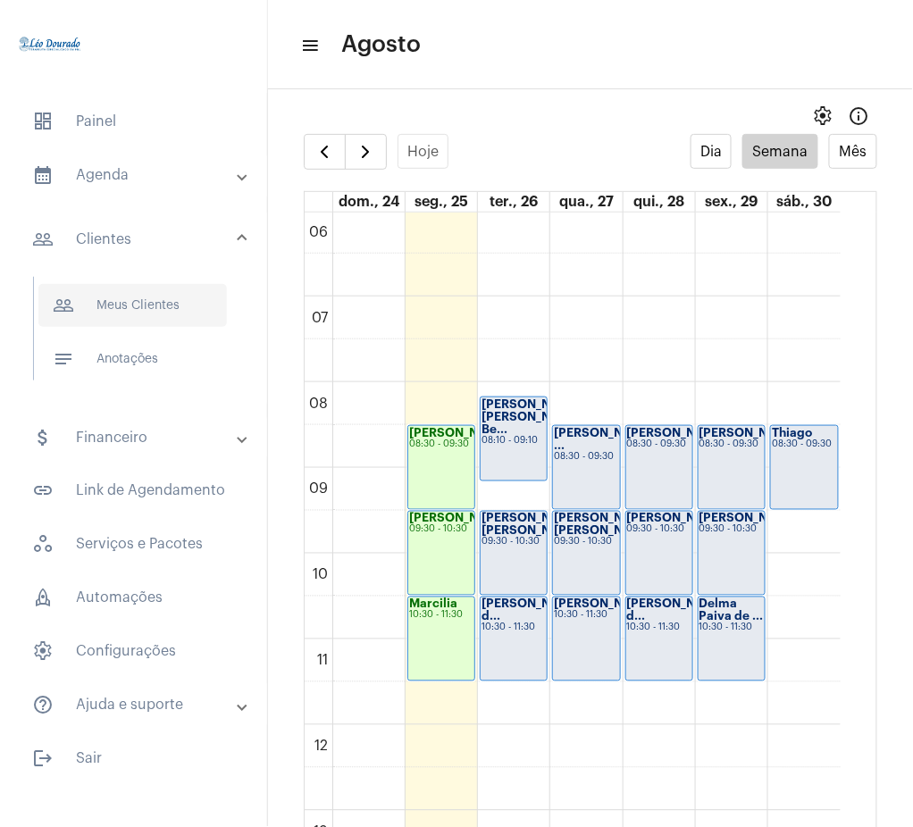
click at [135, 295] on span "people_outline Meus Clientes" at bounding box center [132, 305] width 189 height 43
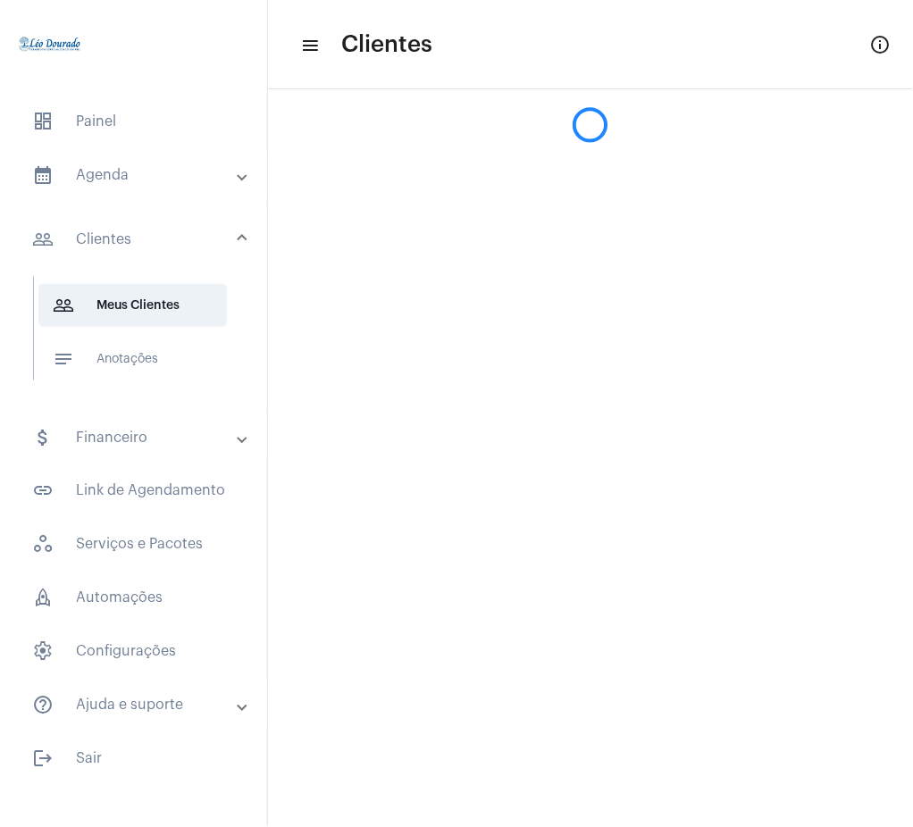
click at [596, 128] on circle at bounding box center [589, 124] width 31 height 31
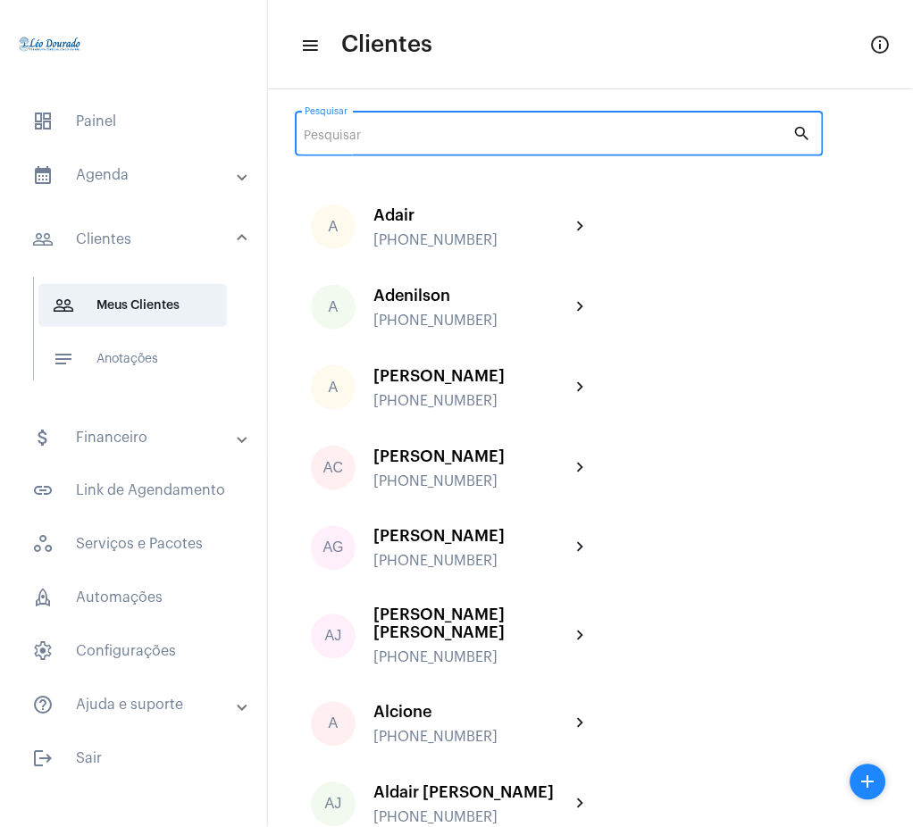
click at [599, 137] on input "Pesquisar" at bounding box center [549, 137] width 489 height 14
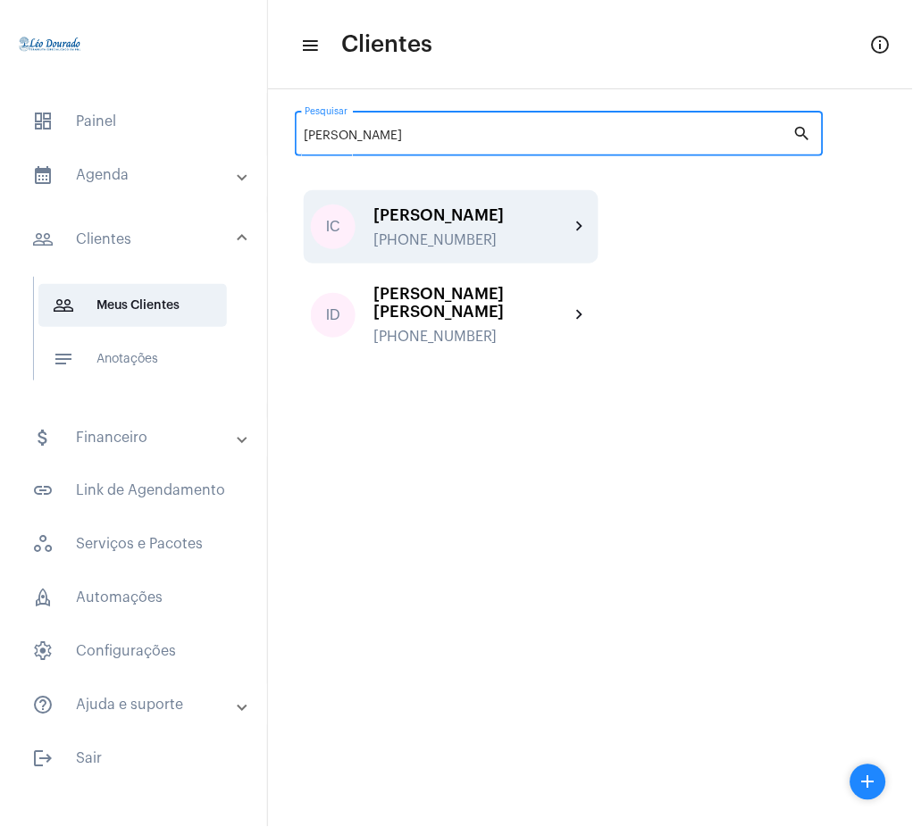
type input "isabelle"
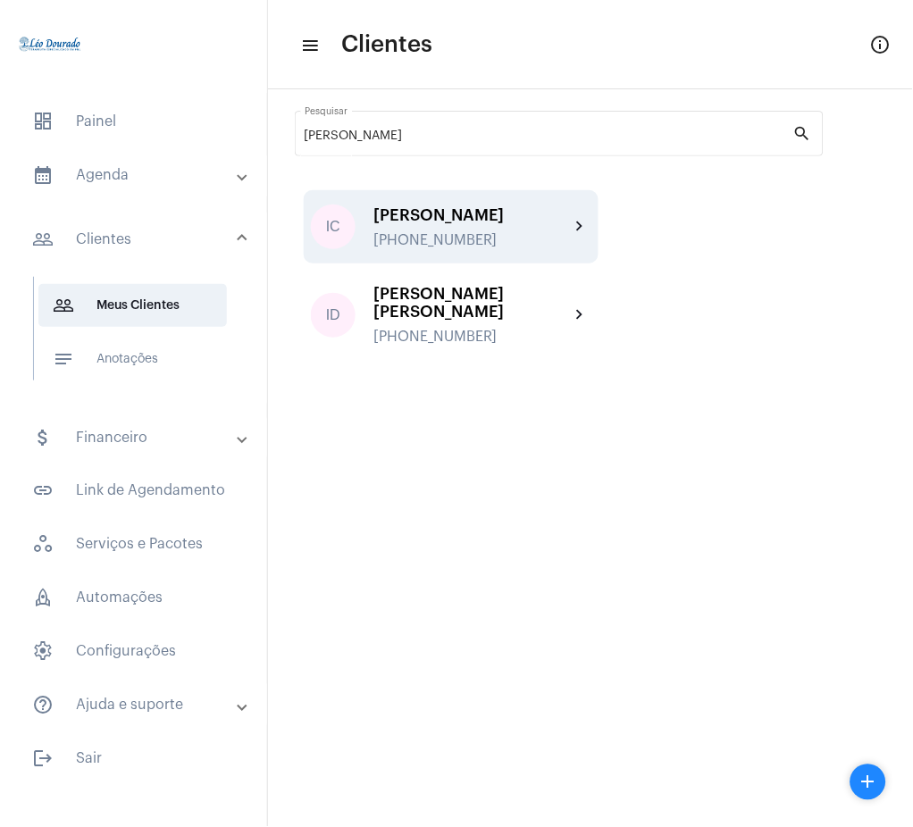
click at [552, 225] on div "Isabelle Chaves Matos +5531984745475" at bounding box center [471, 227] width 197 height 42
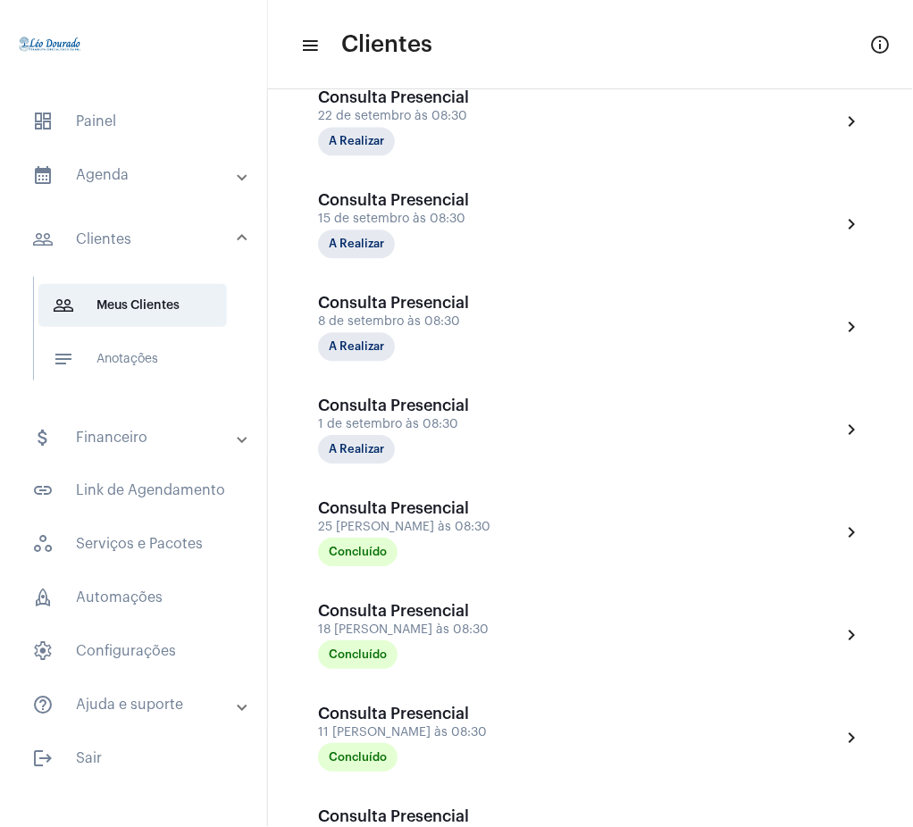
scroll to position [489, 0]
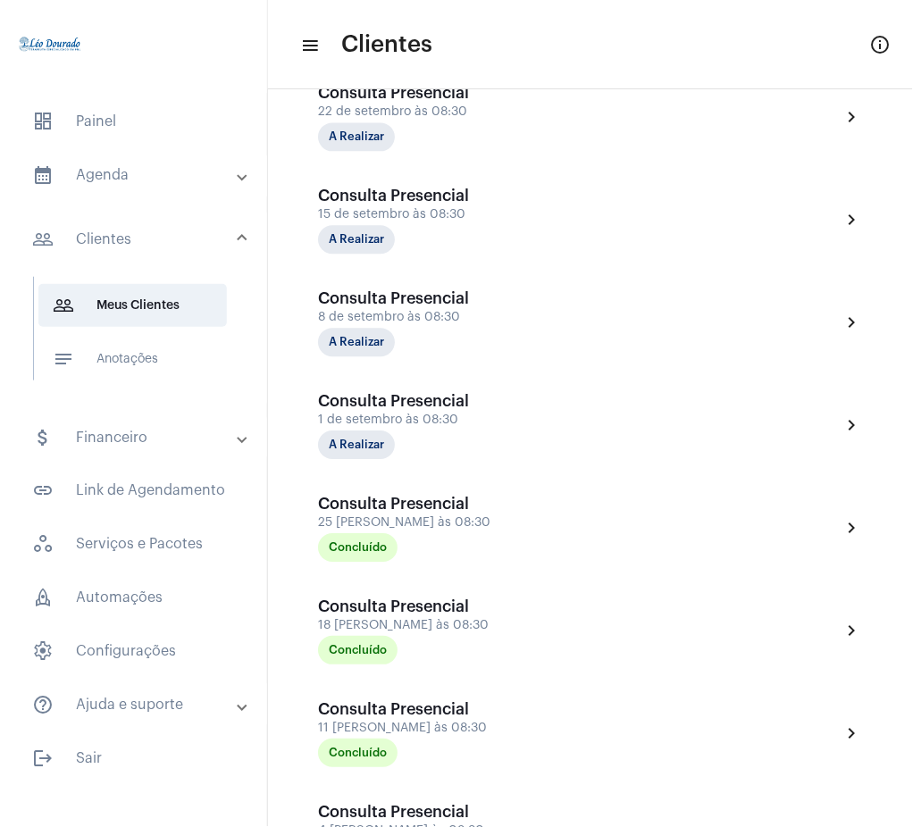
click at [167, 177] on mat-panel-title "calendar_month_outlined Agenda" at bounding box center [135, 174] width 206 height 21
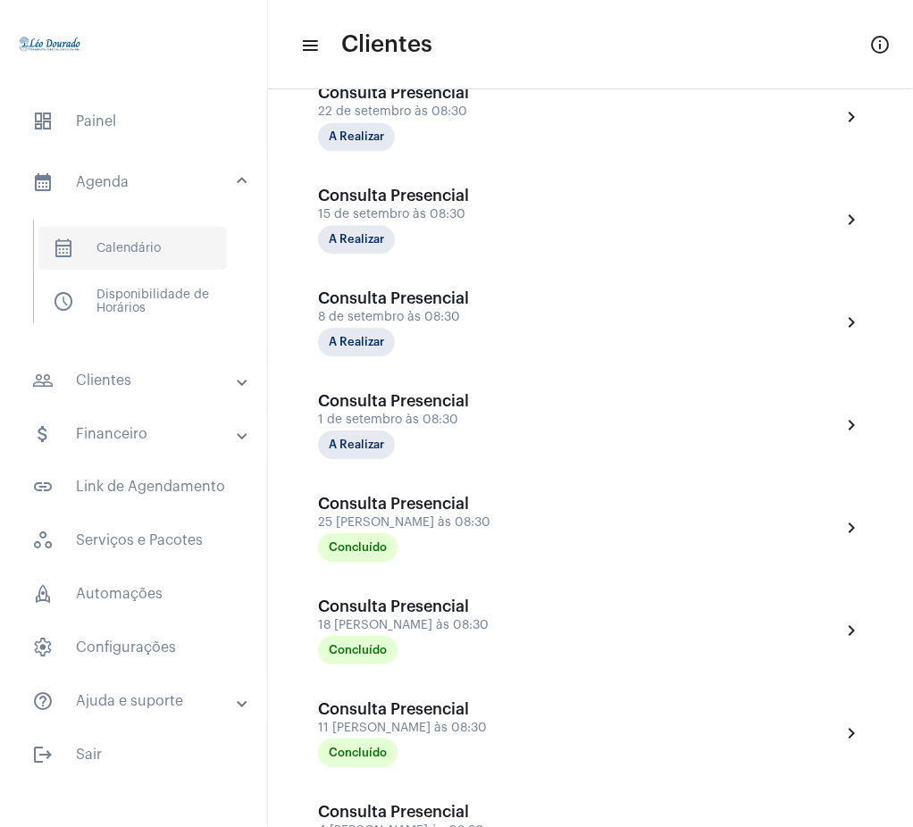
click at [148, 245] on span "calendar_month_outlined Calendário" at bounding box center [132, 248] width 189 height 43
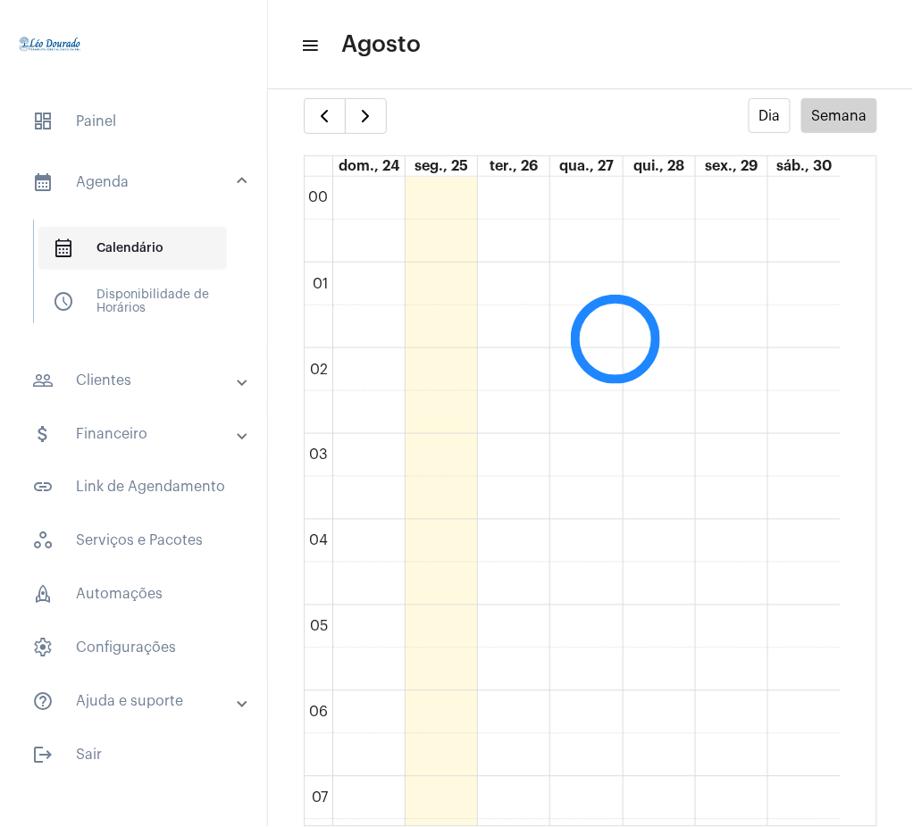
scroll to position [516, 0]
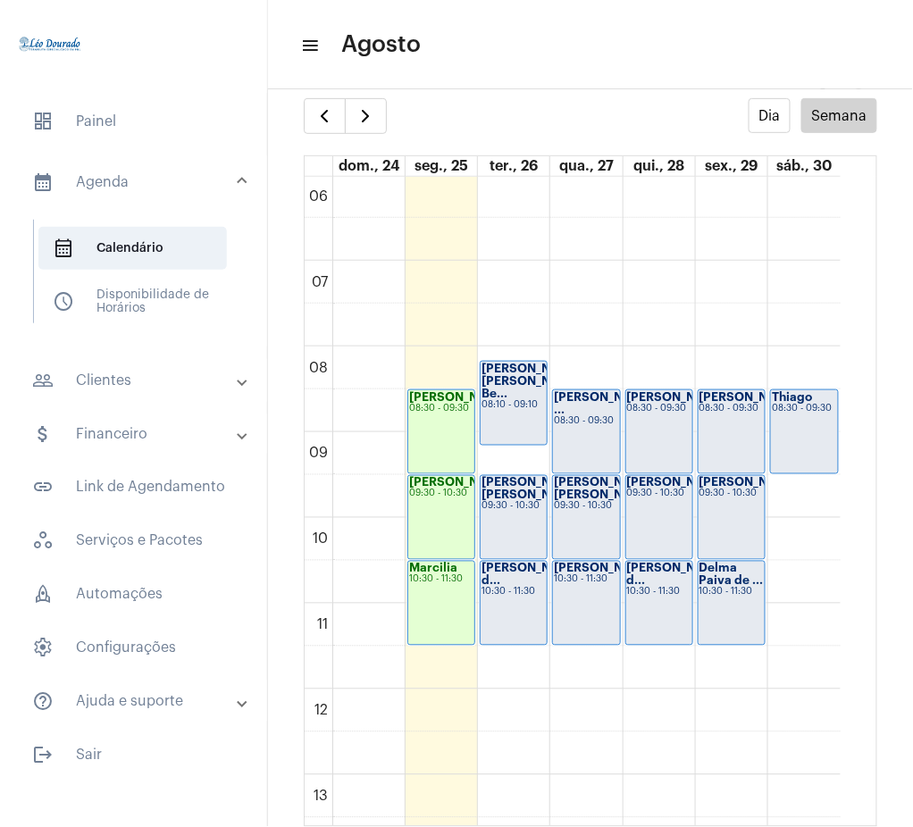
click at [129, 407] on mat-accordion "calendar_month_outlined Agenda calendar_month_outlined Calendário schedule Disp…" at bounding box center [133, 439] width 267 height 570
click at [205, 373] on mat-panel-title "people_outline Clientes" at bounding box center [135, 380] width 206 height 21
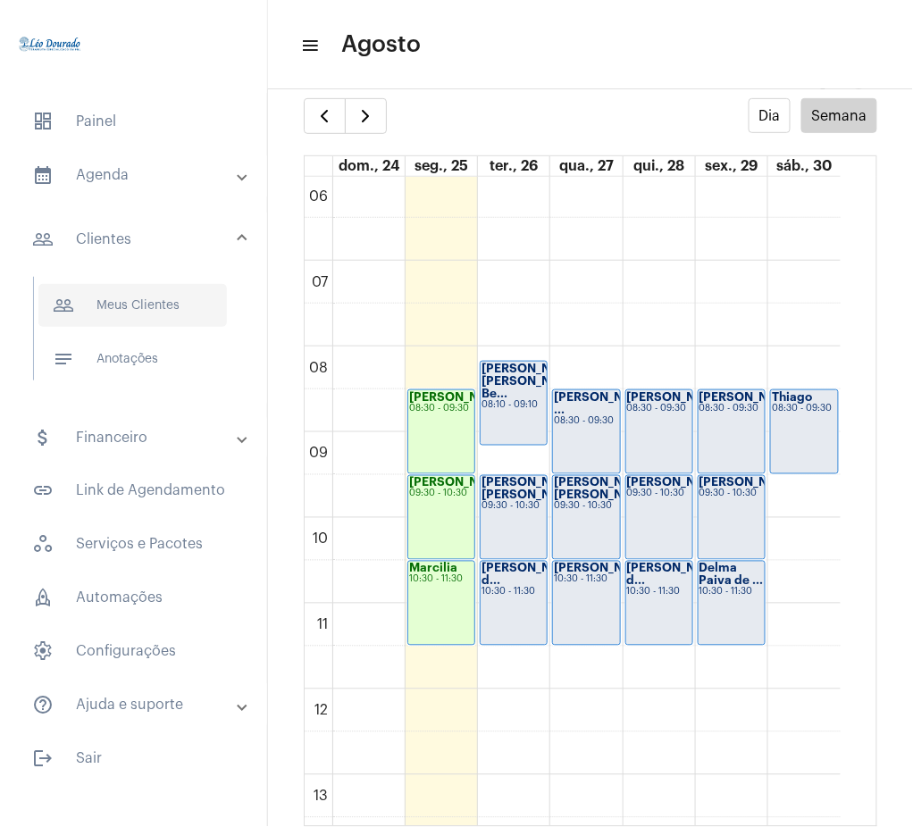
click at [79, 304] on span "people_outline Meus Clientes" at bounding box center [132, 305] width 189 height 43
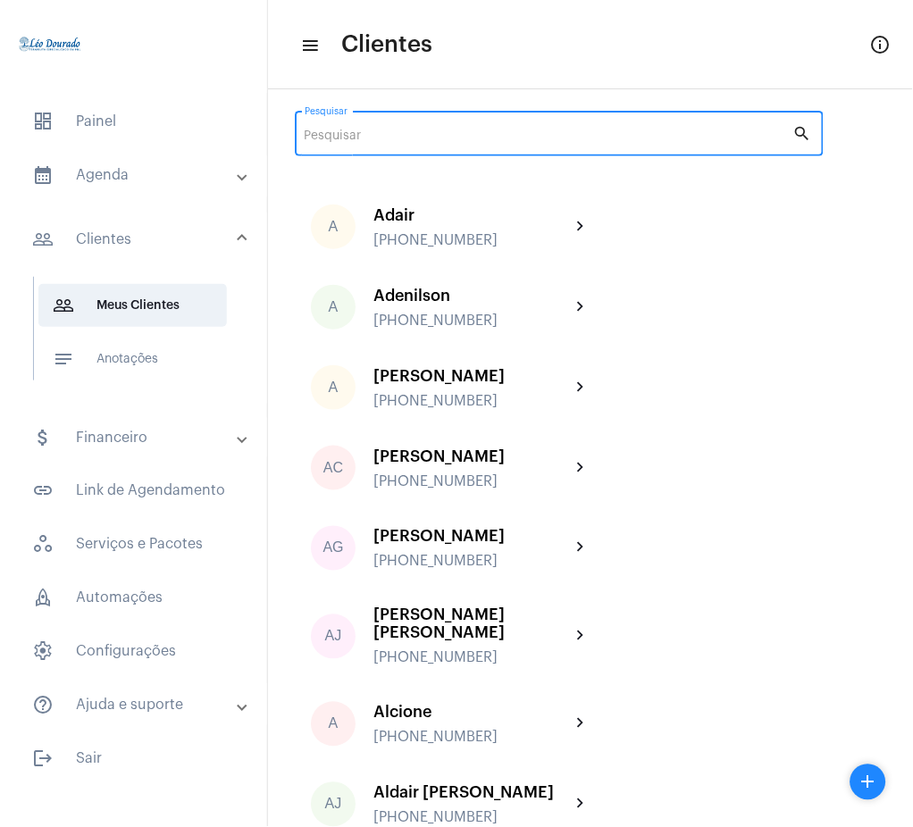
click at [482, 138] on input "Pesquisar" at bounding box center [549, 137] width 489 height 14
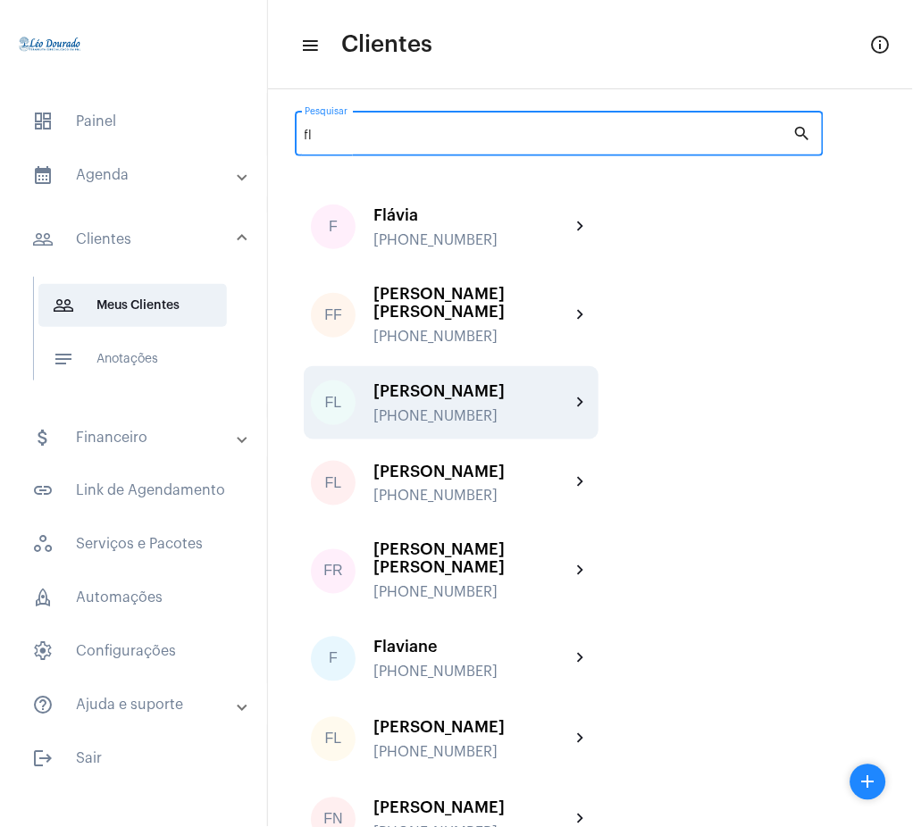
type input "fl"
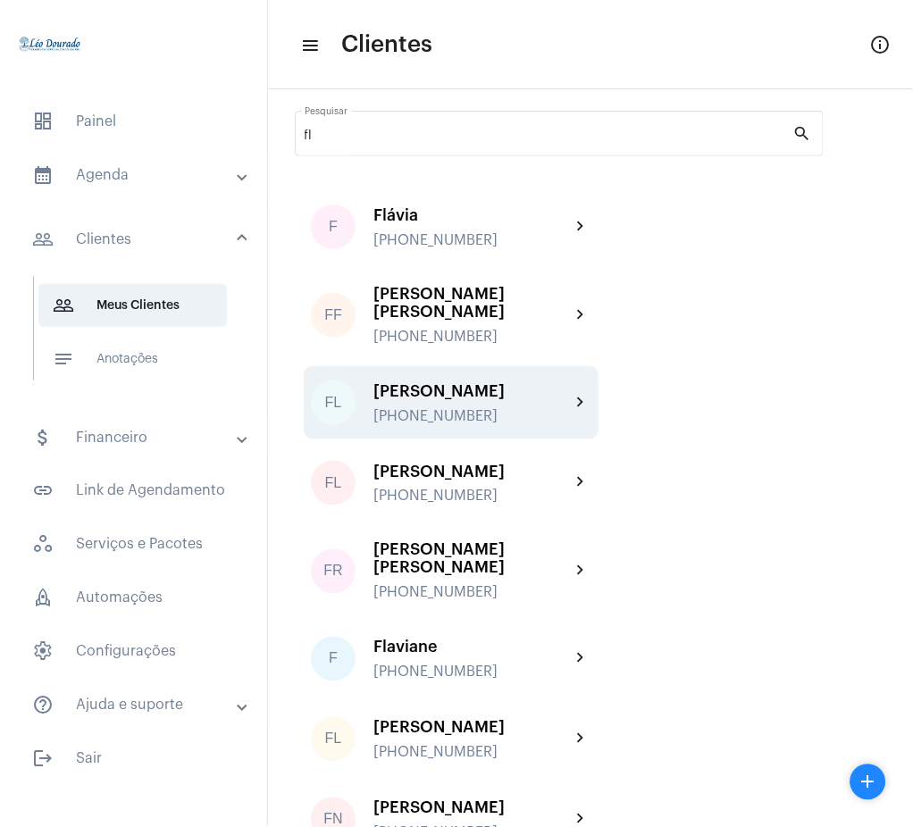
click at [560, 400] on div "Flávia Lúzio +5531992103850" at bounding box center [471, 403] width 197 height 42
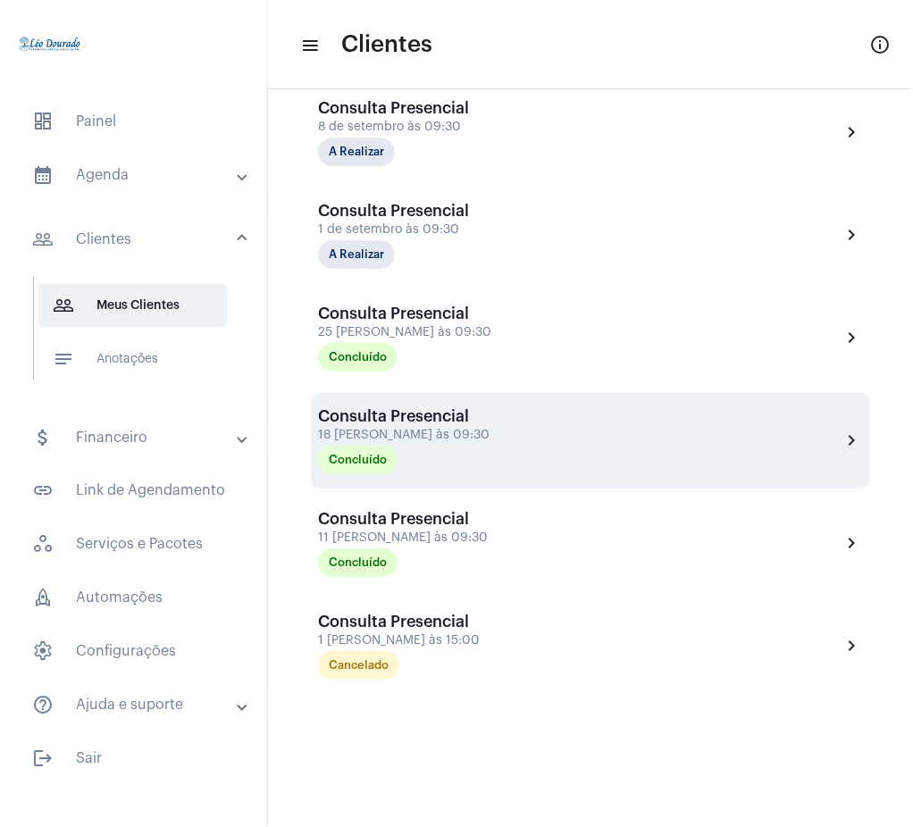
scroll to position [680, 0]
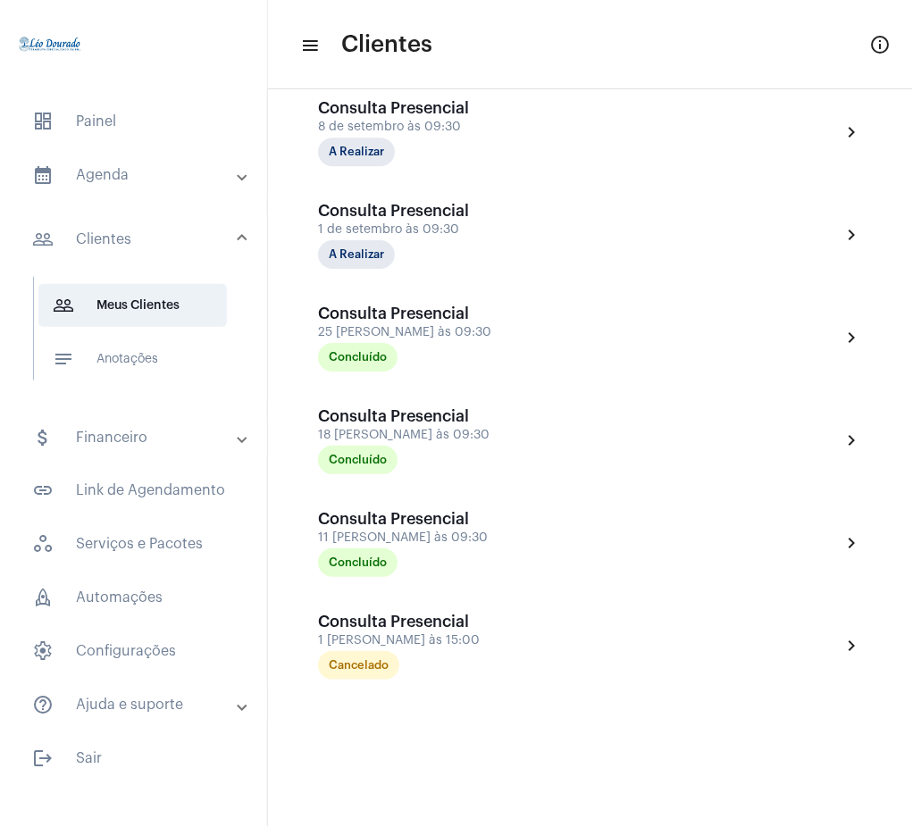
click at [146, 237] on mat-panel-title "people_outline Clientes" at bounding box center [135, 239] width 206 height 21
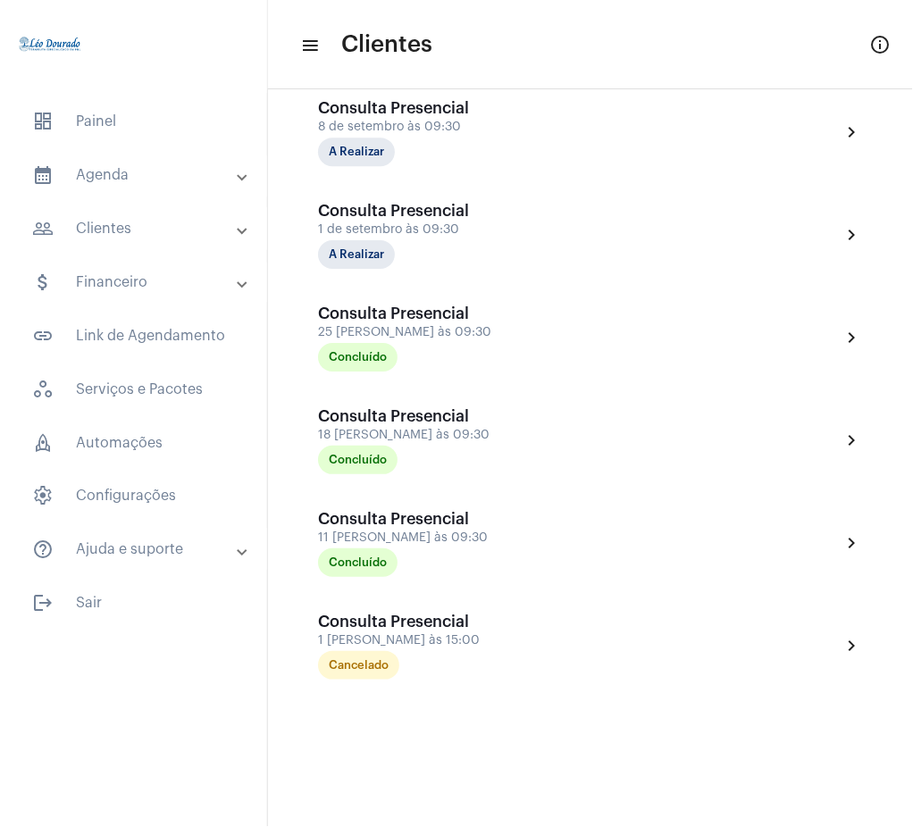
click at [145, 230] on mat-panel-title "people_outline Clientes" at bounding box center [135, 228] width 206 height 21
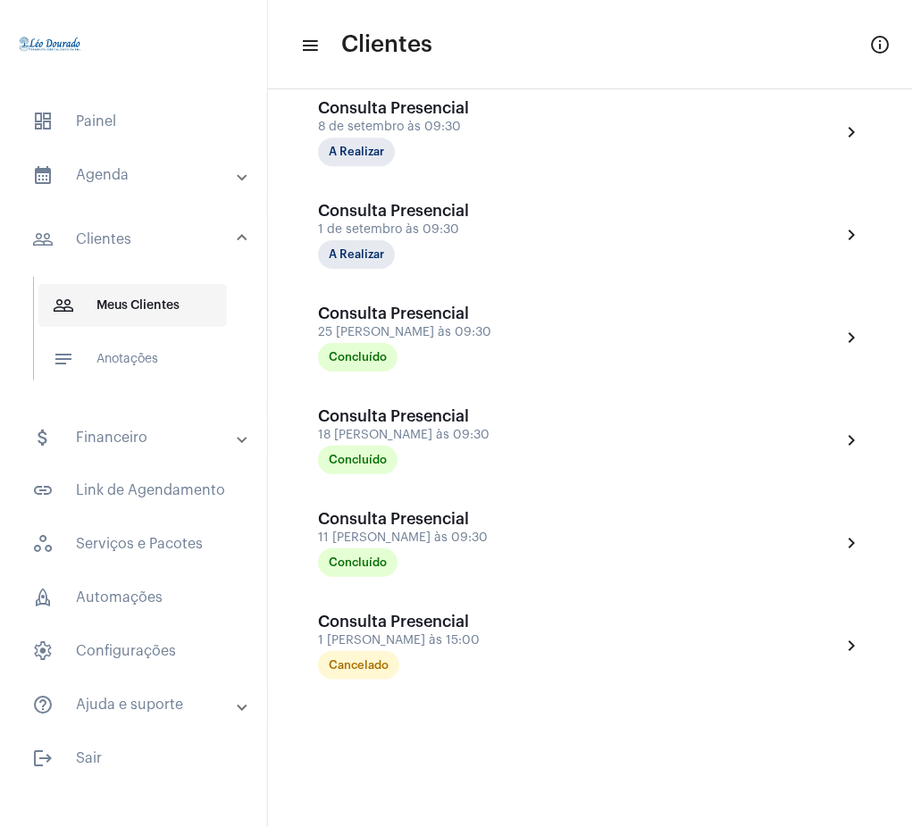
click at [151, 289] on span "people_outline Meus Clientes" at bounding box center [132, 305] width 189 height 43
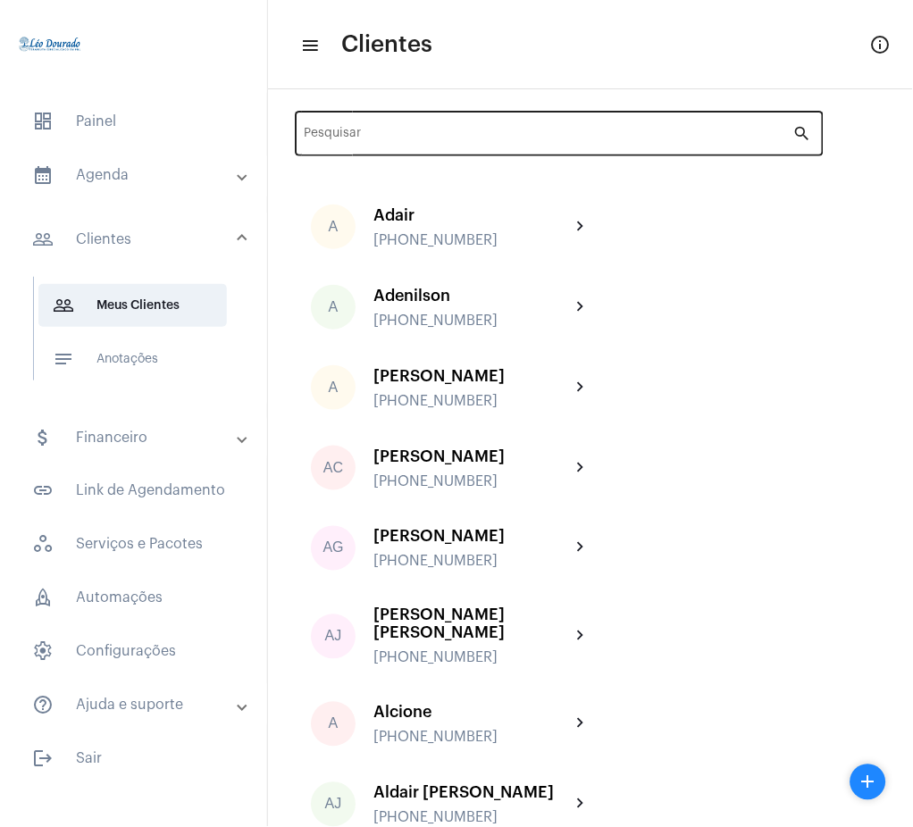
click at [453, 126] on div "Pesquisar" at bounding box center [549, 131] width 489 height 49
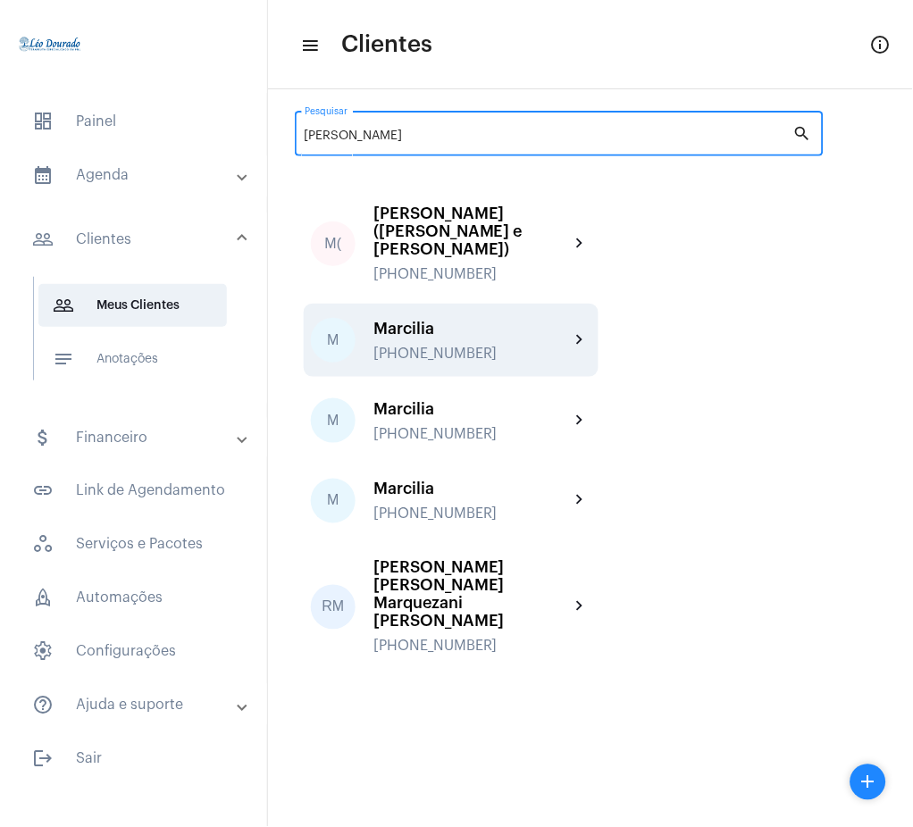
type input "[PERSON_NAME]"
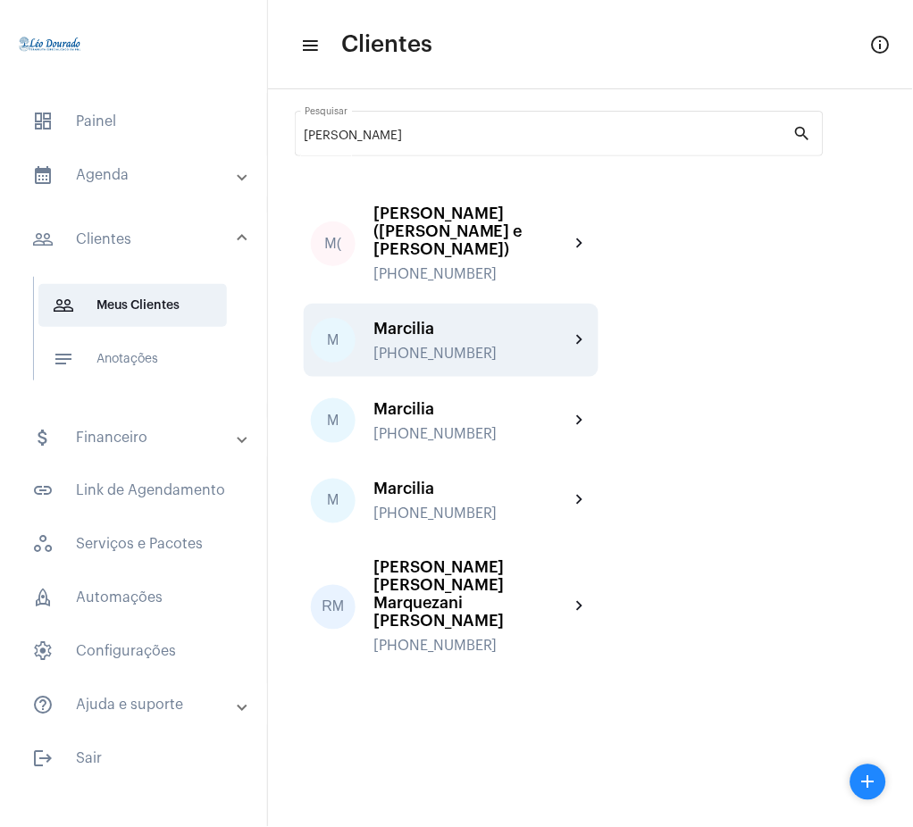
click at [538, 320] on div "Marcilia" at bounding box center [471, 329] width 197 height 18
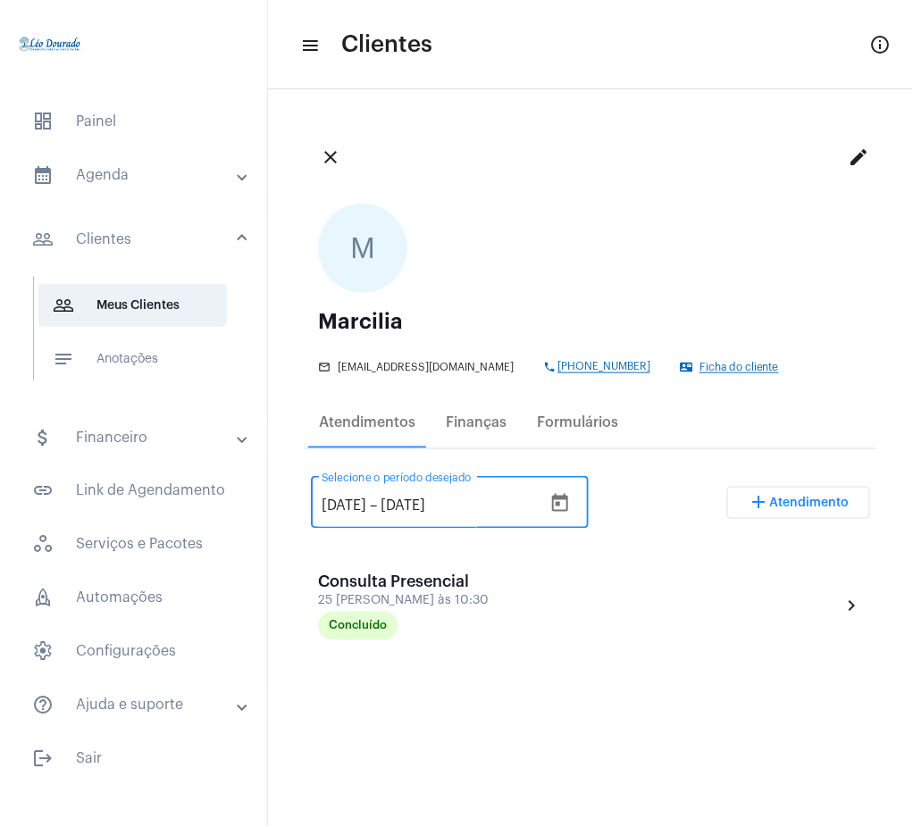
click at [353, 501] on input "[DATE]" at bounding box center [344, 507] width 45 height 16
type input "[DATE]"
click at [743, 478] on div "[DATE] [DATE] – [DATE] Selecione o período desejado add Atendimento" at bounding box center [590, 510] width 559 height 84
click at [676, 493] on div "[DATE] [DATE] – [DATE] Selecione o período desejado add Atendimento" at bounding box center [590, 510] width 559 height 84
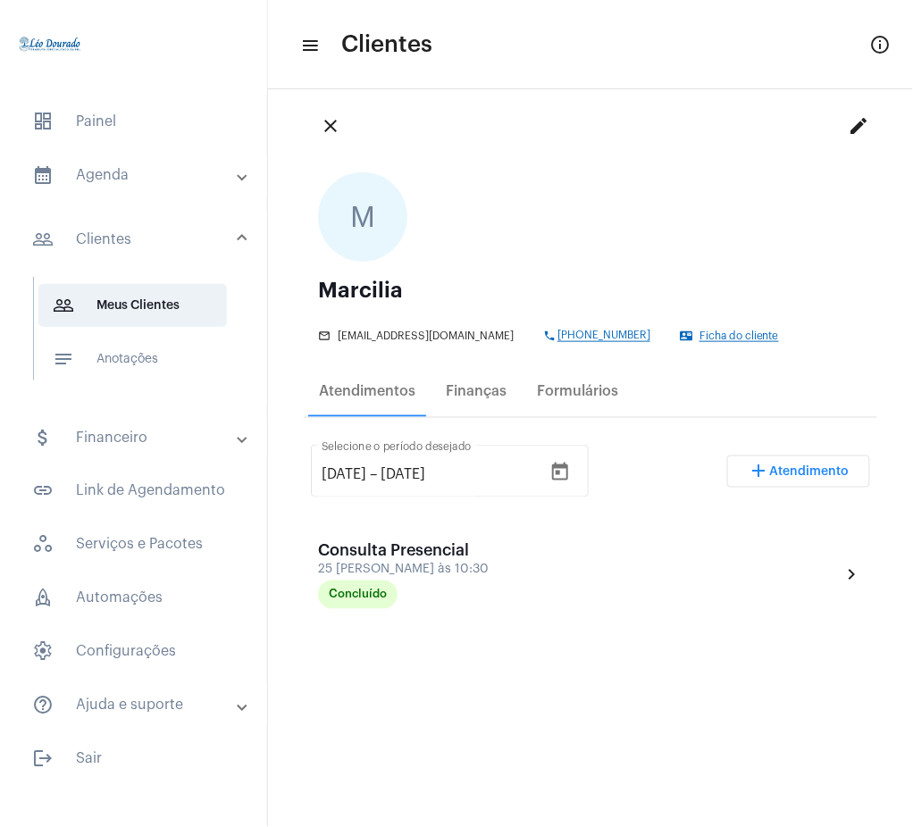
scroll to position [37, 0]
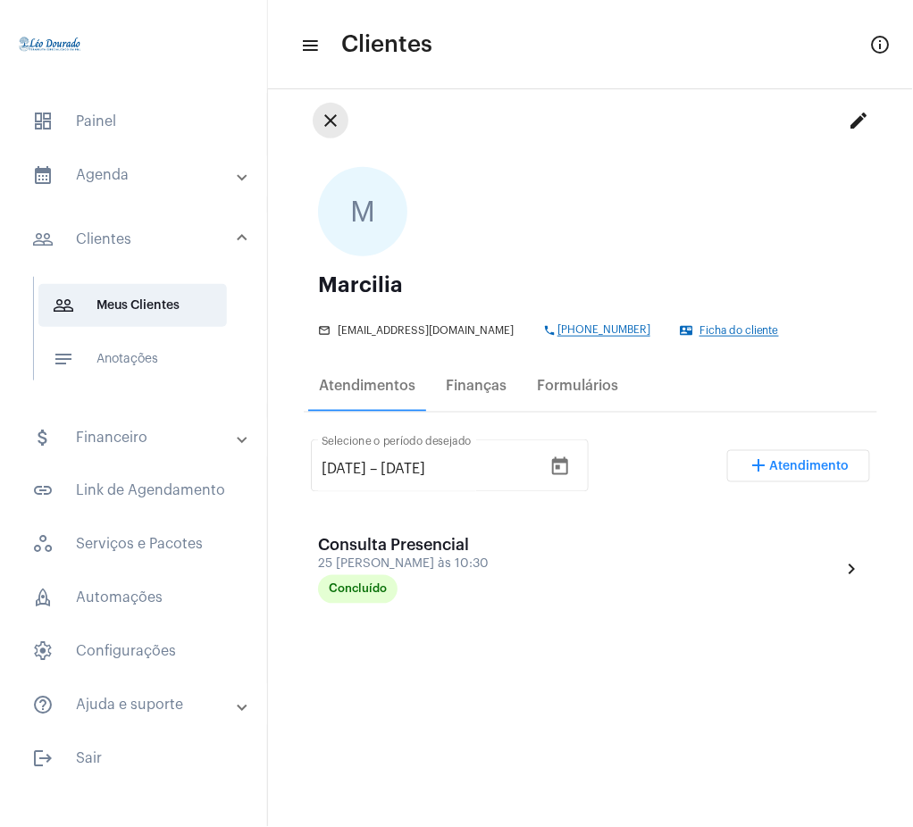
click at [333, 113] on mat-icon "close" at bounding box center [330, 120] width 21 height 21
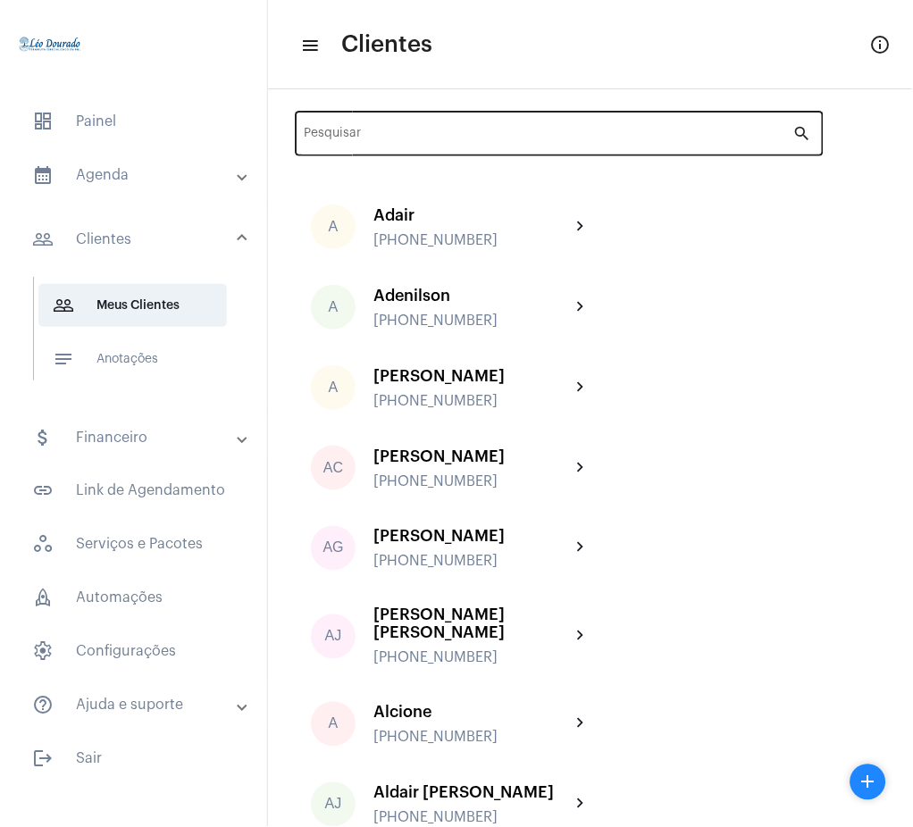
click at [496, 130] on input "Pesquisar" at bounding box center [549, 137] width 489 height 14
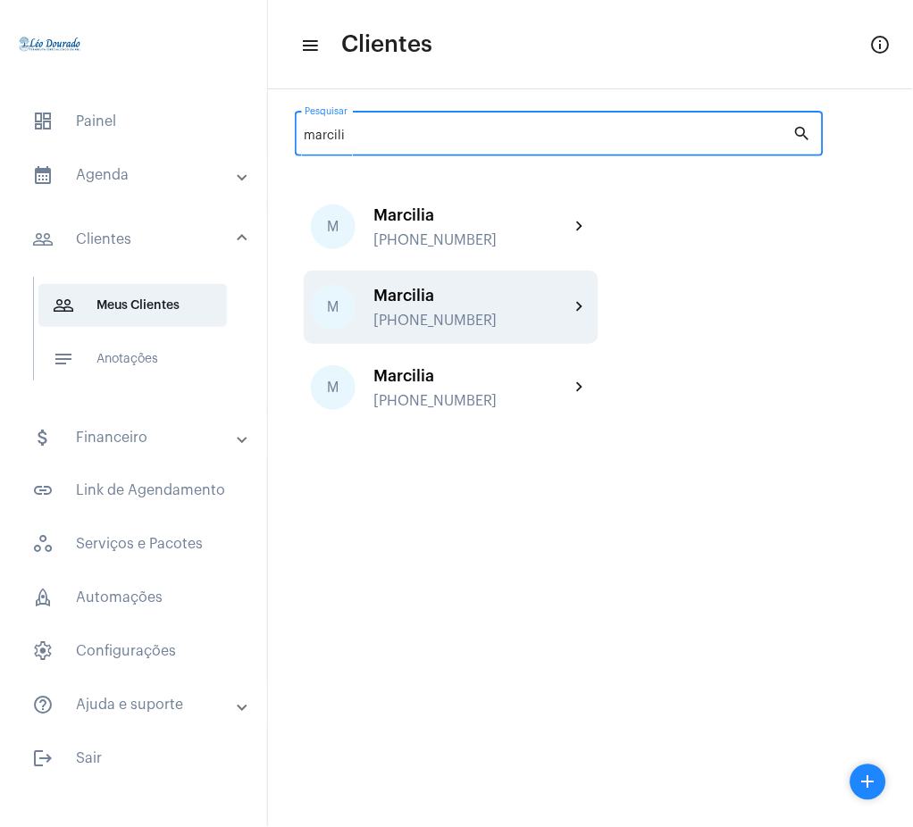
type input "marcili"
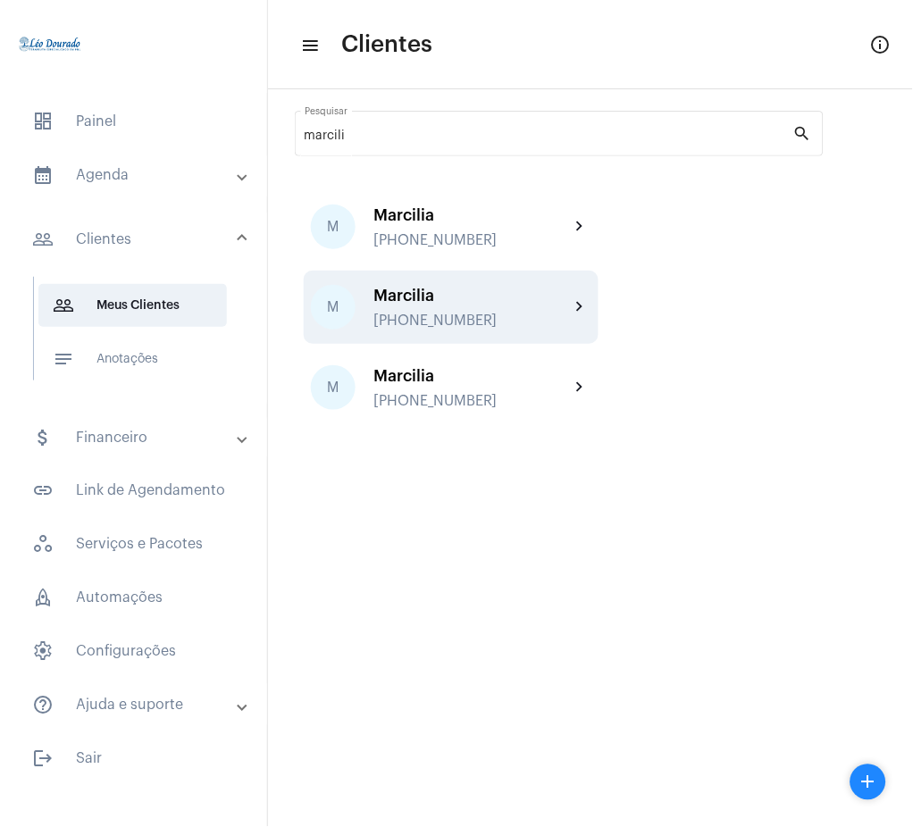
click at [549, 298] on div "Marcilia" at bounding box center [471, 296] width 197 height 18
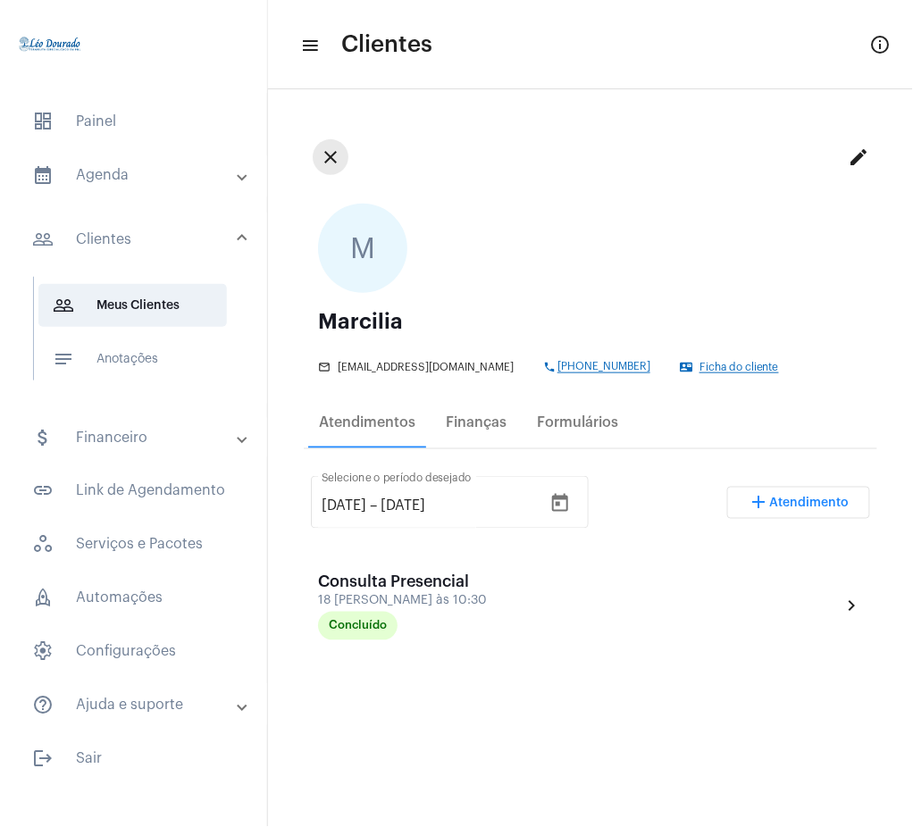
click at [330, 148] on mat-icon "close" at bounding box center [330, 157] width 21 height 21
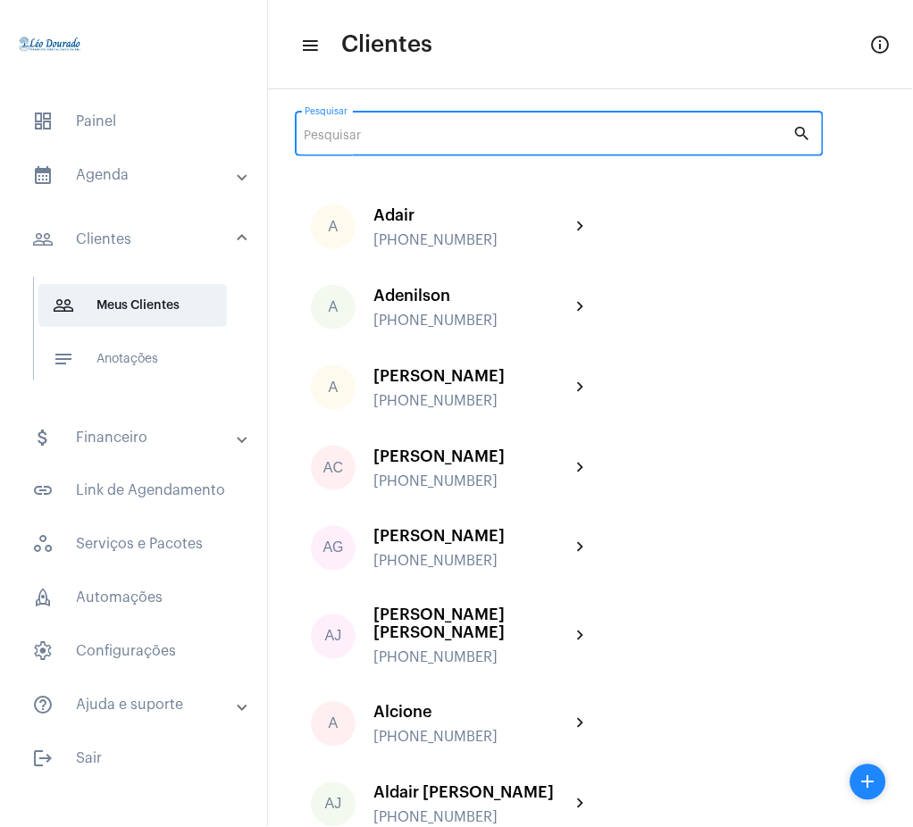
click at [491, 140] on input "Pesquisar" at bounding box center [549, 137] width 489 height 14
type input "a"
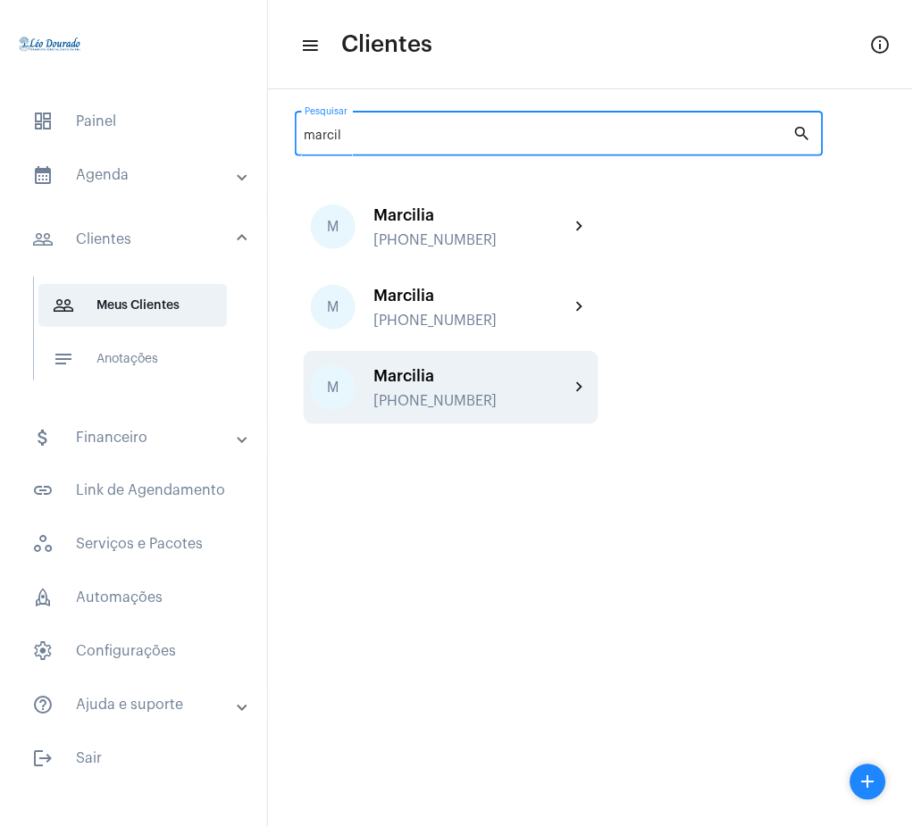
type input "marcil"
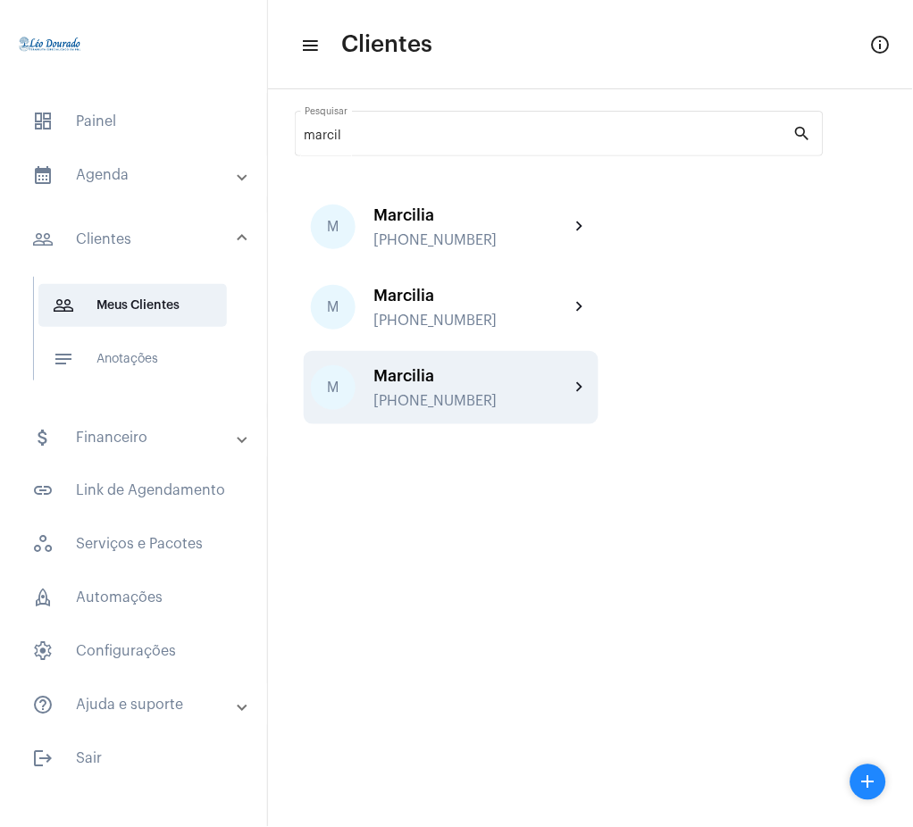
click at [520, 402] on div "[PHONE_NUMBER]" at bounding box center [471, 401] width 197 height 16
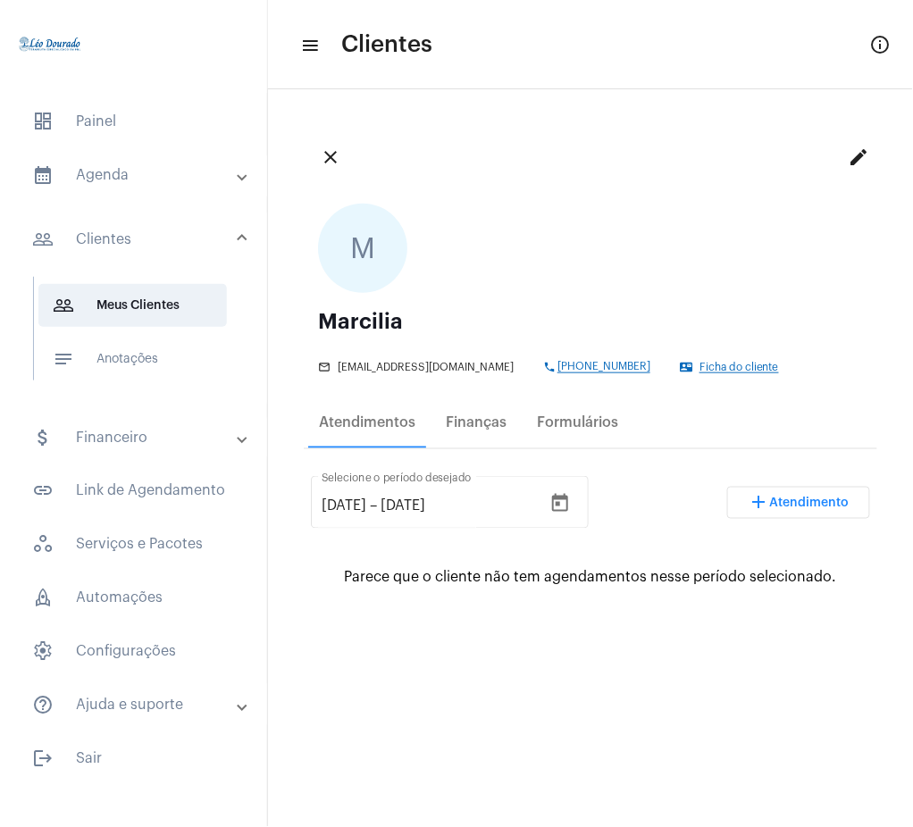
click at [130, 178] on mat-panel-title "calendar_month_outlined Agenda" at bounding box center [135, 174] width 206 height 21
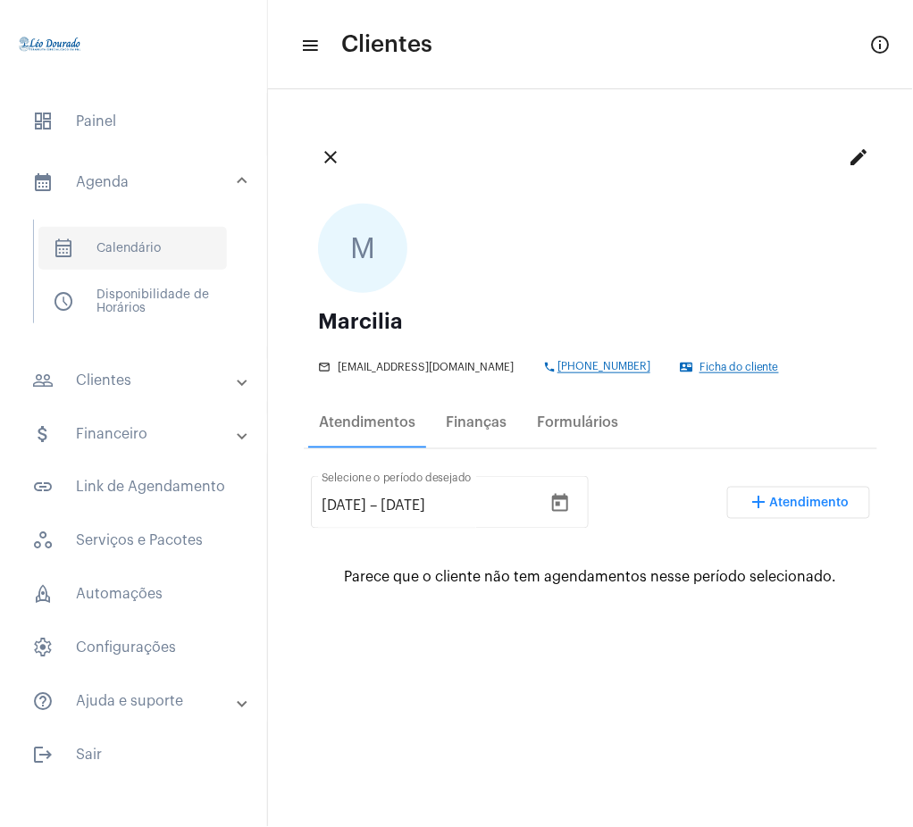
click at [138, 249] on span "calendar_month_outlined Calendário" at bounding box center [132, 248] width 189 height 43
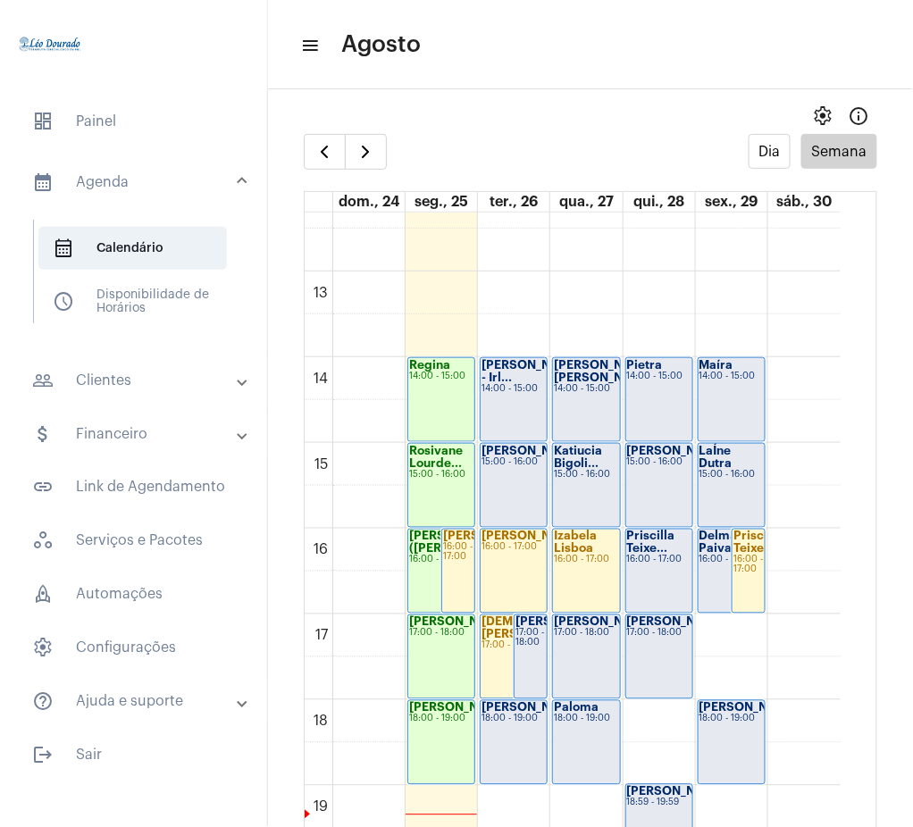
scroll to position [1079, 0]
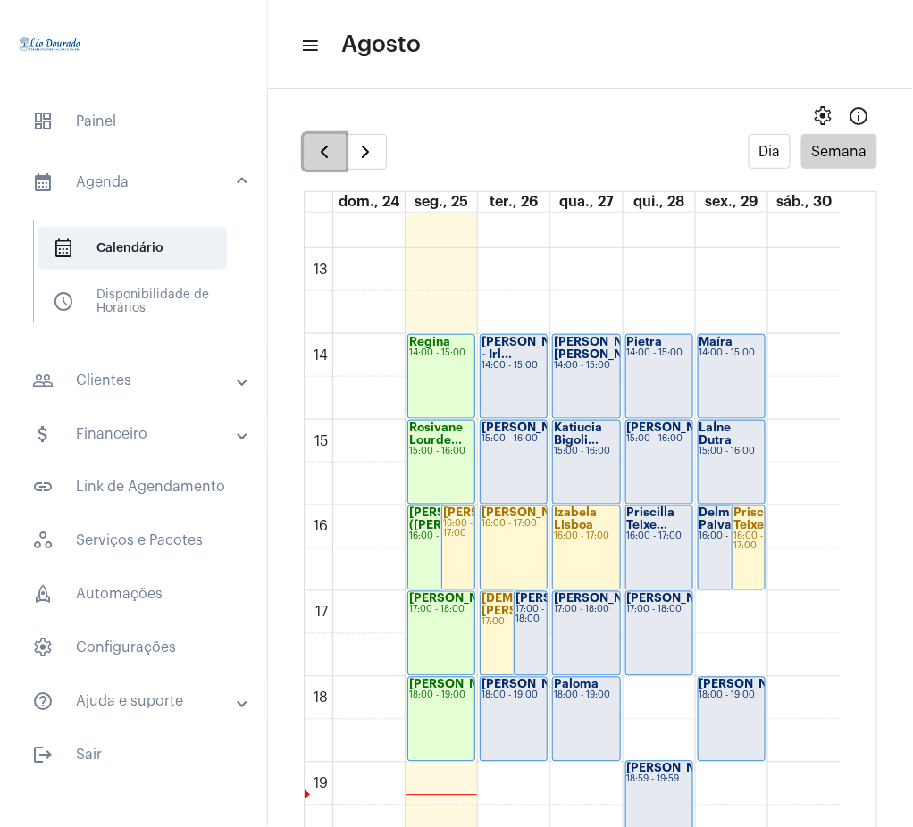
click at [316, 151] on span "button" at bounding box center [324, 151] width 21 height 21
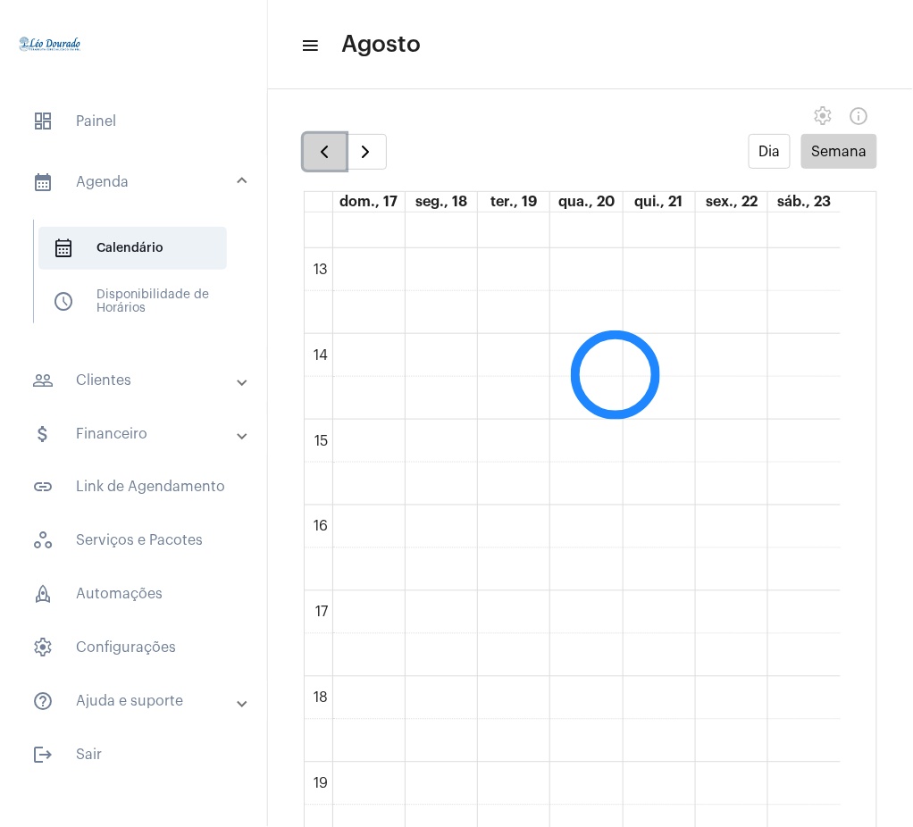
scroll to position [516, 0]
click at [316, 151] on span "button" at bounding box center [324, 151] width 21 height 21
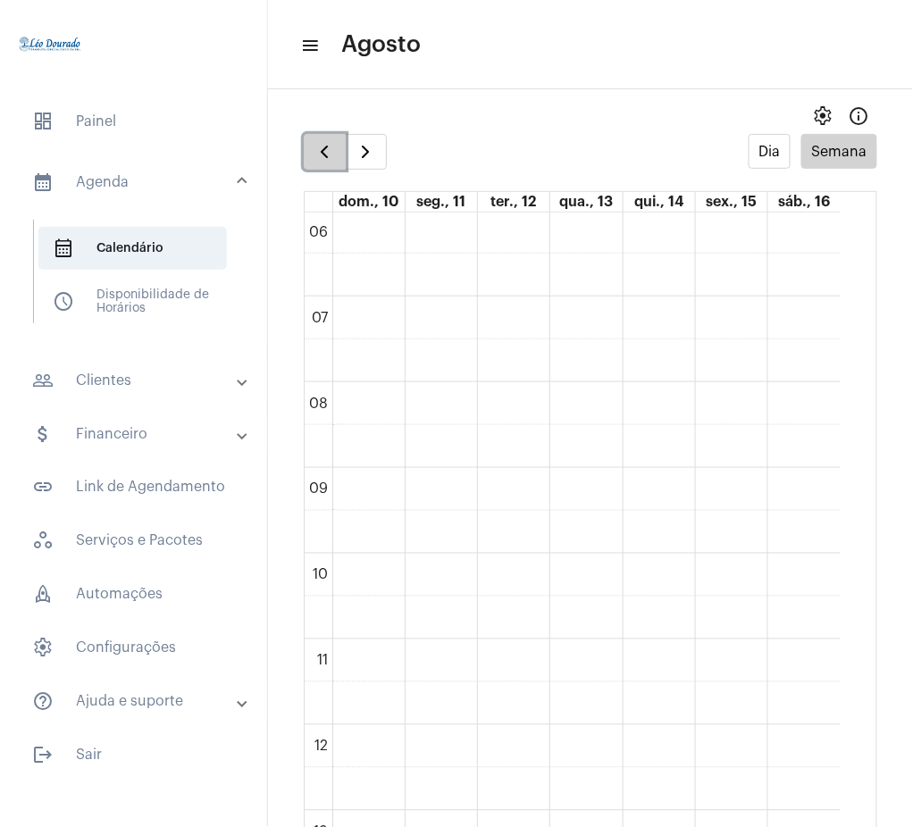
click at [332, 147] on span "button" at bounding box center [324, 151] width 21 height 21
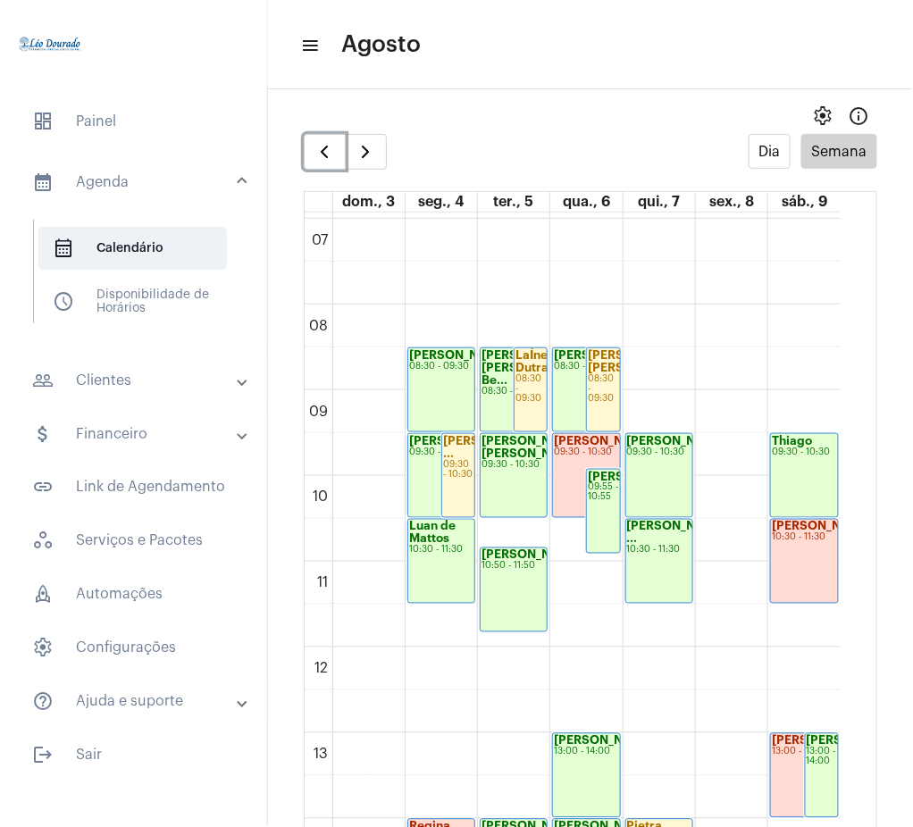
scroll to position [598, 0]
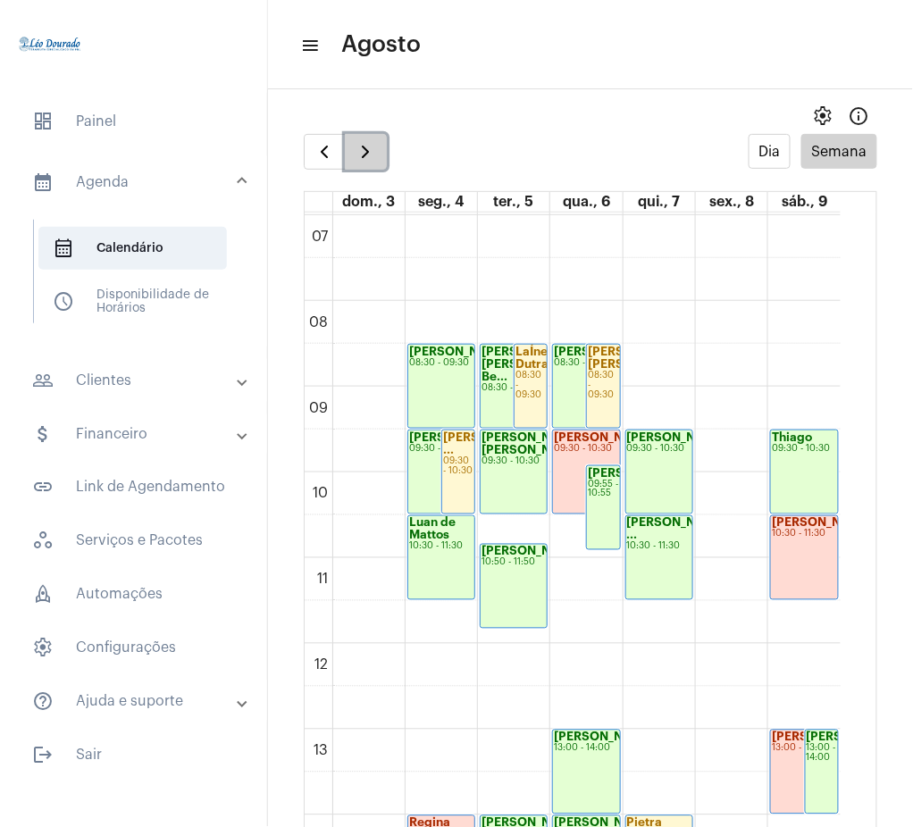
click at [361, 152] on span "button" at bounding box center [365, 151] width 21 height 21
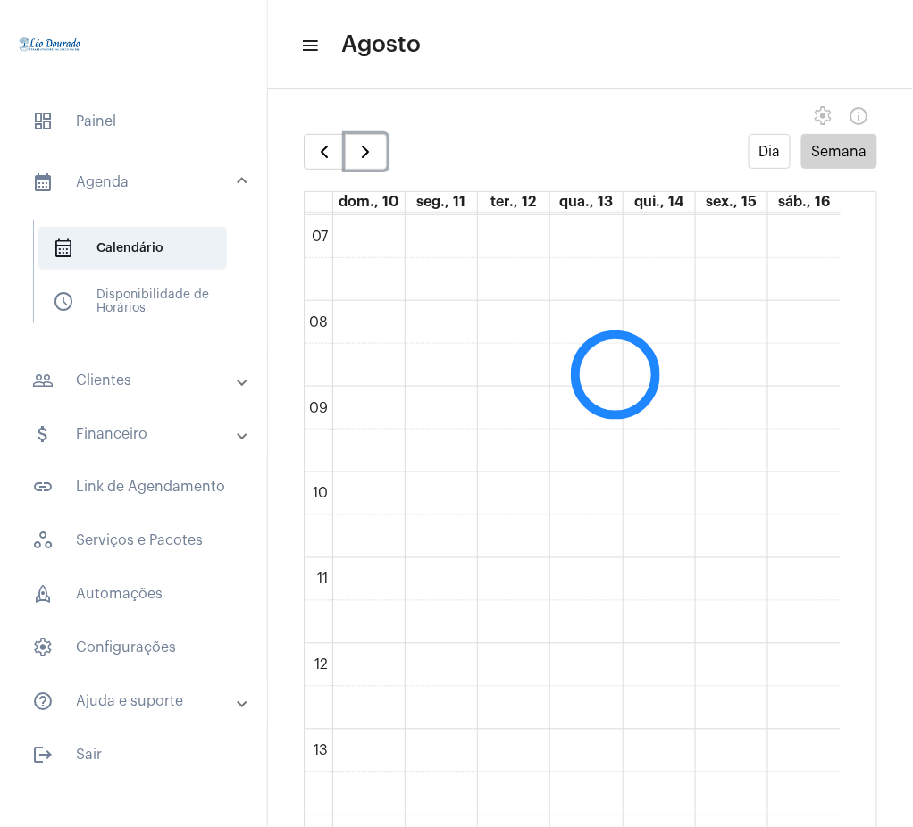
scroll to position [516, 0]
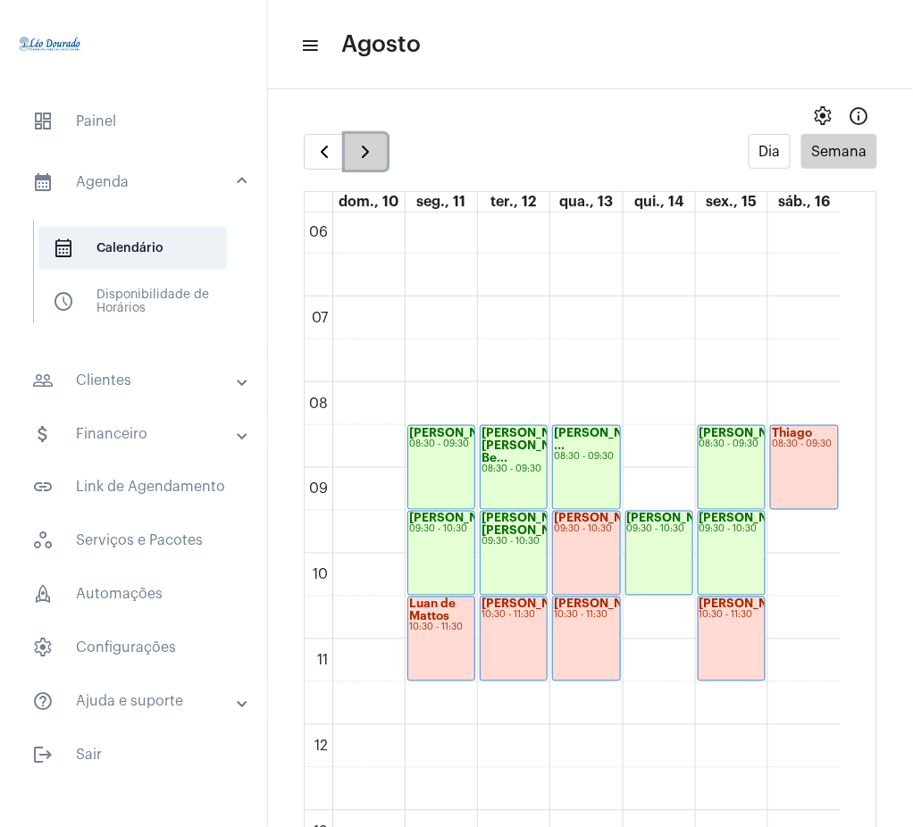
click at [374, 164] on button "button" at bounding box center [366, 152] width 42 height 36
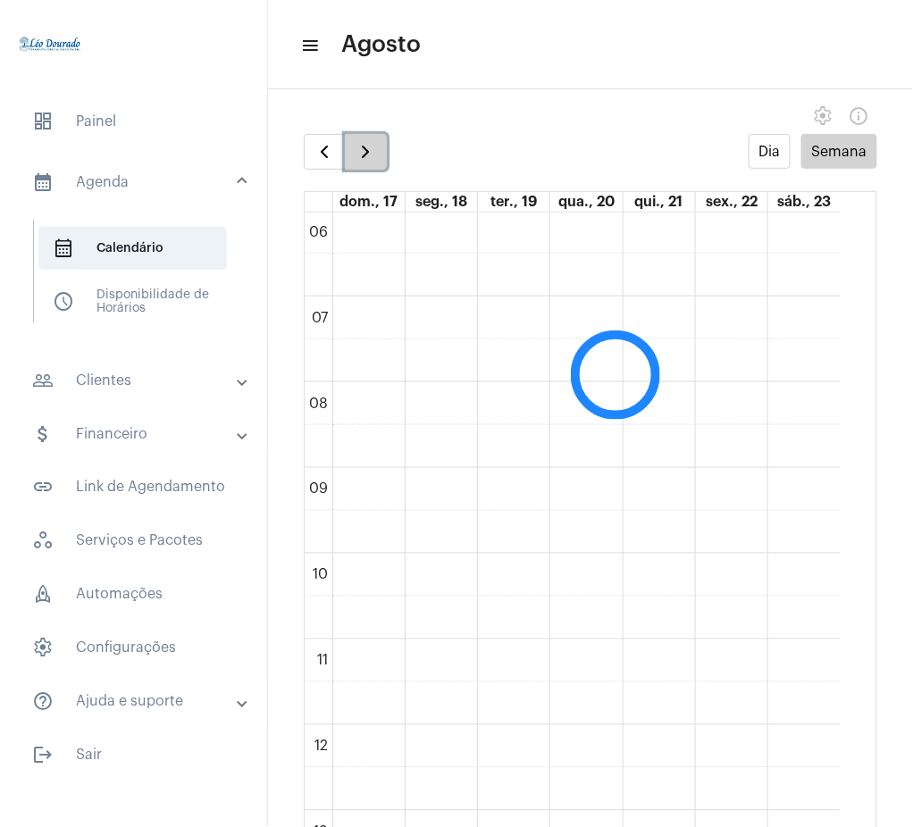
click at [374, 164] on button "button" at bounding box center [366, 152] width 42 height 36
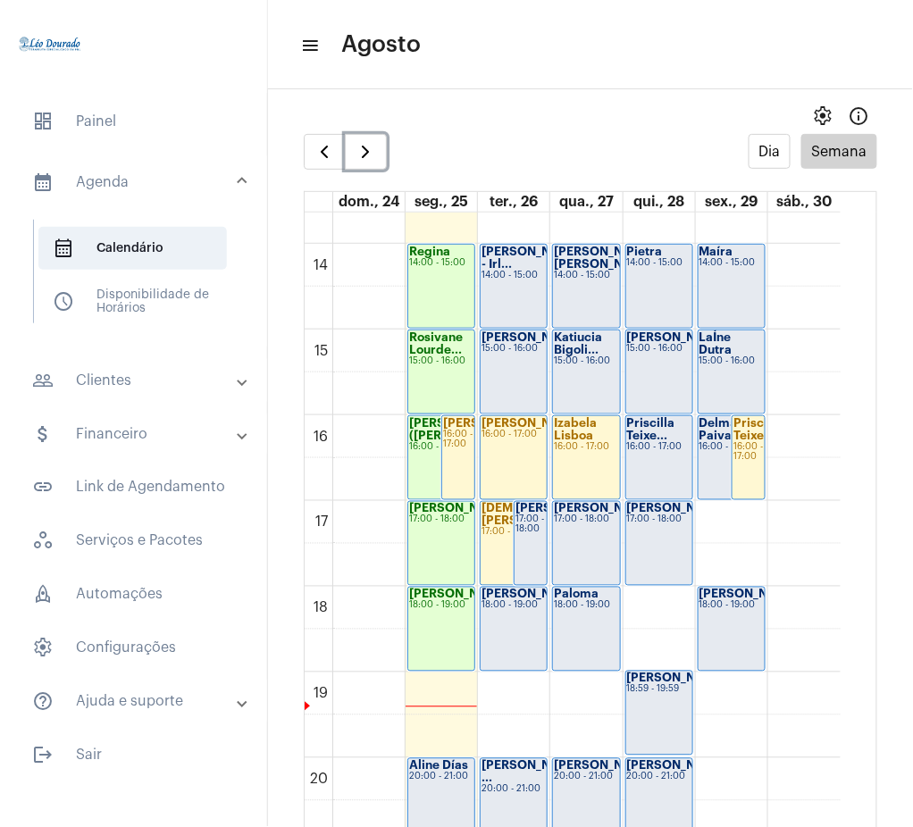
scroll to position [1166, 0]
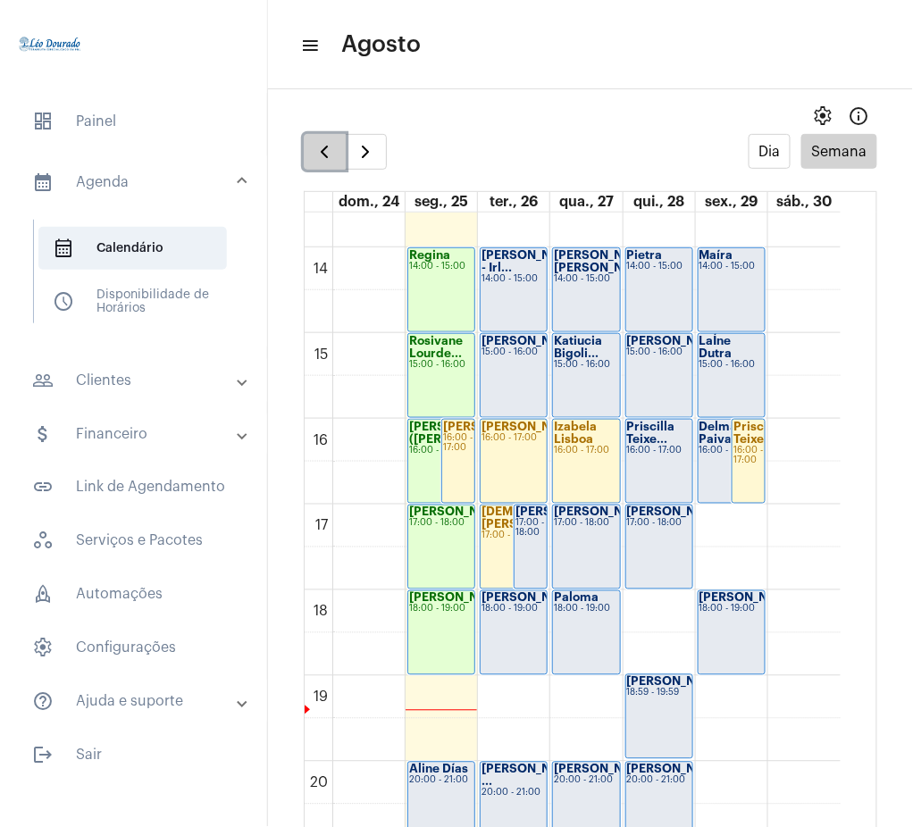
click at [335, 140] on button "button" at bounding box center [325, 152] width 42 height 36
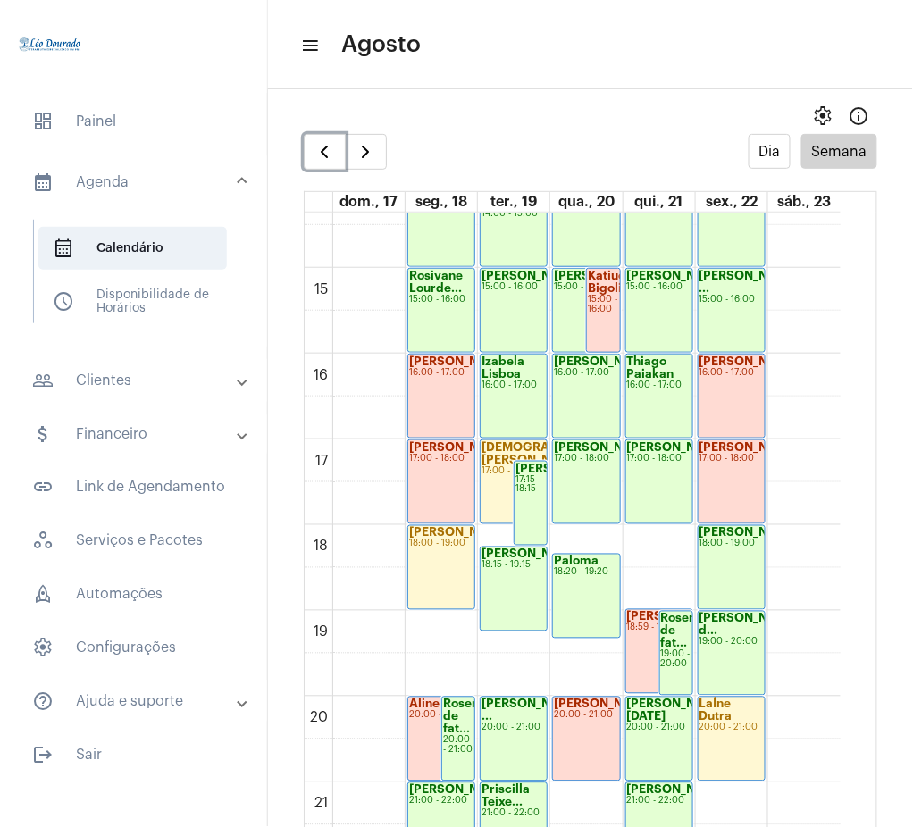
scroll to position [1218, 0]
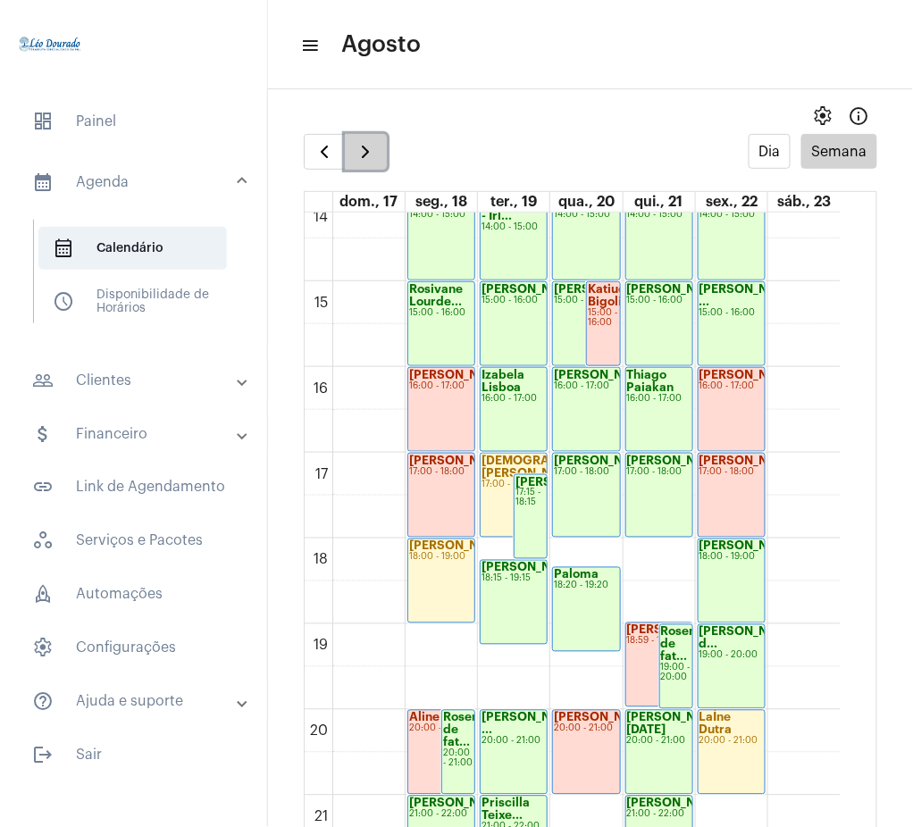
click at [351, 163] on button "button" at bounding box center [366, 152] width 42 height 36
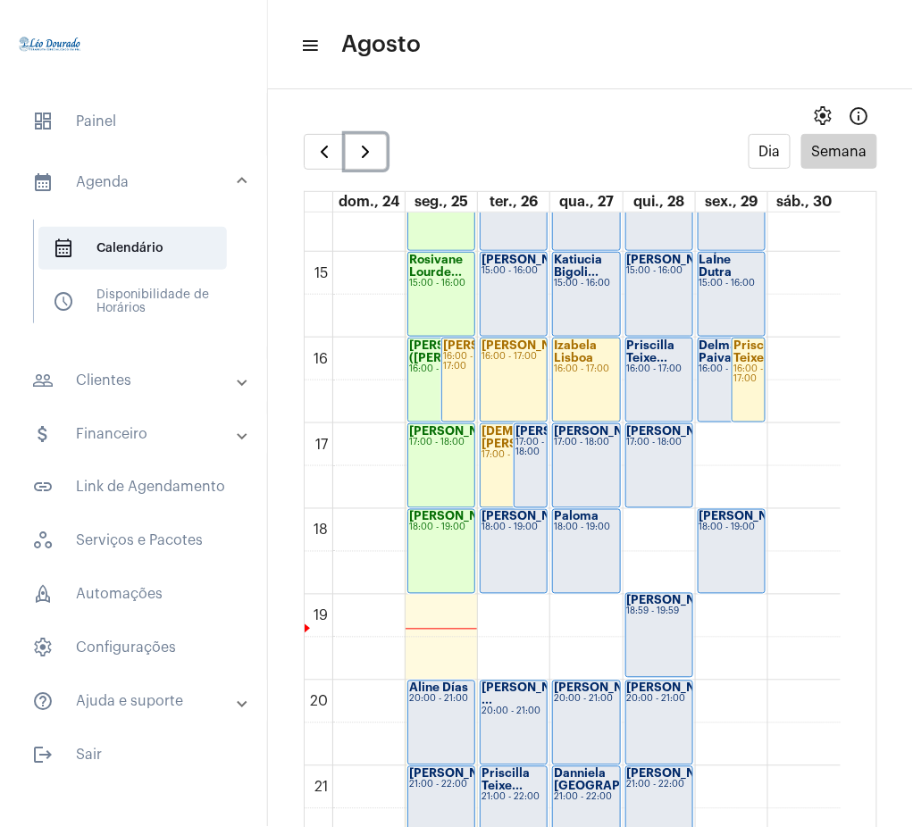
scroll to position [1250, 0]
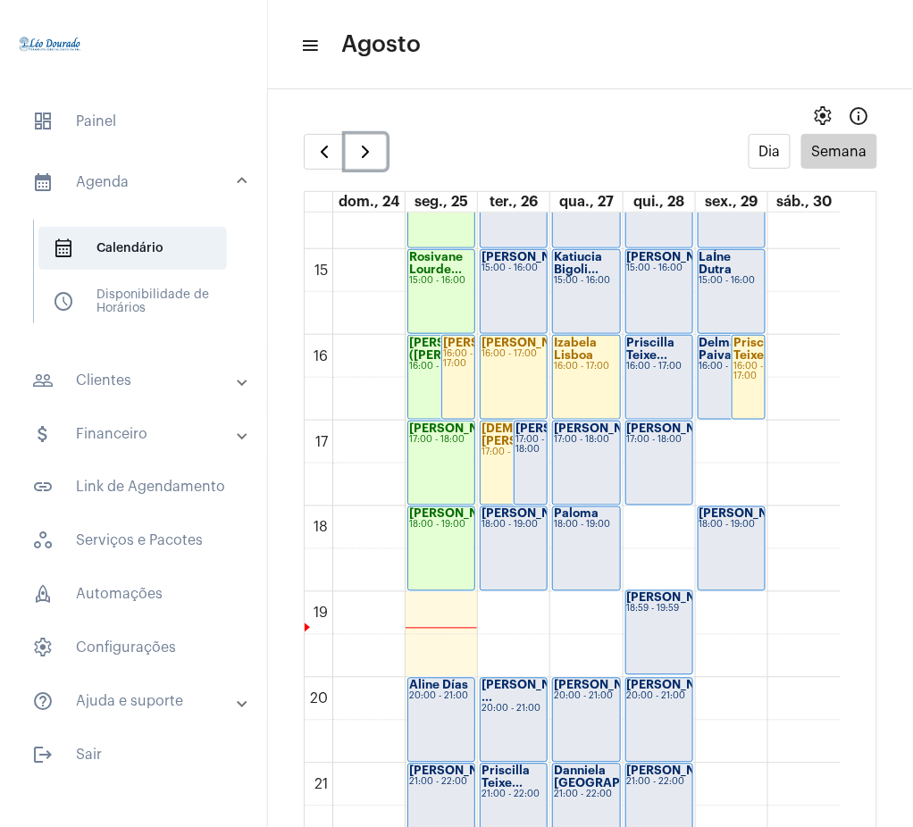
click at [430, 373] on div "[PERSON_NAME] ([PERSON_NAME]... 16:00 - 17:00" at bounding box center [441, 377] width 66 height 83
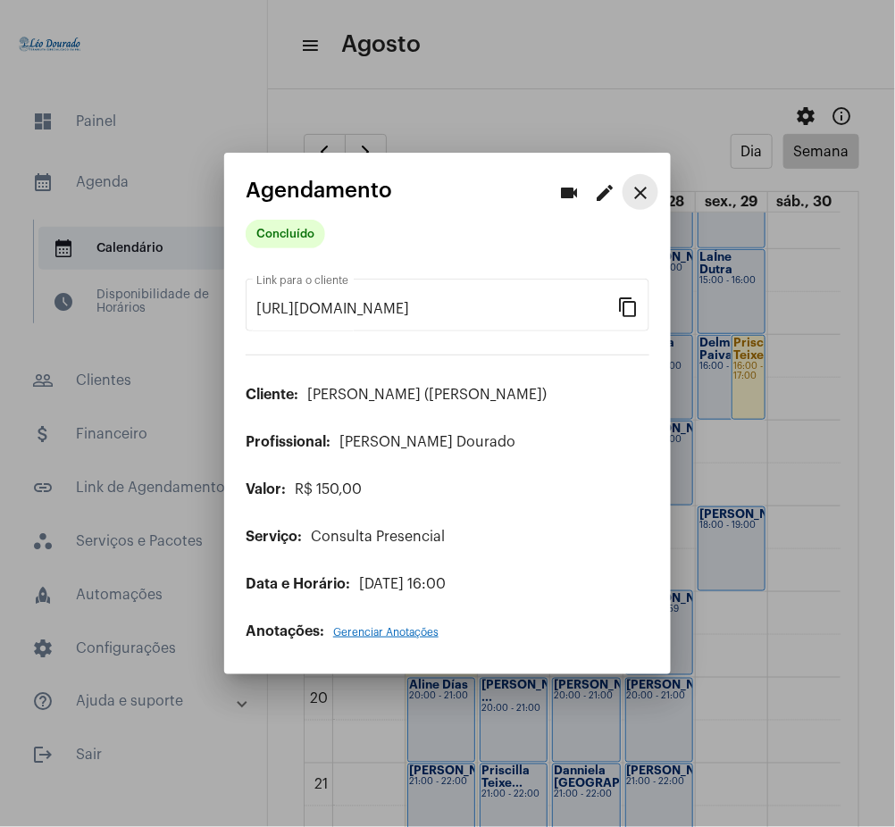
click at [636, 186] on mat-icon "close" at bounding box center [640, 192] width 21 height 21
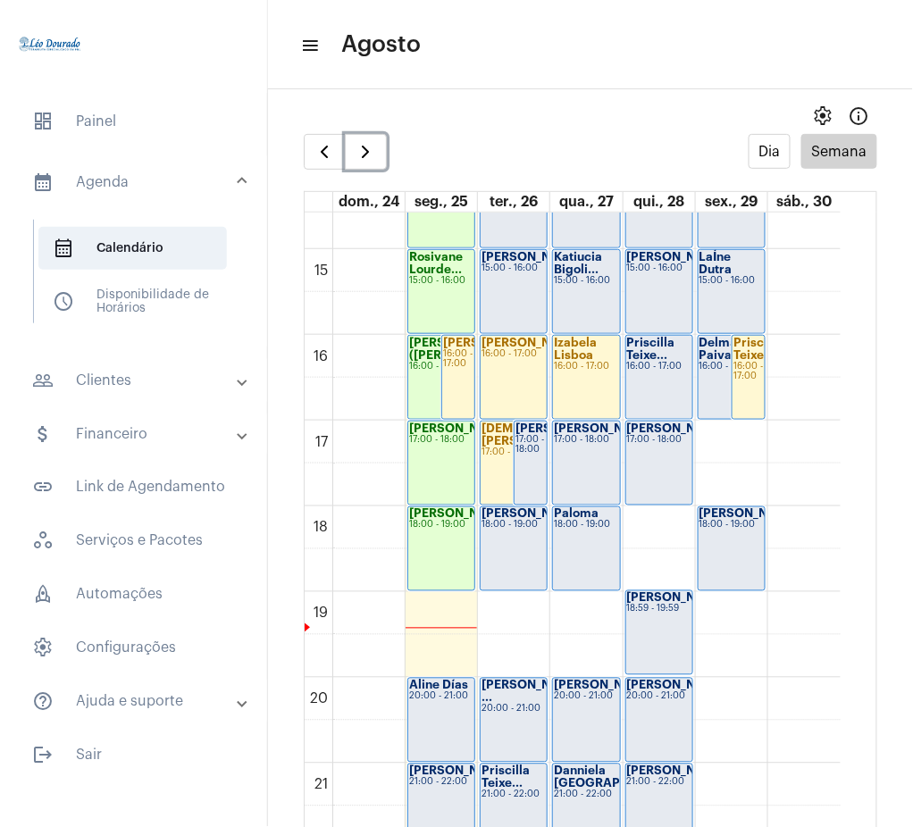
click at [424, 391] on div "[PERSON_NAME] ([PERSON_NAME]... 16:00 - 17:00" at bounding box center [441, 377] width 66 height 83
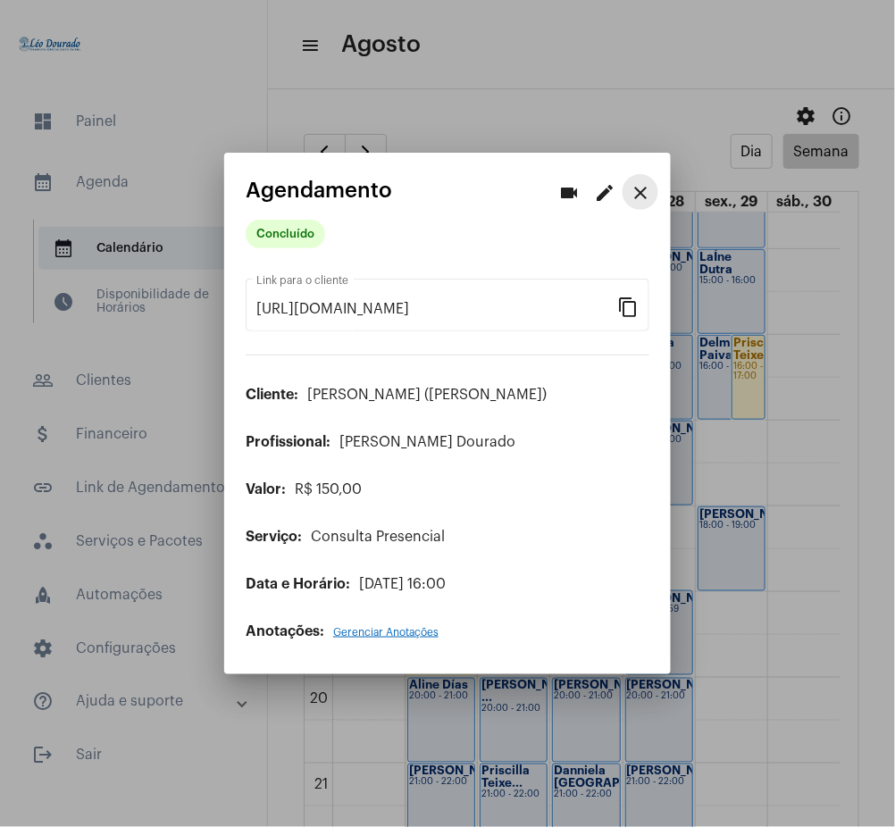
click at [633, 199] on mat-icon "close" at bounding box center [640, 192] width 21 height 21
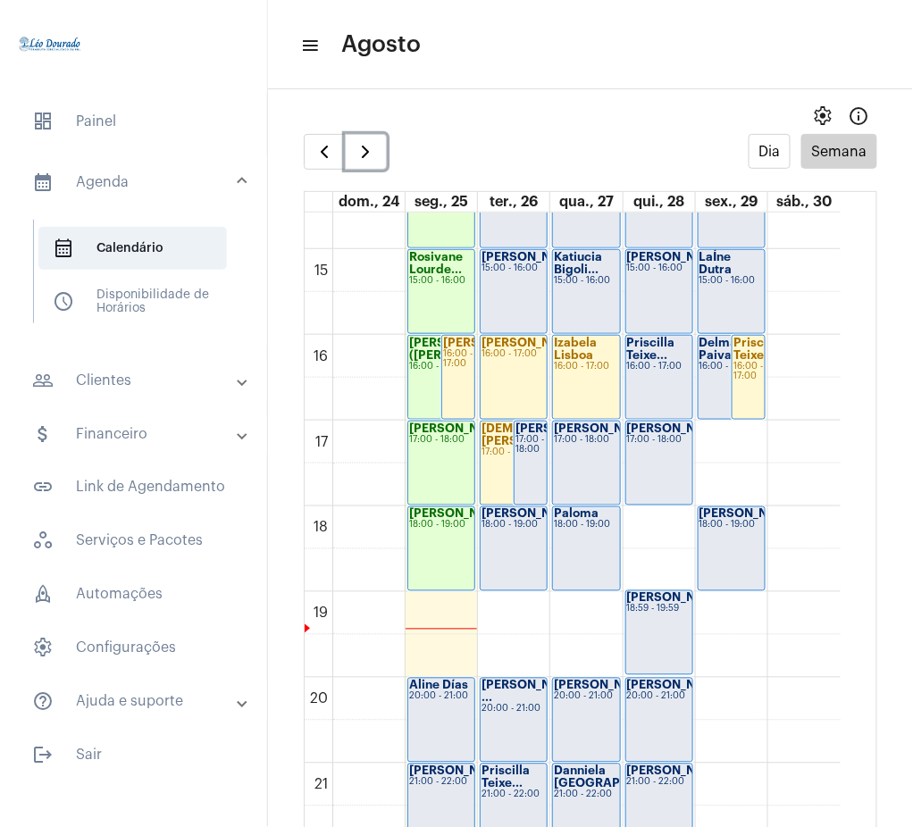
click at [426, 434] on strong "[PERSON_NAME]" at bounding box center [459, 429] width 100 height 12
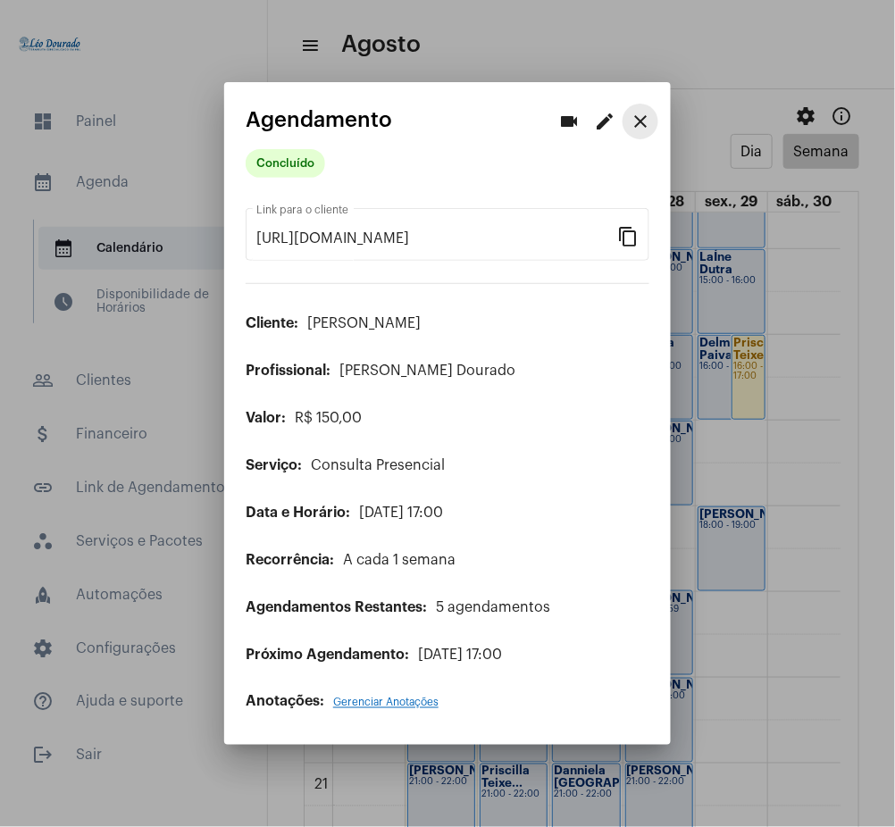
click at [637, 120] on mat-icon "close" at bounding box center [640, 121] width 21 height 21
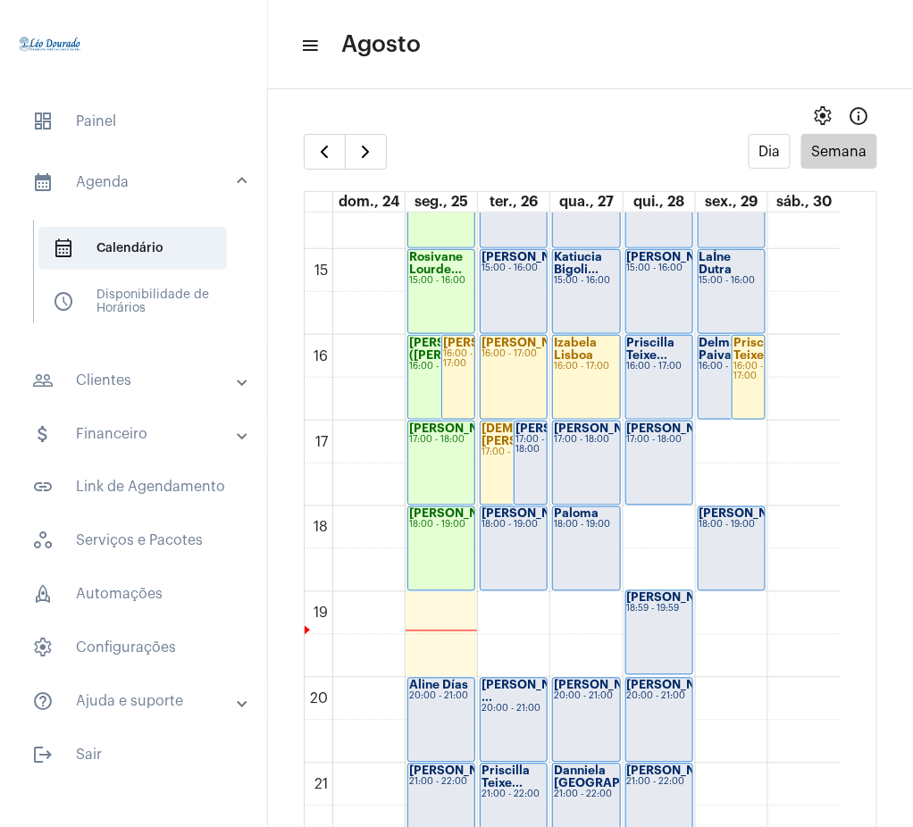
click at [105, 372] on mat-panel-title "people_outline Clientes" at bounding box center [135, 380] width 206 height 21
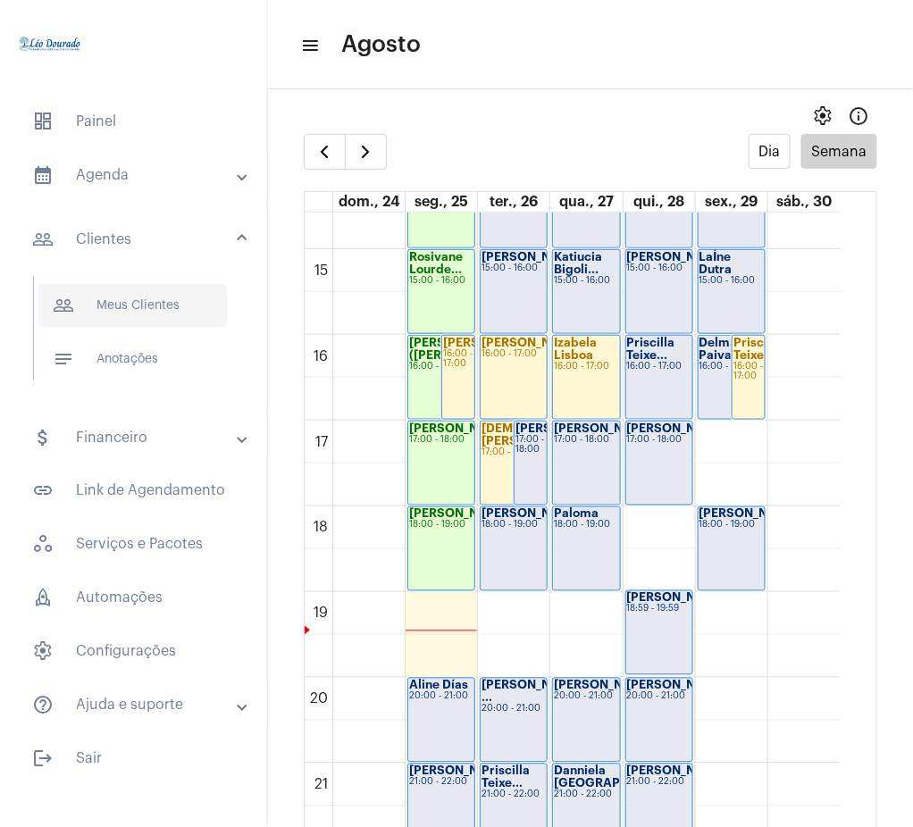
click at [119, 325] on span "people_outline Meus Clientes" at bounding box center [132, 305] width 189 height 43
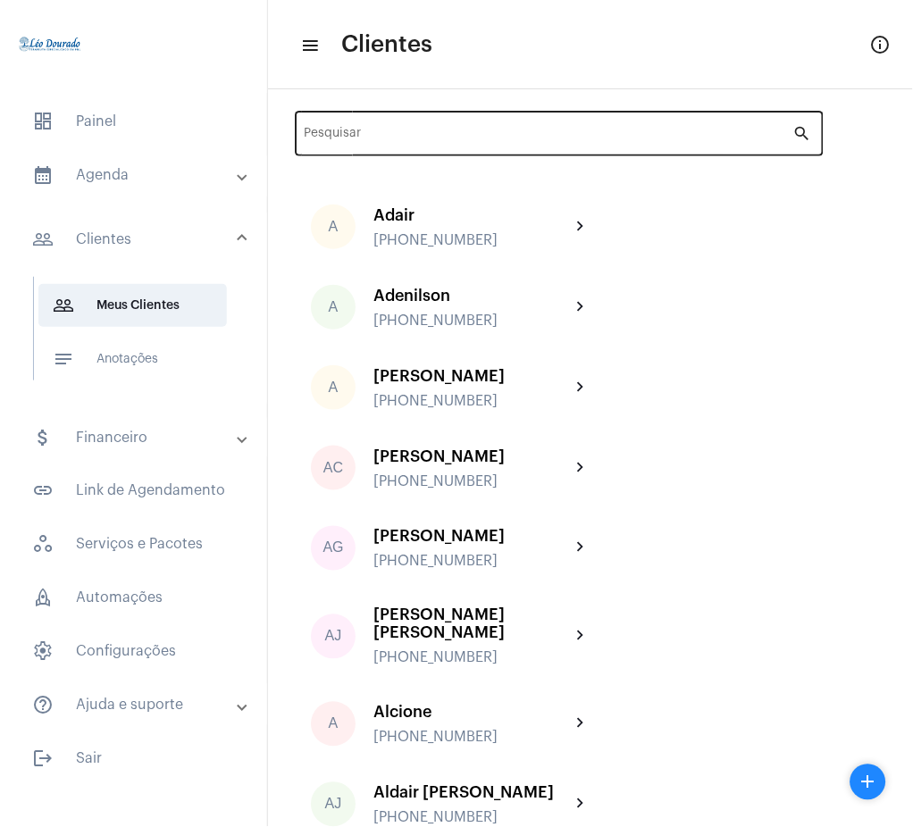
click at [360, 126] on div "Pesquisar" at bounding box center [549, 131] width 489 height 49
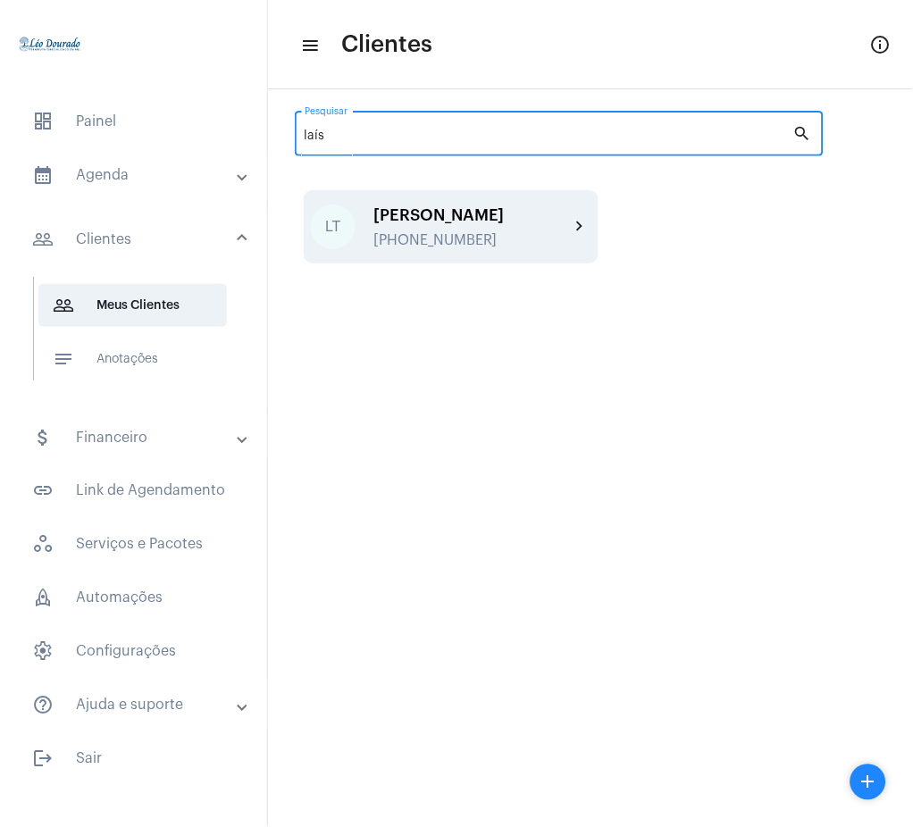
type input "laís"
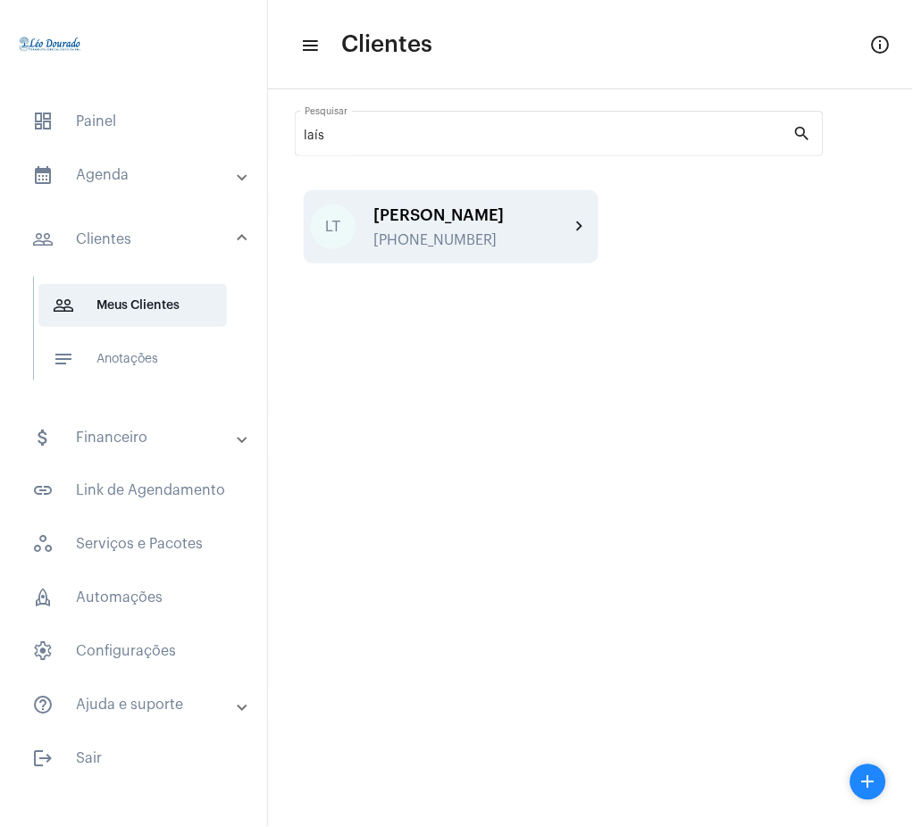
click at [576, 214] on div "[PERSON_NAME] [PHONE_NUMBER] chevron_right" at bounding box center [451, 226] width 295 height 73
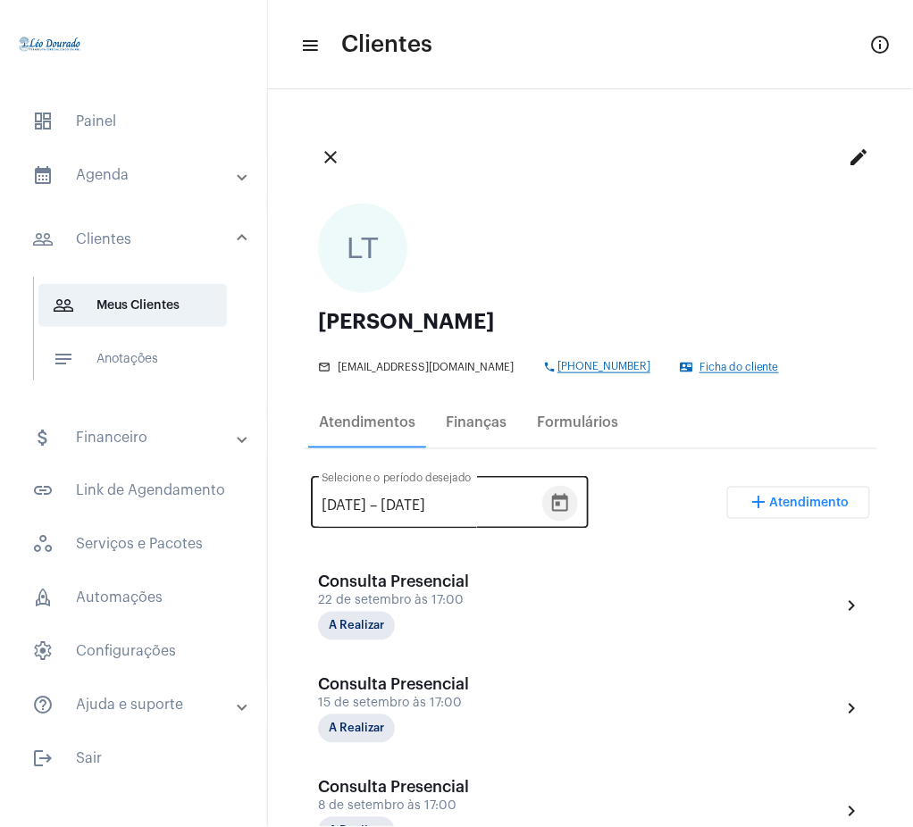
click at [571, 493] on icon "Open calendar" at bounding box center [559, 503] width 21 height 21
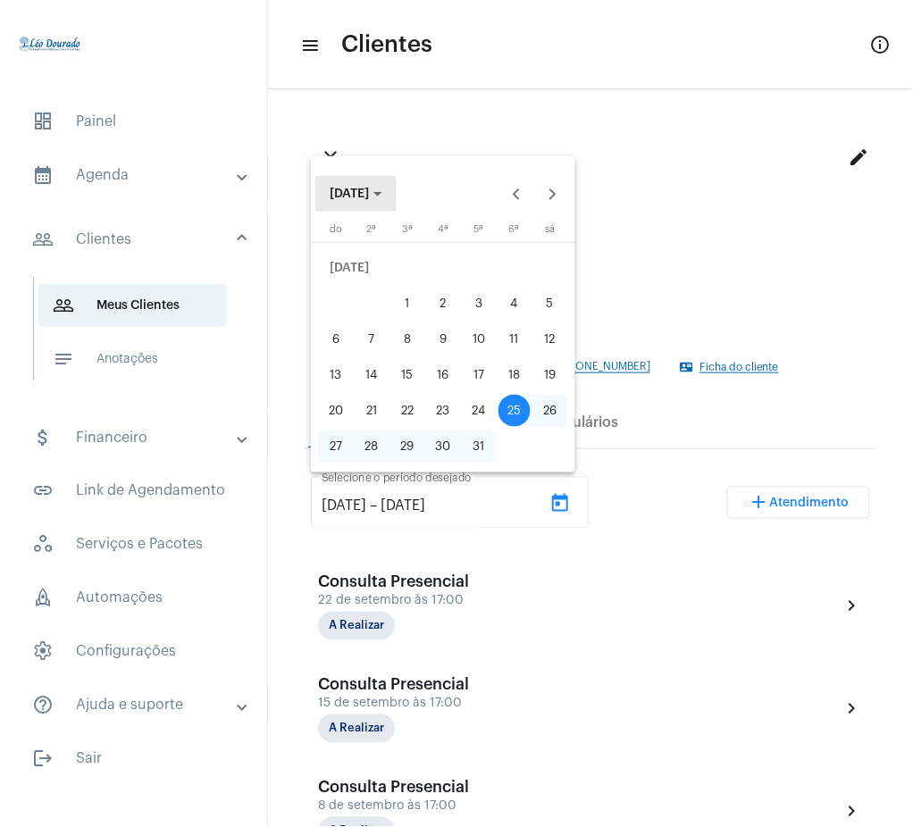
click at [382, 189] on span "[DATE]" at bounding box center [356, 194] width 53 height 13
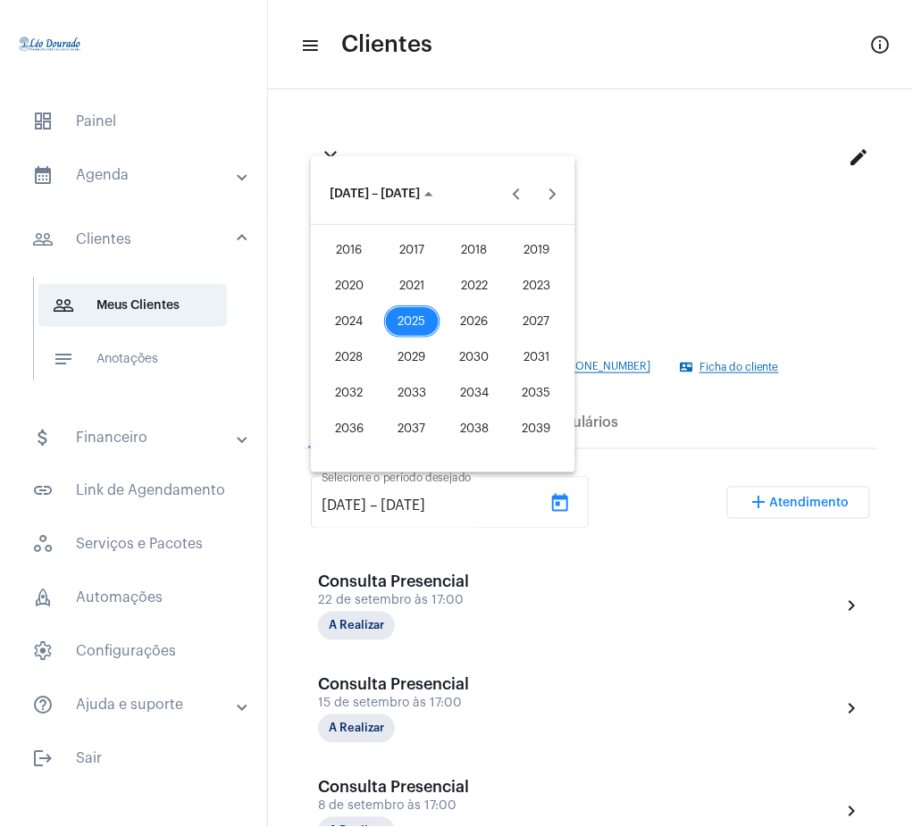
click at [397, 290] on div "2021" at bounding box center [412, 286] width 56 height 32
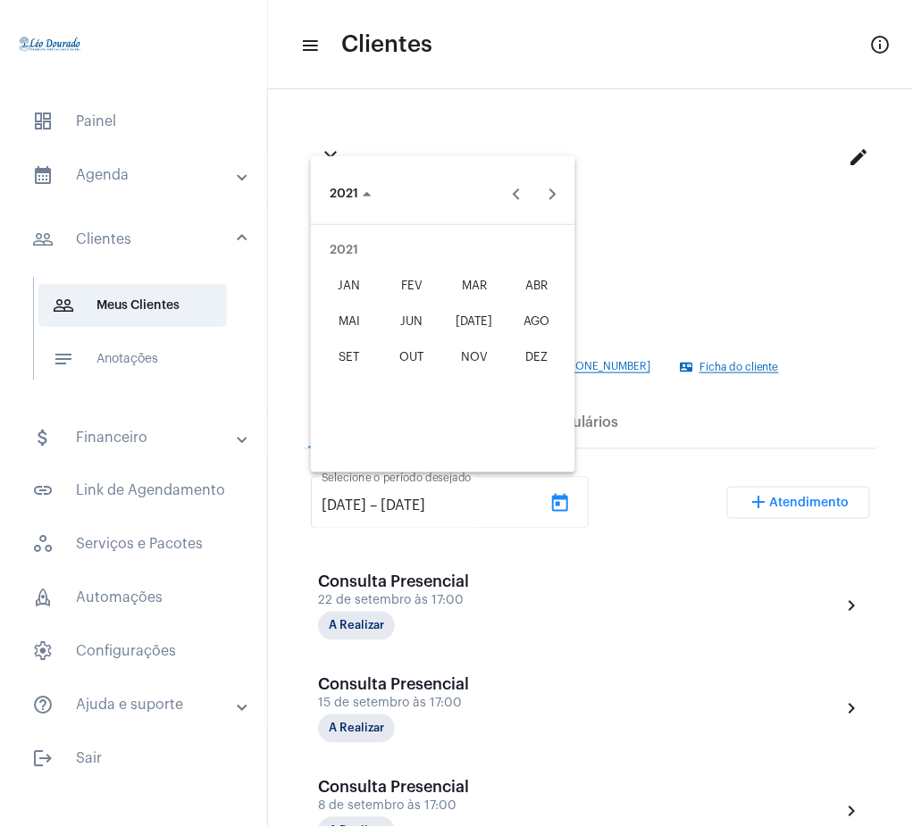
click at [345, 295] on div "JAN" at bounding box center [350, 286] width 56 height 32
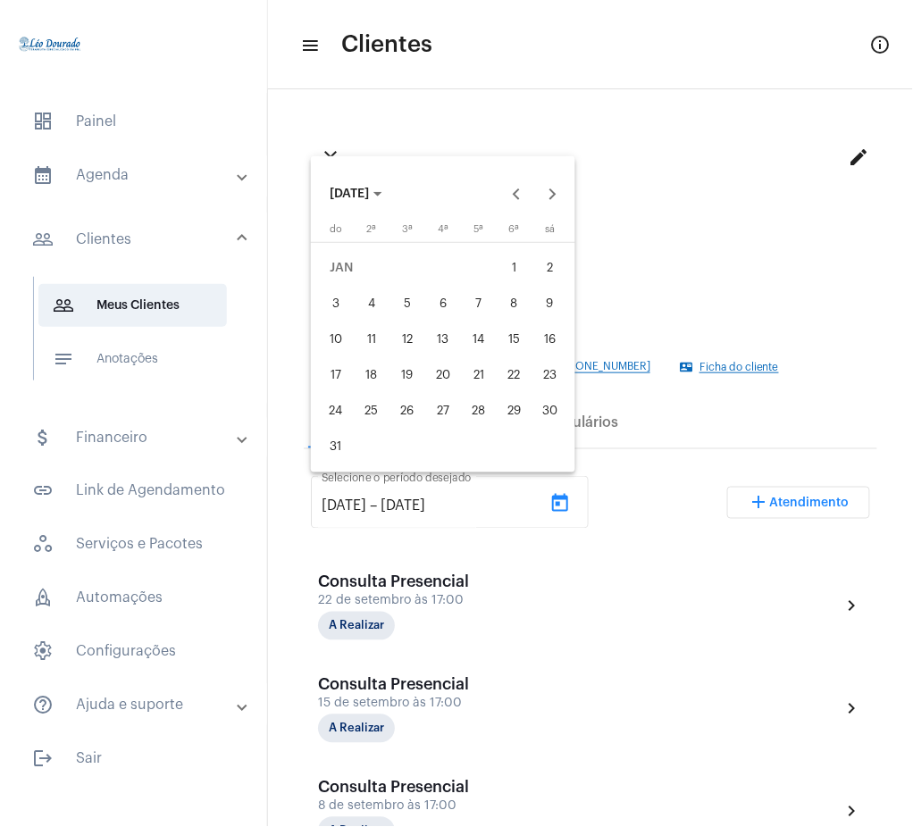
click at [507, 265] on div "1" at bounding box center [515, 268] width 32 height 32
type input "[DATE]"
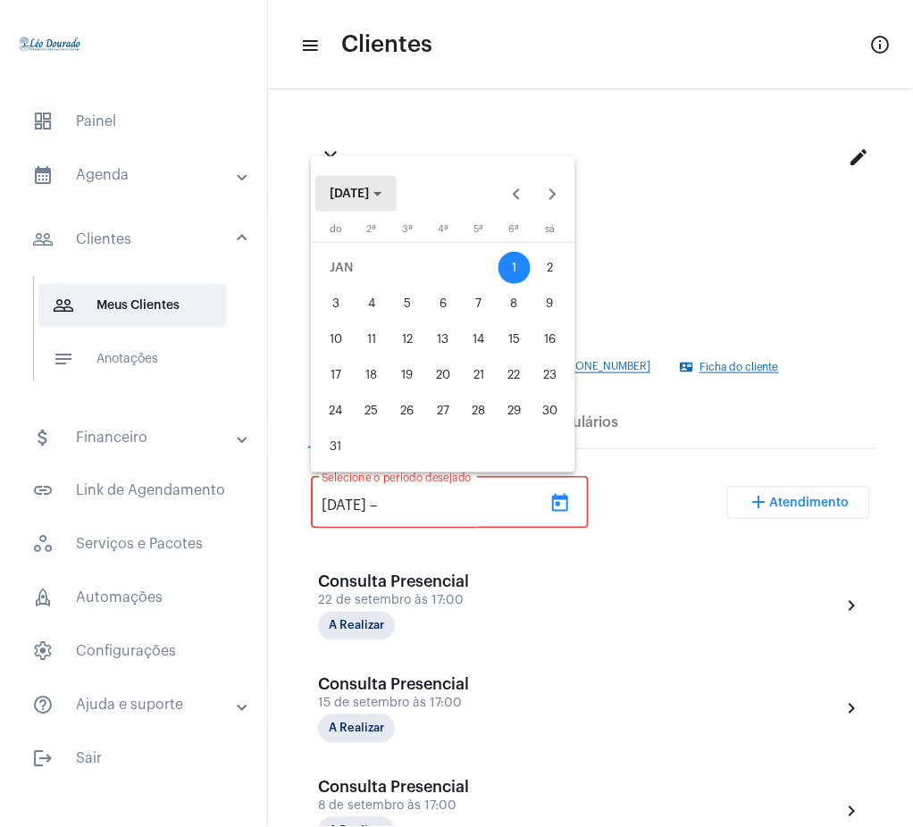
click at [365, 196] on span "[DATE]" at bounding box center [349, 194] width 39 height 13
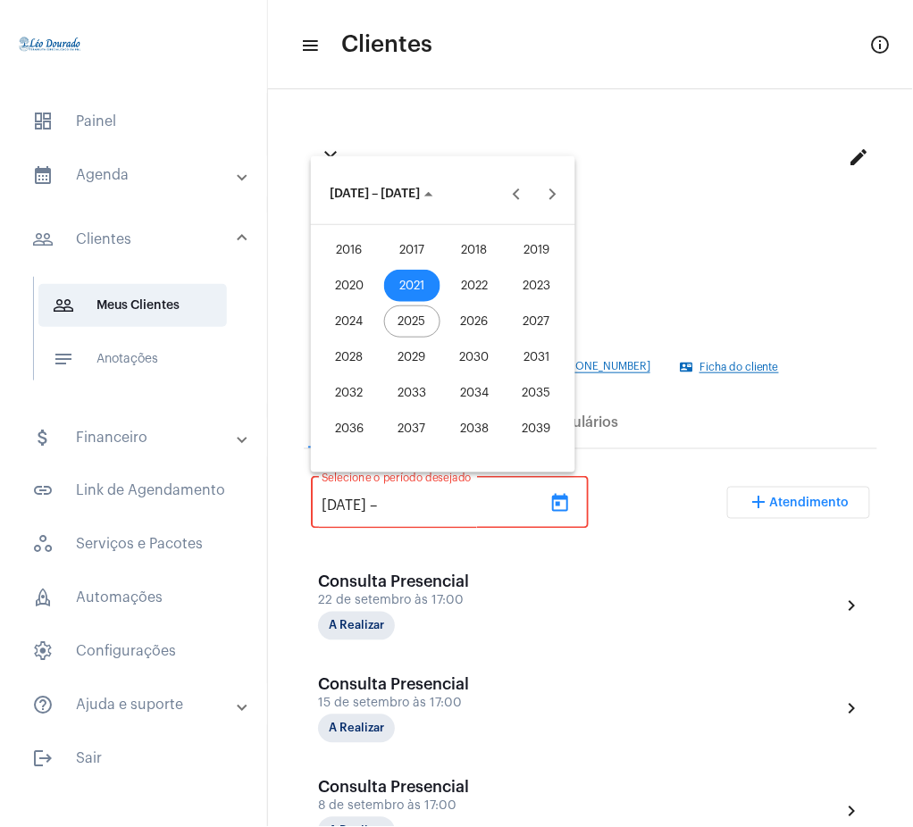
click at [407, 313] on div "2025" at bounding box center [412, 322] width 56 height 32
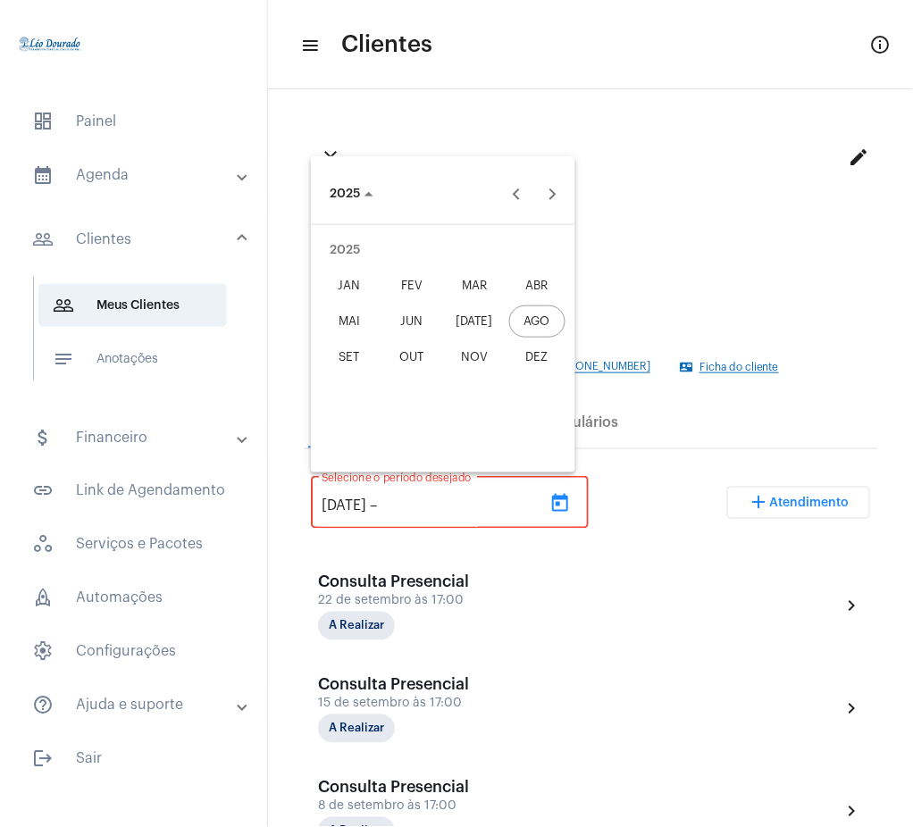
click at [540, 321] on div "AGO" at bounding box center [537, 322] width 56 height 32
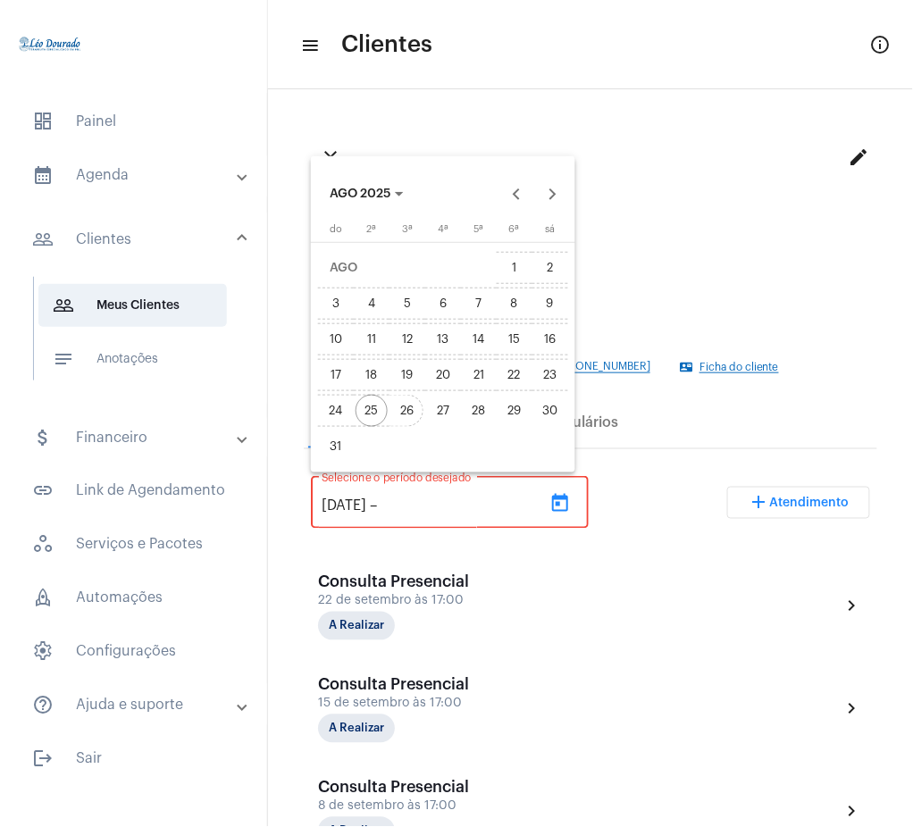
click at [403, 423] on div "26" at bounding box center [407, 411] width 32 height 32
type input "[DATE]"
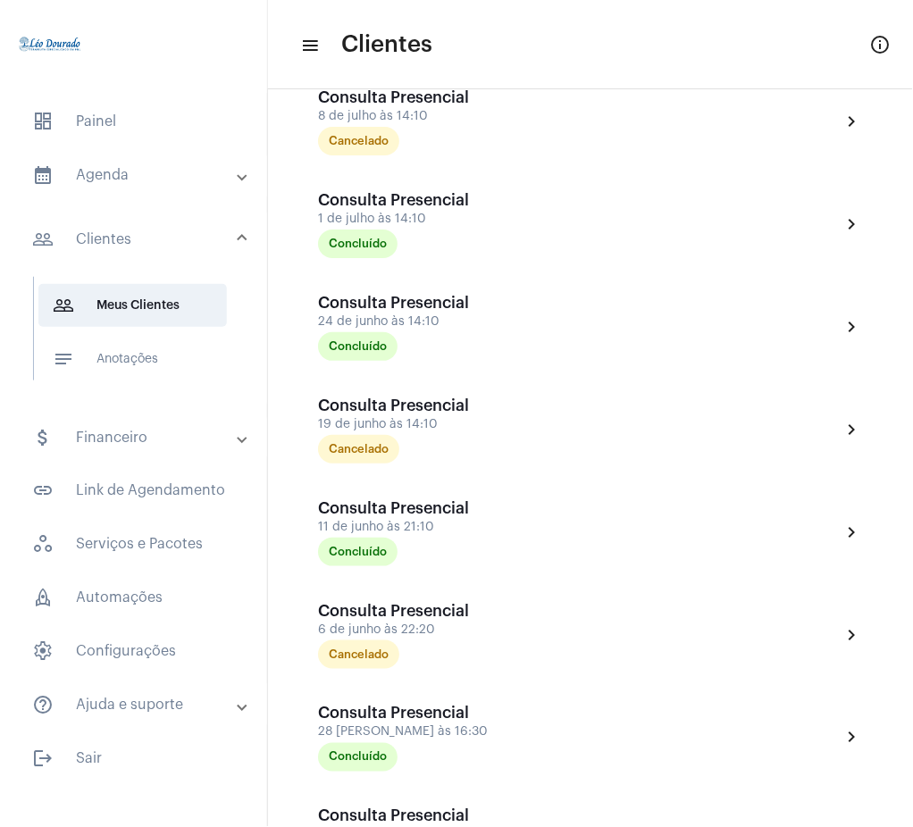
scroll to position [5053, 0]
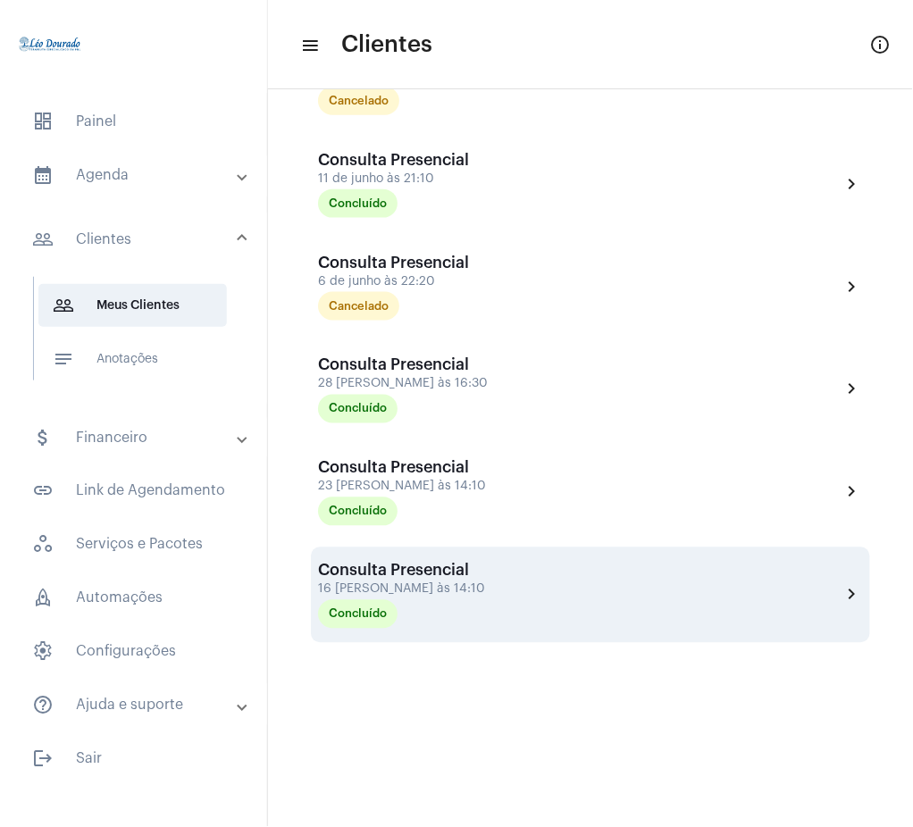
click at [817, 594] on div "Consulta Presencial 16 [PERSON_NAME] às 14:10 Concluído chevron_right" at bounding box center [590, 595] width 545 height 67
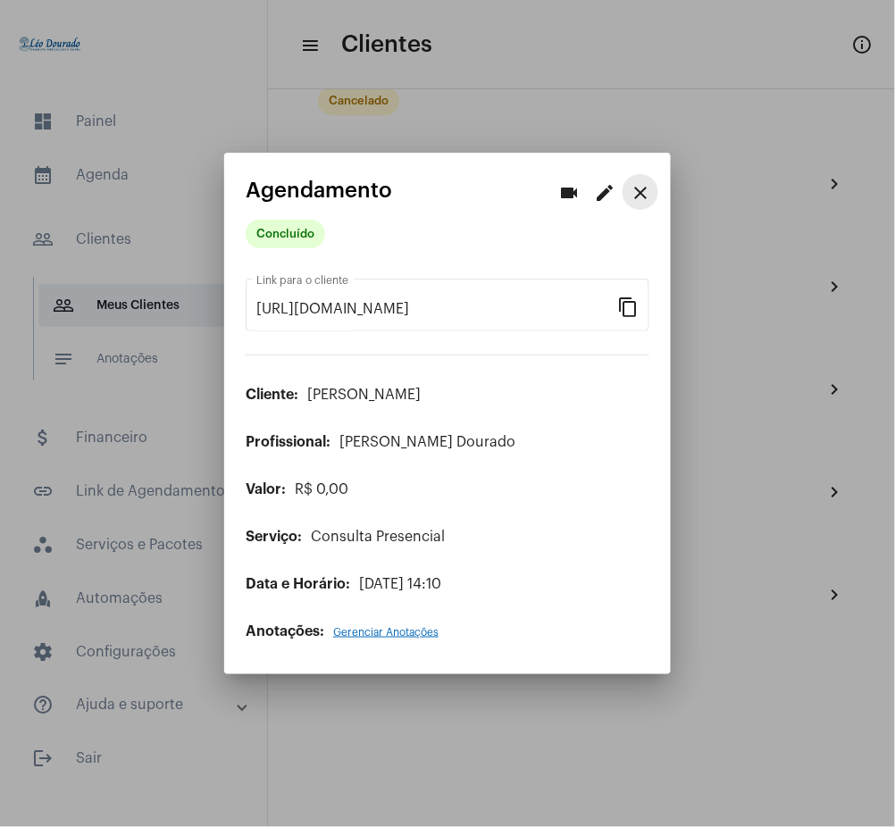
click at [637, 187] on mat-icon "close" at bounding box center [640, 192] width 21 height 21
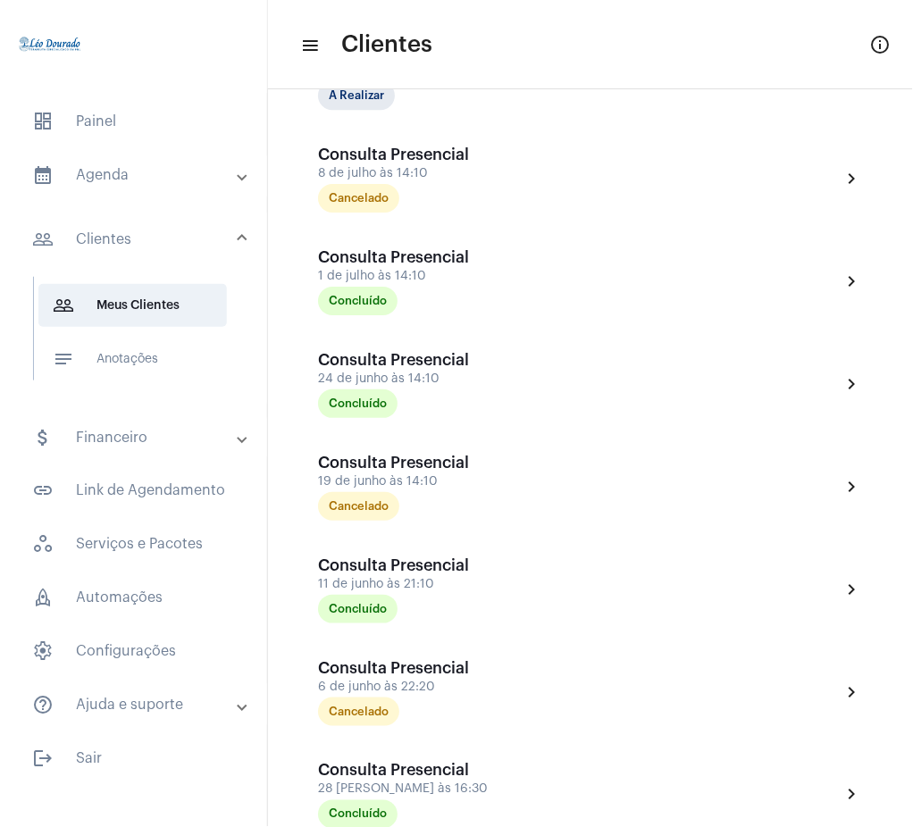
scroll to position [4626, 0]
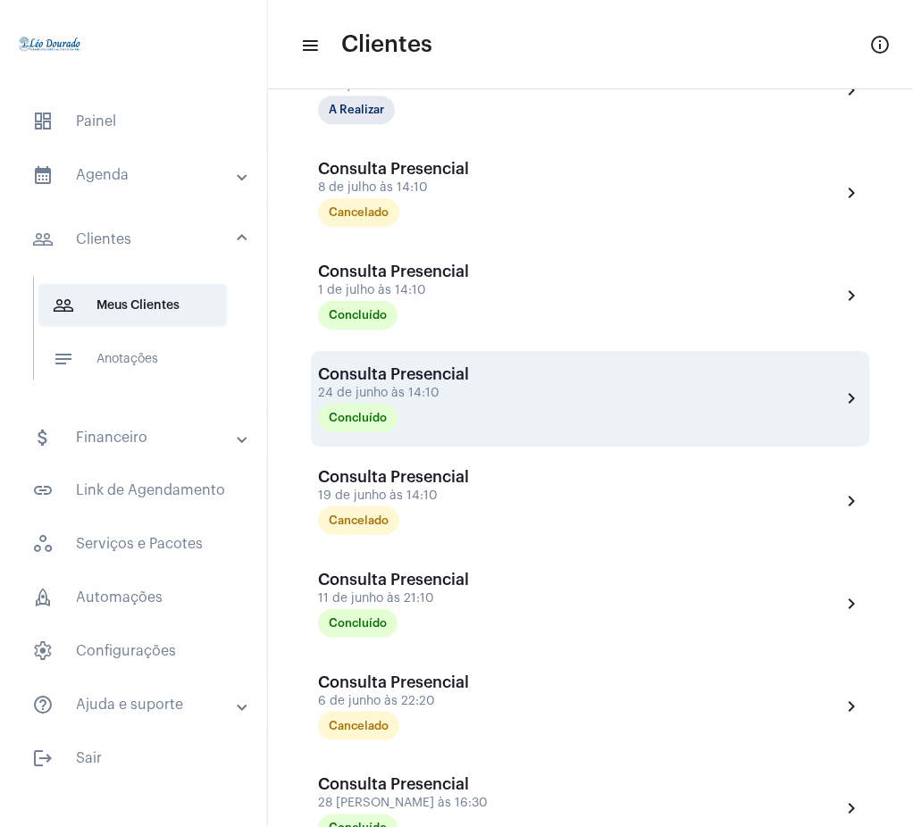
click at [832, 387] on div "Consulta Presencial 24 de junho às 14:10 Concluído chevron_right" at bounding box center [590, 398] width 545 height 67
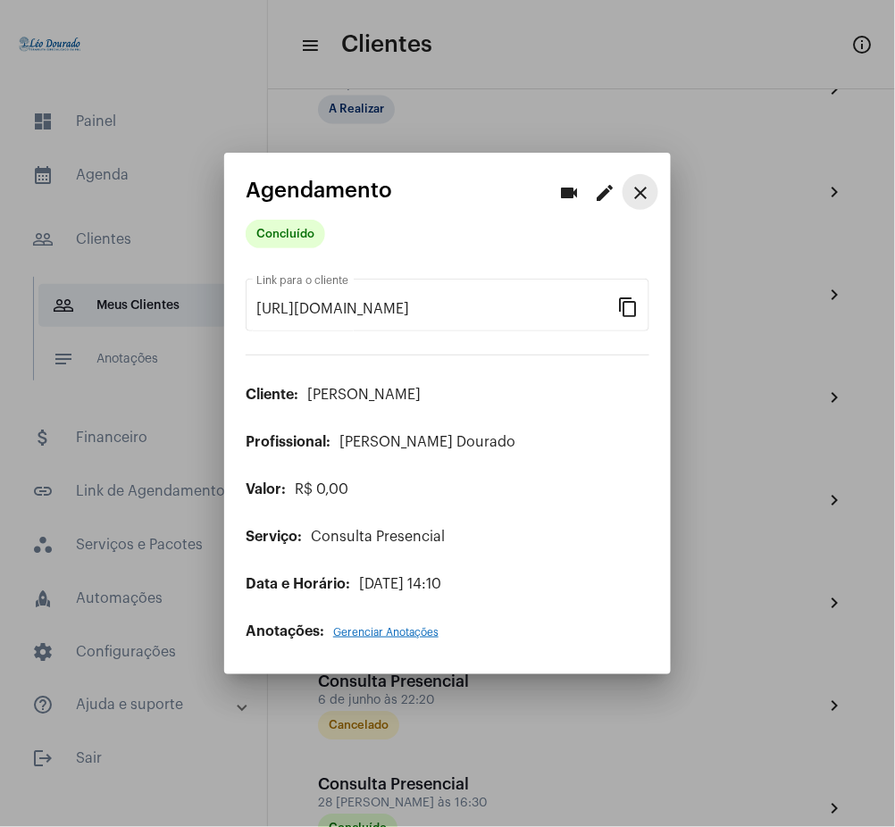
click at [638, 192] on mat-icon "close" at bounding box center [640, 192] width 21 height 21
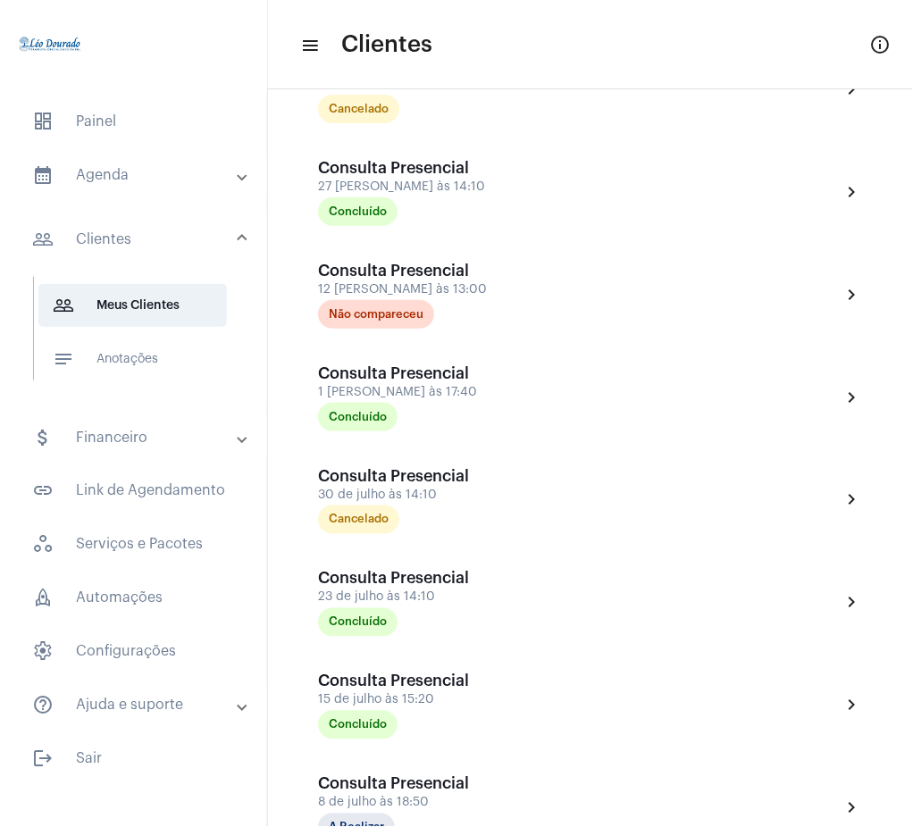
scroll to position [3894, 0]
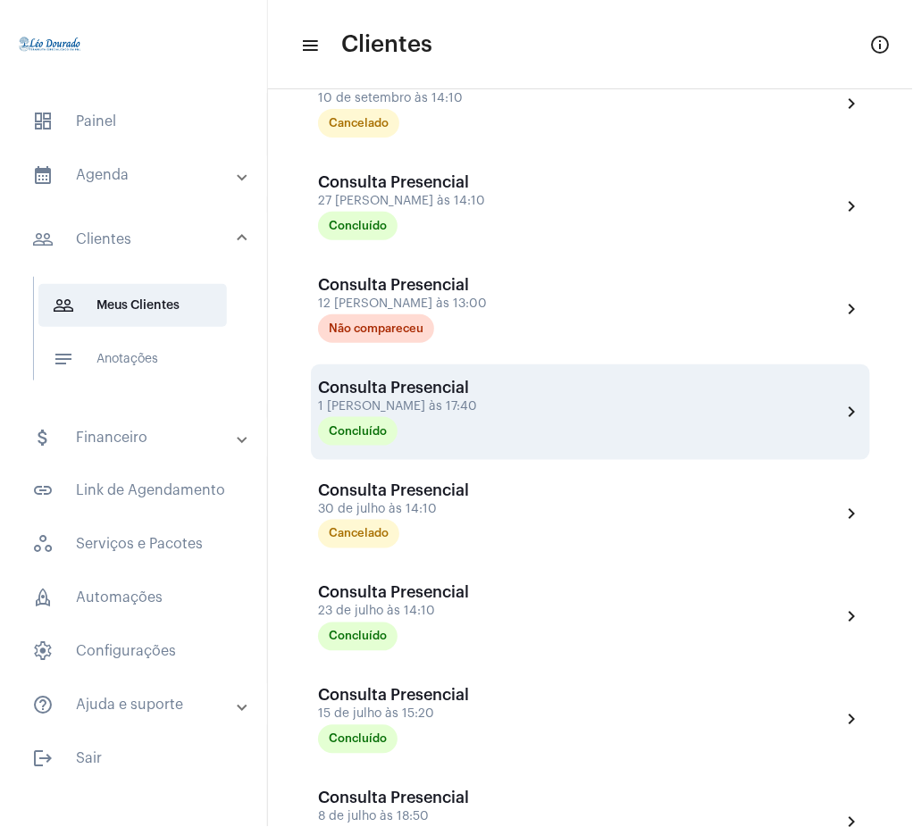
click at [842, 410] on mat-icon "chevron_right" at bounding box center [852, 411] width 21 height 21
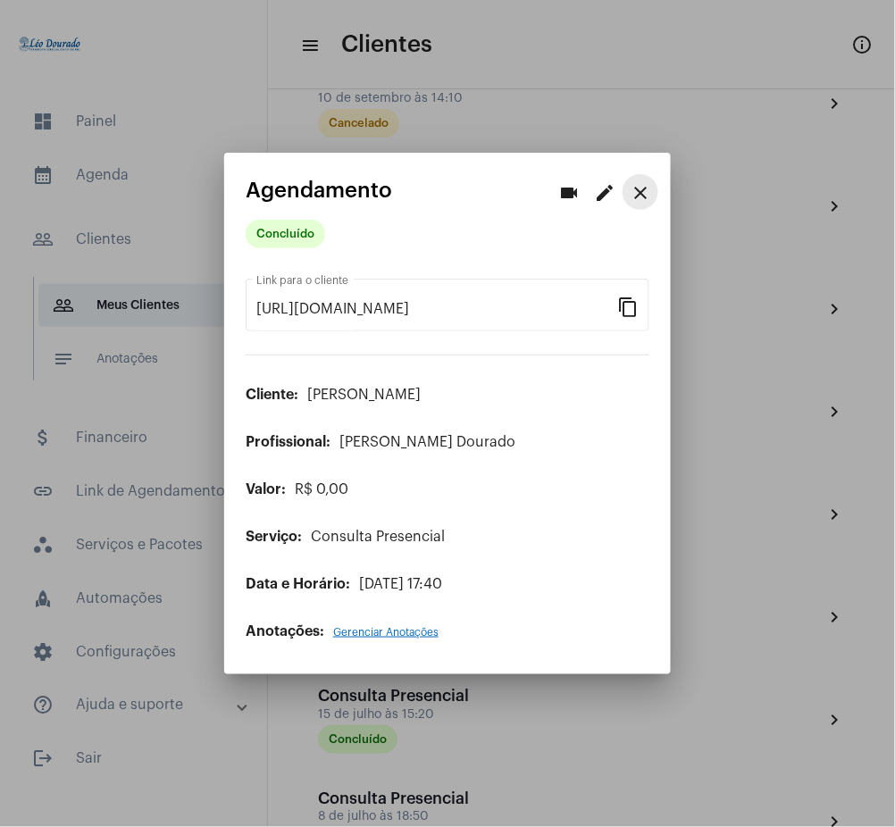
click at [634, 187] on mat-icon "close" at bounding box center [640, 192] width 21 height 21
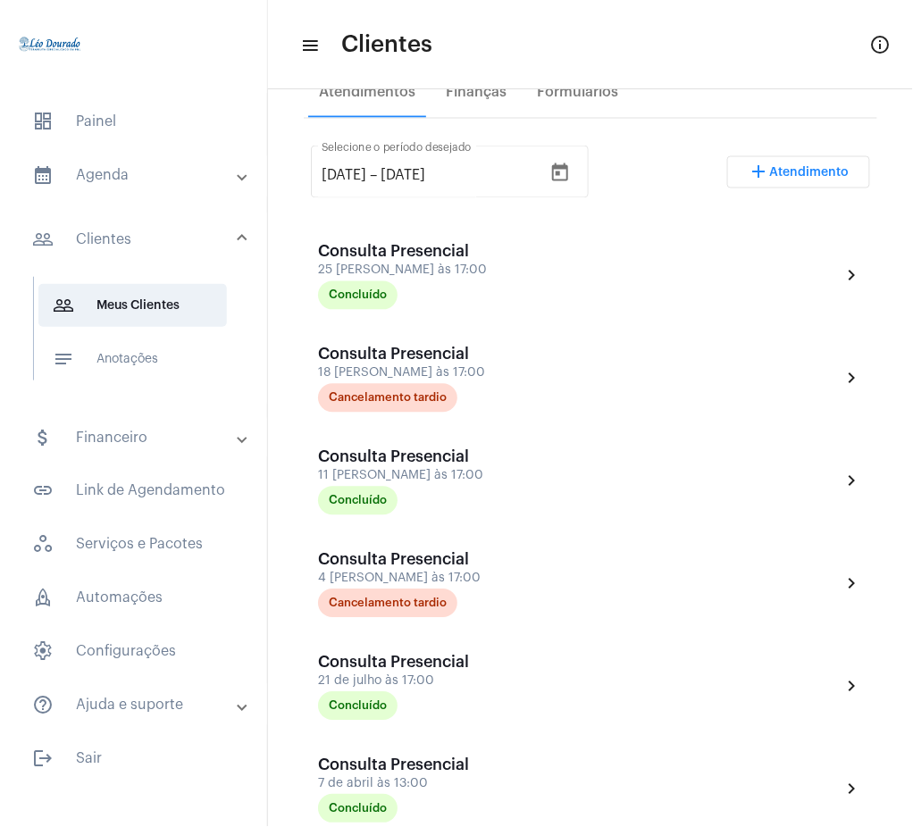
scroll to position [308, 0]
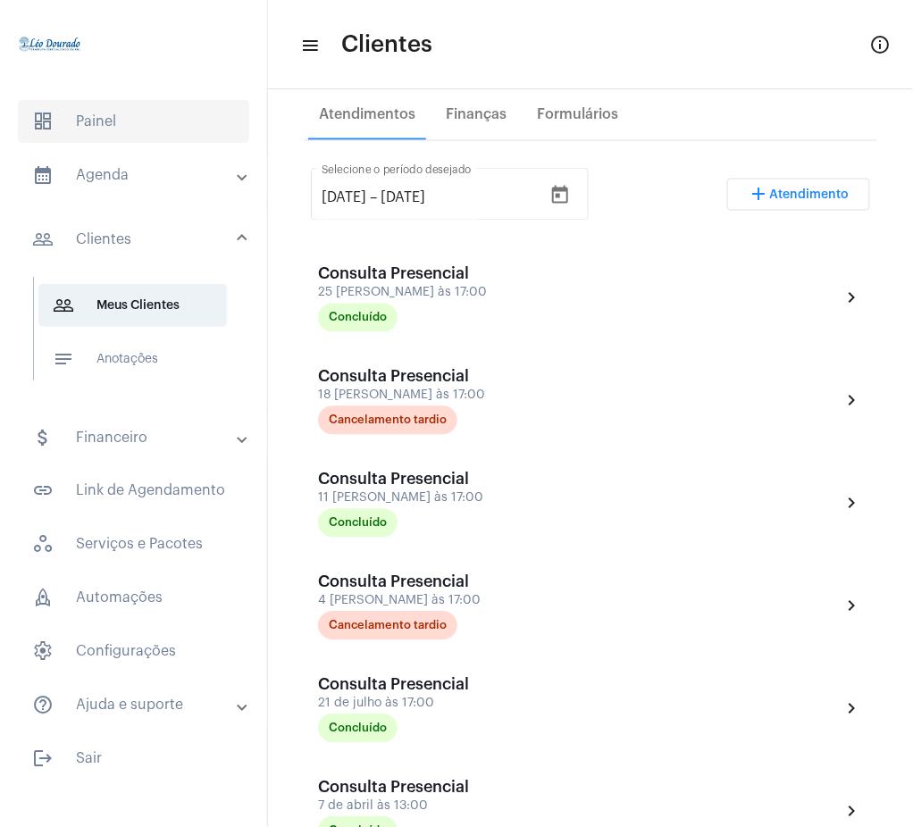
click at [132, 113] on span "dashboard Painel" at bounding box center [133, 121] width 231 height 43
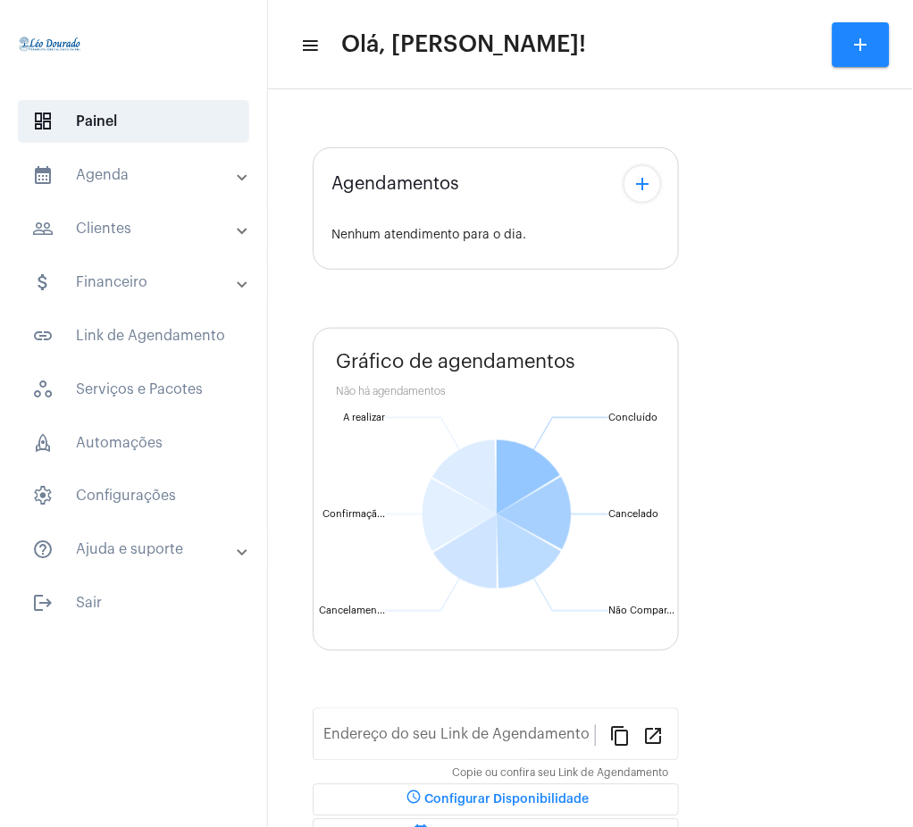
click at [129, 176] on mat-panel-title "calendar_month_outlined Agenda" at bounding box center [135, 174] width 206 height 21
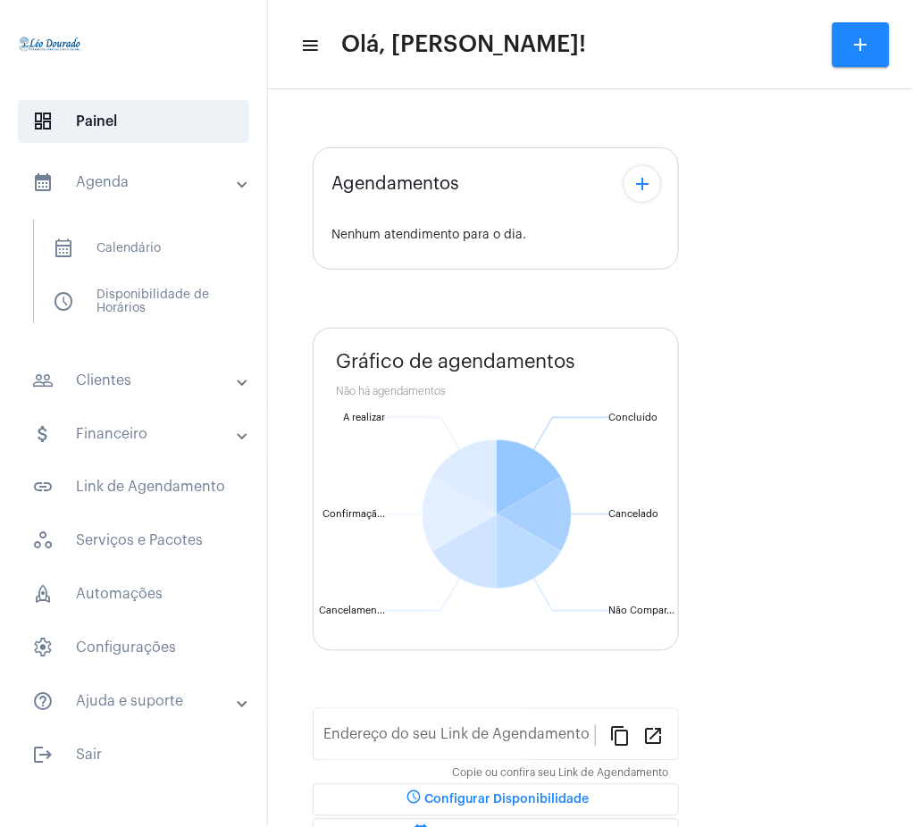
type input "[URL][DOMAIN_NAME][PERSON_NAME]"
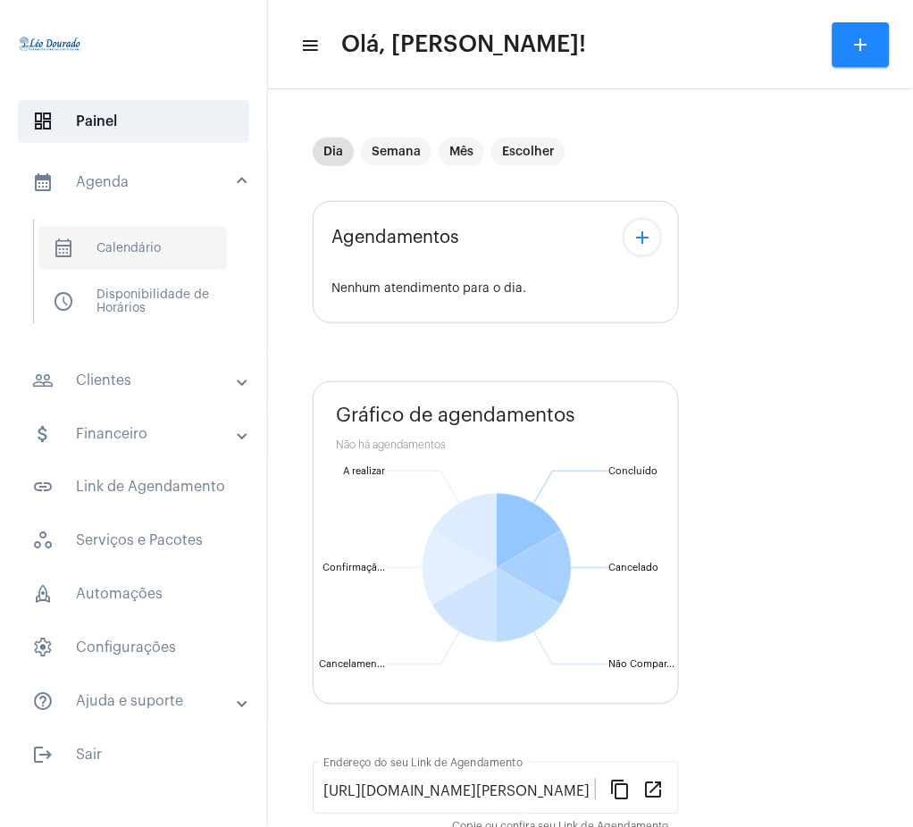
click at [145, 243] on span "calendar_month_outlined Calendário" at bounding box center [132, 248] width 189 height 43
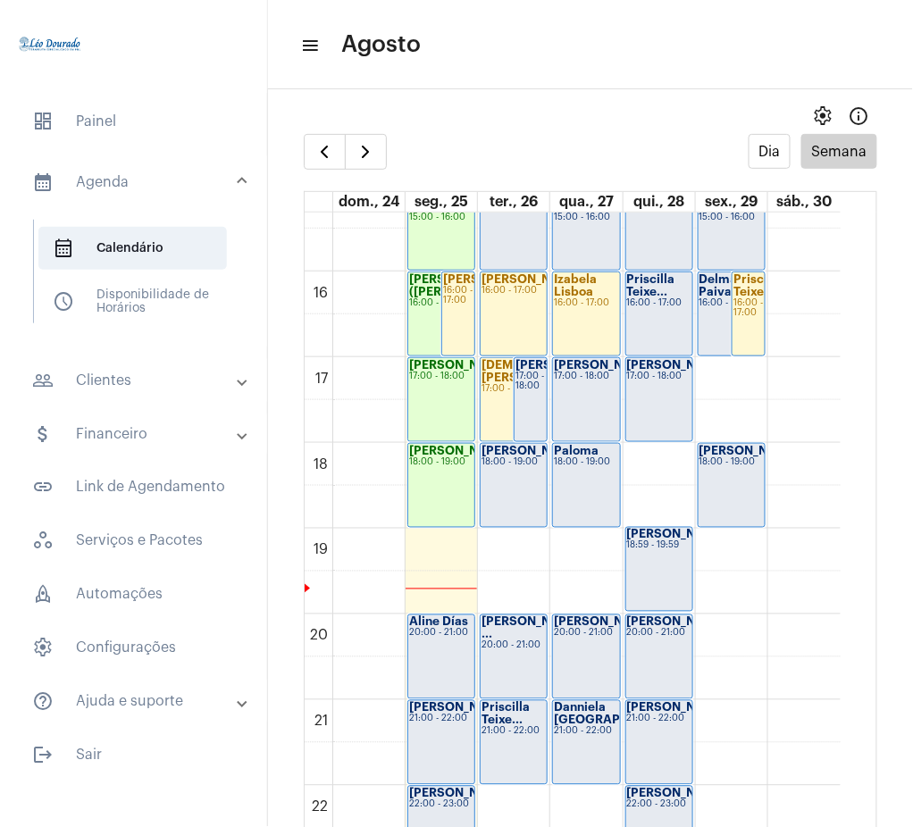
scroll to position [1297, 0]
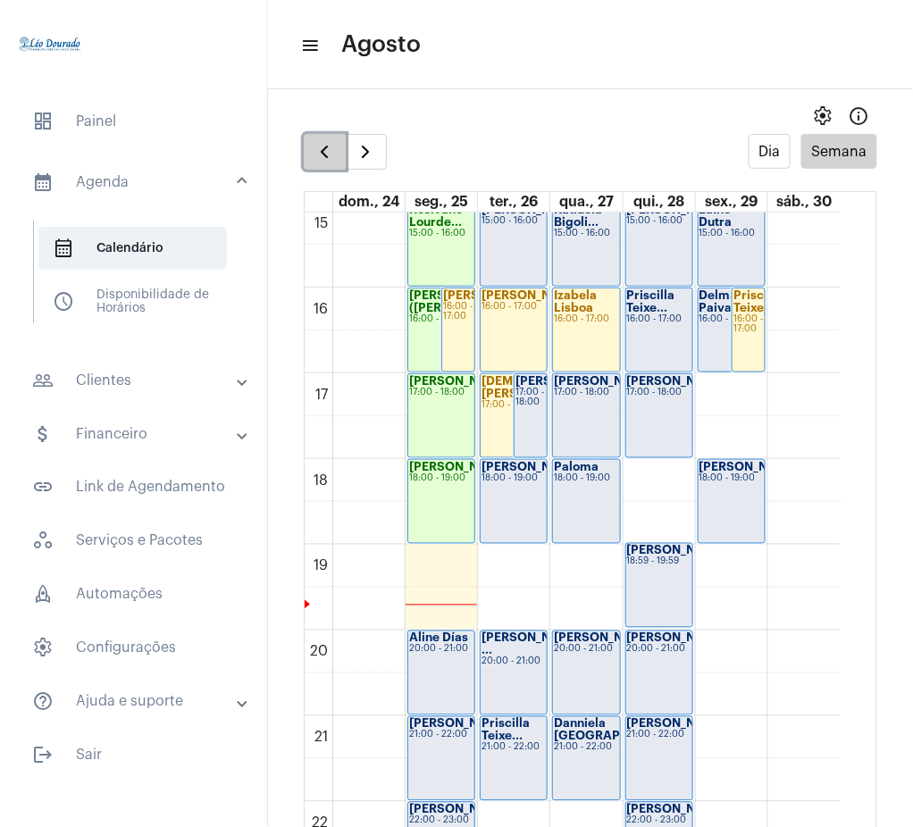
click at [330, 154] on span "button" at bounding box center [324, 151] width 21 height 21
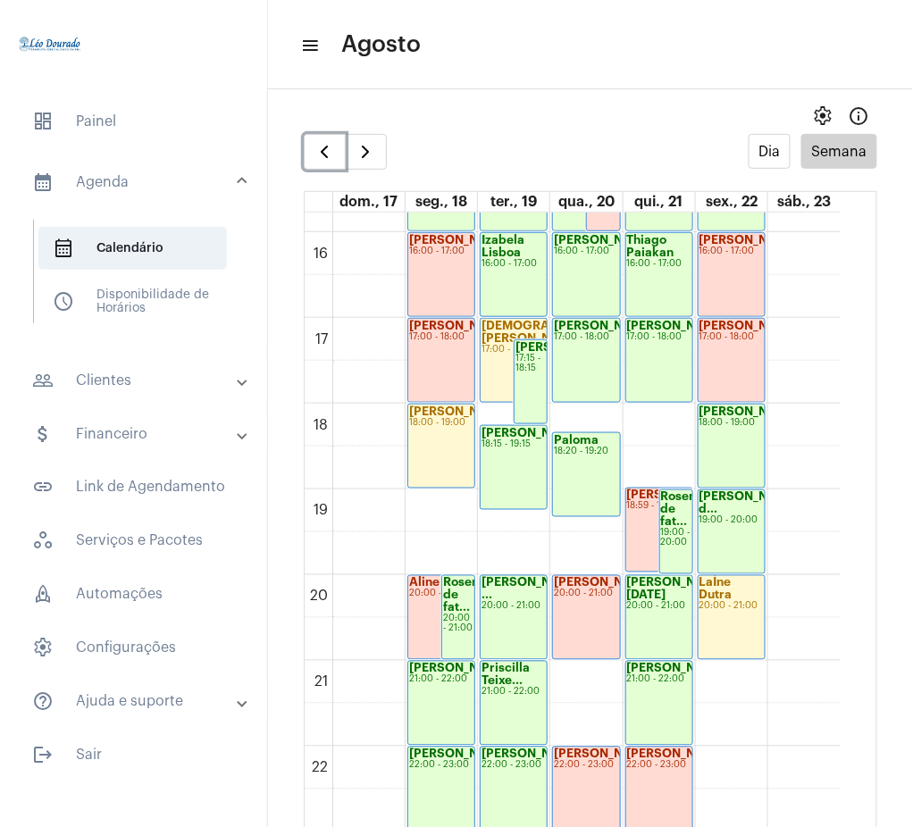
scroll to position [1350, 0]
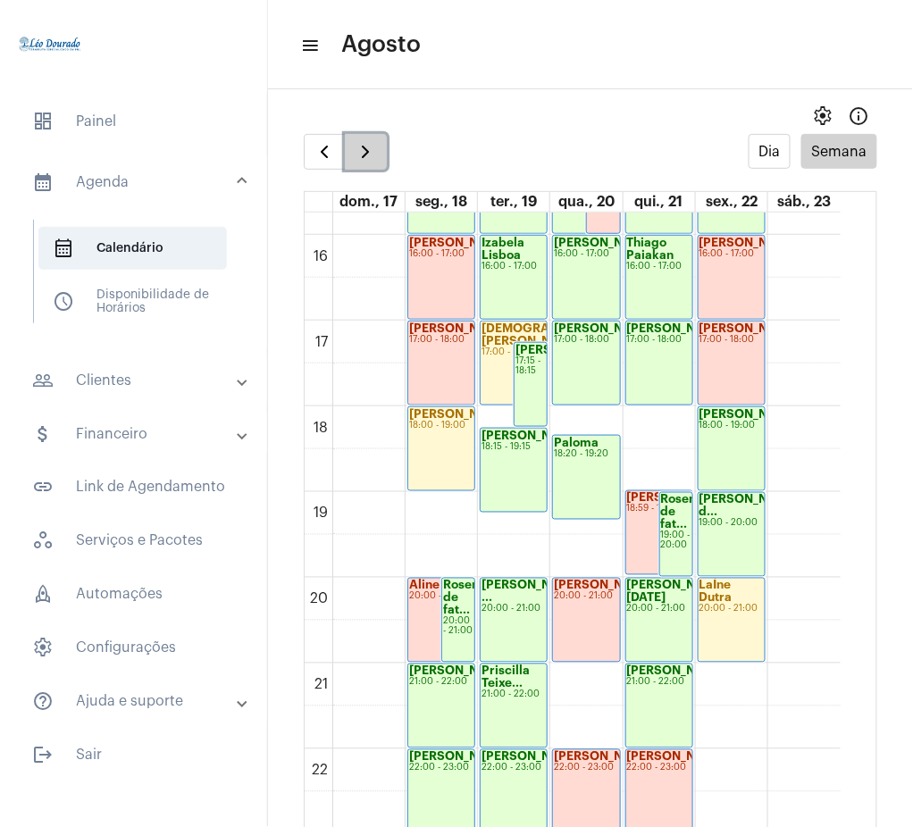
click at [358, 151] on span "button" at bounding box center [365, 151] width 21 height 21
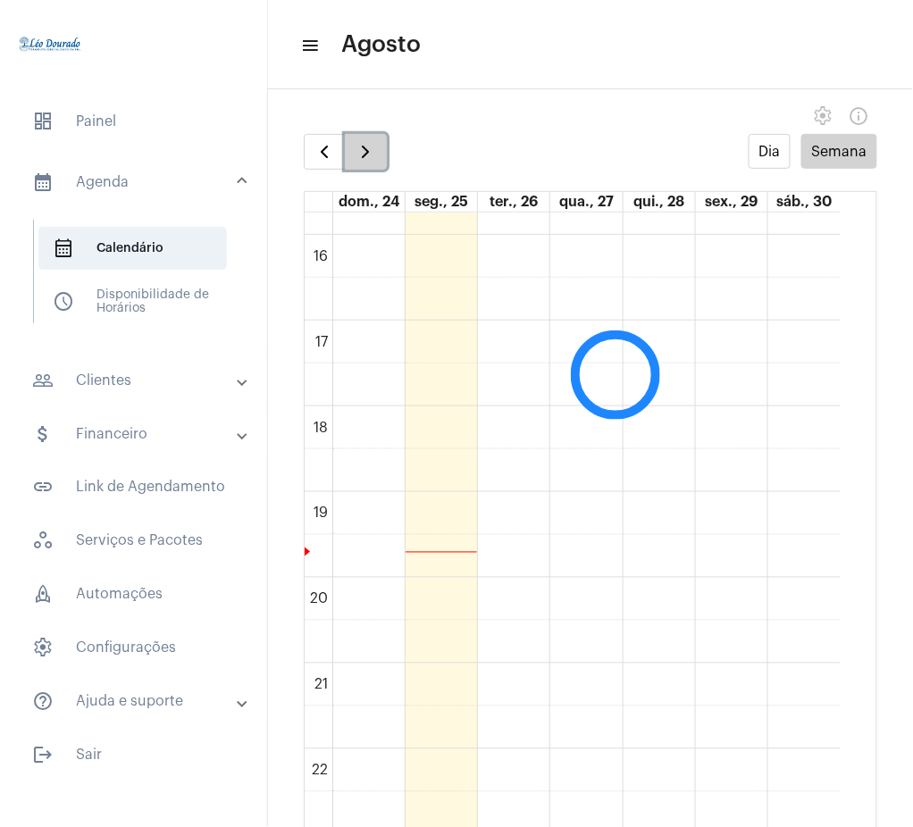
scroll to position [516, 0]
